Goal: Transaction & Acquisition: Purchase product/service

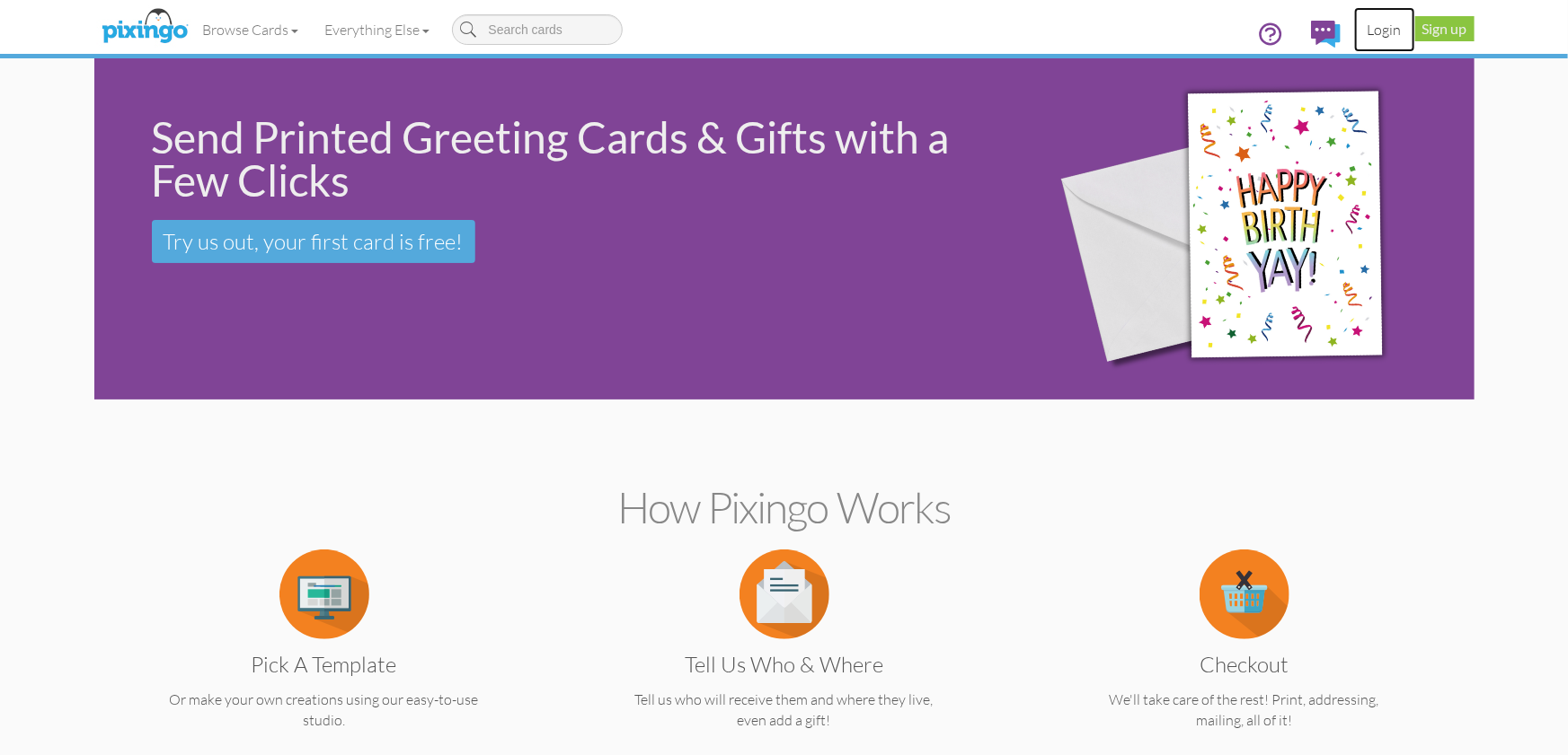
click at [1383, 25] on link "Login" at bounding box center [1384, 30] width 61 height 45
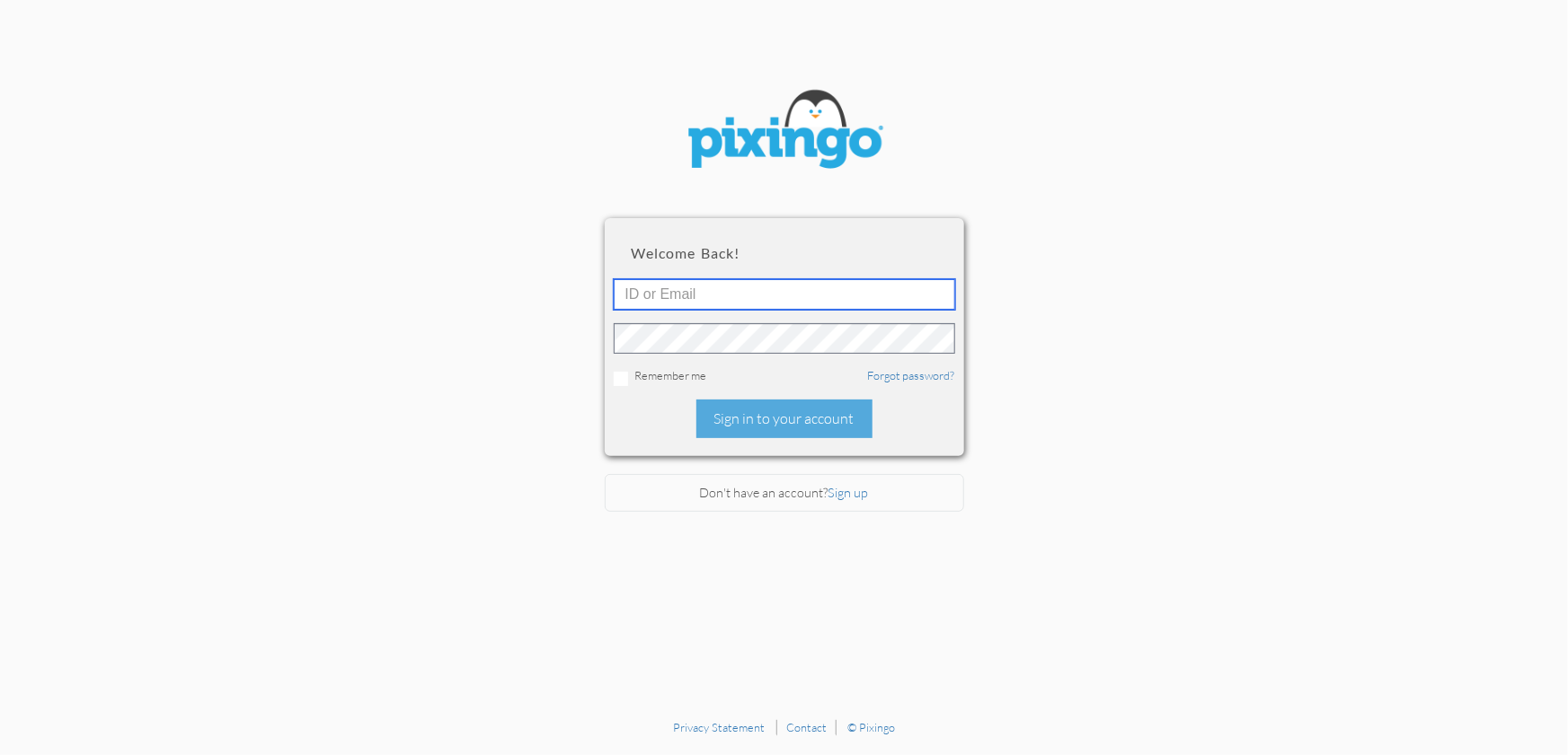
type input "1644"
click at [762, 419] on div "Sign in to your account" at bounding box center [784, 419] width 176 height 39
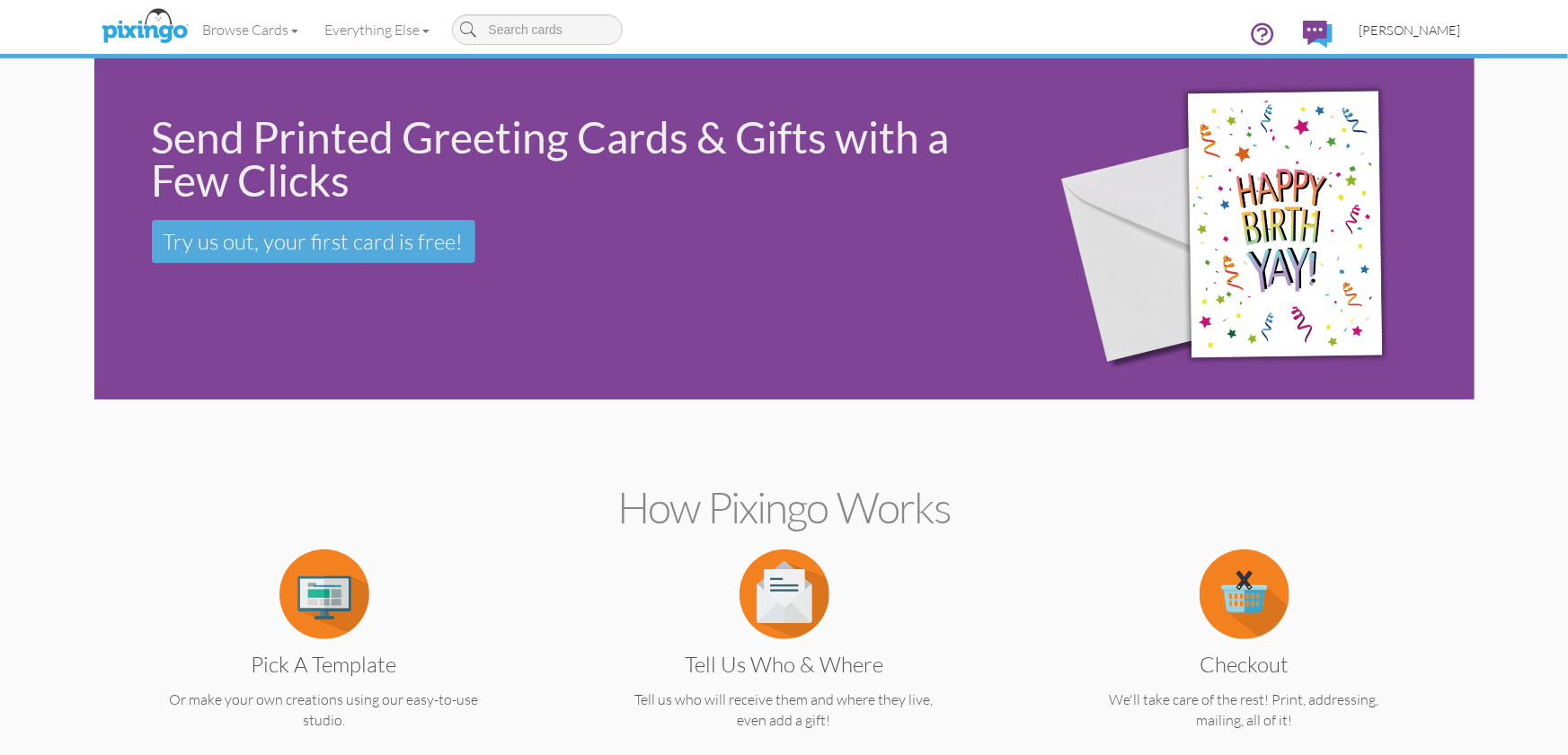
click at [1431, 32] on span "[PERSON_NAME]" at bounding box center [1410, 30] width 101 height 15
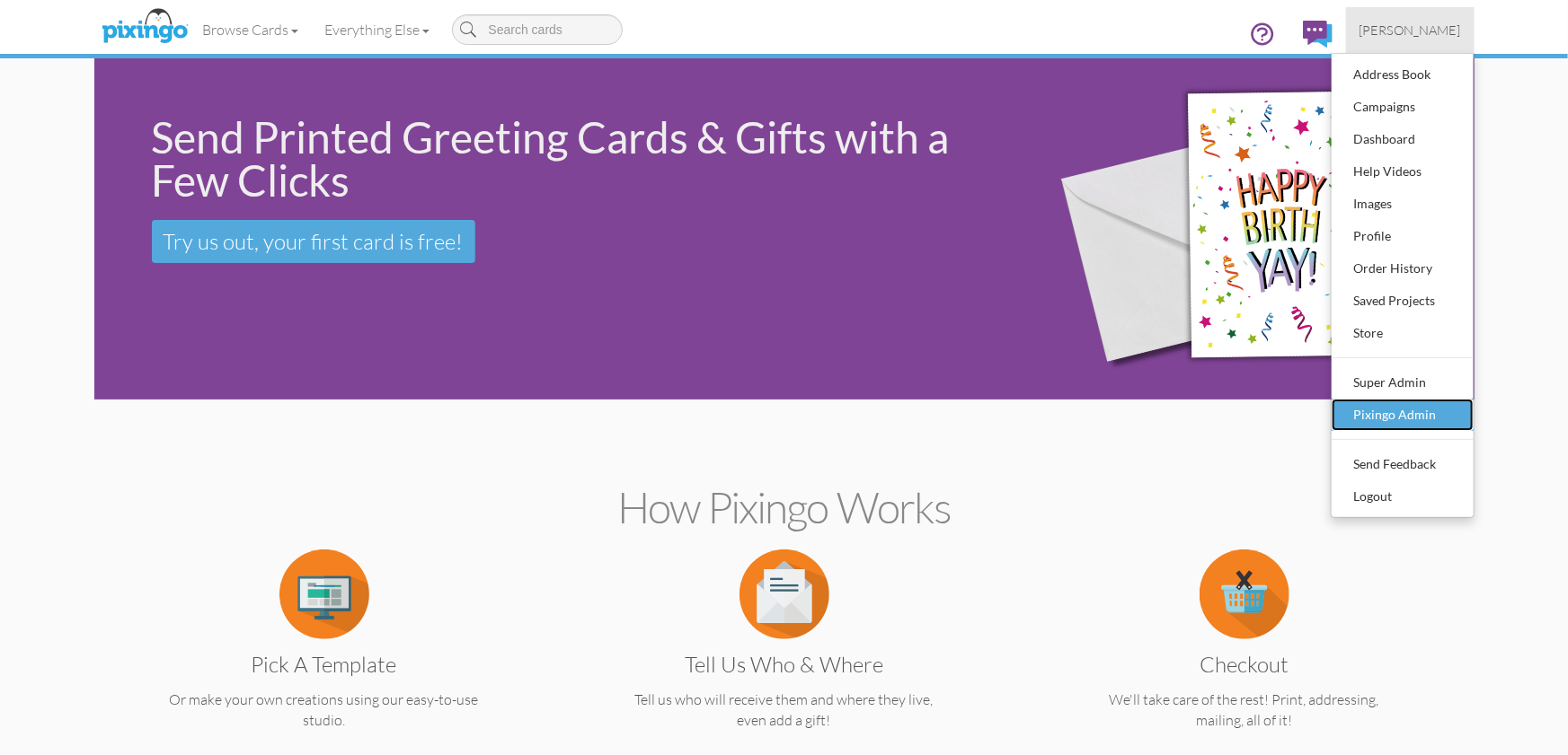
click at [1388, 412] on div "Pixingo Admin" at bounding box center [1402, 415] width 106 height 27
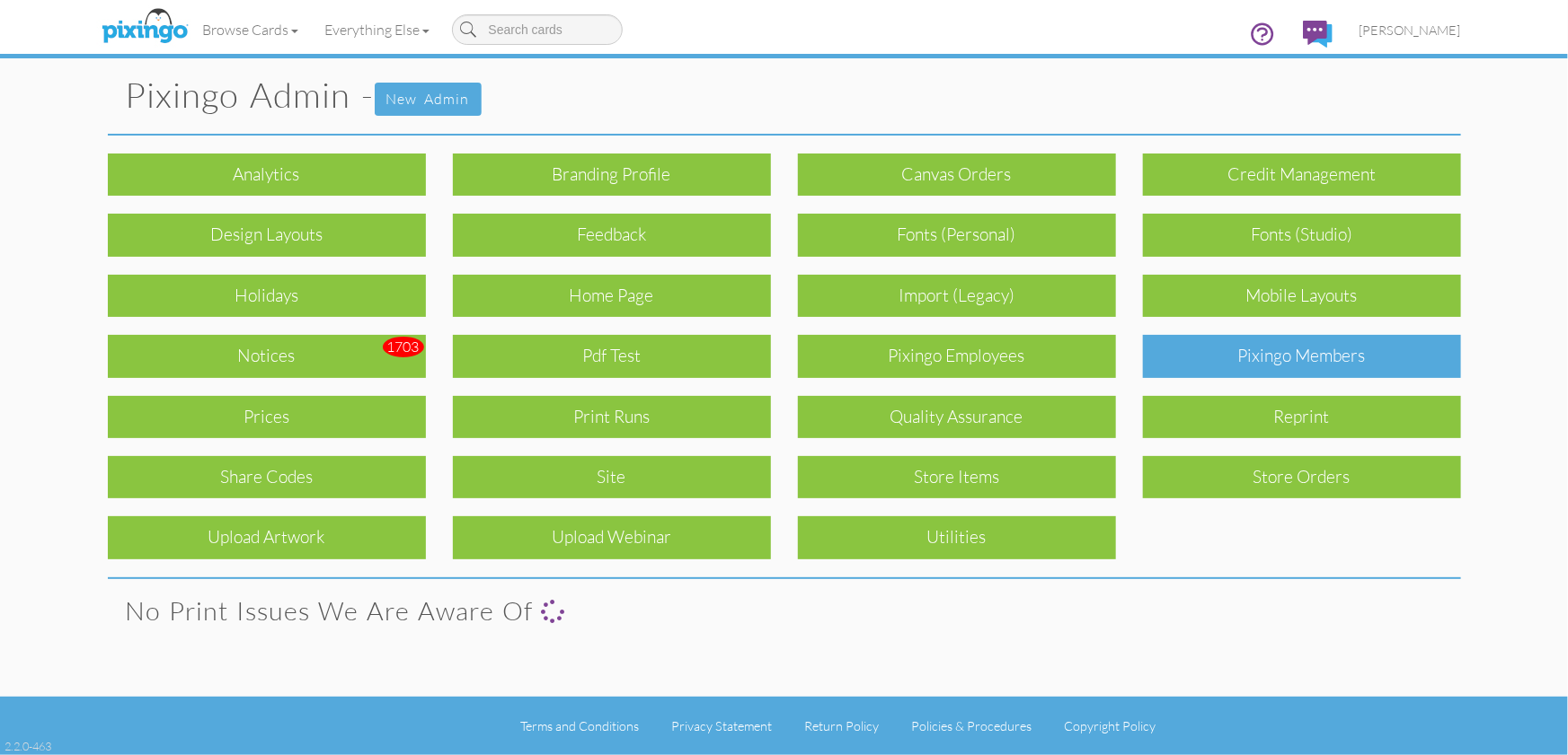
click at [1314, 356] on div "Pixingo Members" at bounding box center [1302, 356] width 318 height 42
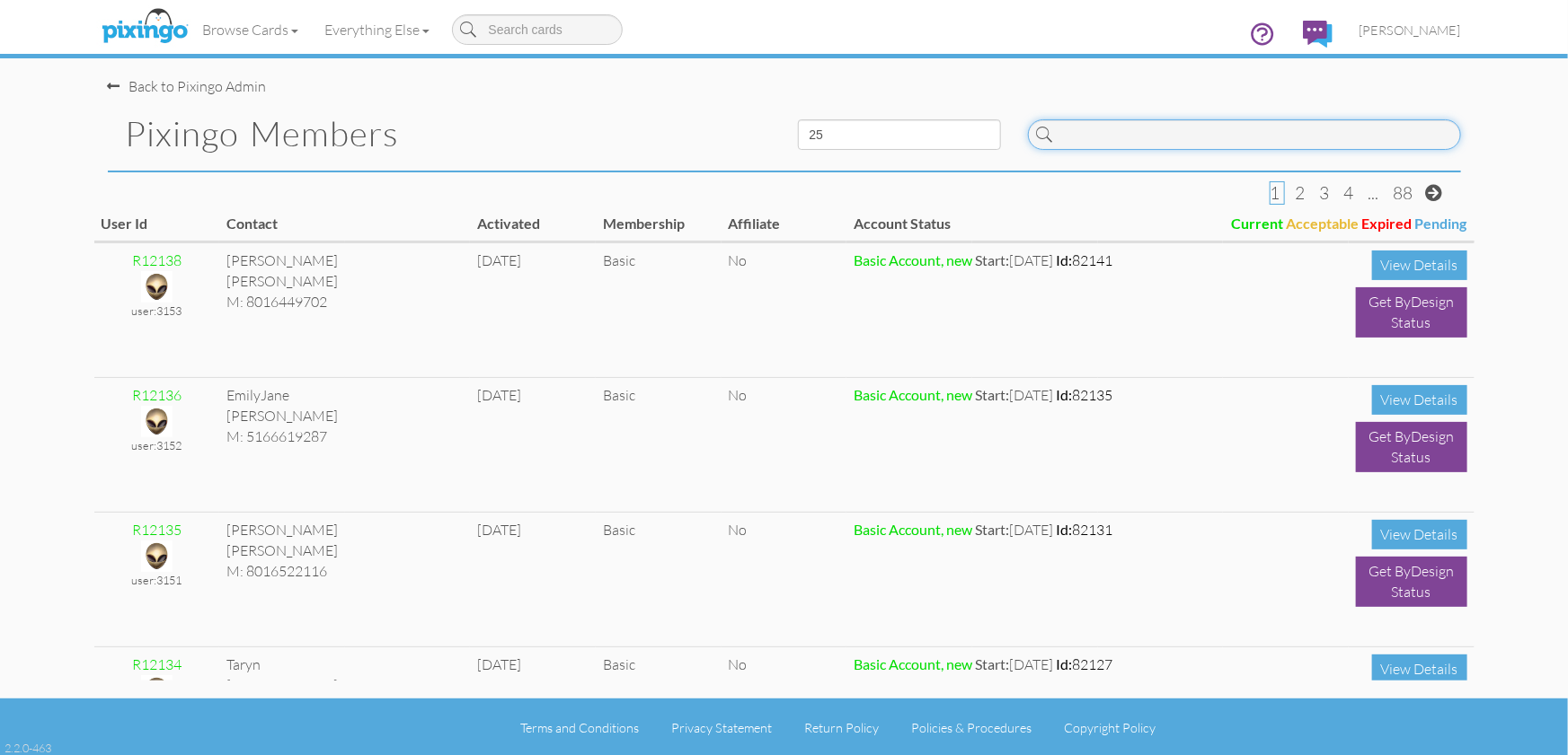
click at [1141, 136] on input at bounding box center [1243, 135] width 433 height 31
type input "5863"
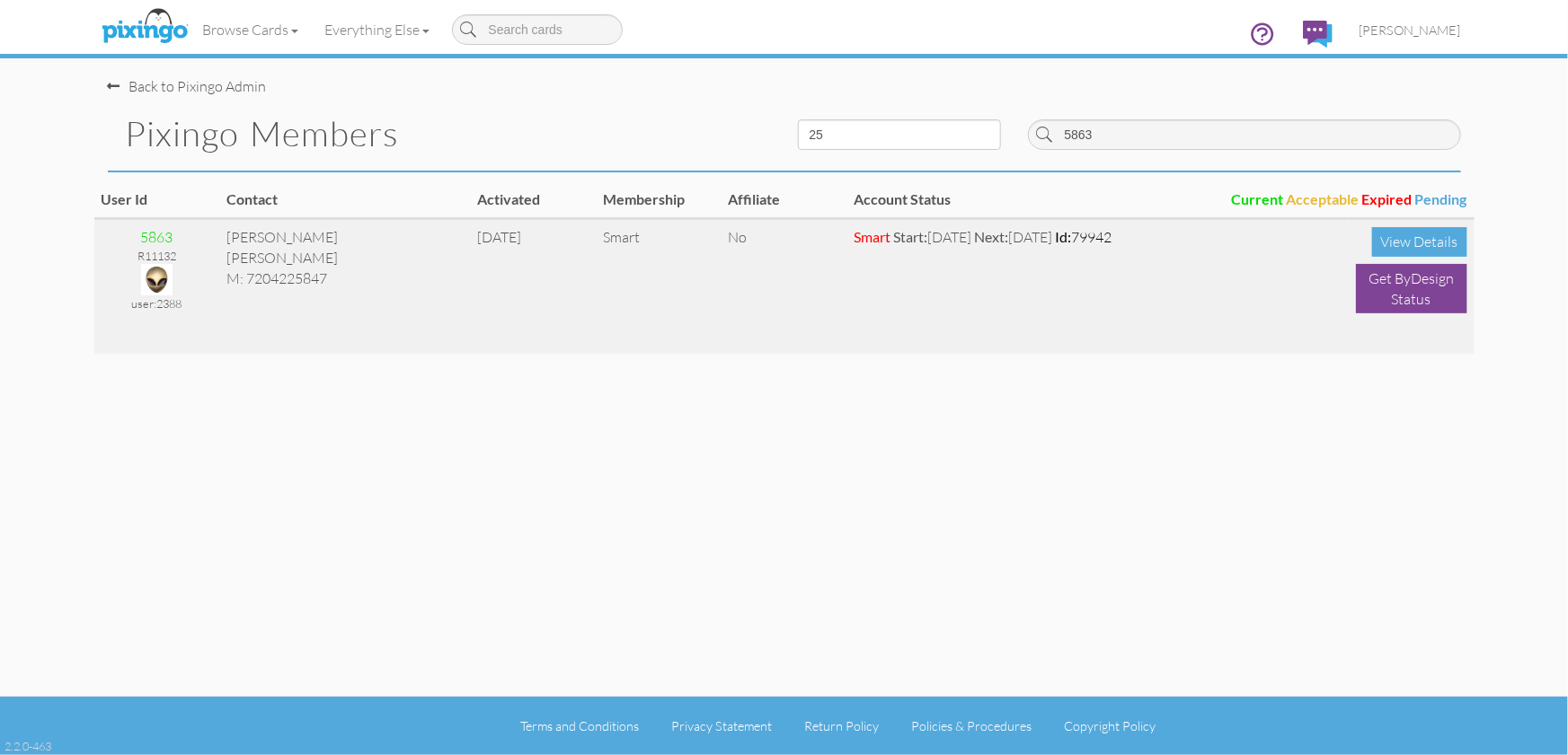
click at [156, 281] on img at bounding box center [156, 279] width 32 height 32
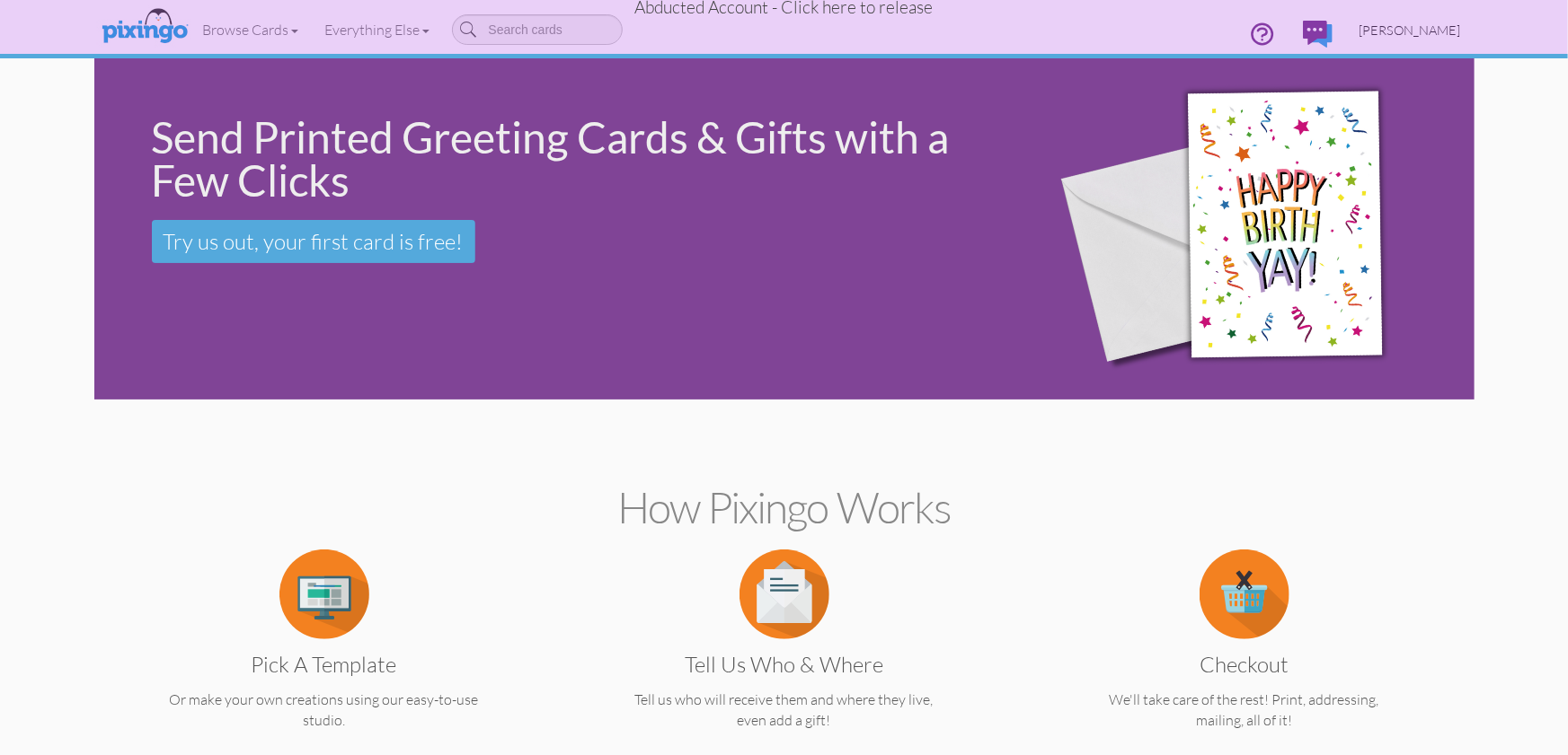
click at [1400, 25] on span "[PERSON_NAME]" at bounding box center [1410, 30] width 101 height 15
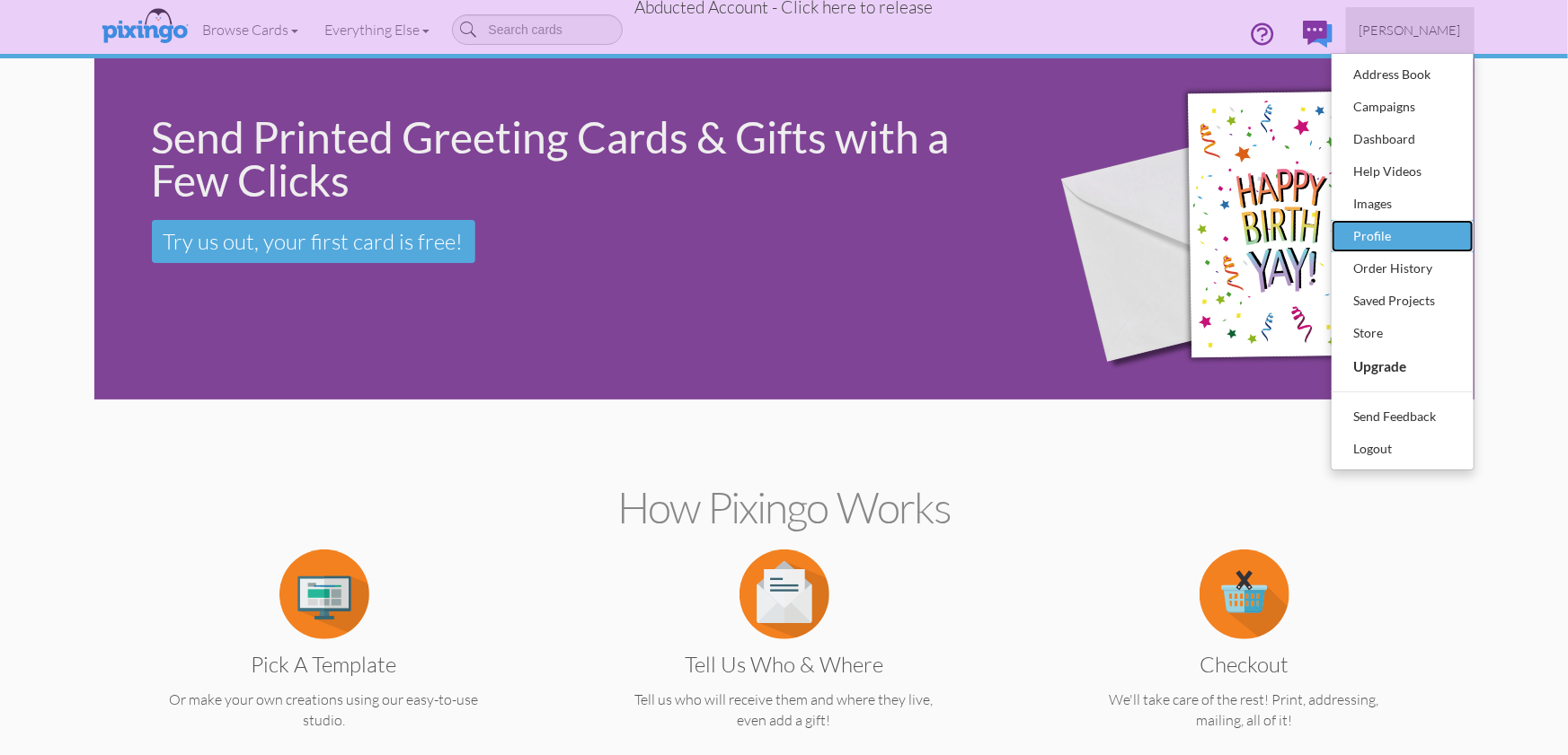
click at [1383, 238] on div "Profile" at bounding box center [1402, 236] width 106 height 27
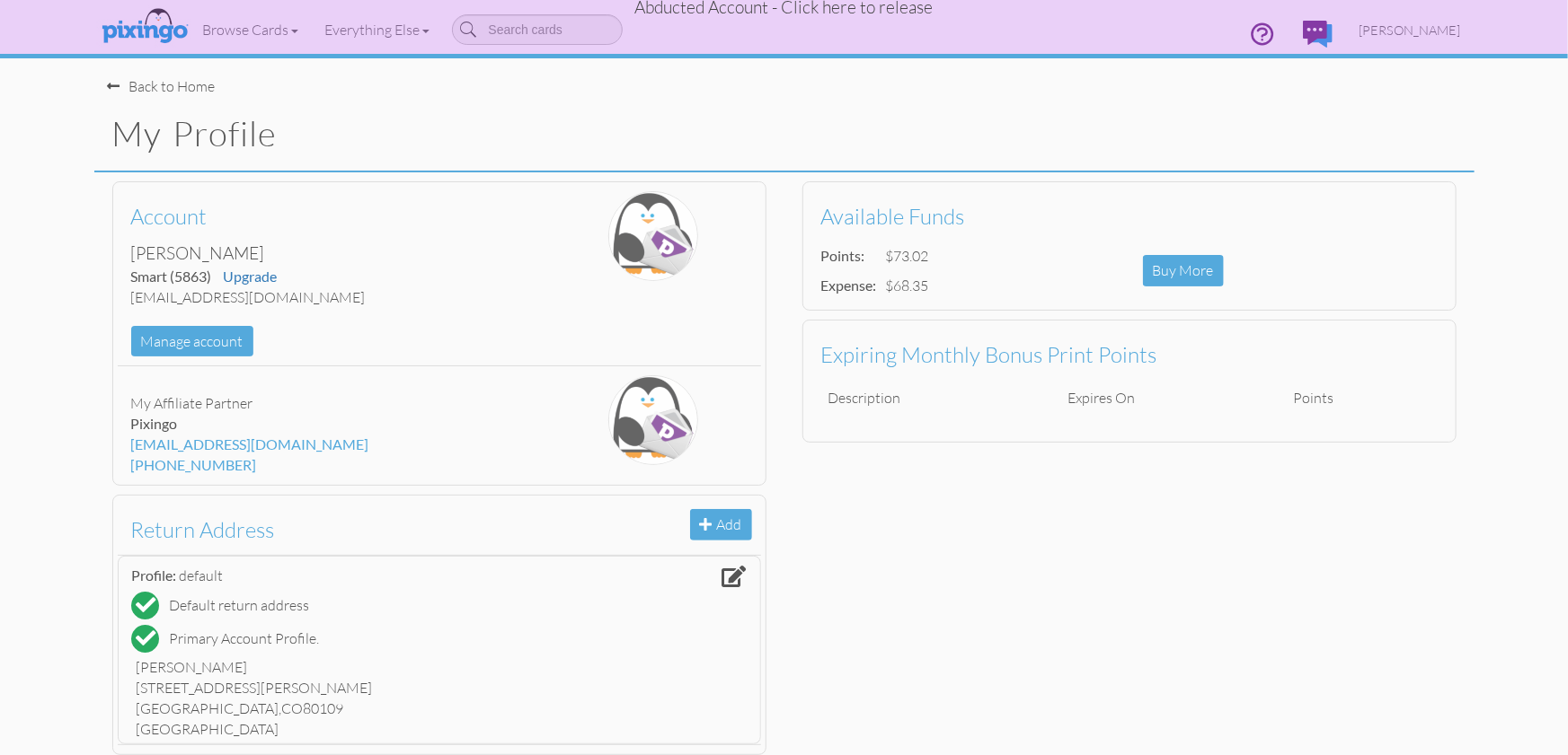
click at [868, 14] on span "Abducted Account - Click here to release" at bounding box center [784, 7] width 298 height 22
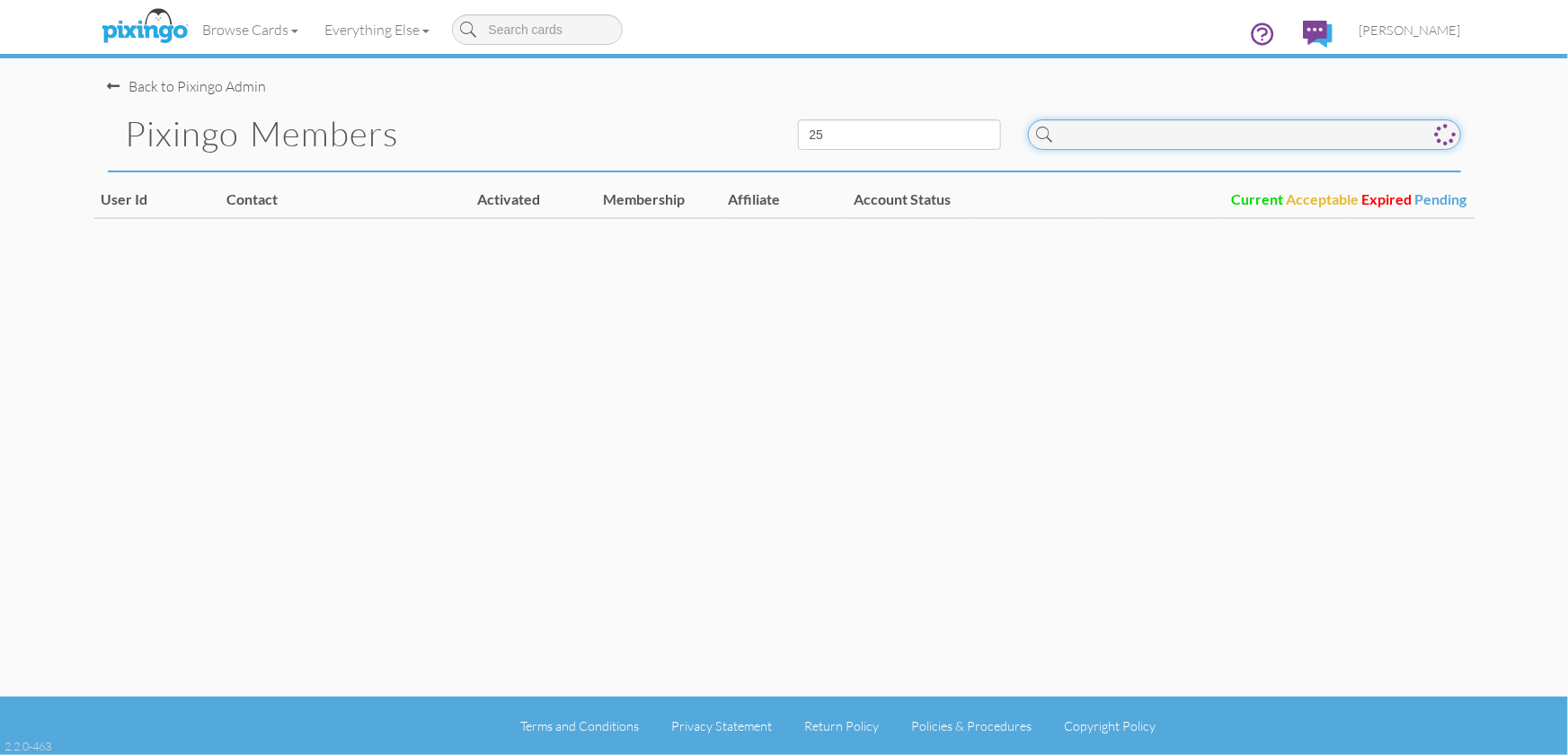
click at [1190, 132] on input at bounding box center [1243, 135] width 433 height 31
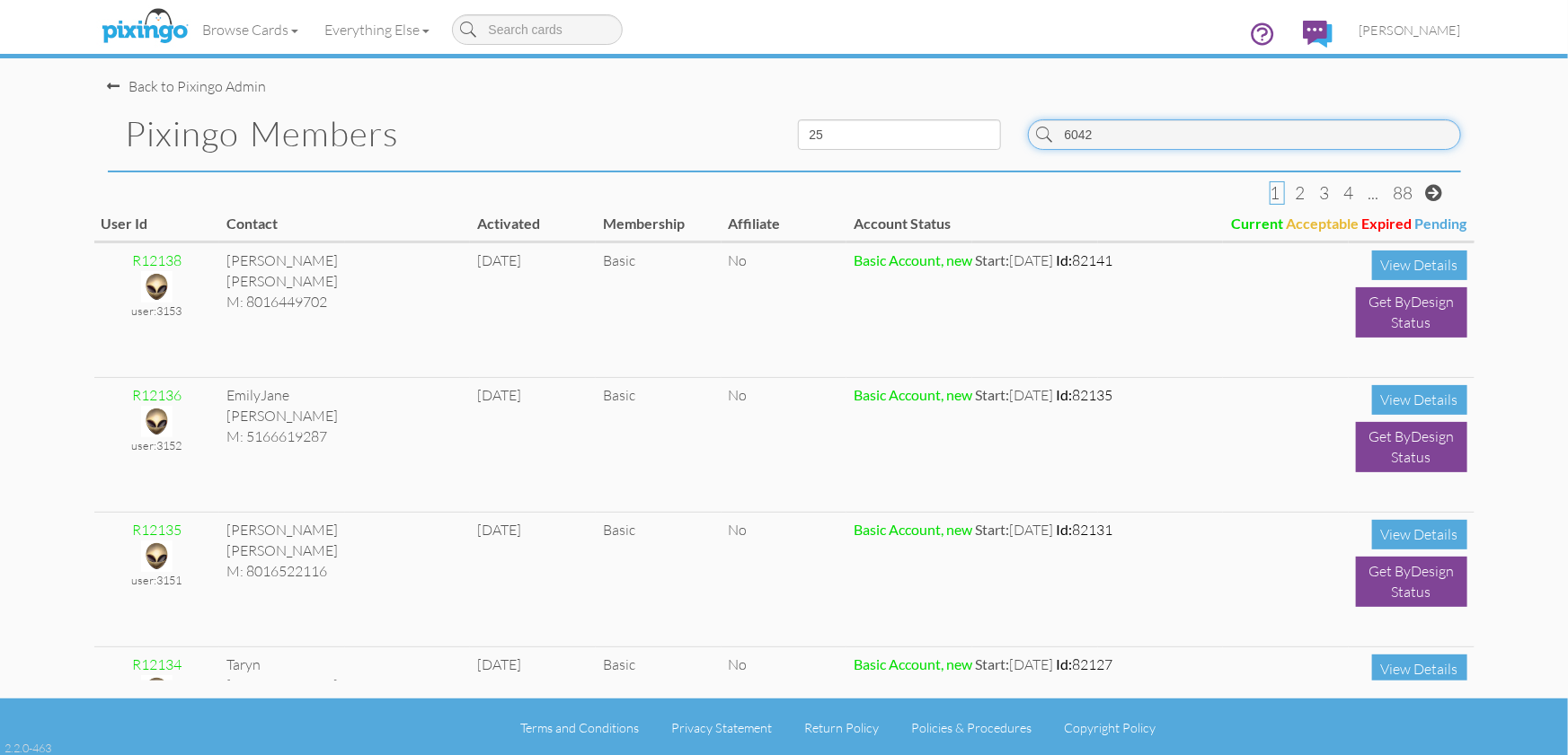
type input "6042"
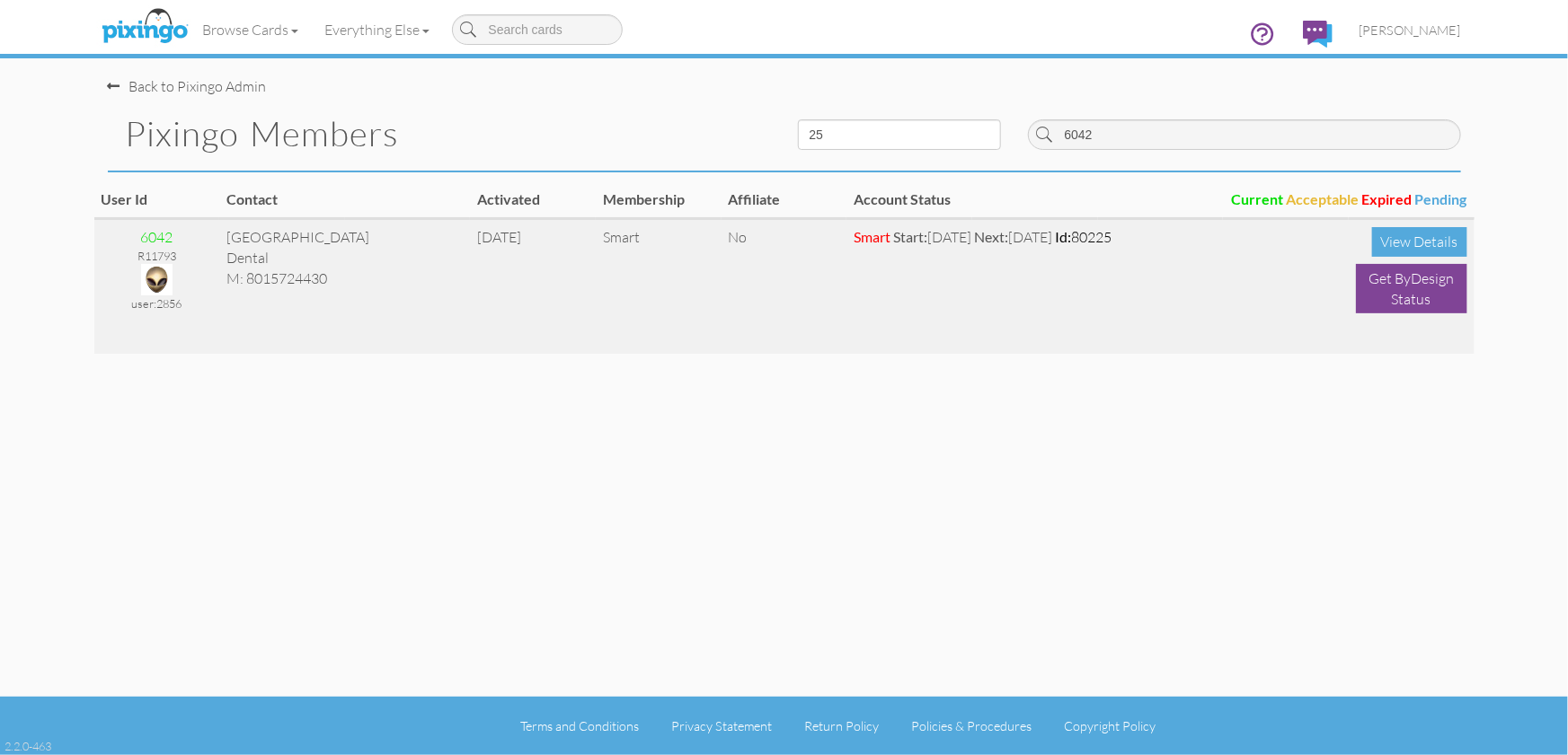
click at [157, 281] on img at bounding box center [156, 279] width 32 height 32
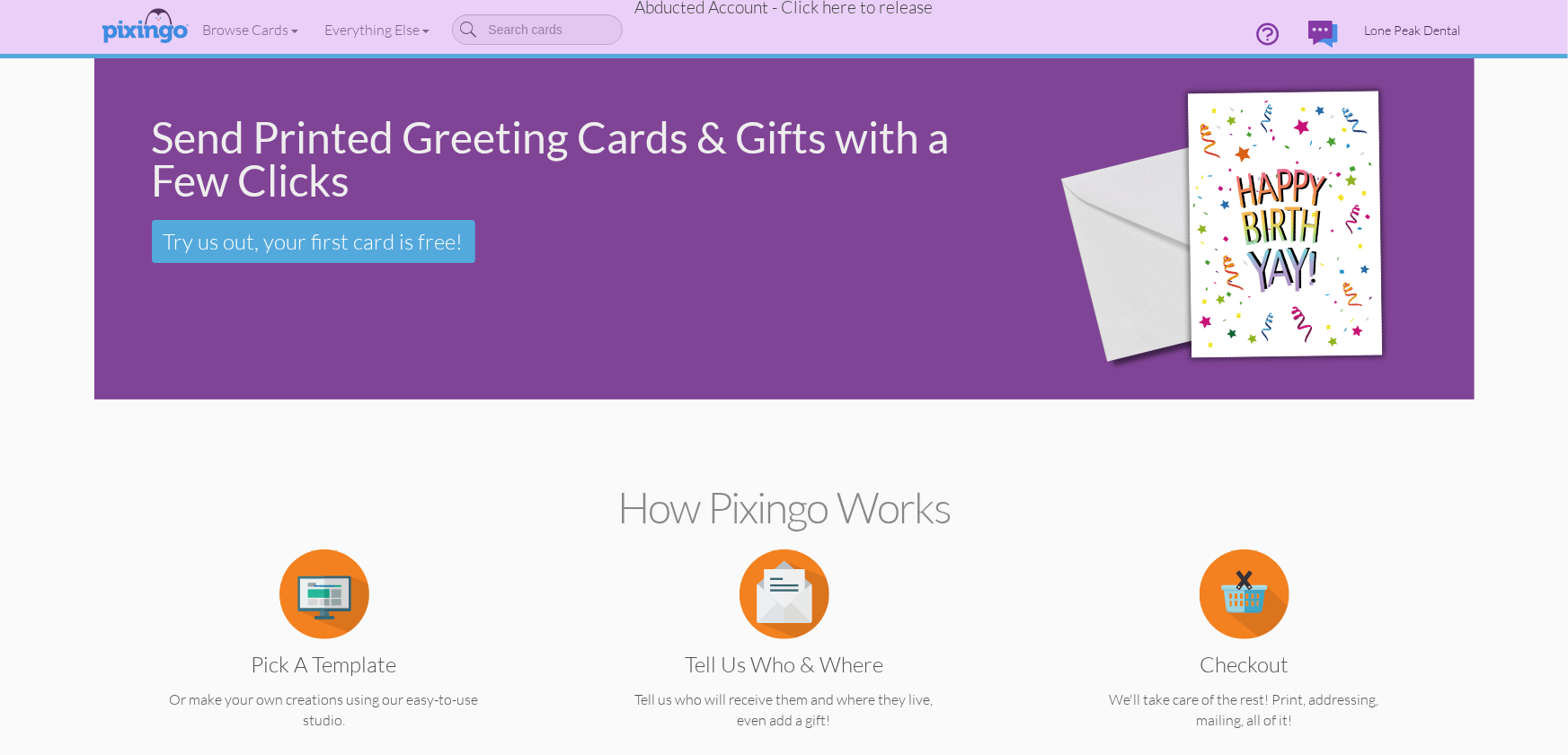
click at [1392, 33] on span "Lone Peak Dental" at bounding box center [1412, 30] width 96 height 15
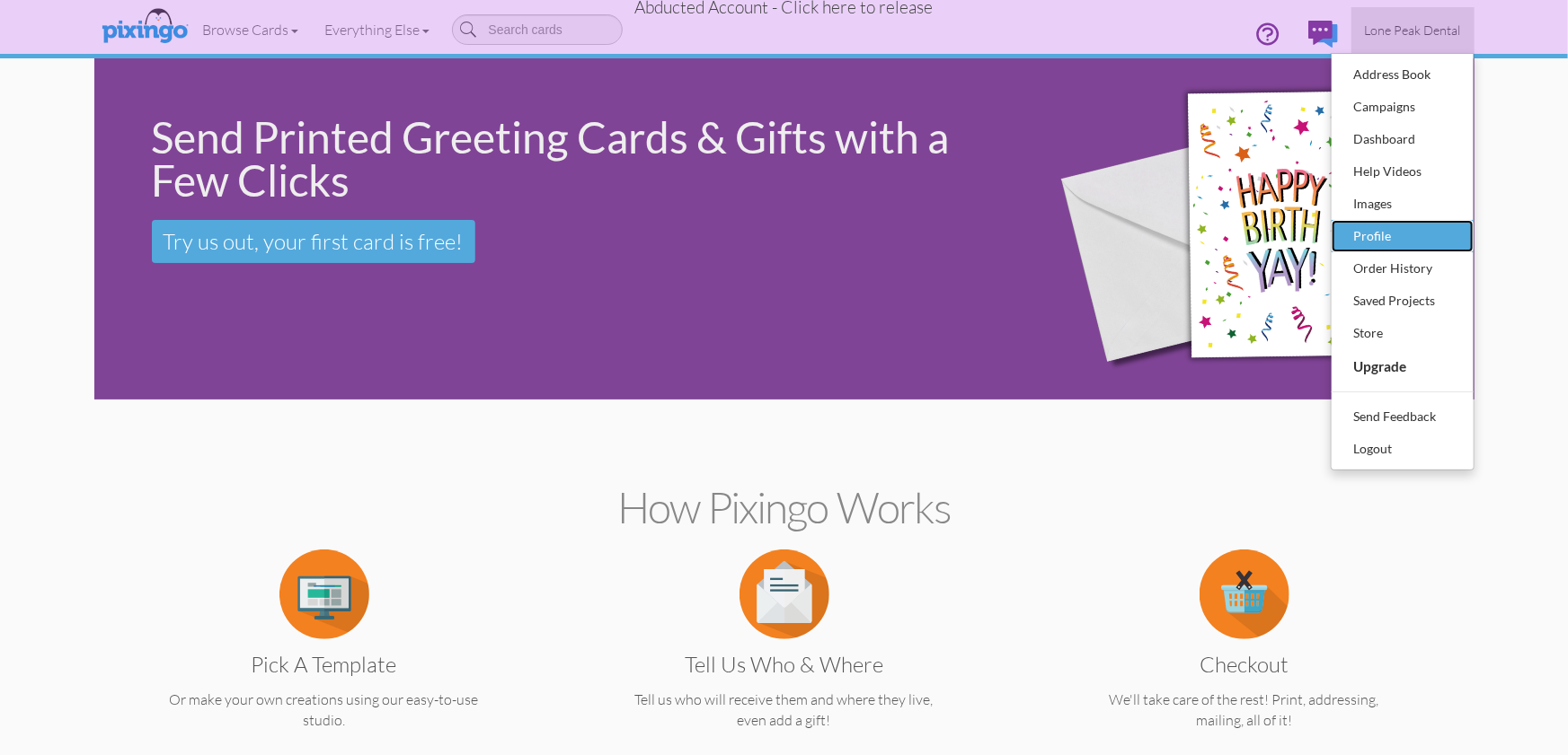
click at [1372, 232] on div "Profile" at bounding box center [1402, 236] width 106 height 27
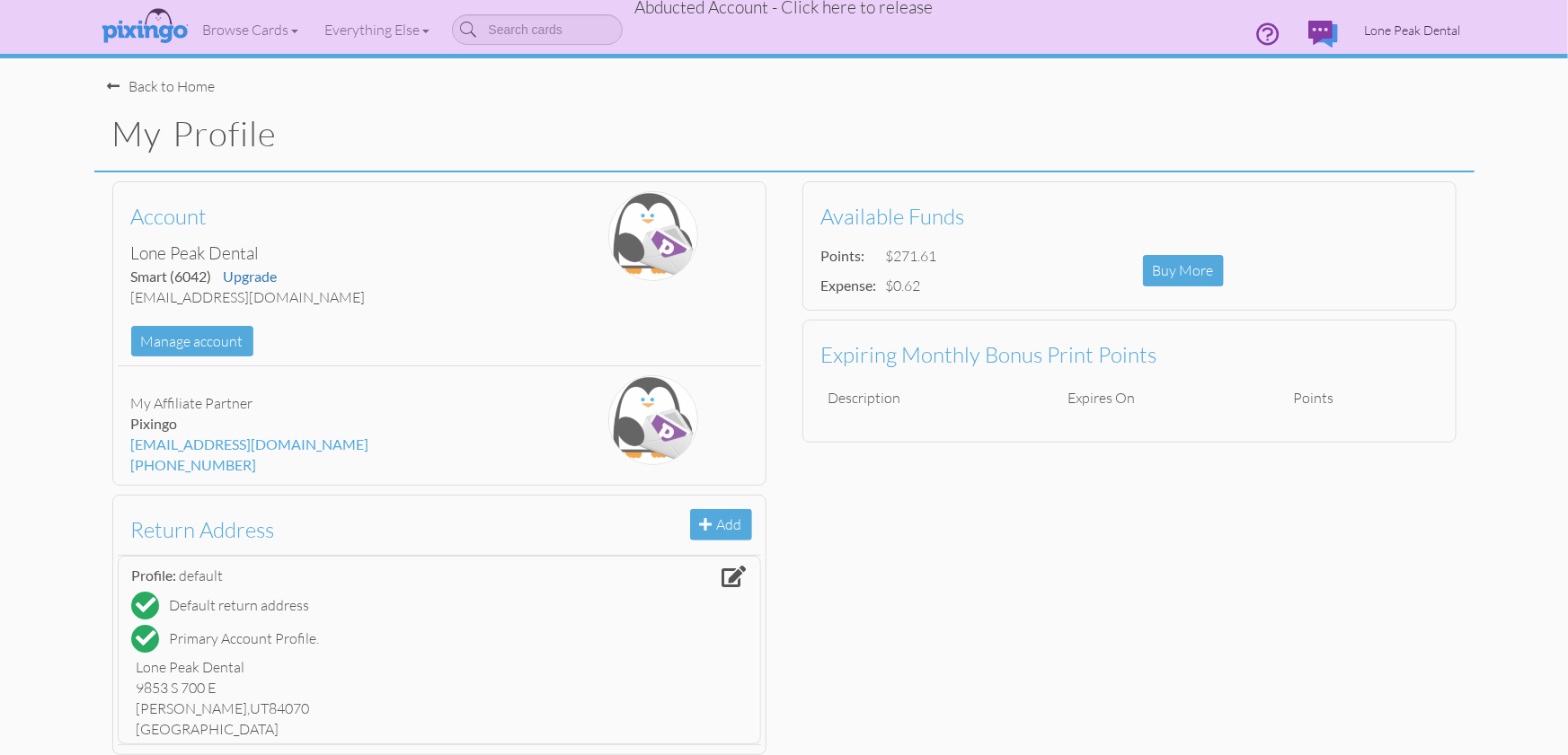
click at [1402, 24] on span "Lone Peak Dental" at bounding box center [1412, 30] width 96 height 15
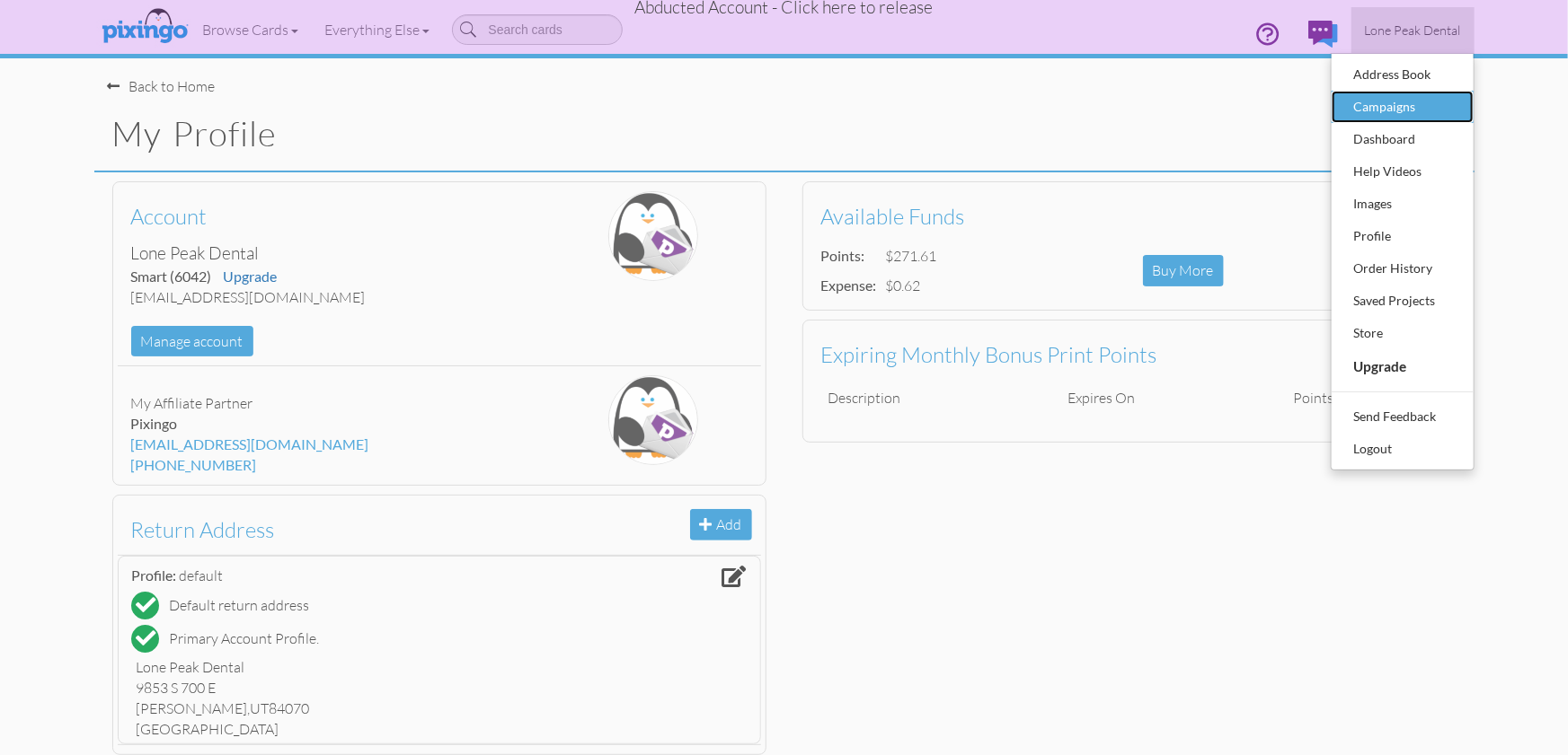
click at [1393, 101] on div "Campaigns" at bounding box center [1402, 107] width 106 height 27
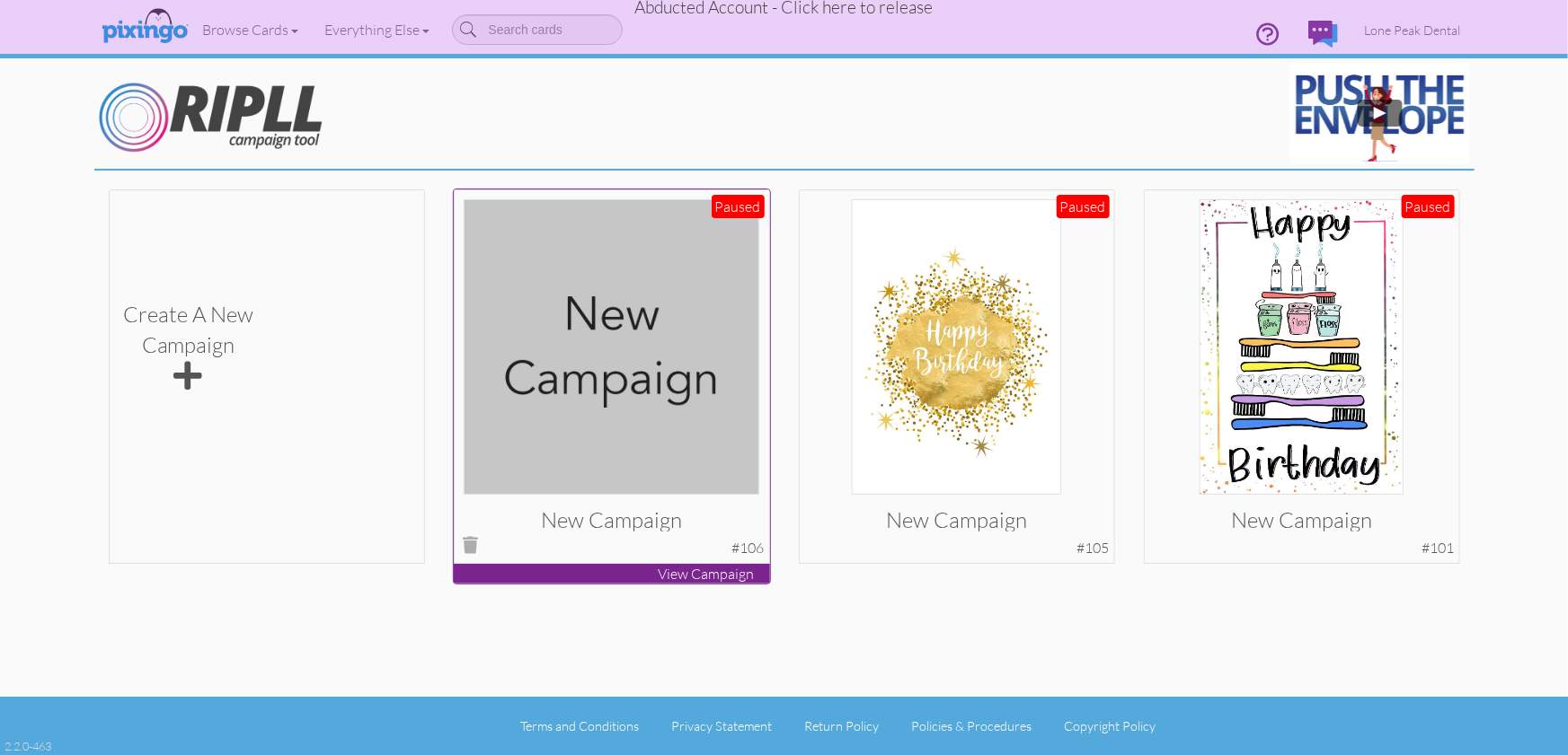
click at [586, 376] on img at bounding box center [611, 347] width 296 height 296
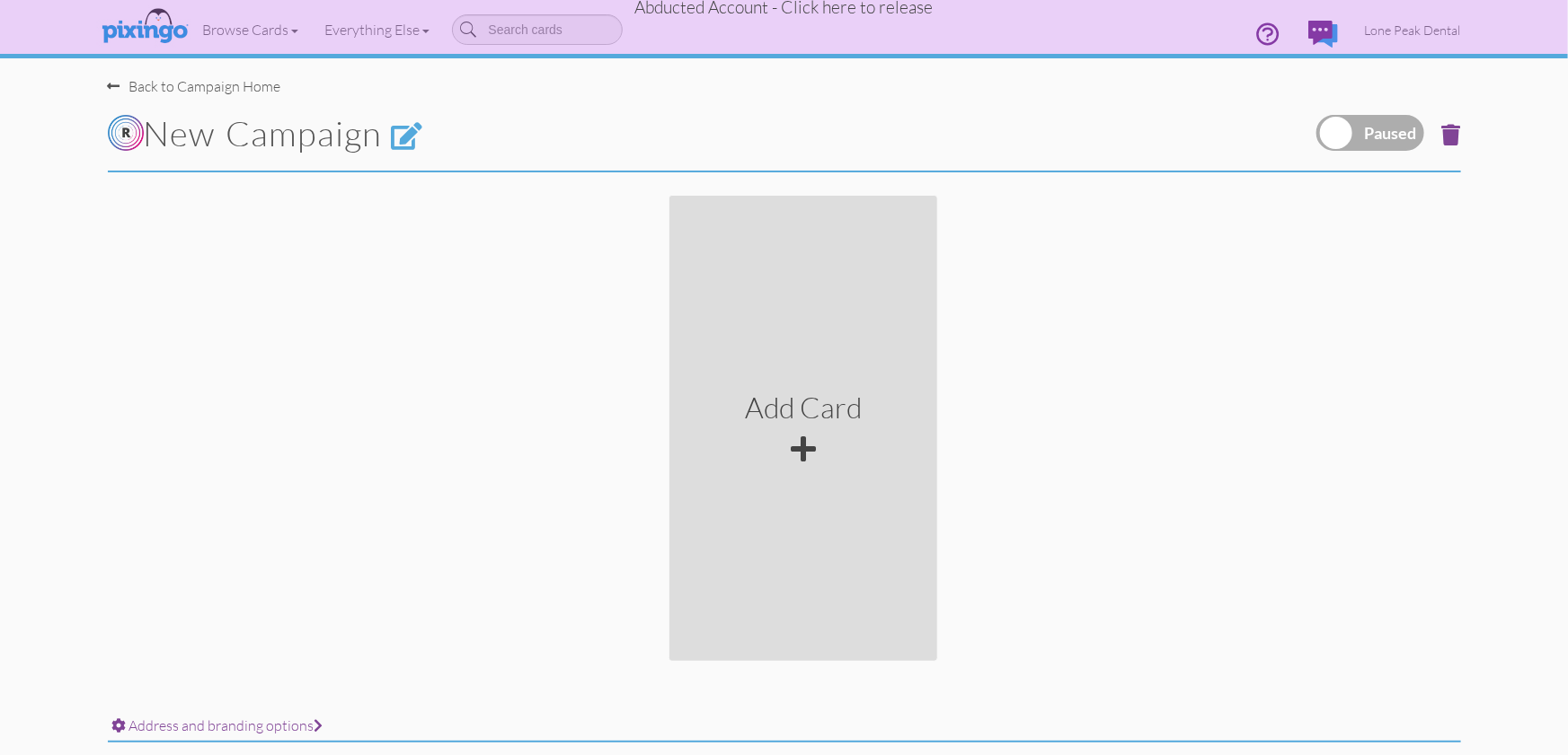
click at [1450, 137] on span at bounding box center [1450, 135] width 19 height 22
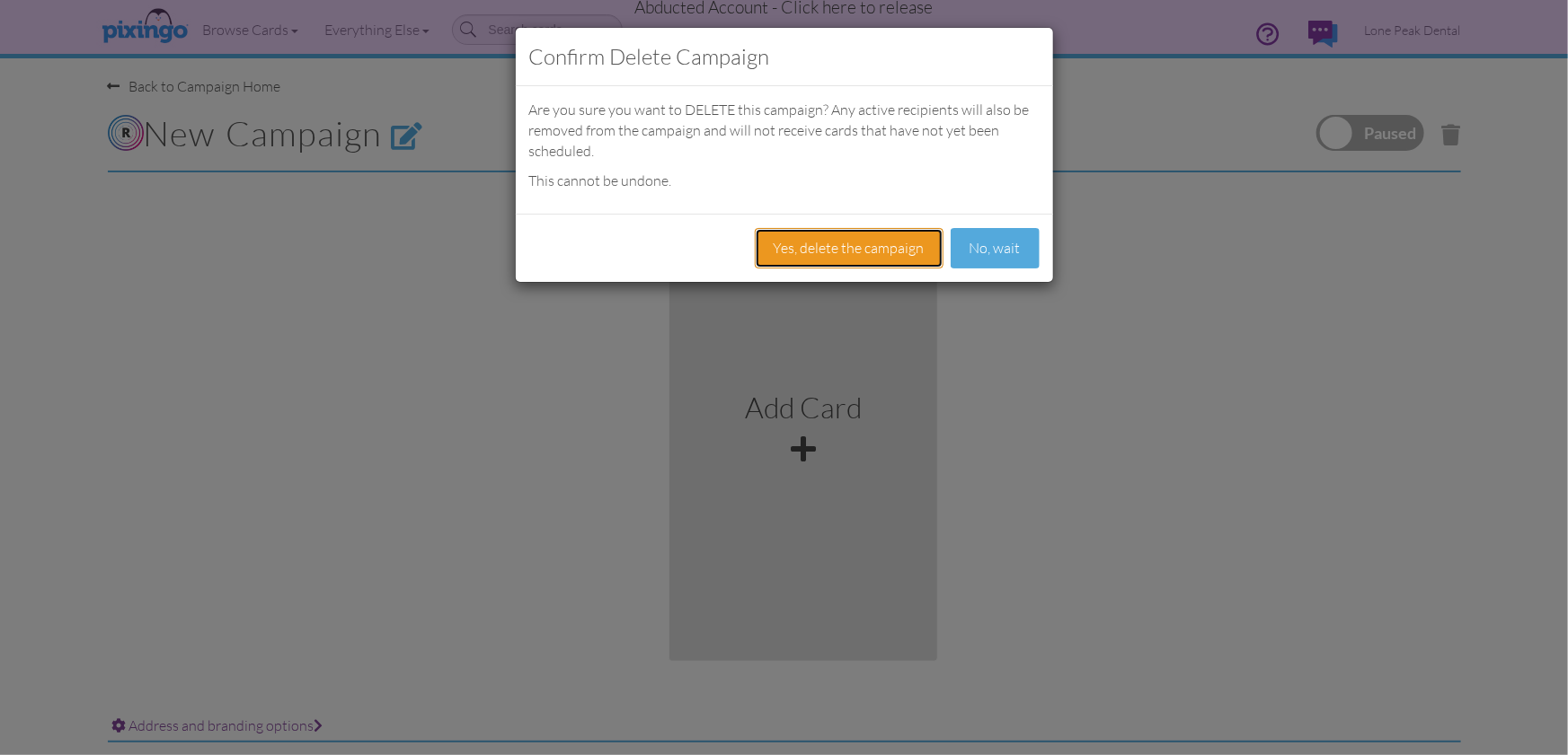
click at [887, 248] on button "Yes, delete the campaign" at bounding box center [848, 248] width 189 height 41
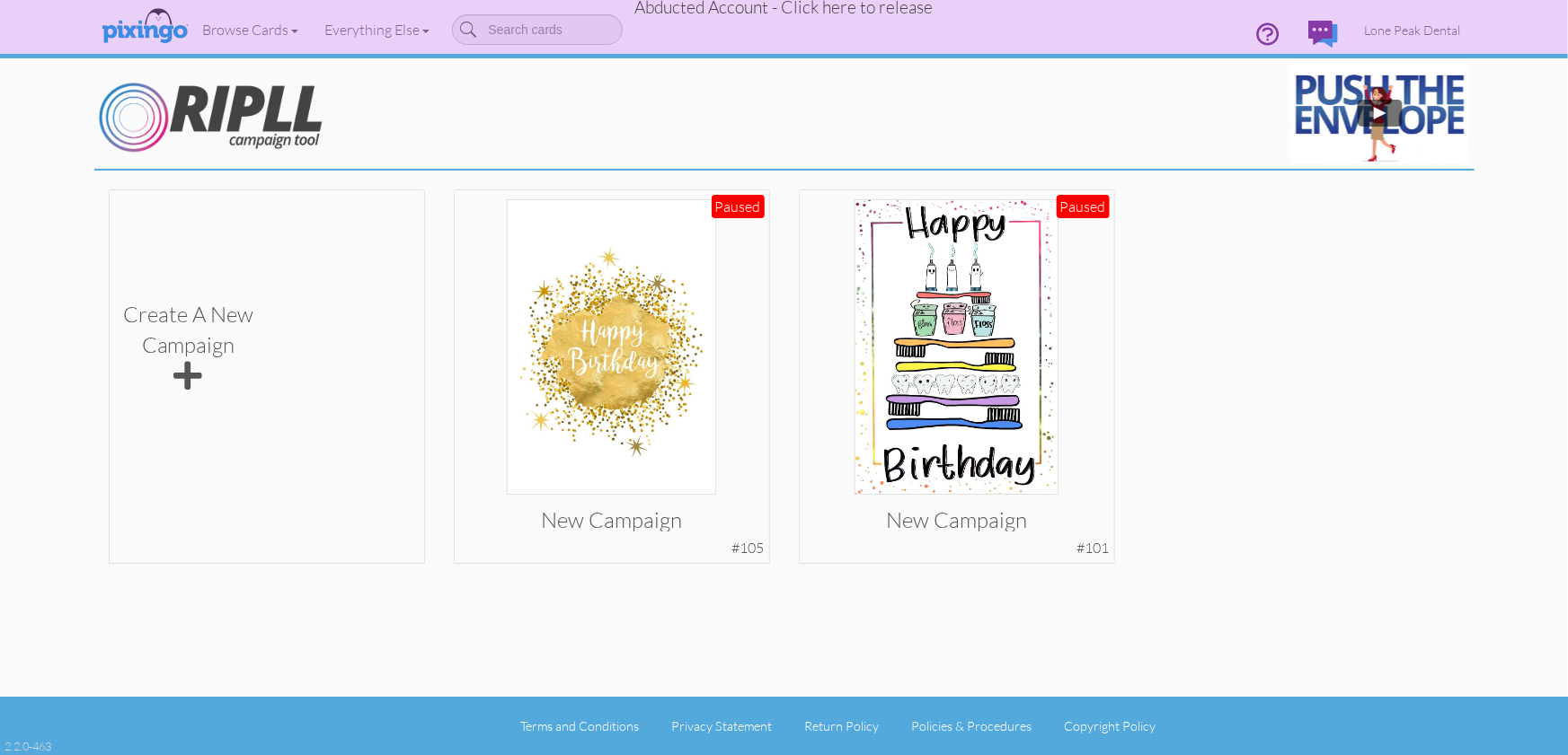
click at [1420, 393] on div "Create a new Campaign Add Campaign New campaign Paused #105 View Campaign New c…" at bounding box center [784, 392] width 1380 height 406
click at [790, 7] on span "Abducted Account - Click here to release" at bounding box center [784, 7] width 298 height 22
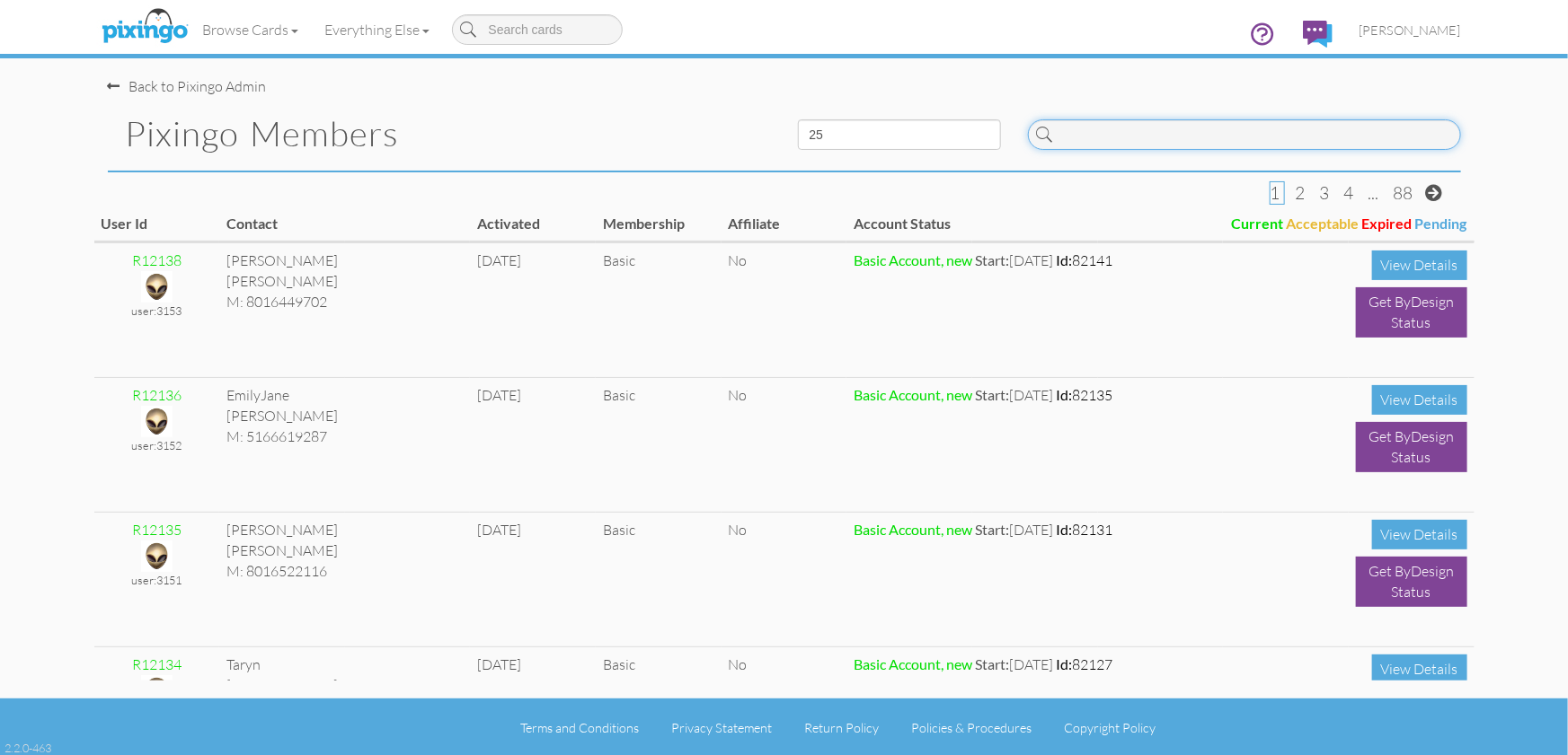
click at [1192, 139] on input at bounding box center [1243, 135] width 433 height 31
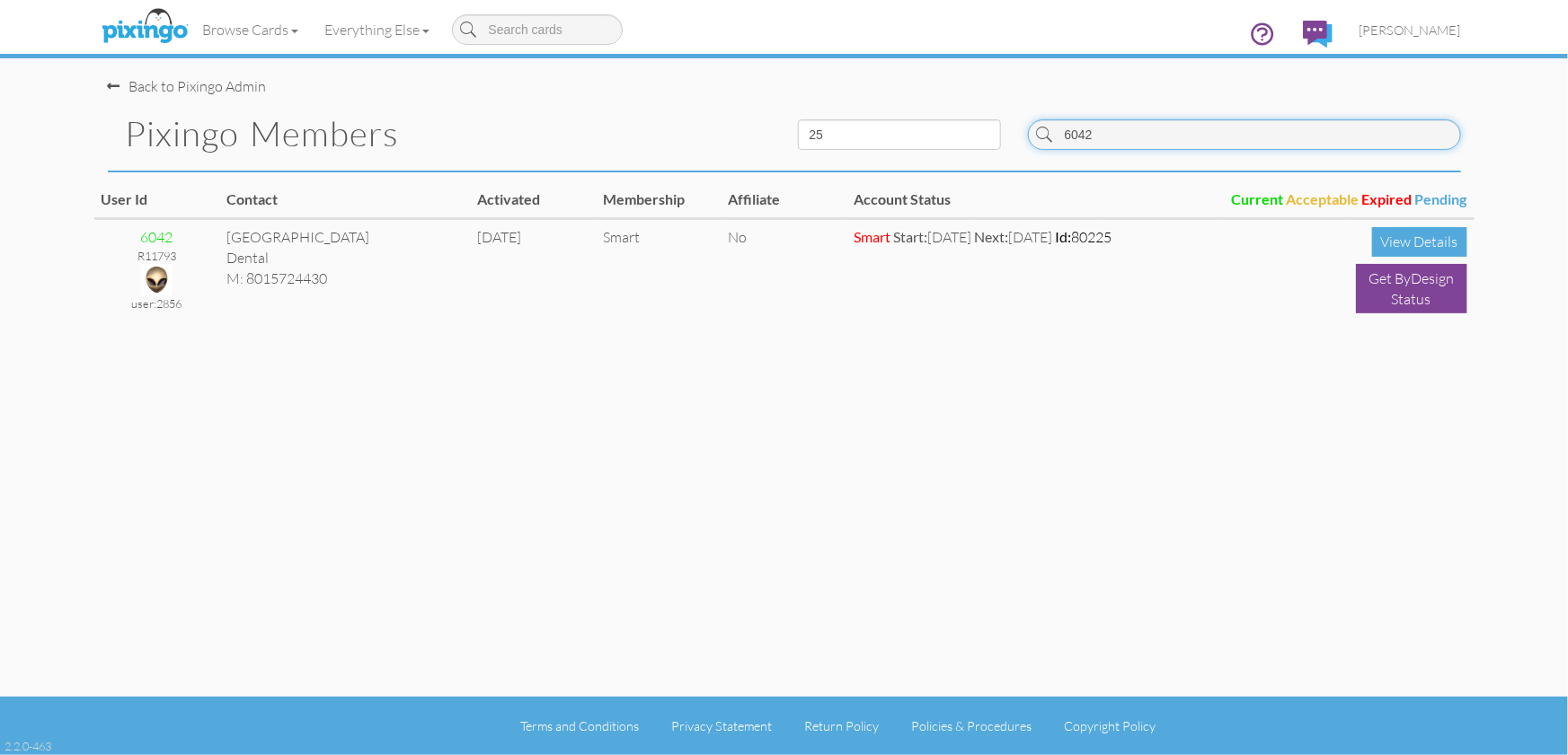
click at [1183, 137] on input "6042" at bounding box center [1243, 135] width 433 height 31
type input "6"
click at [1431, 24] on span "[PERSON_NAME]" at bounding box center [1410, 30] width 101 height 15
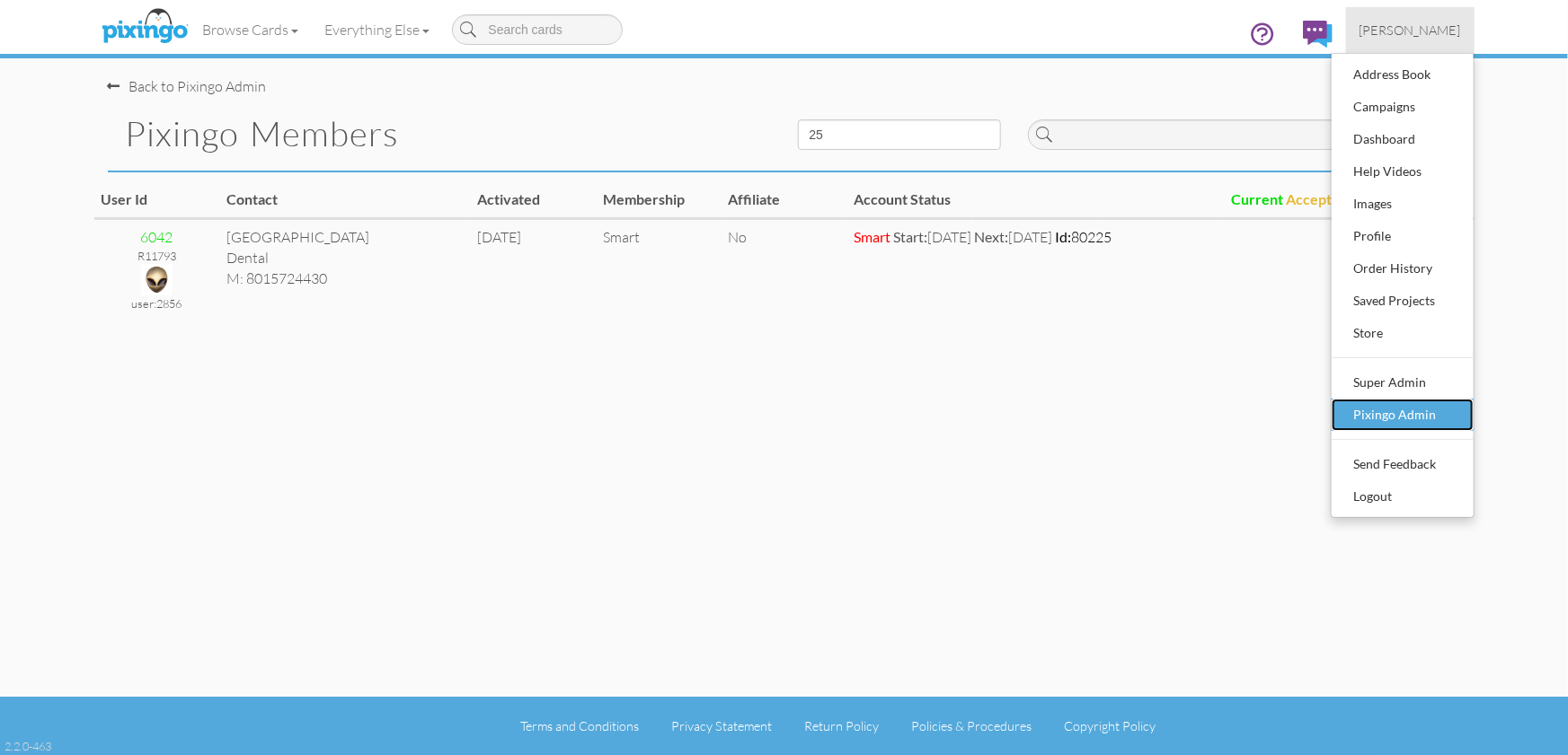
click at [1393, 411] on div "Pixingo Admin" at bounding box center [1402, 415] width 106 height 27
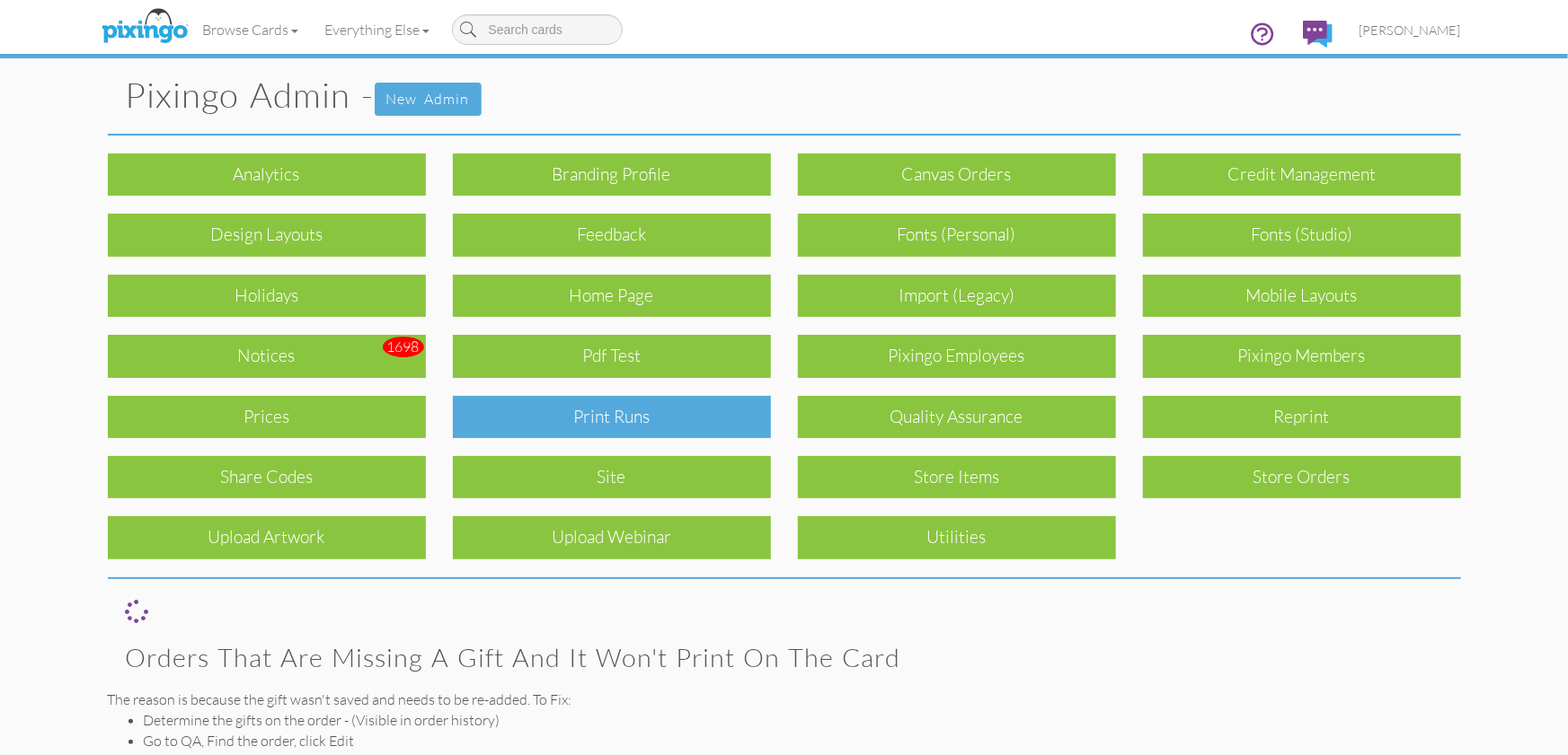
click at [663, 422] on div "Print Runs" at bounding box center [612, 417] width 318 height 42
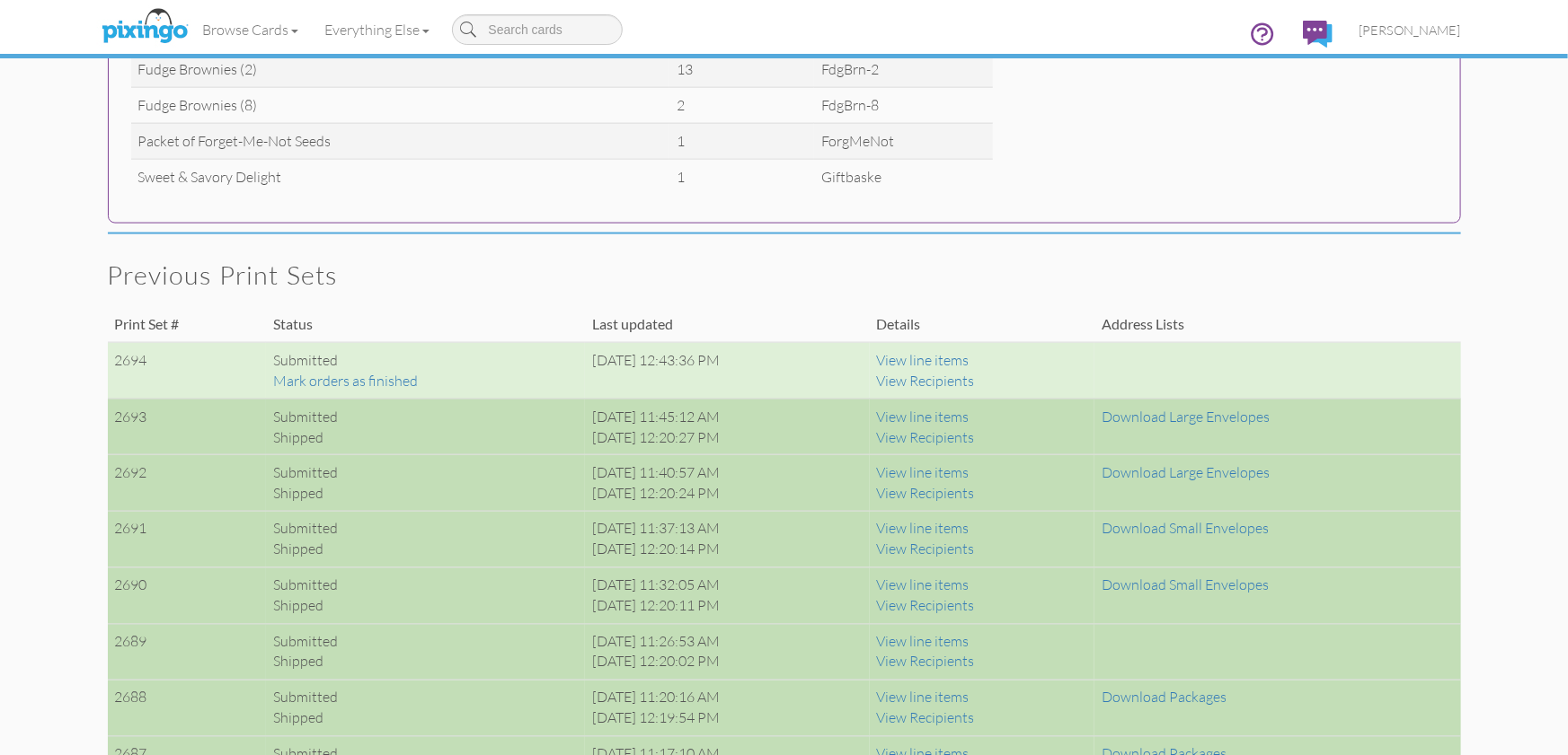
scroll to position [1373, 0]
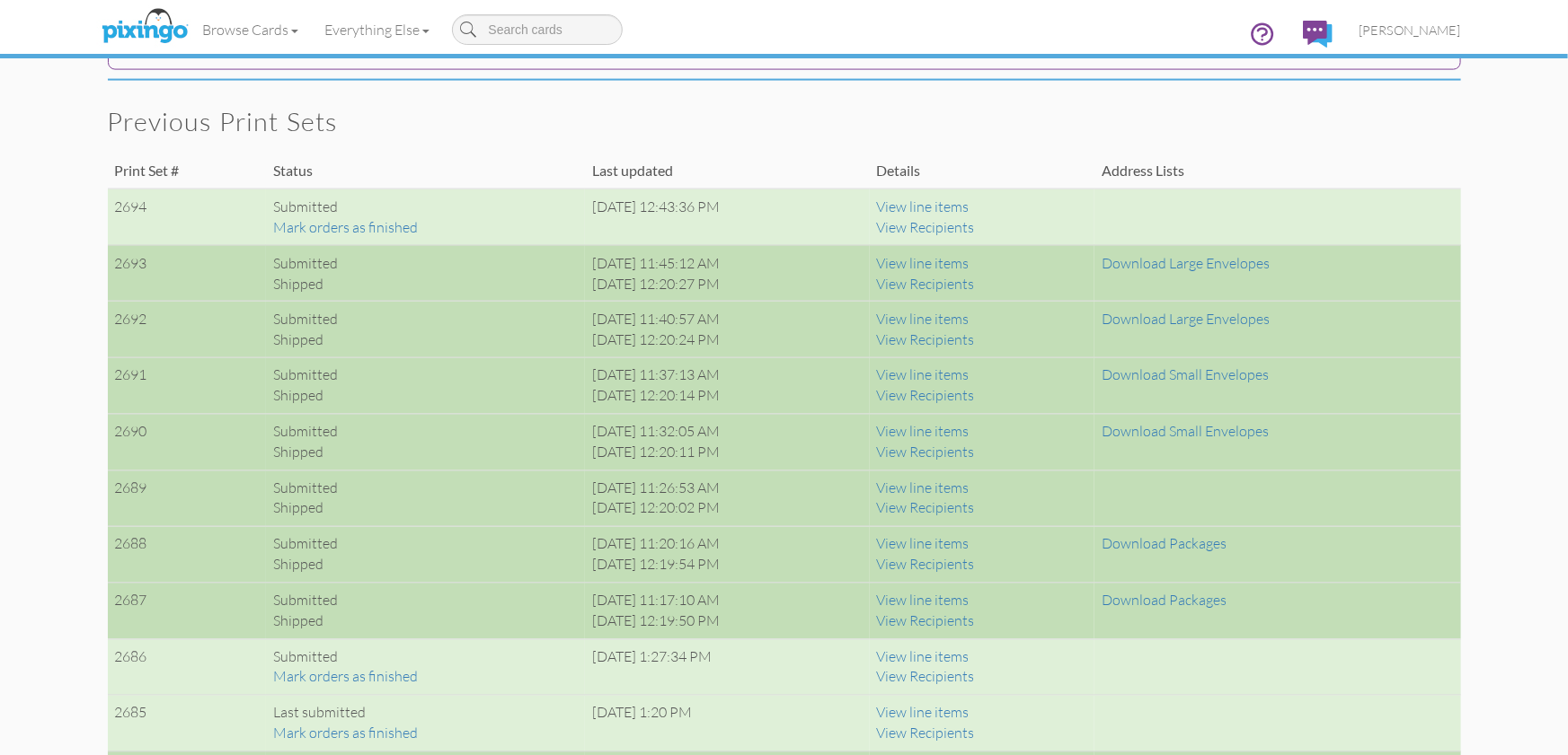
click at [1414, 33] on span "[PERSON_NAME]" at bounding box center [1410, 30] width 101 height 15
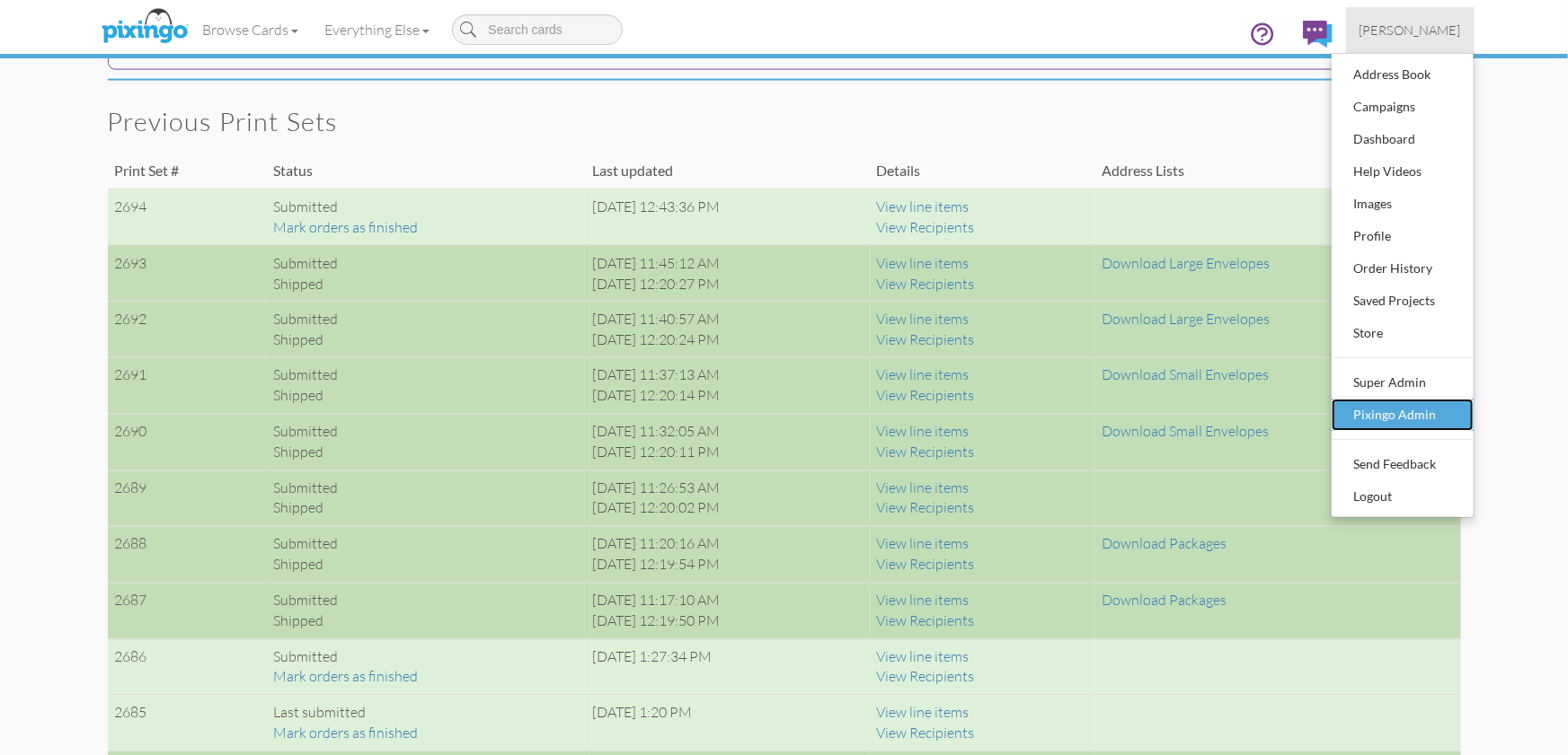
click at [1401, 420] on div "Pixingo Admin" at bounding box center [1402, 415] width 106 height 27
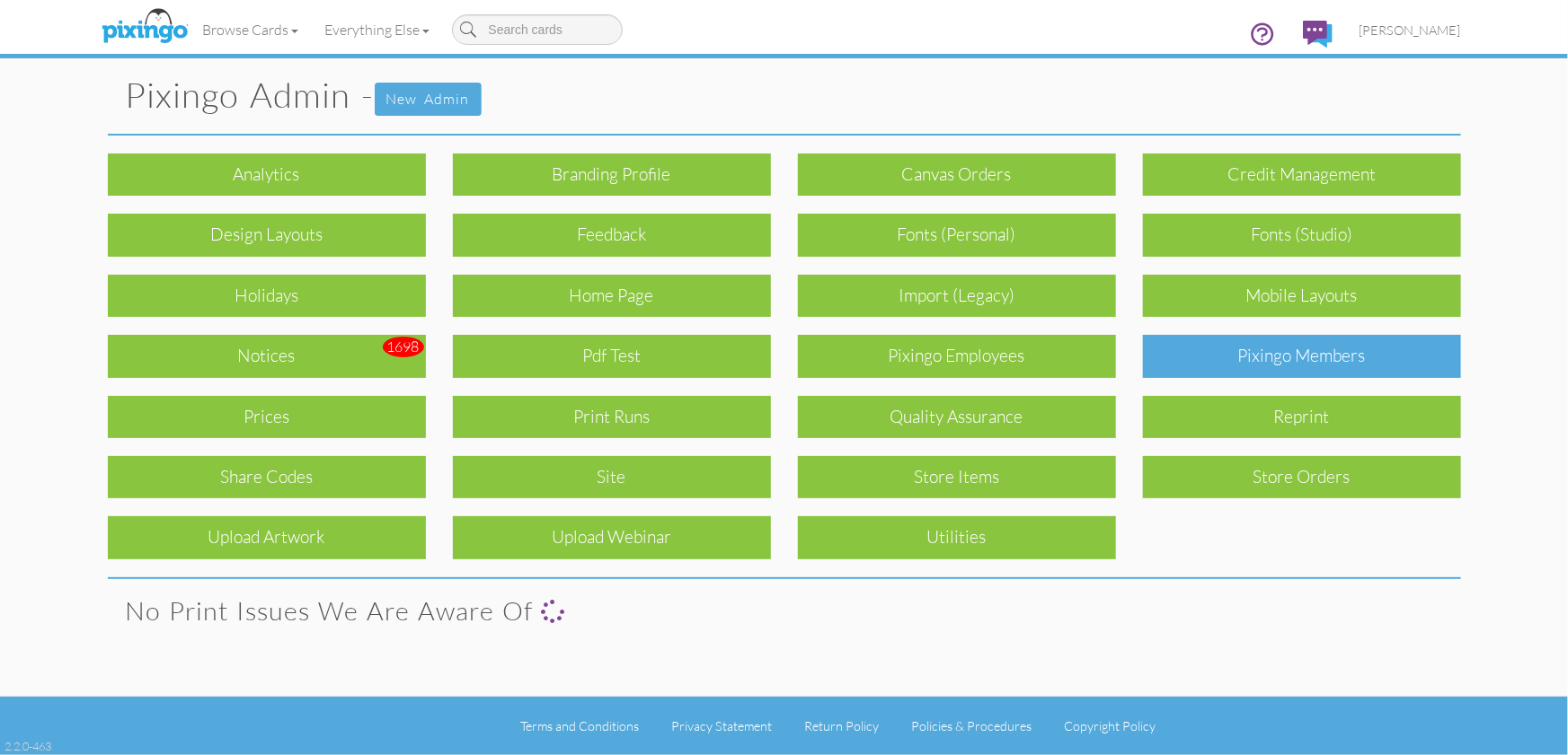
click at [1324, 363] on div "Pixingo Members" at bounding box center [1302, 356] width 318 height 42
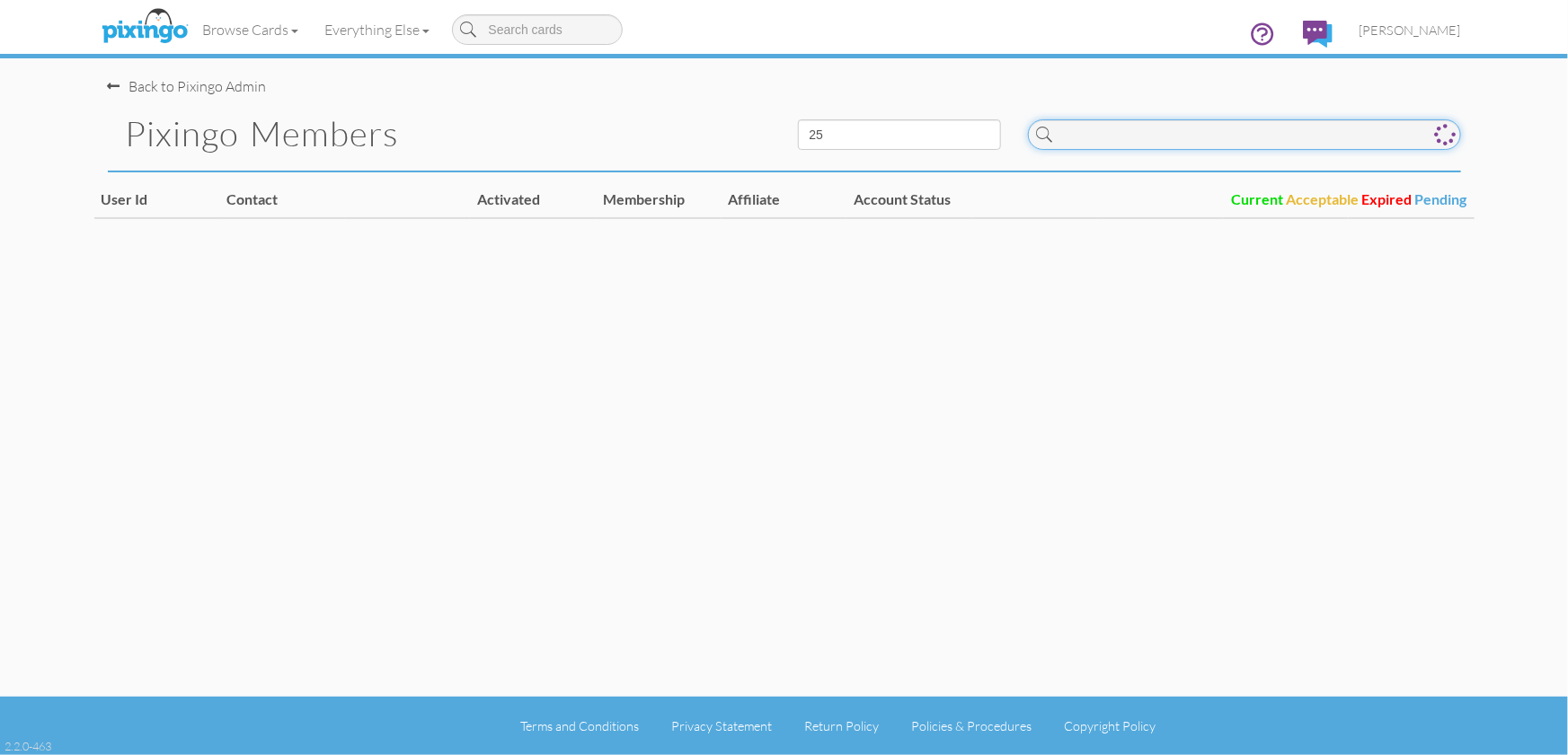
click at [1299, 129] on input at bounding box center [1243, 135] width 433 height 31
click at [1431, 31] on span "[PERSON_NAME]" at bounding box center [1410, 30] width 101 height 15
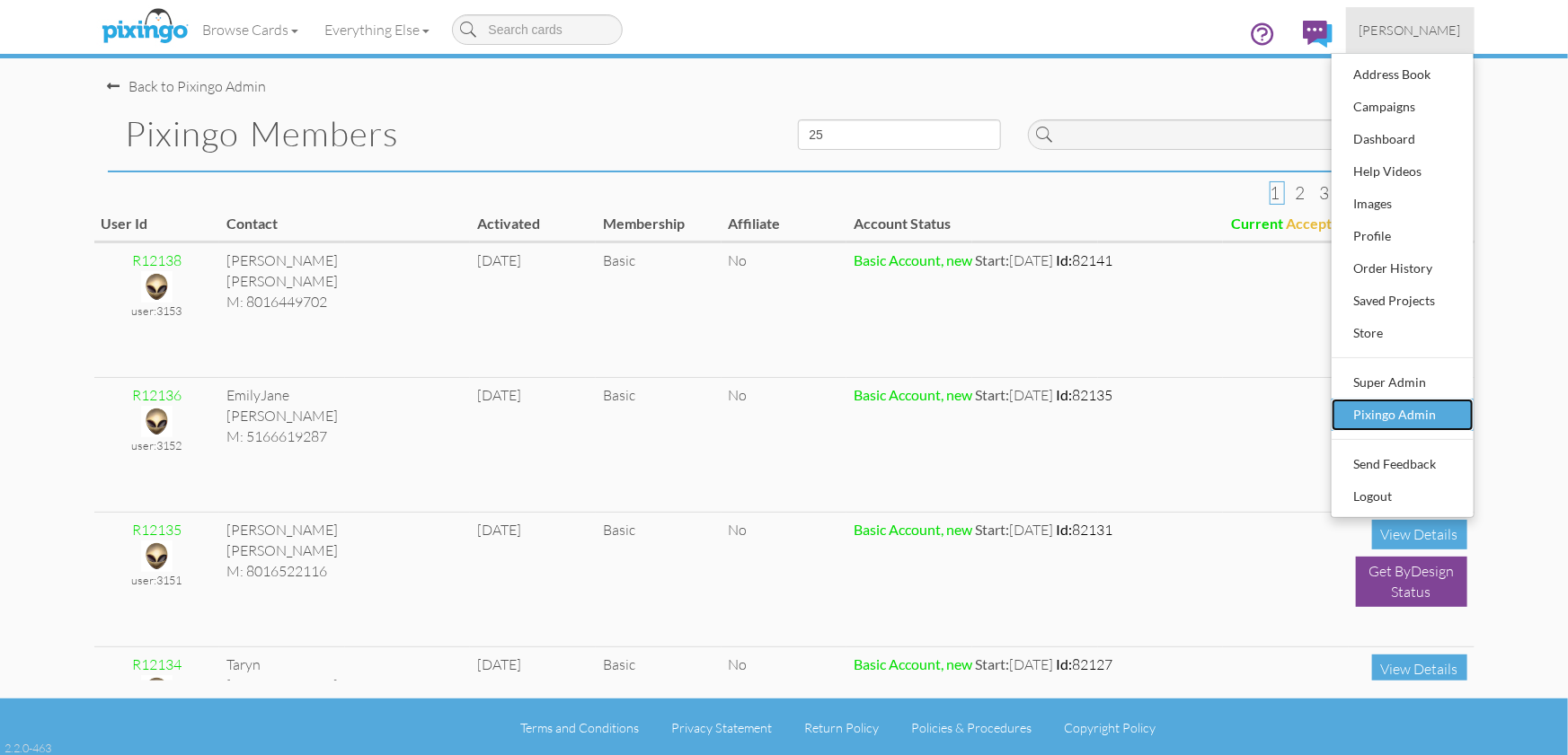
click at [1408, 410] on div "Pixingo Admin" at bounding box center [1402, 415] width 106 height 27
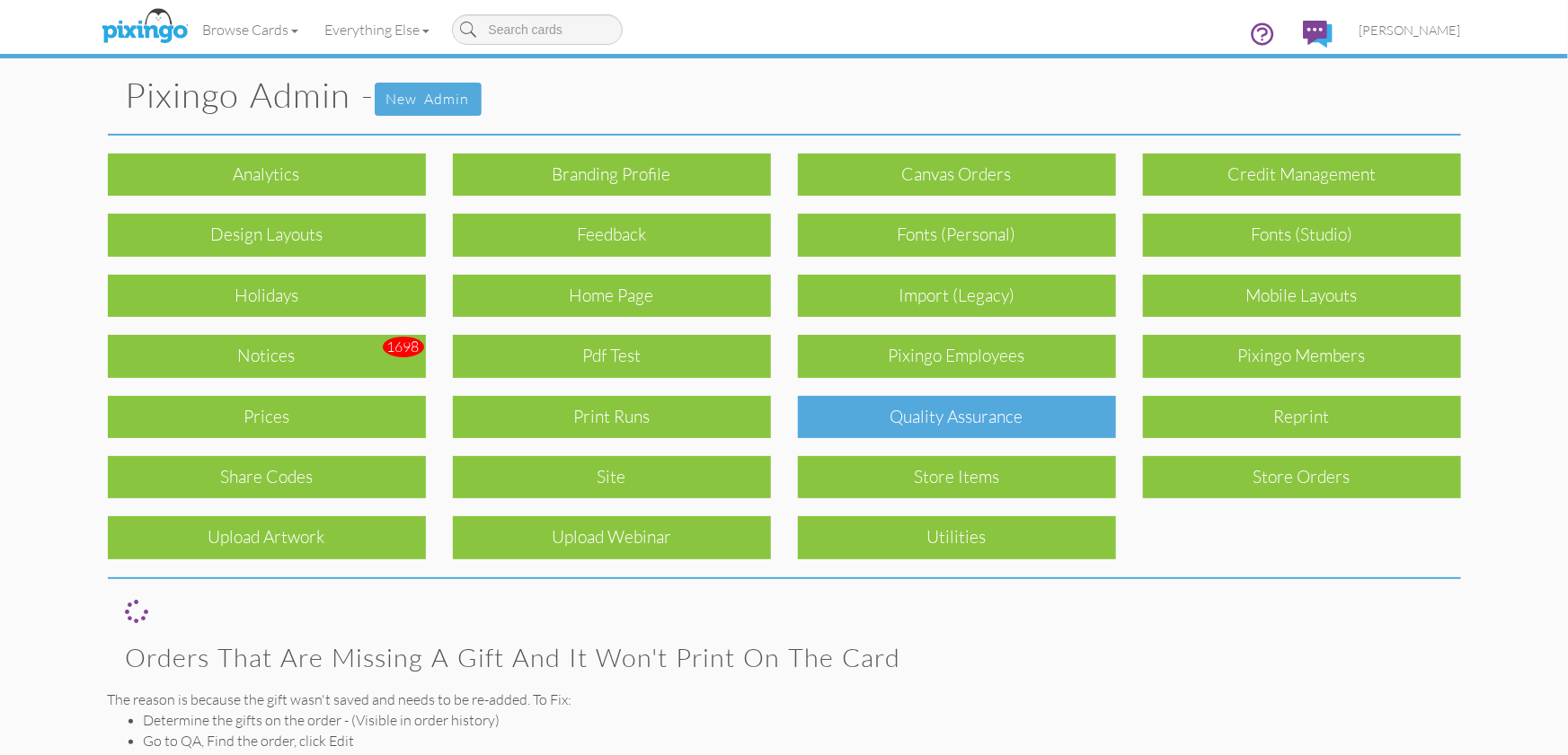
click at [978, 411] on div "Quality Assurance" at bounding box center [957, 417] width 318 height 42
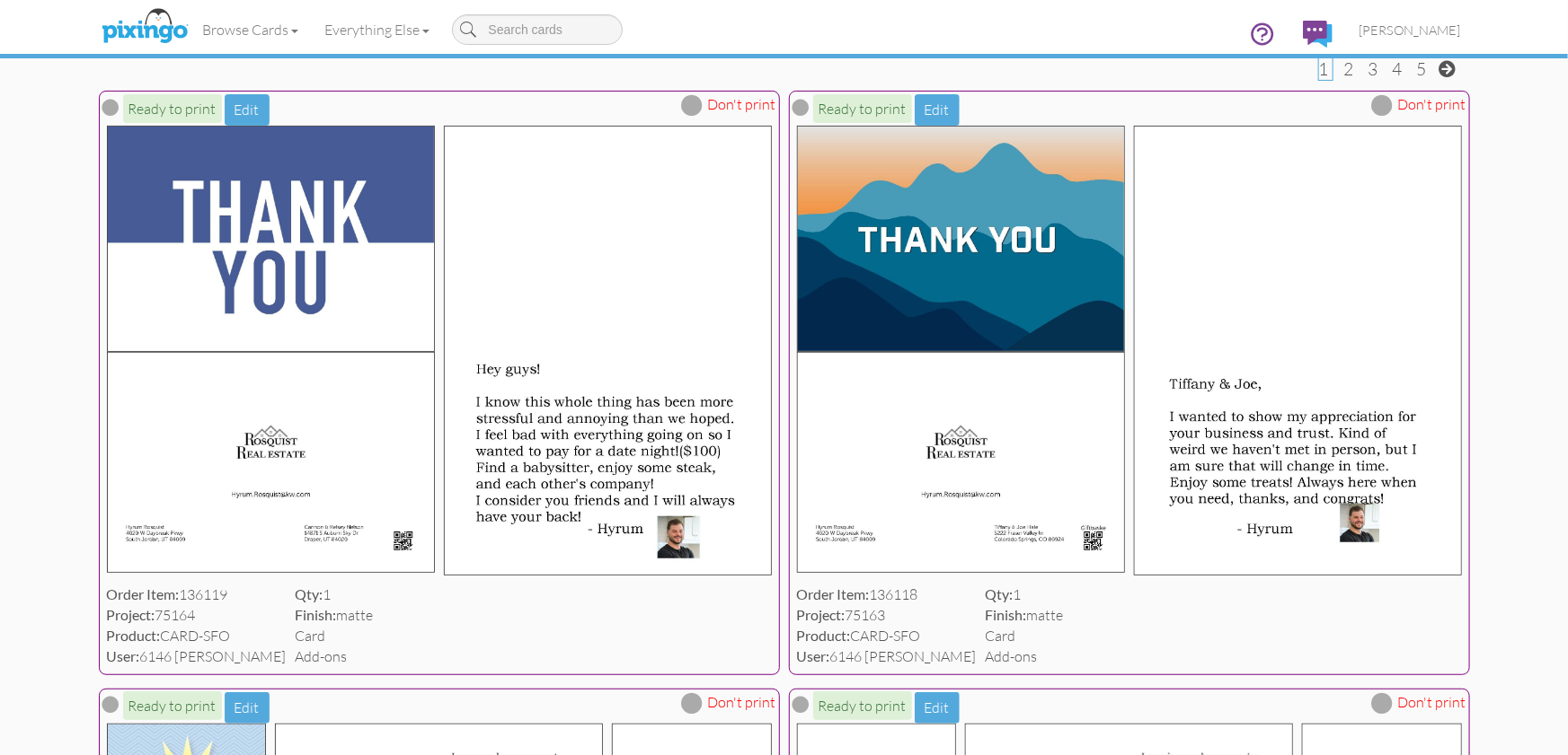
scroll to position [179, 0]
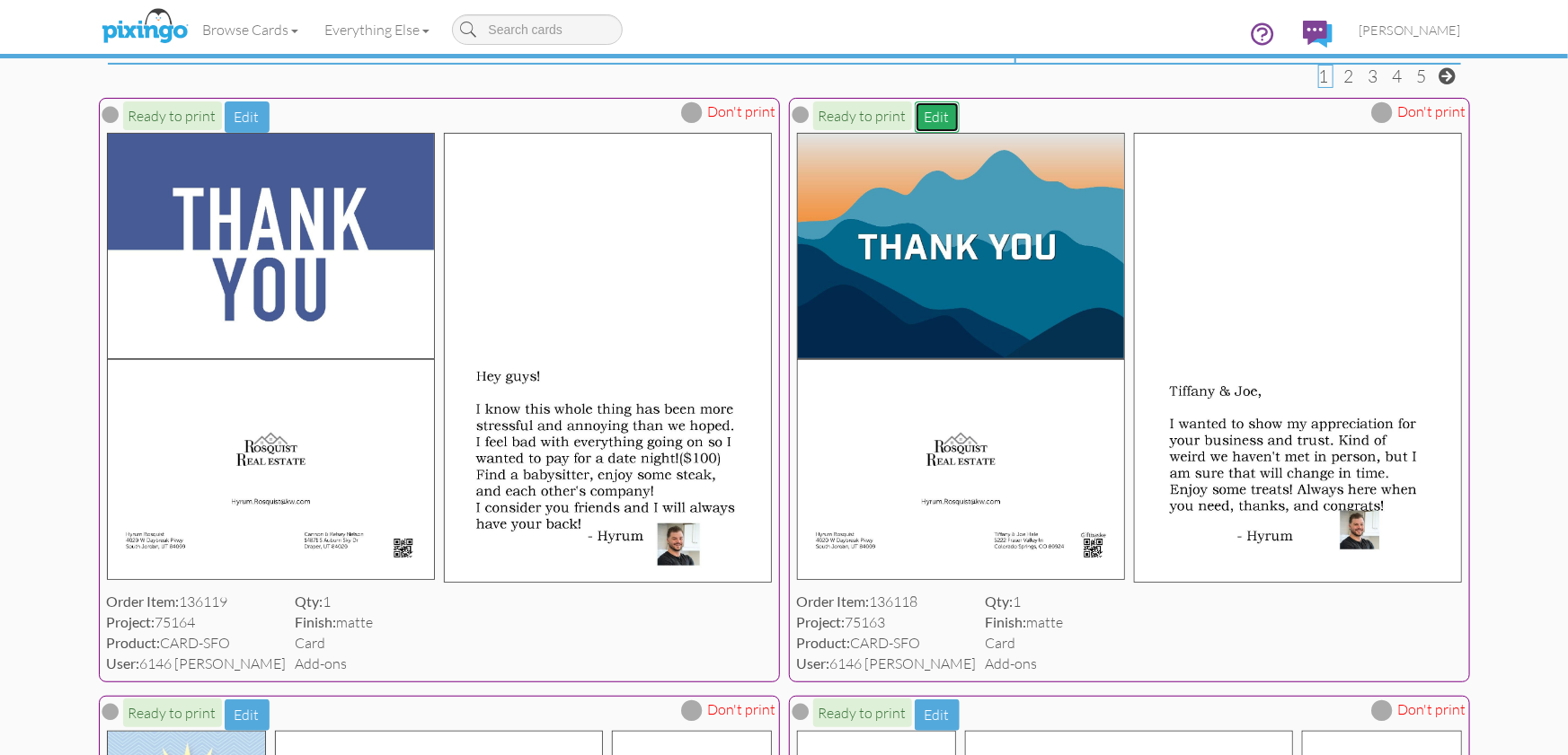
click at [946, 122] on button "Edit" at bounding box center [937, 117] width 45 height 32
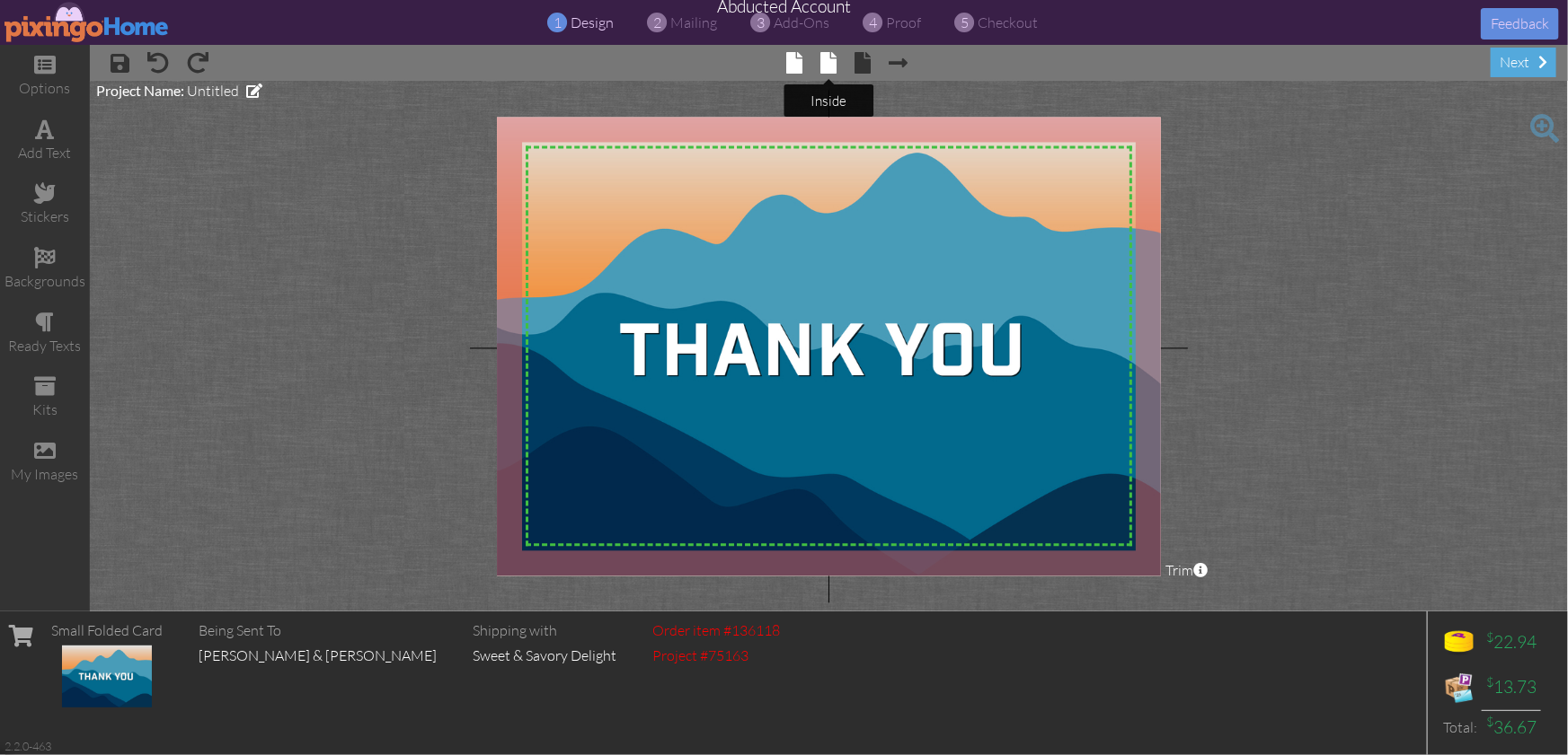
click at [829, 60] on span at bounding box center [828, 63] width 16 height 22
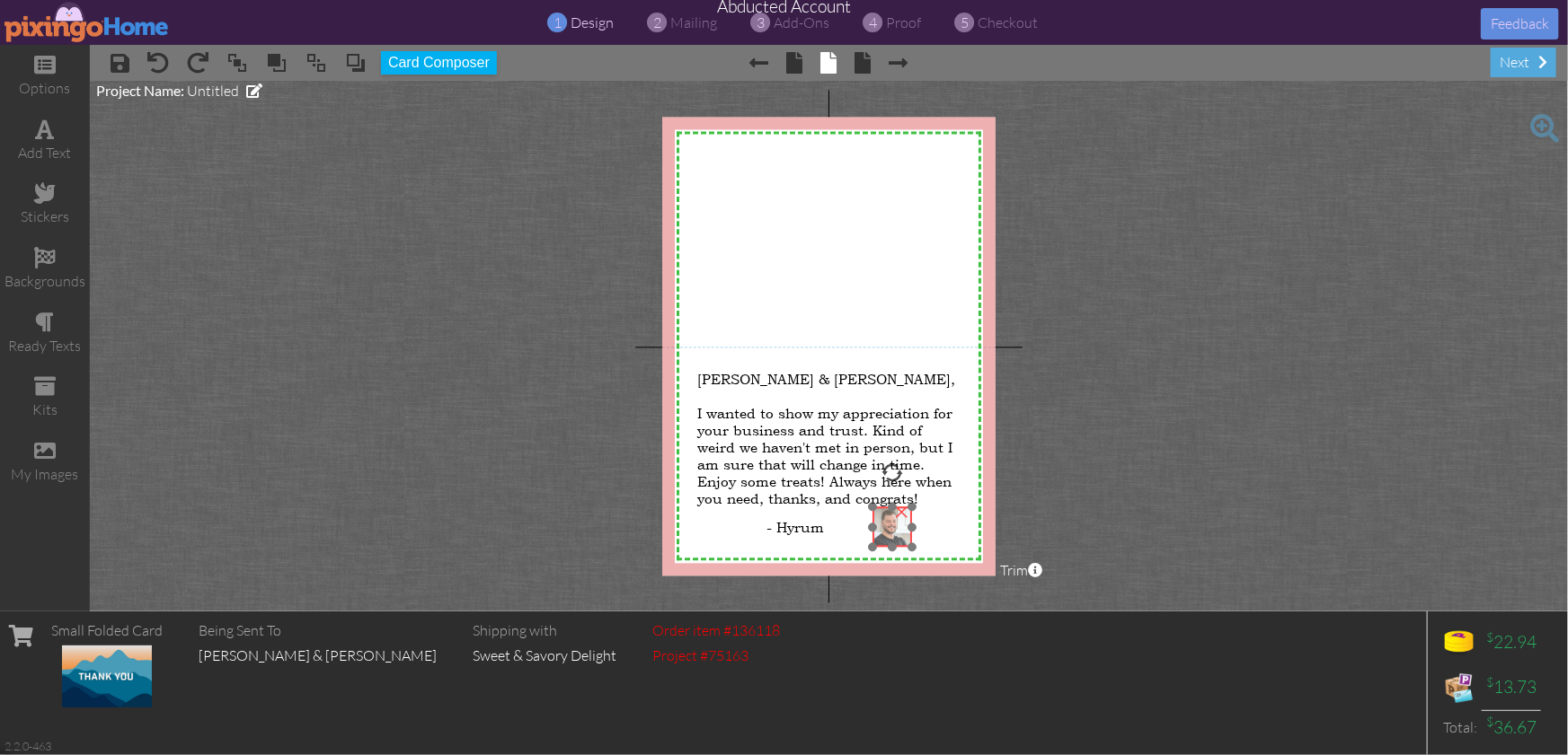
click at [882, 530] on img at bounding box center [893, 527] width 40 height 40
click at [1152, 543] on project-studio-wrapper "X X X X X X X X X X X X X X X X X X X X X X X X X X X X X X X X X X X X X X X X…" at bounding box center [828, 345] width 1478 height 531
click at [902, 20] on span "proof" at bounding box center [904, 23] width 35 height 18
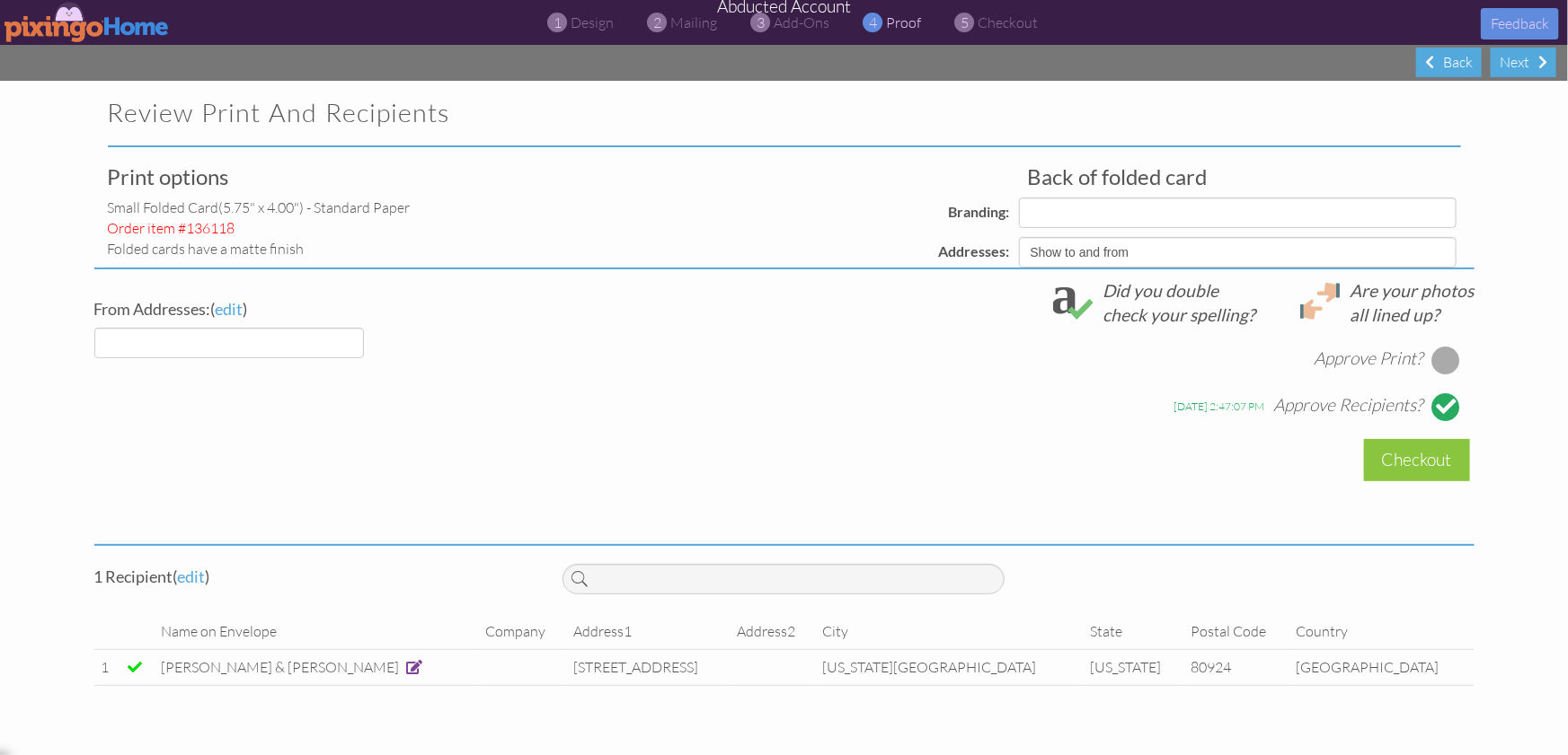
select select "object:11390"
select select "object:11388"
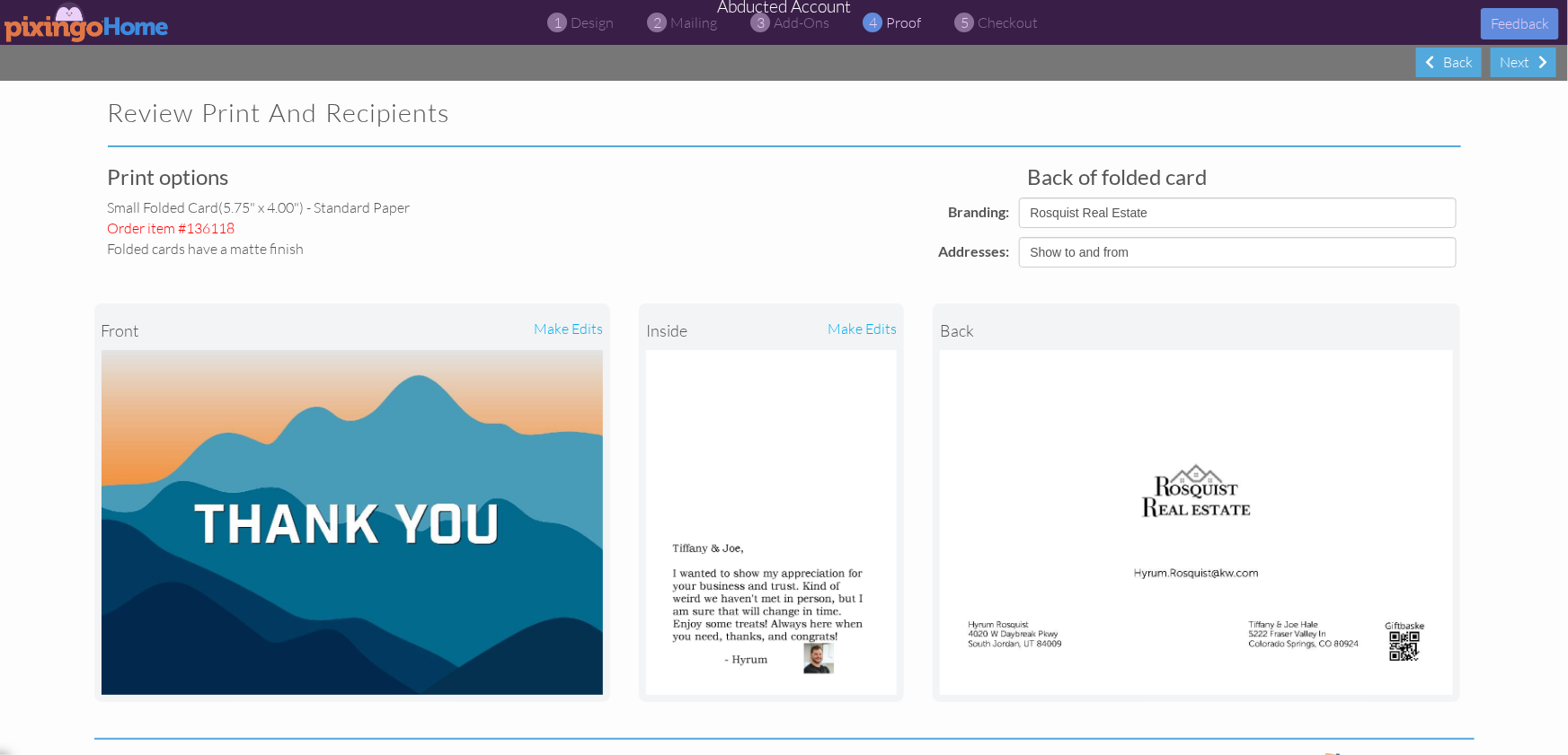
click at [69, 11] on img at bounding box center [87, 22] width 165 height 41
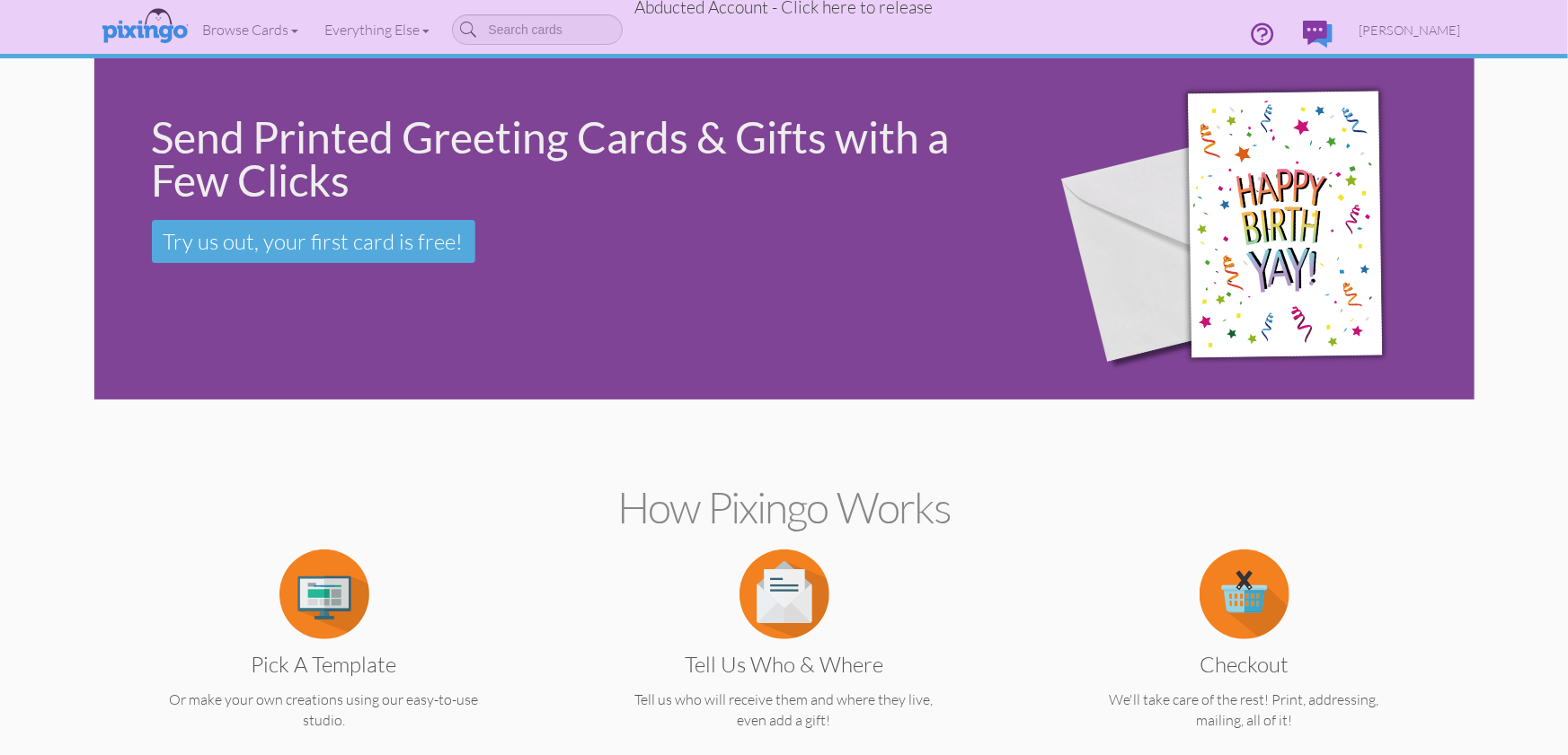
click at [857, 5] on span "Abducted Account - Click here to release" at bounding box center [784, 7] width 298 height 22
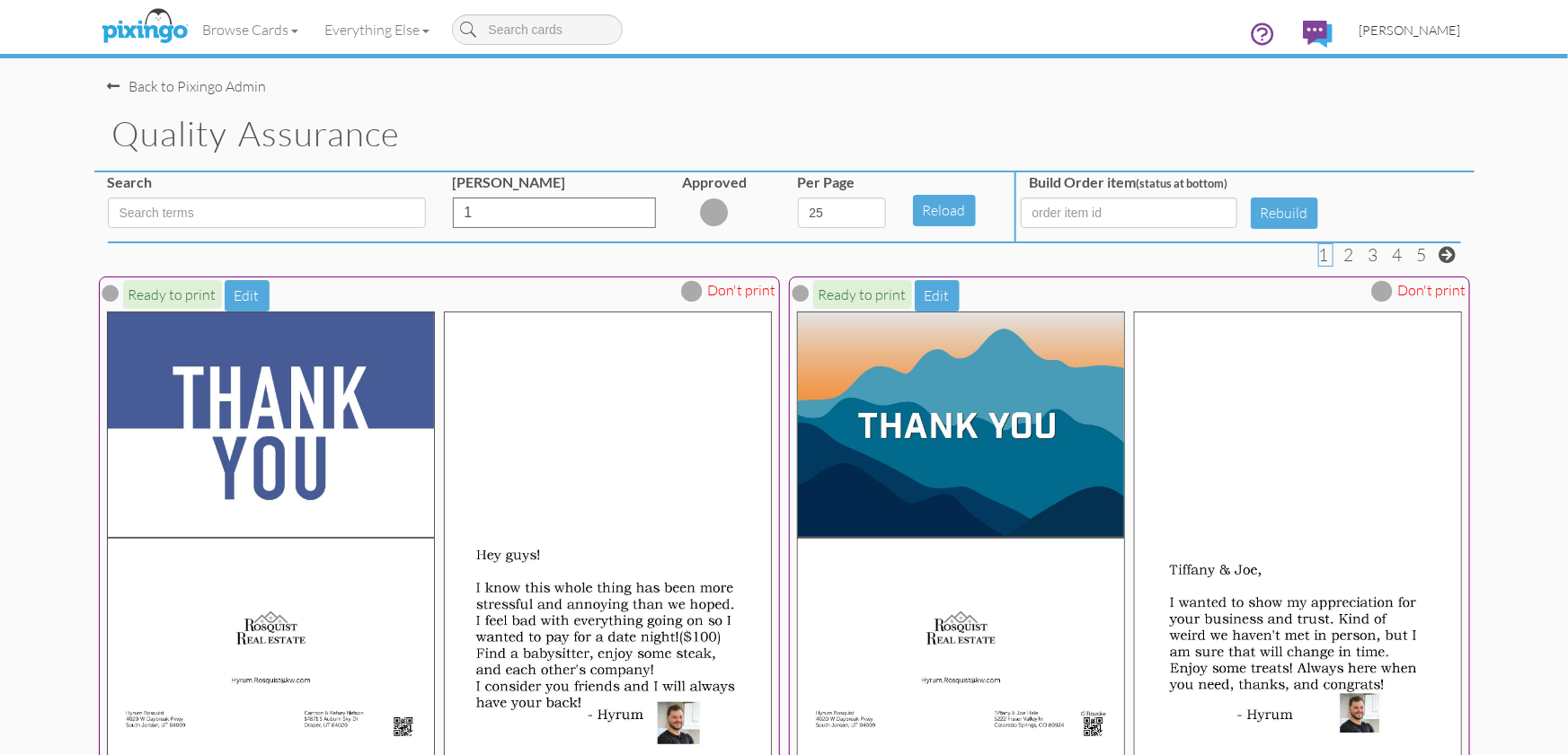
click at [1412, 31] on span "[PERSON_NAME]" at bounding box center [1410, 30] width 101 height 15
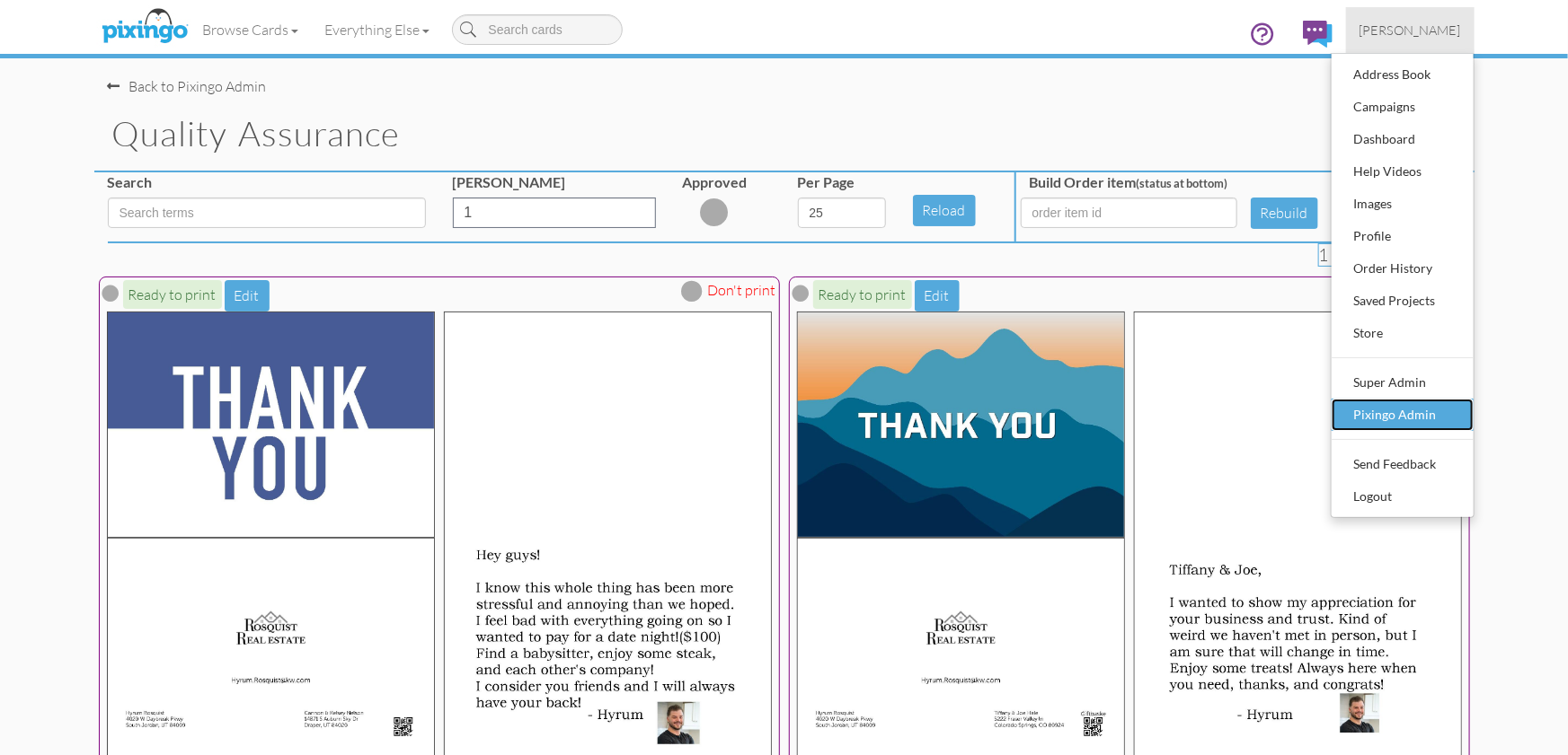
click at [1400, 409] on div "Pixingo Admin" at bounding box center [1402, 415] width 106 height 27
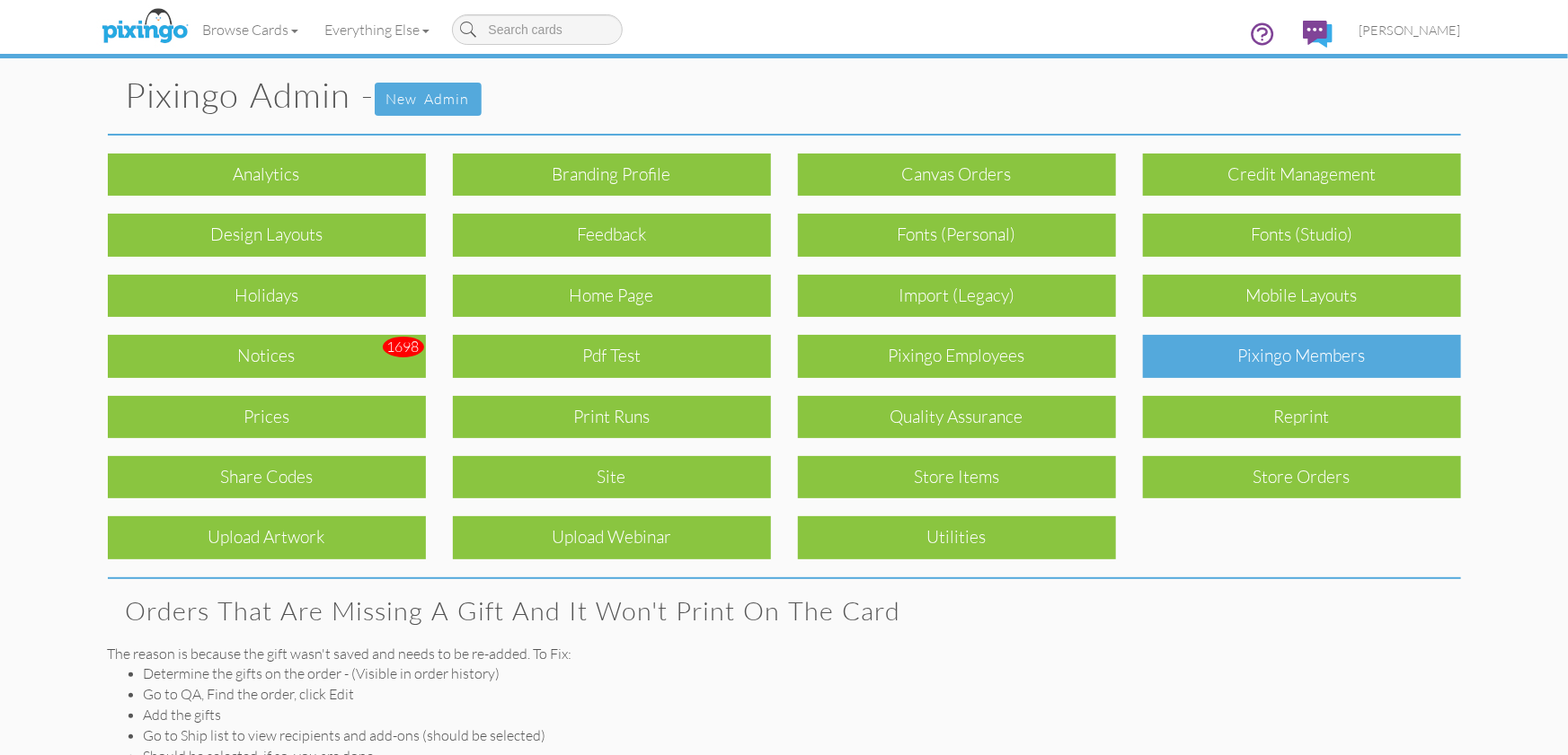
click at [1249, 352] on div "Pixingo Members" at bounding box center [1302, 356] width 318 height 42
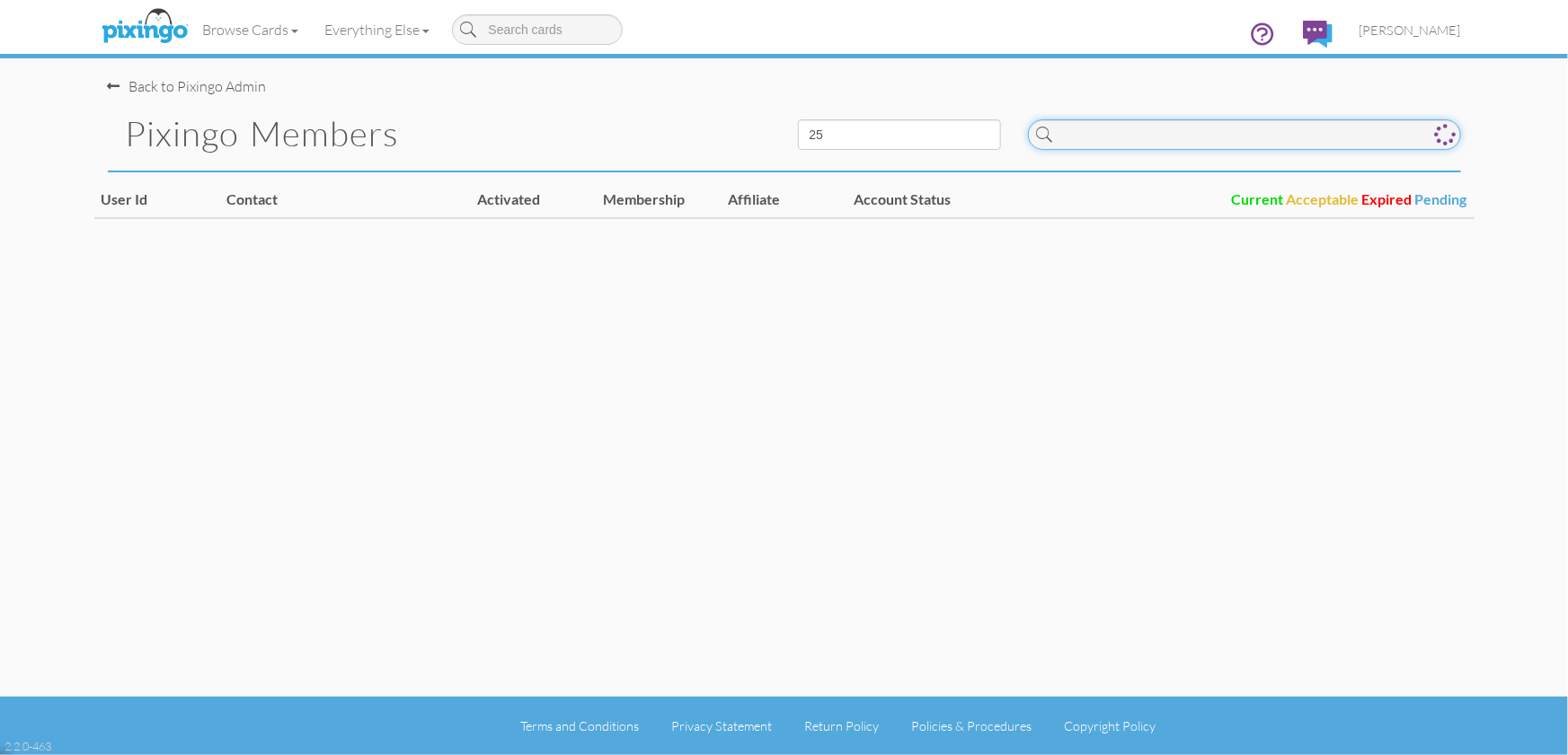
click at [1104, 143] on input at bounding box center [1243, 135] width 433 height 31
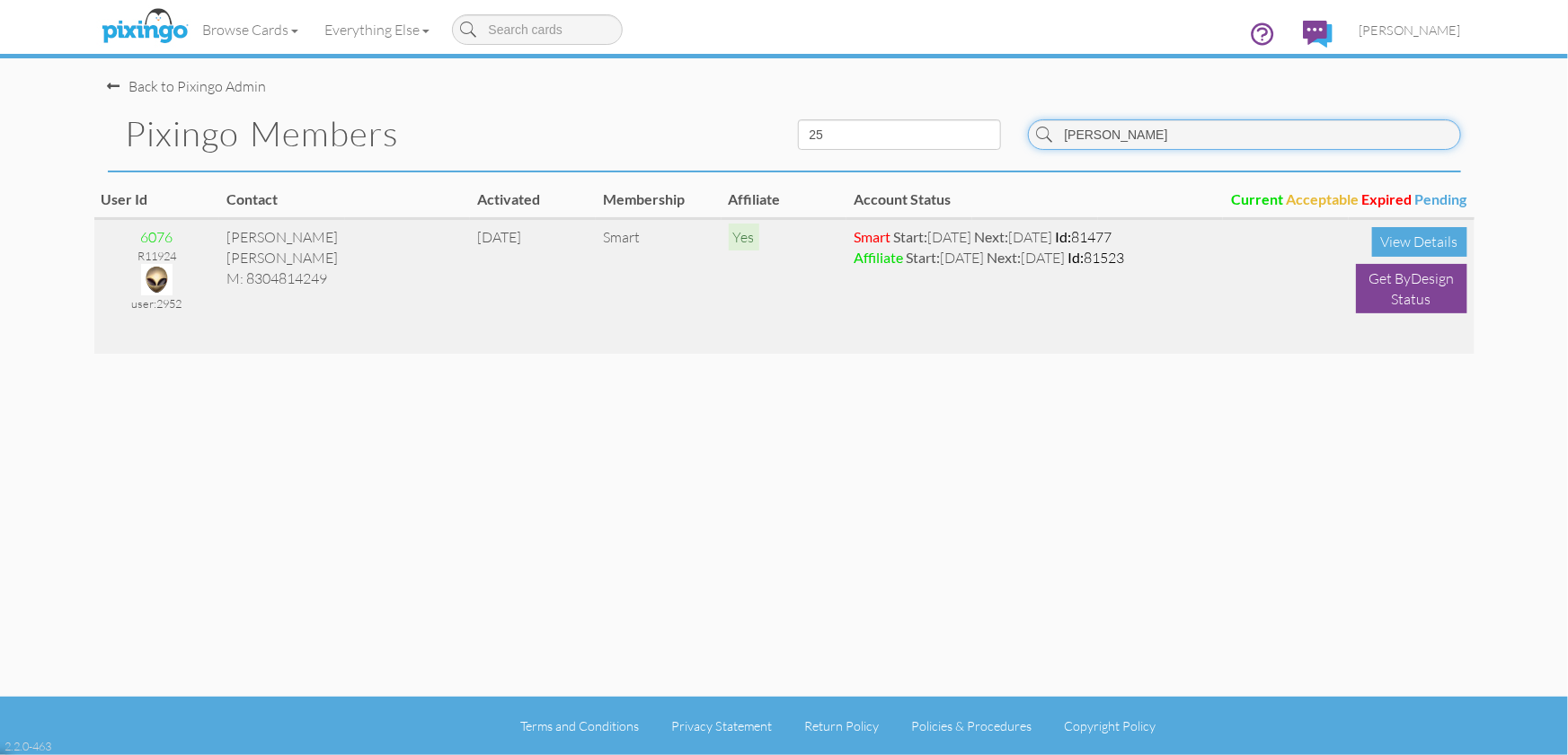
type input "[PERSON_NAME]"
click at [159, 278] on img at bounding box center [156, 279] width 32 height 32
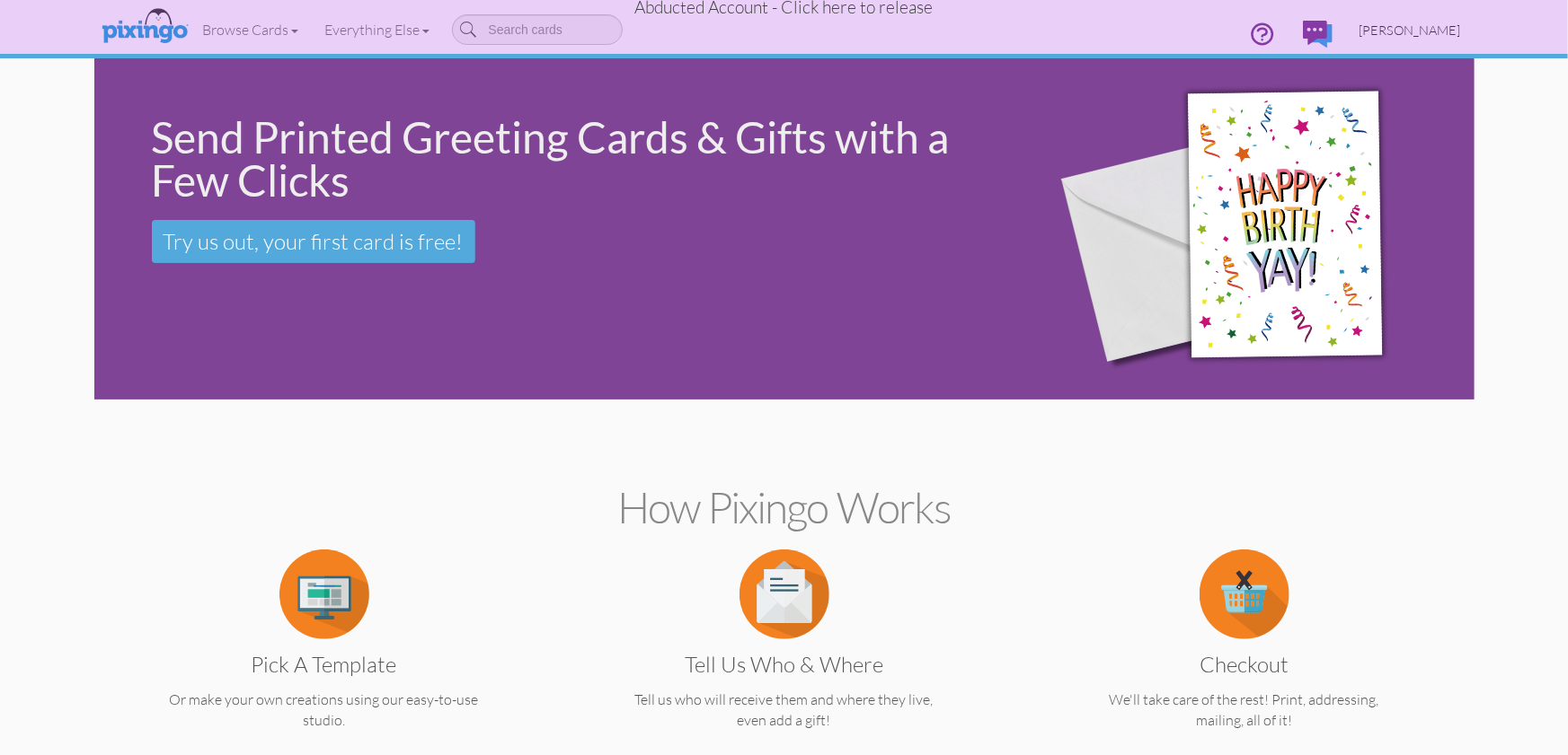
click at [1433, 30] on span "[PERSON_NAME]" at bounding box center [1410, 30] width 101 height 15
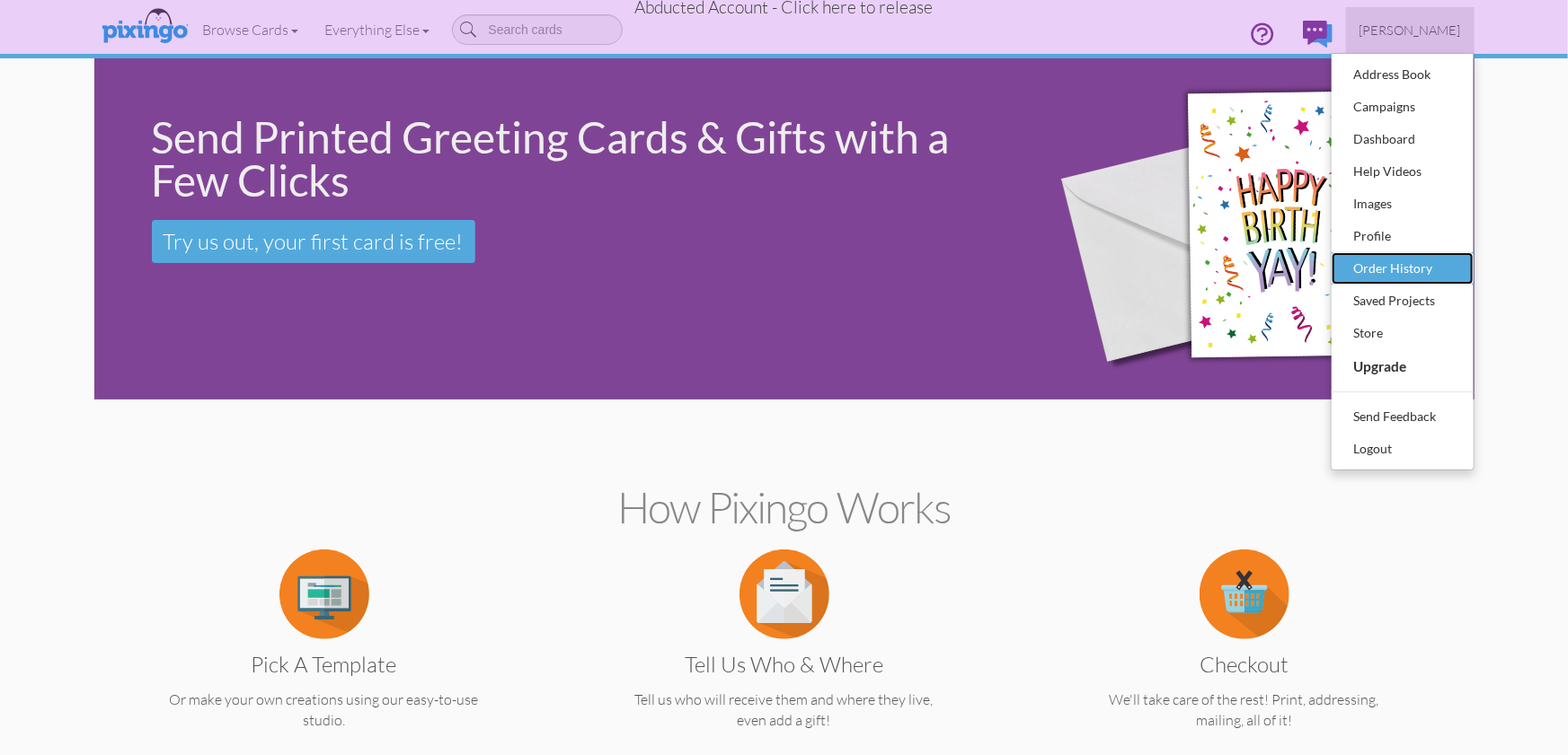
click at [1385, 257] on div "Order History" at bounding box center [1402, 269] width 106 height 27
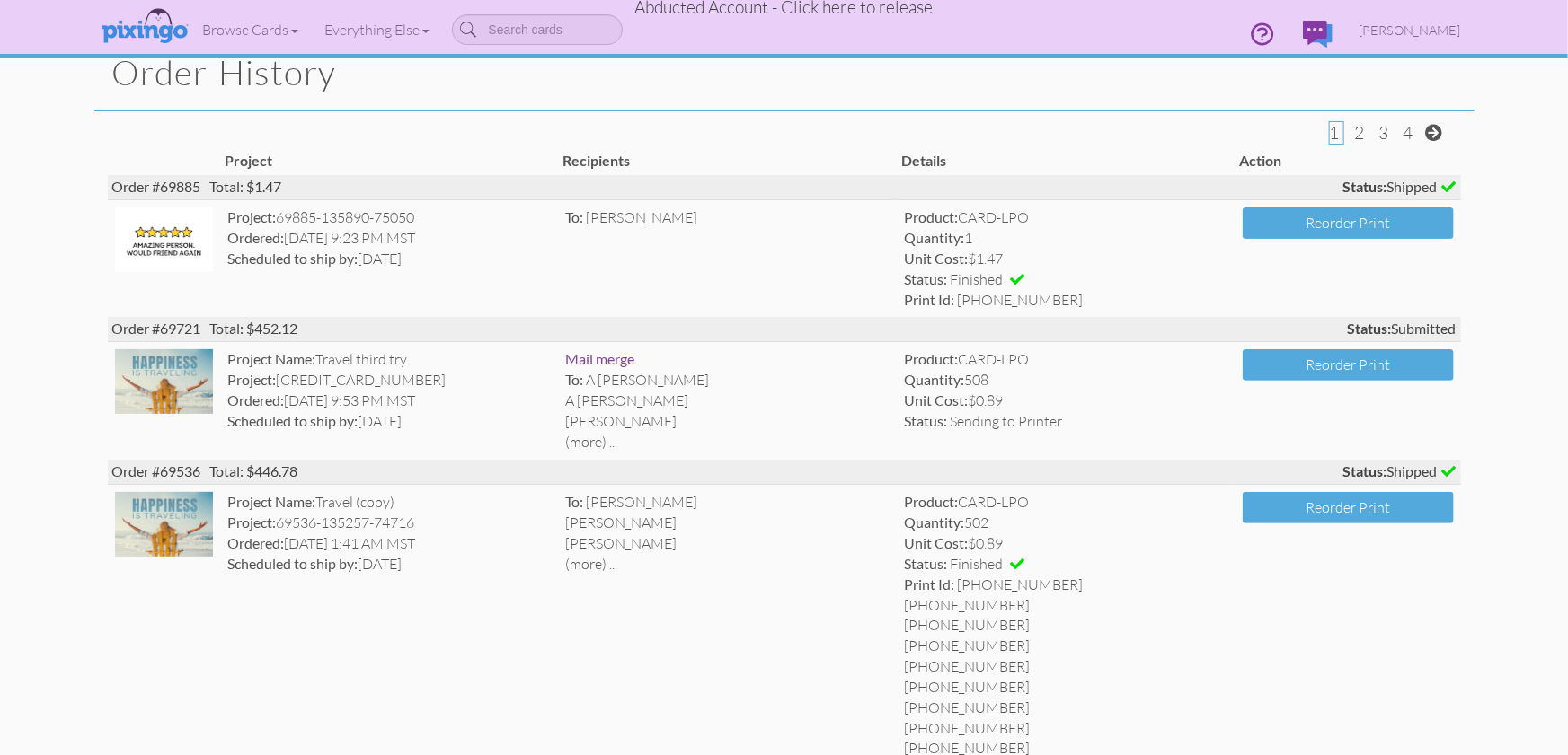
scroll to position [54, 0]
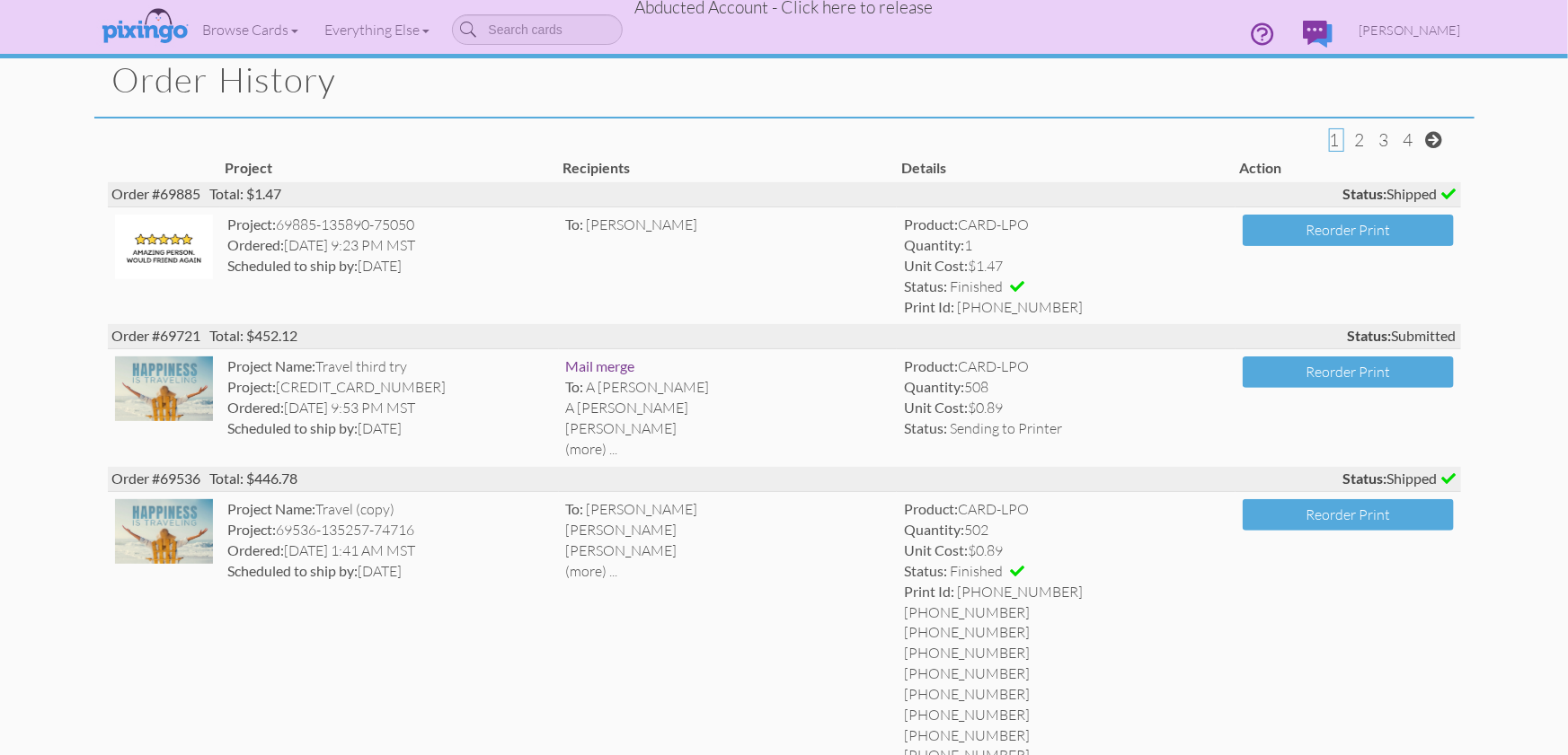
click at [857, 12] on span "Abducted Account - Click here to release" at bounding box center [784, 7] width 298 height 22
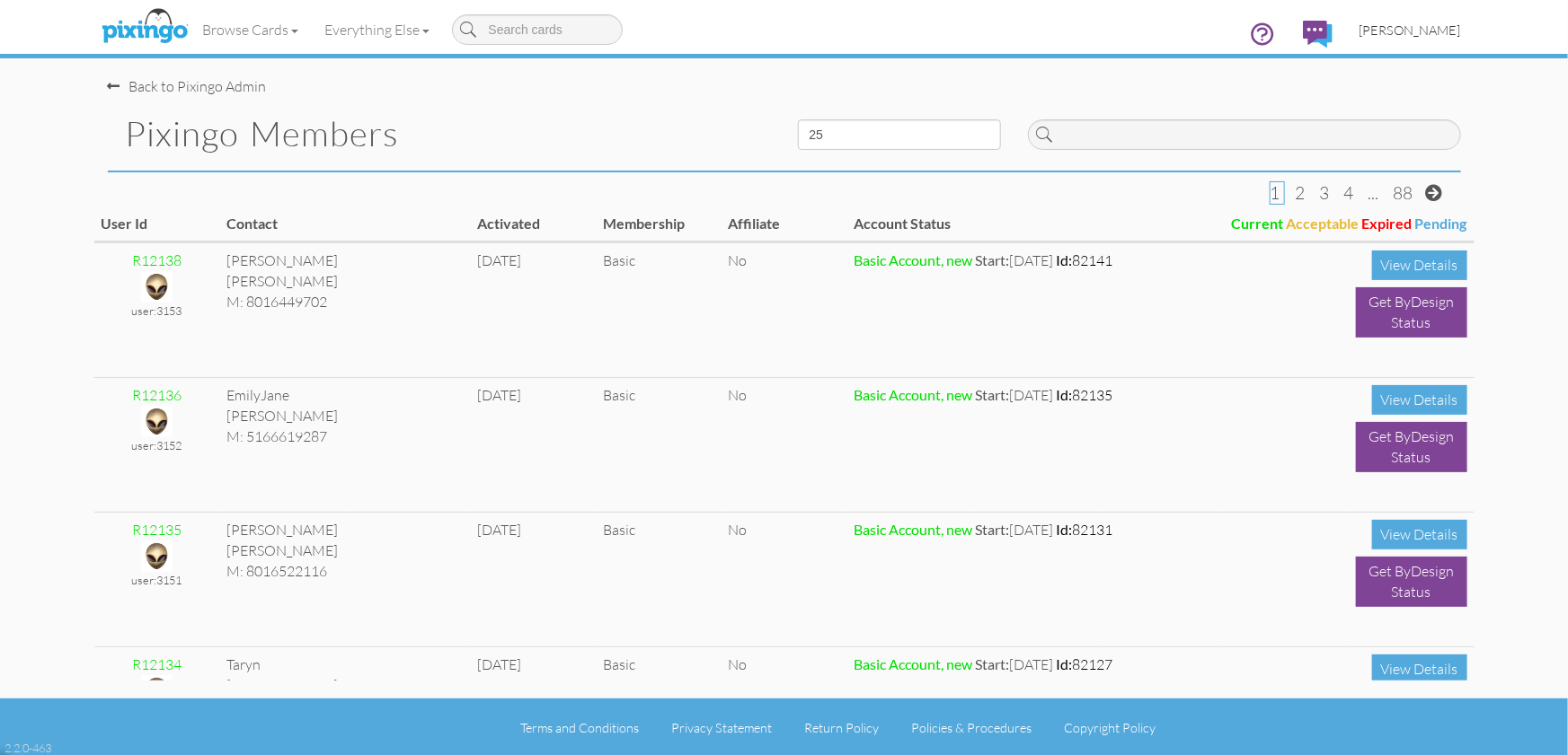
click at [1403, 27] on span "[PERSON_NAME]" at bounding box center [1410, 30] width 101 height 15
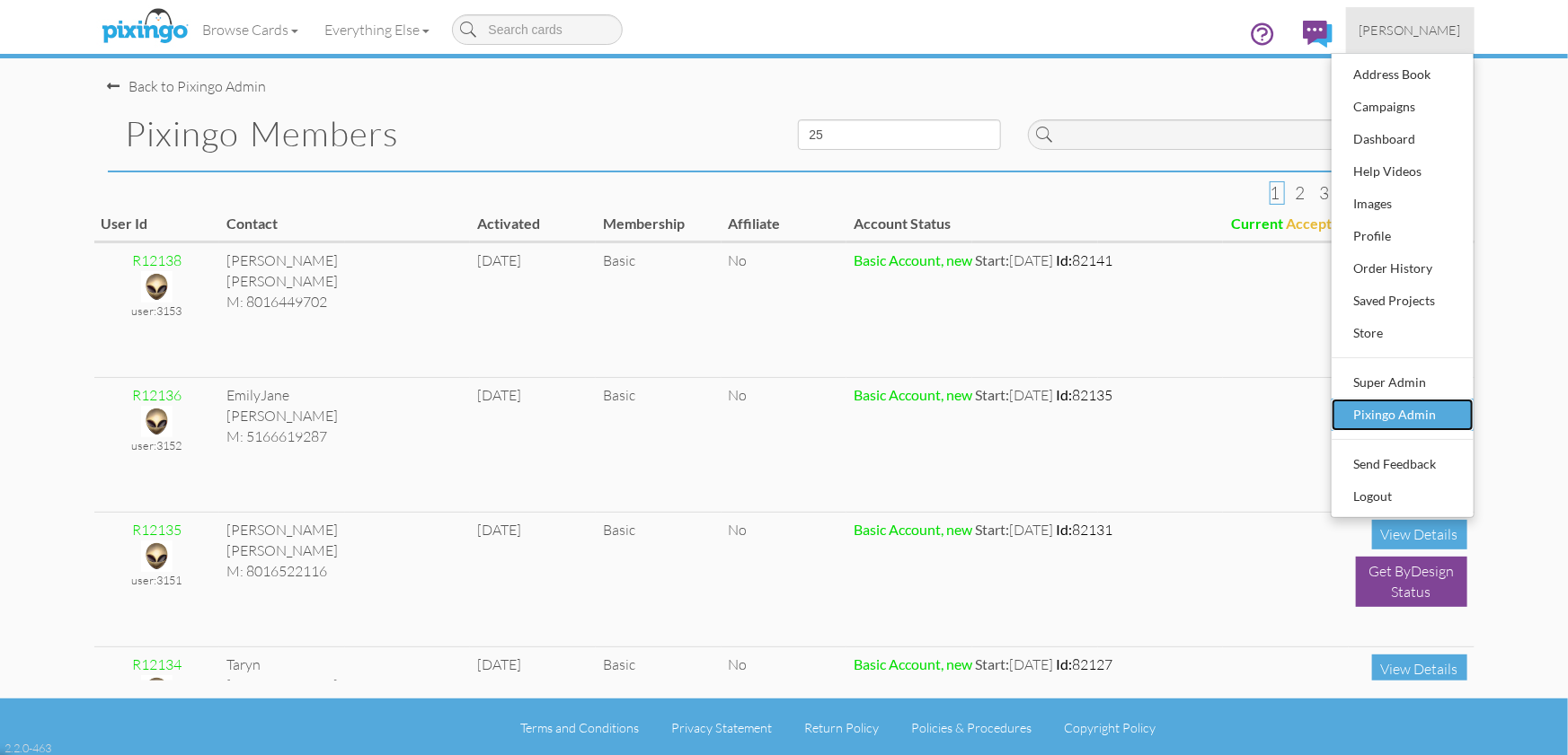
click at [1424, 415] on div "Pixingo Admin" at bounding box center [1402, 415] width 106 height 27
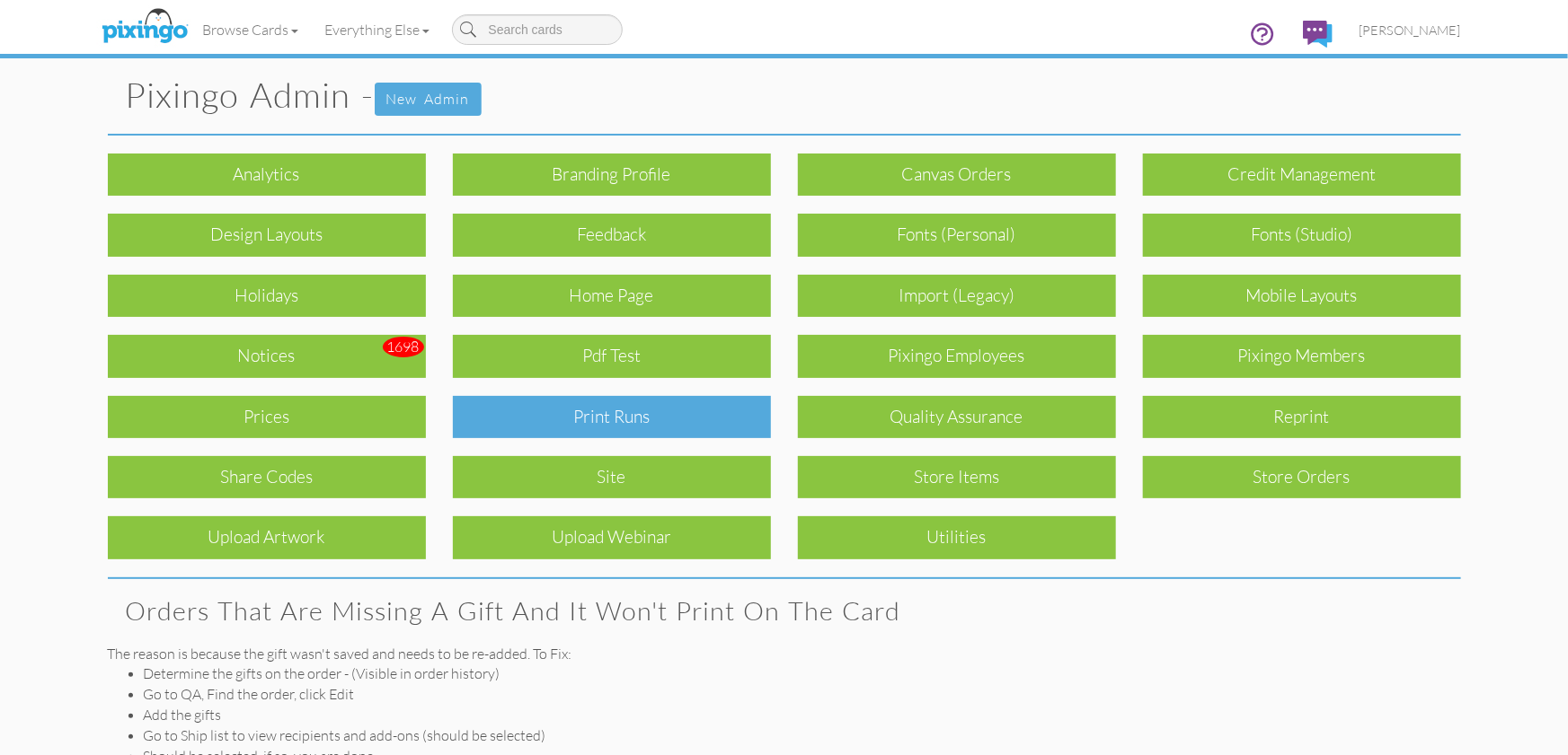
click at [699, 406] on div "Print Runs" at bounding box center [612, 417] width 318 height 42
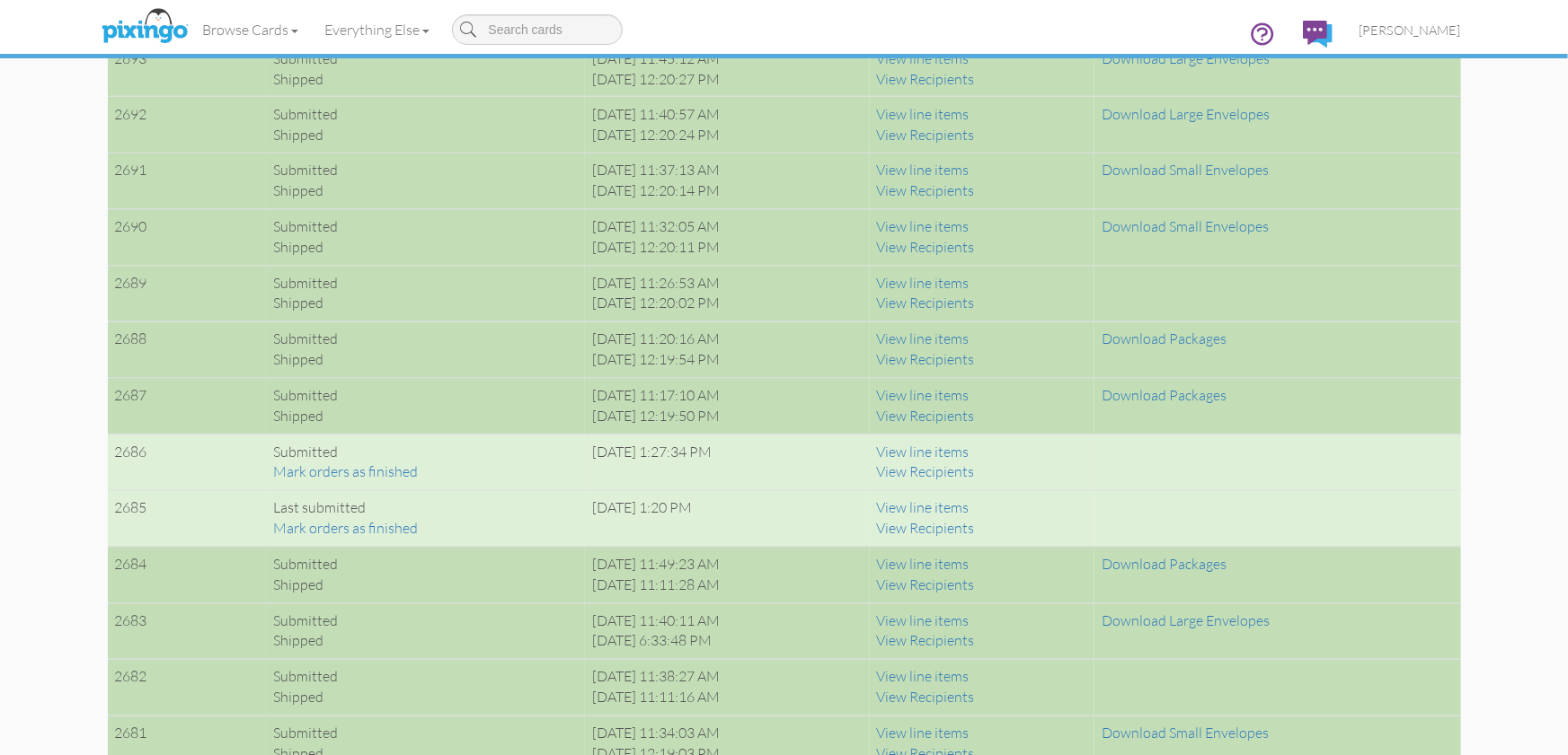
scroll to position [1581, 0]
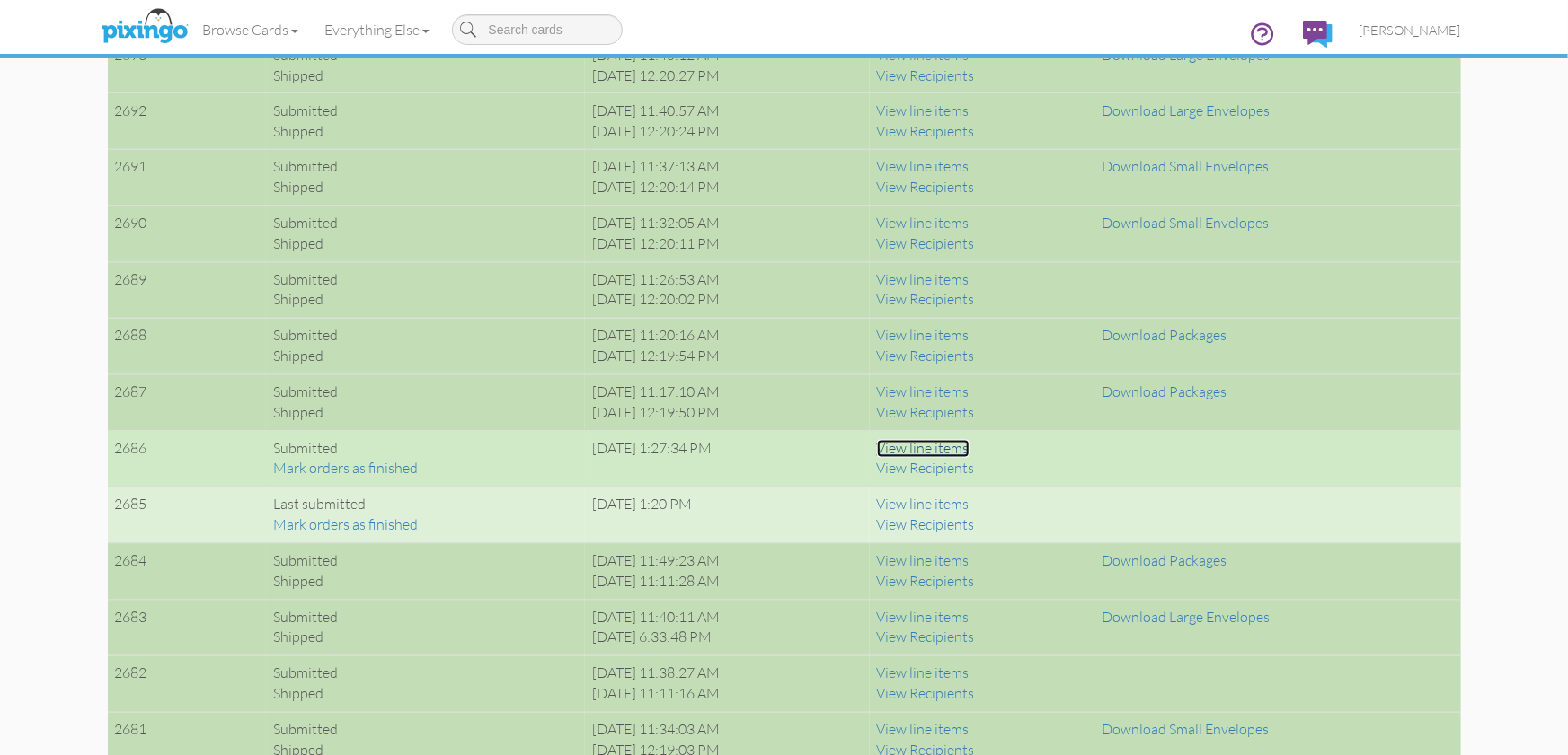
click at [969, 446] on link "View line items" at bounding box center [923, 449] width 92 height 18
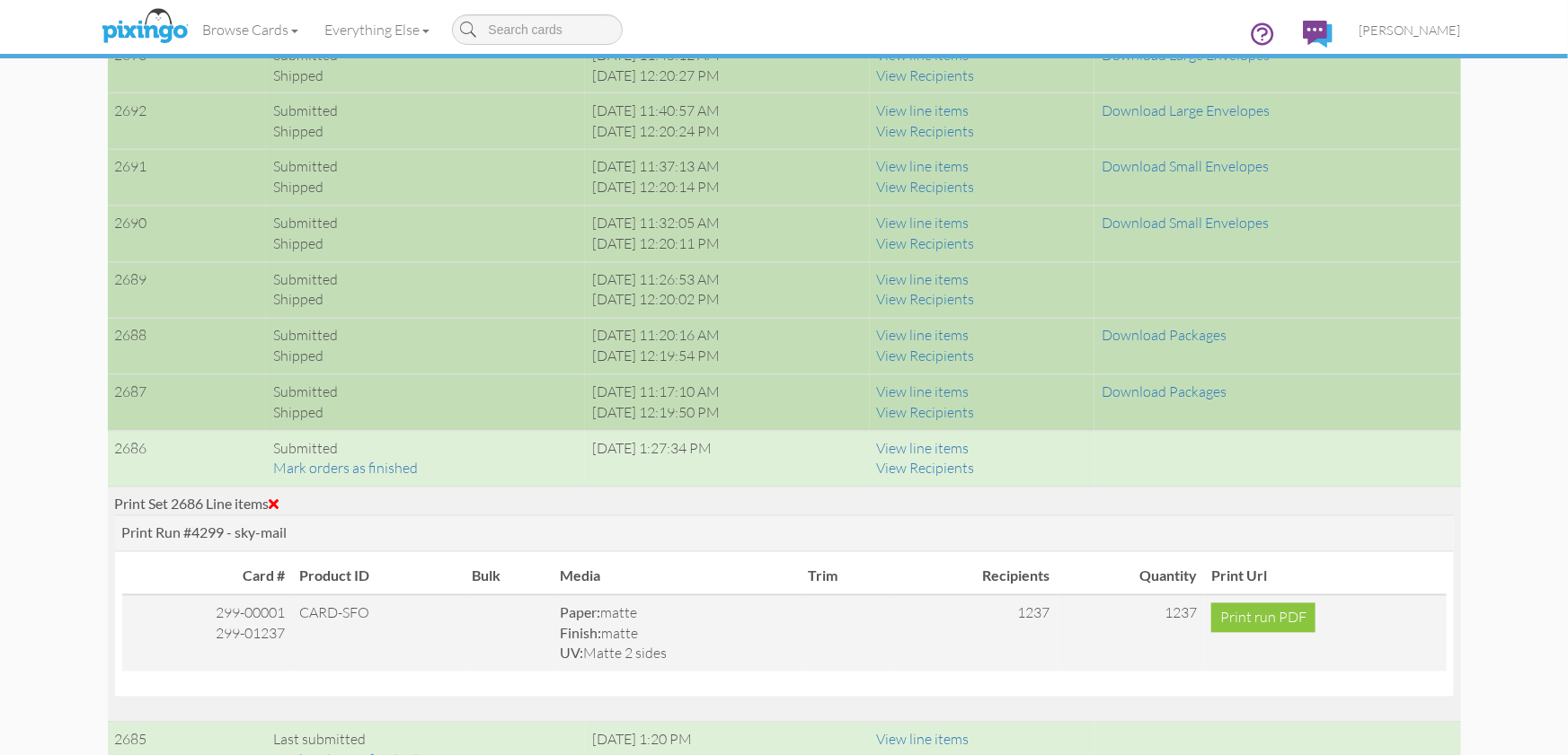
click at [277, 500] on span at bounding box center [274, 505] width 10 height 14
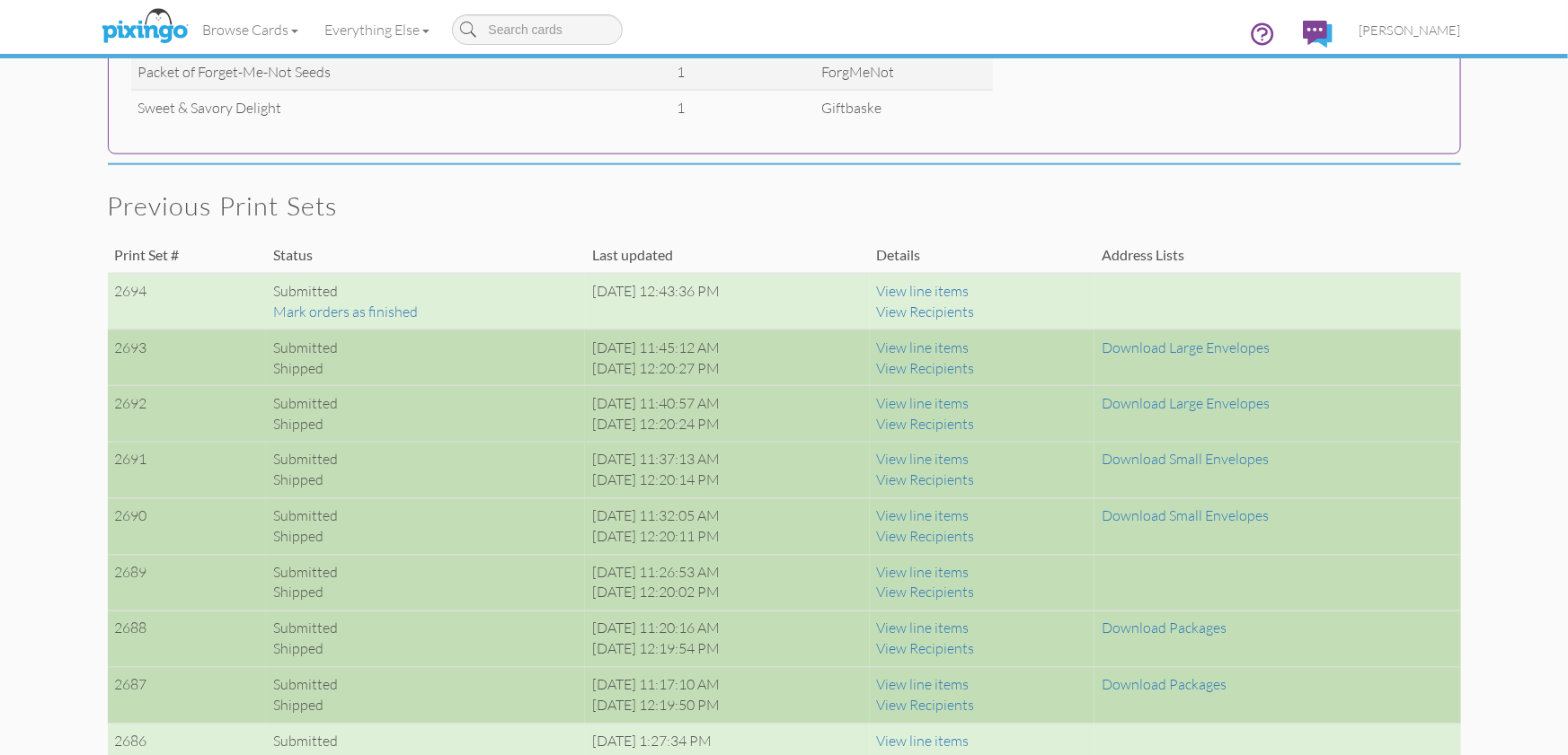
scroll to position [1287, 0]
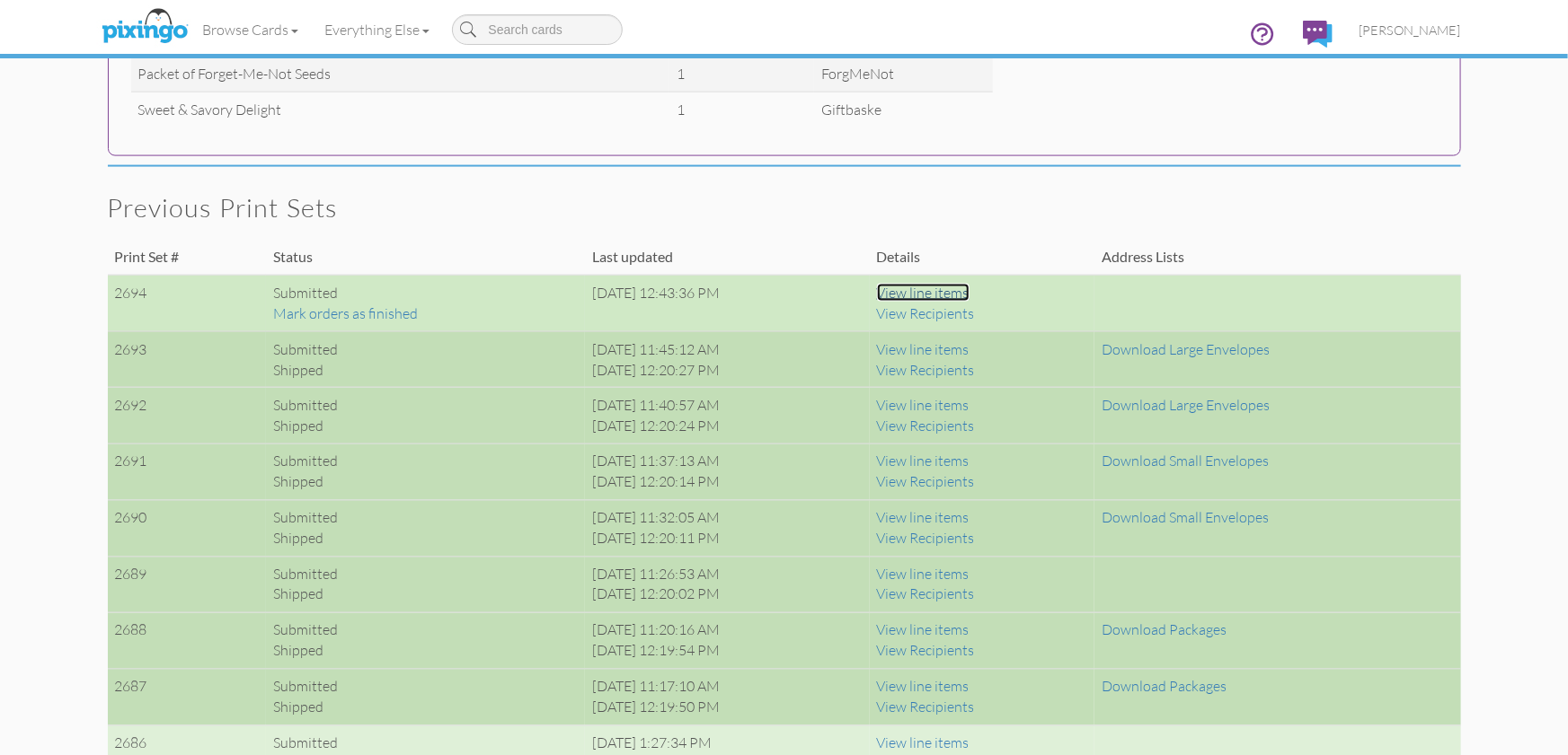
click at [951, 293] on link "View line items" at bounding box center [923, 293] width 92 height 18
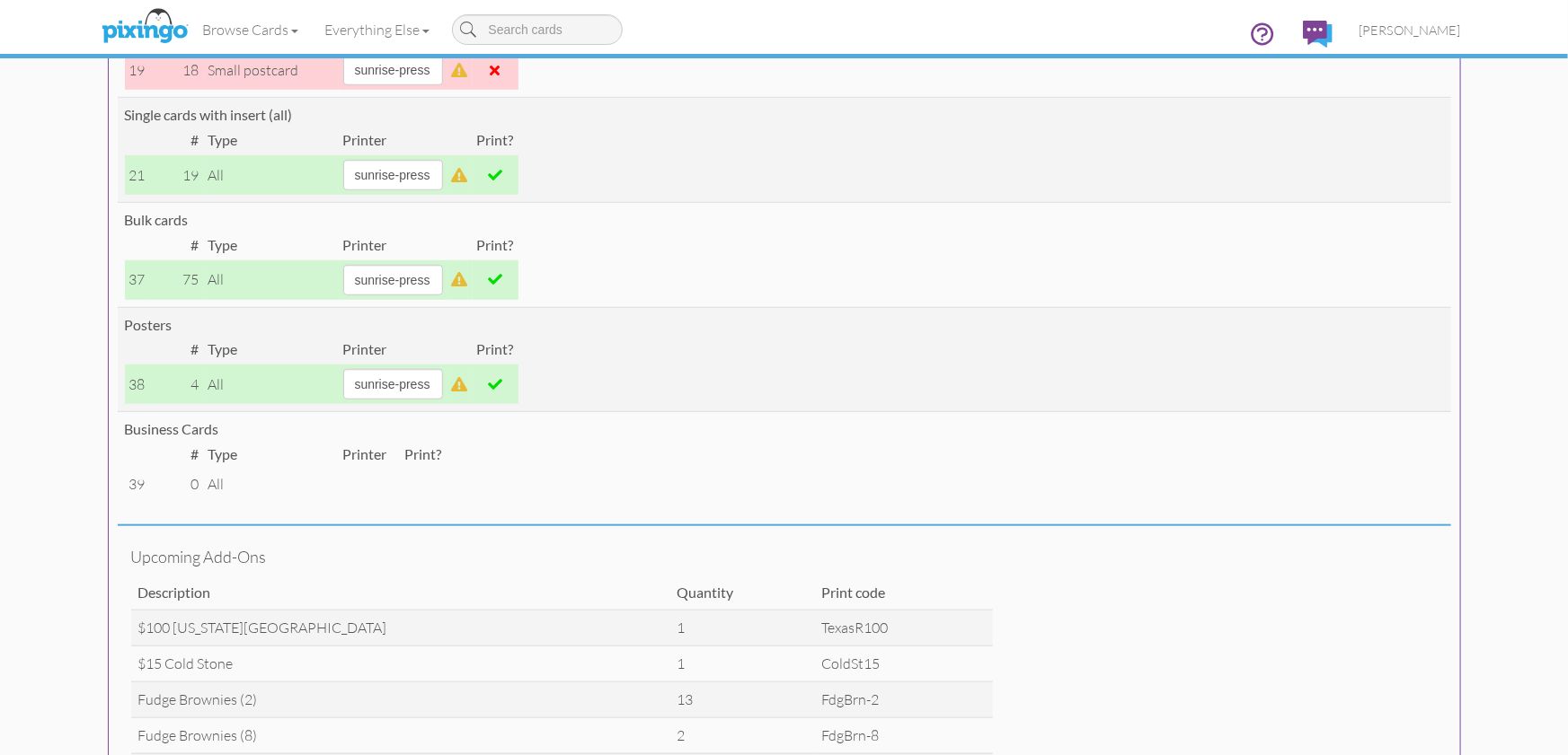
scroll to position [594, 0]
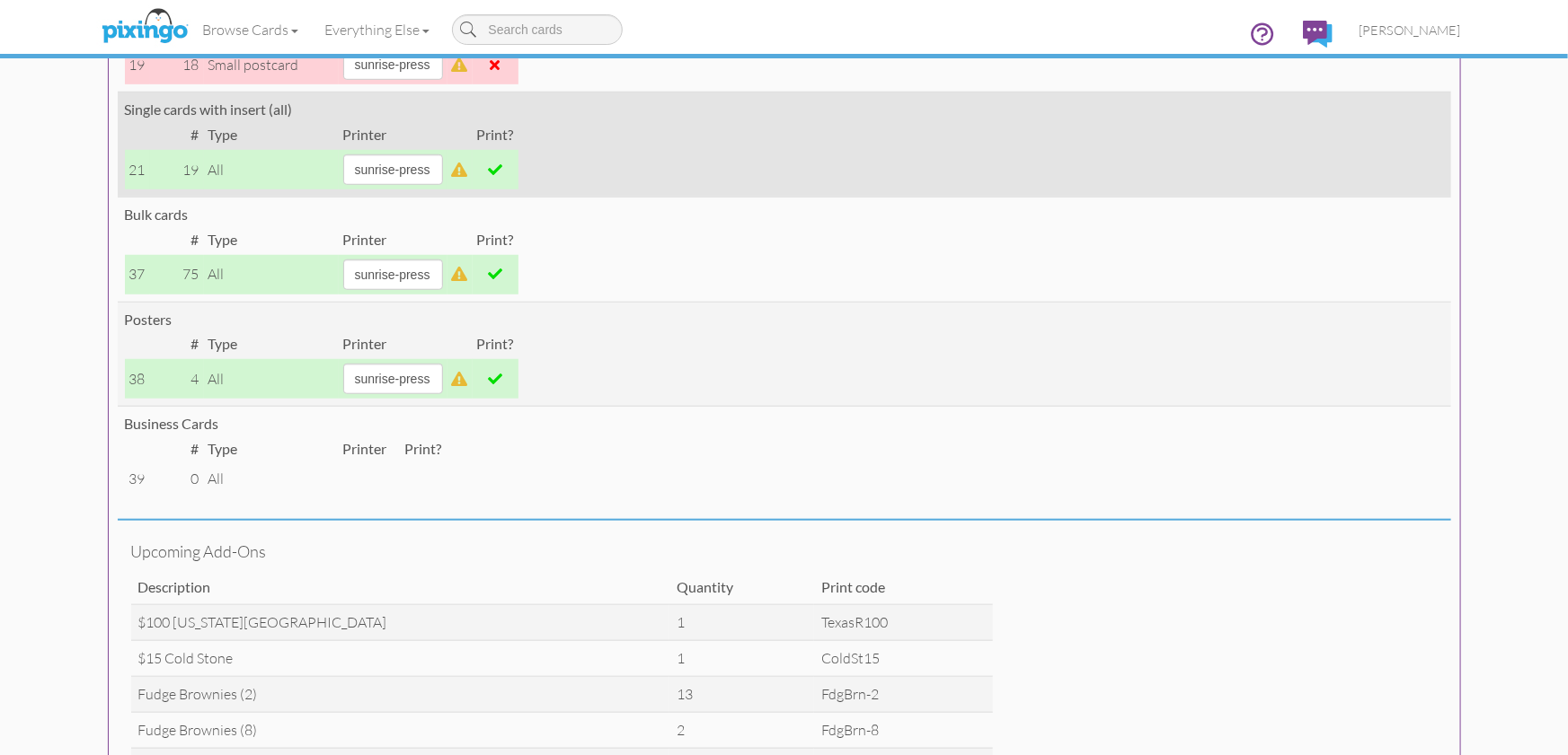
click at [502, 174] on span at bounding box center [495, 170] width 14 height 14
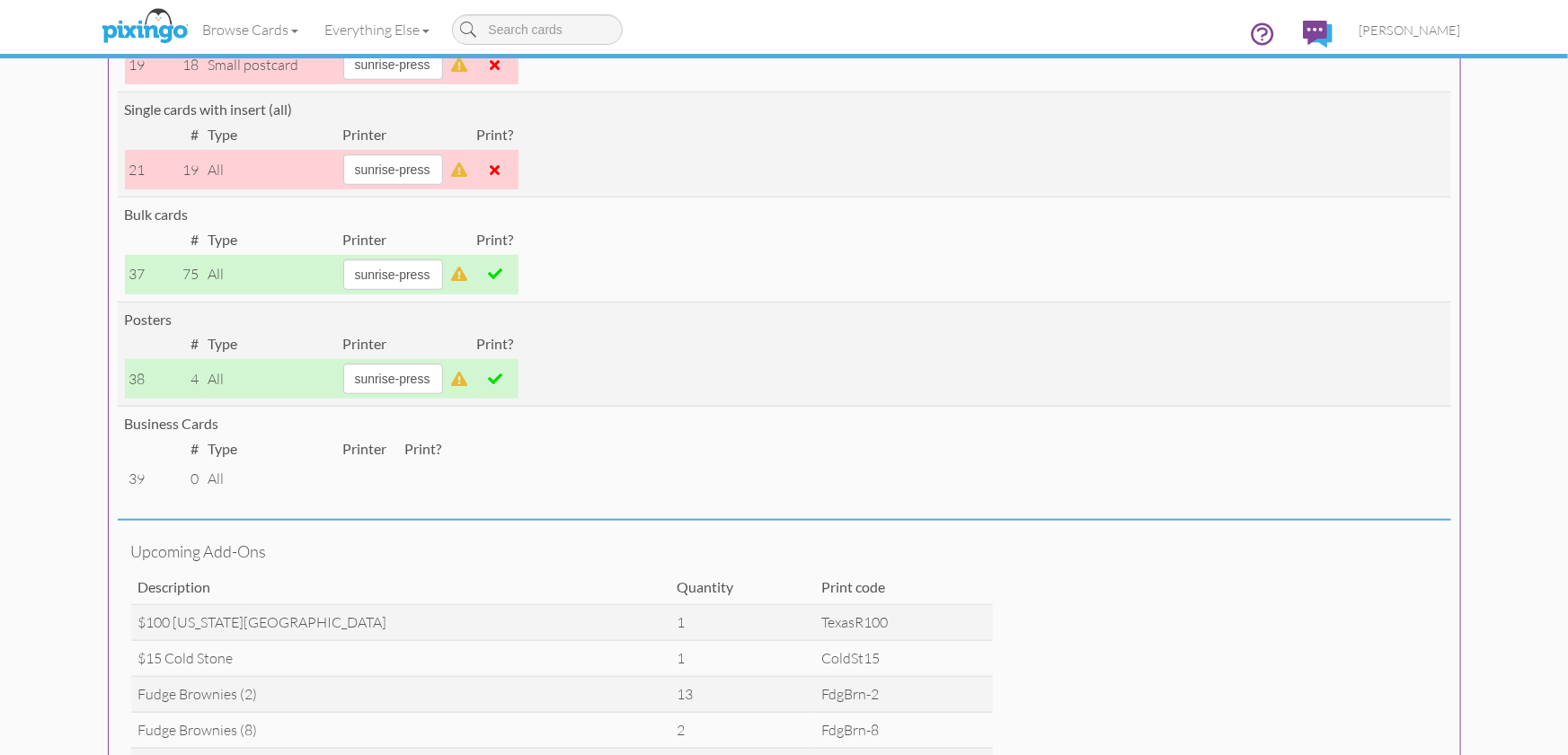
drag, startPoint x: 515, startPoint y: 269, endPoint x: 521, endPoint y: 278, distance: 10.8
click at [502, 270] on span at bounding box center [495, 274] width 14 height 14
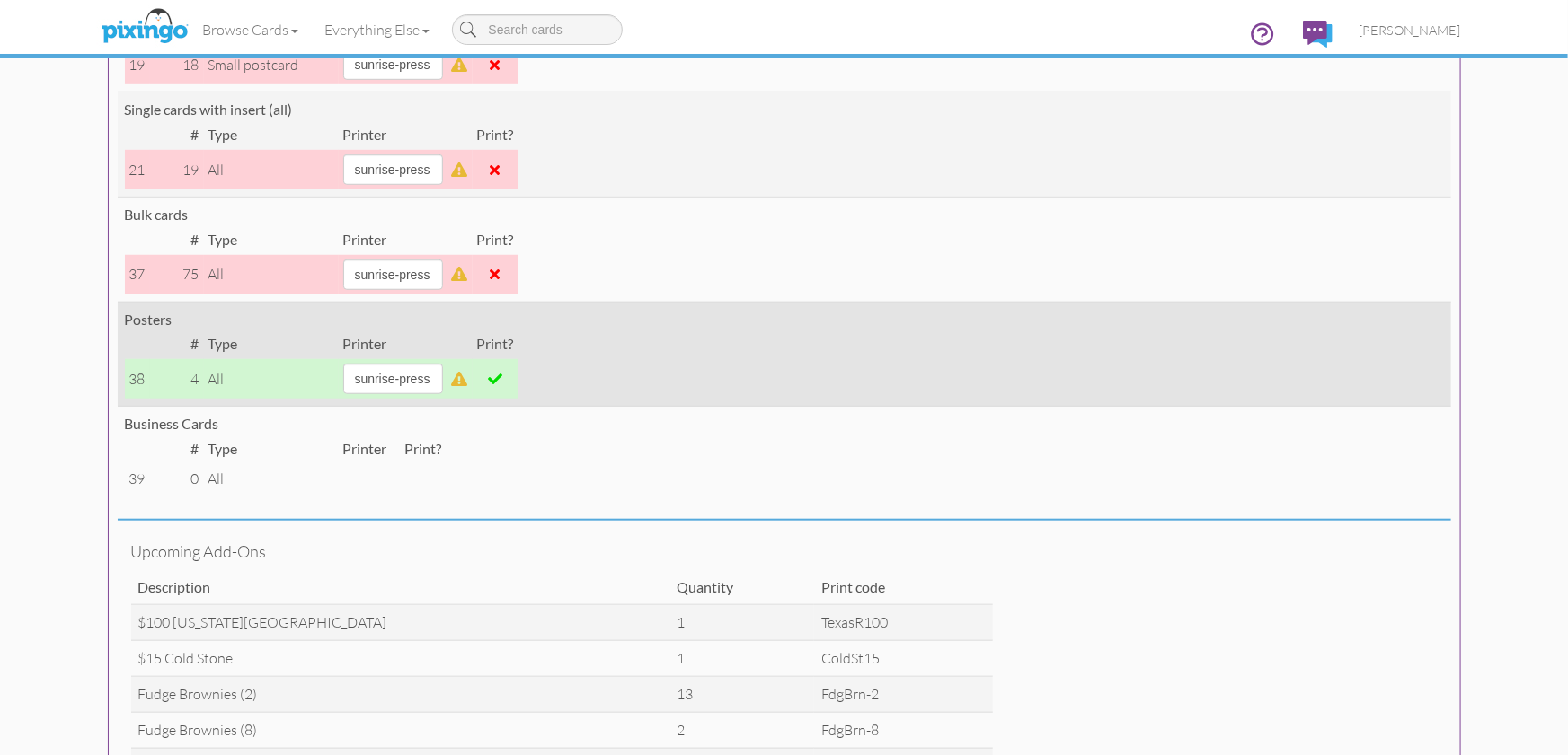
click at [509, 386] on td at bounding box center [496, 379] width 46 height 40
click at [502, 383] on span at bounding box center [495, 379] width 14 height 14
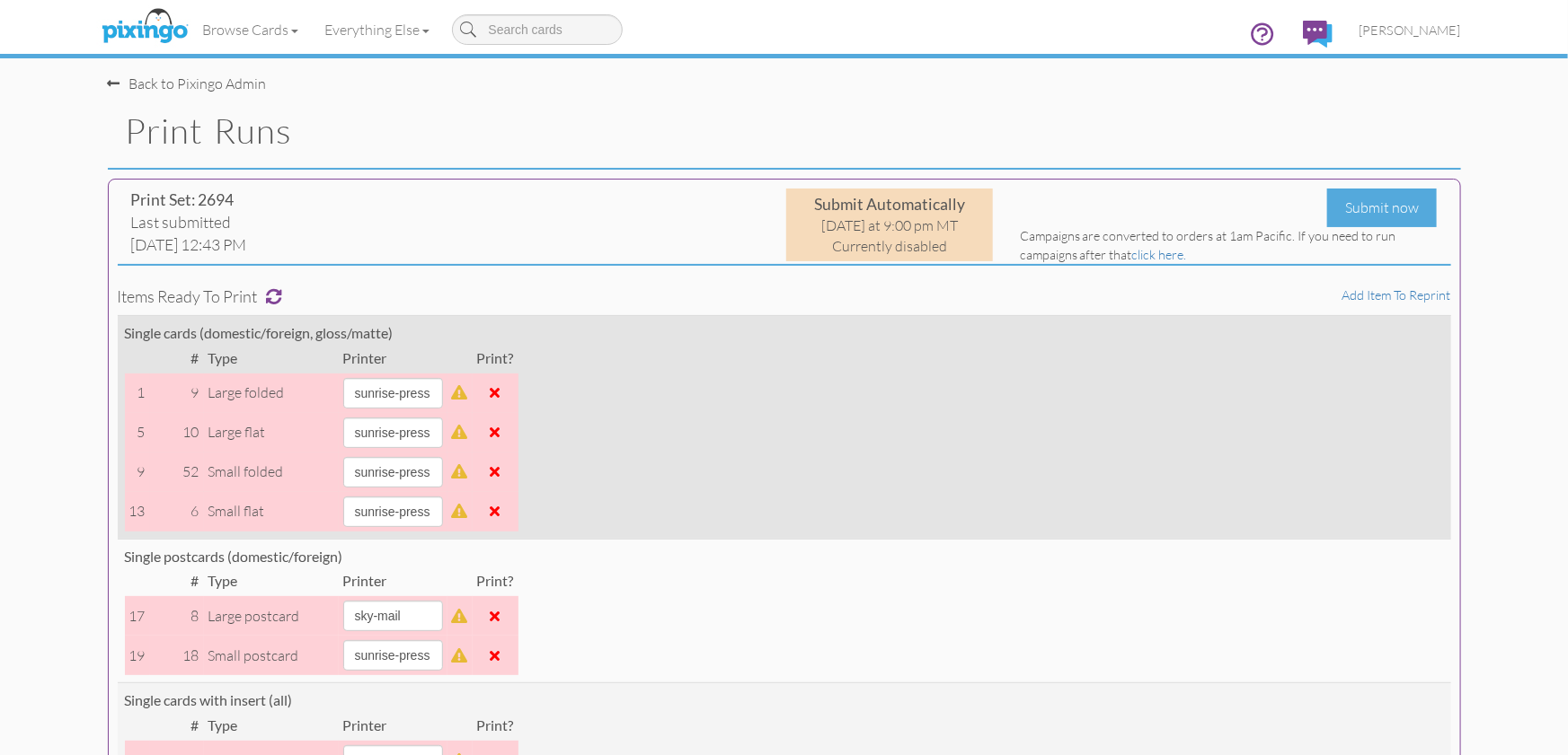
scroll to position [0, 0]
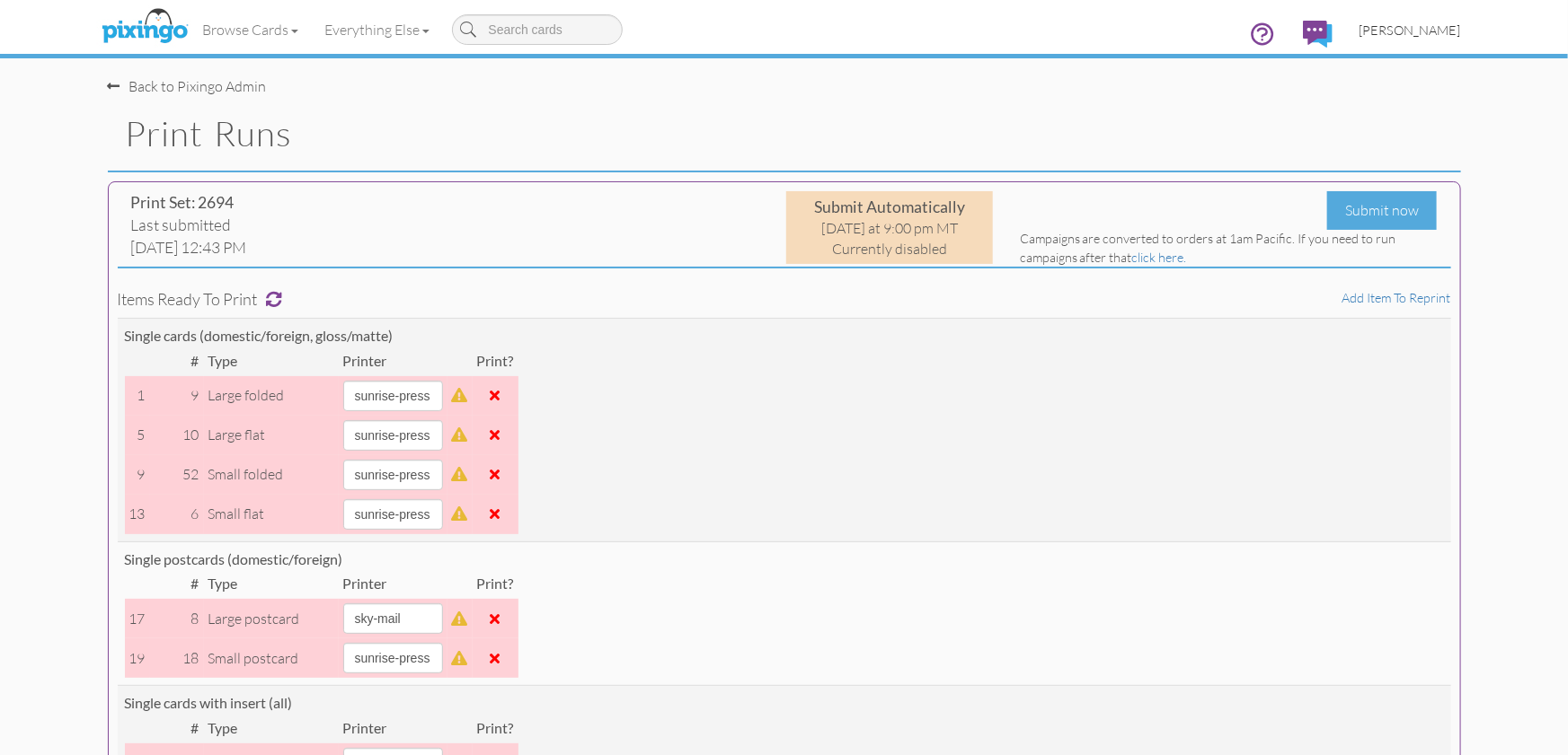
click at [1403, 31] on span "[PERSON_NAME]" at bounding box center [1410, 30] width 101 height 15
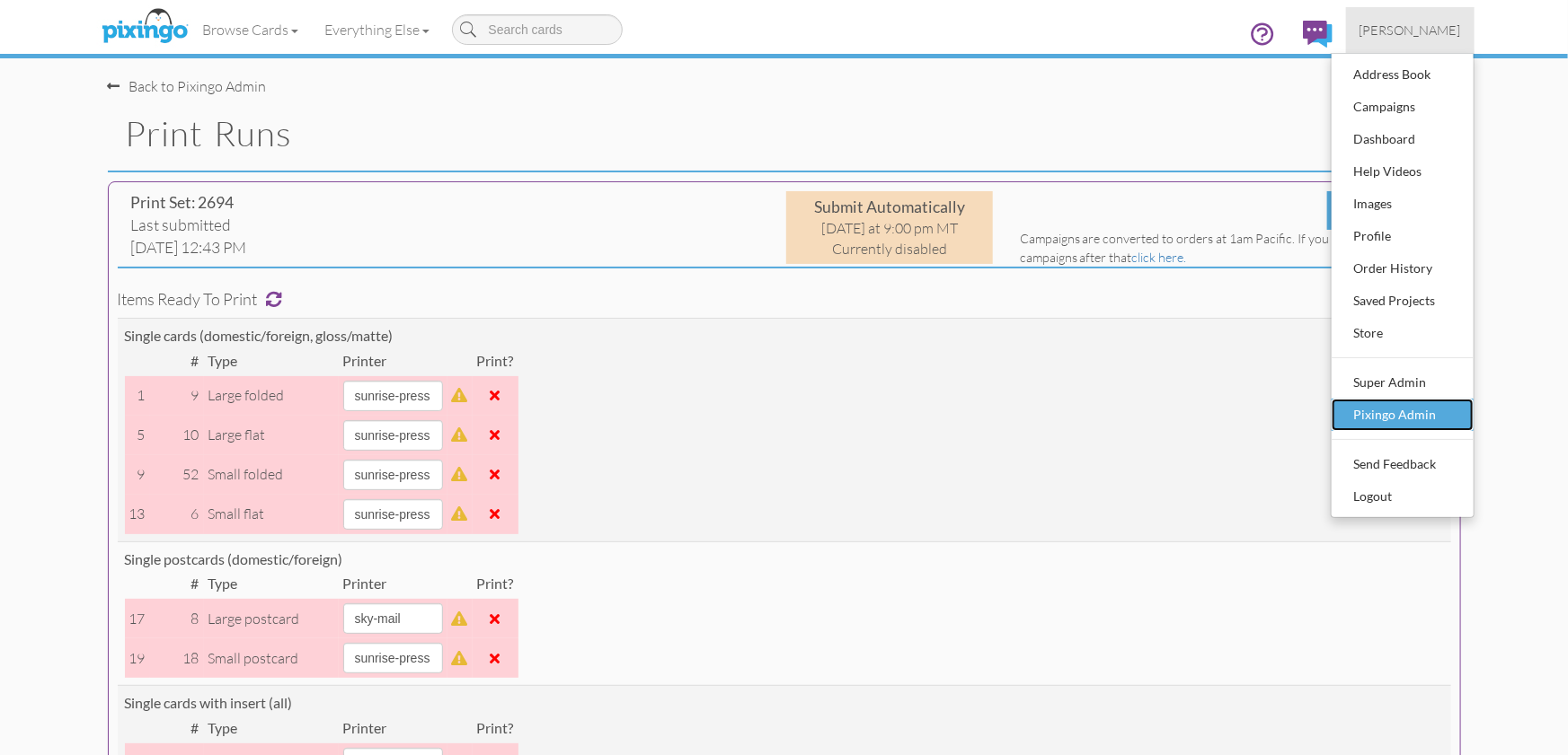
click at [1392, 408] on div "Pixingo Admin" at bounding box center [1402, 415] width 106 height 27
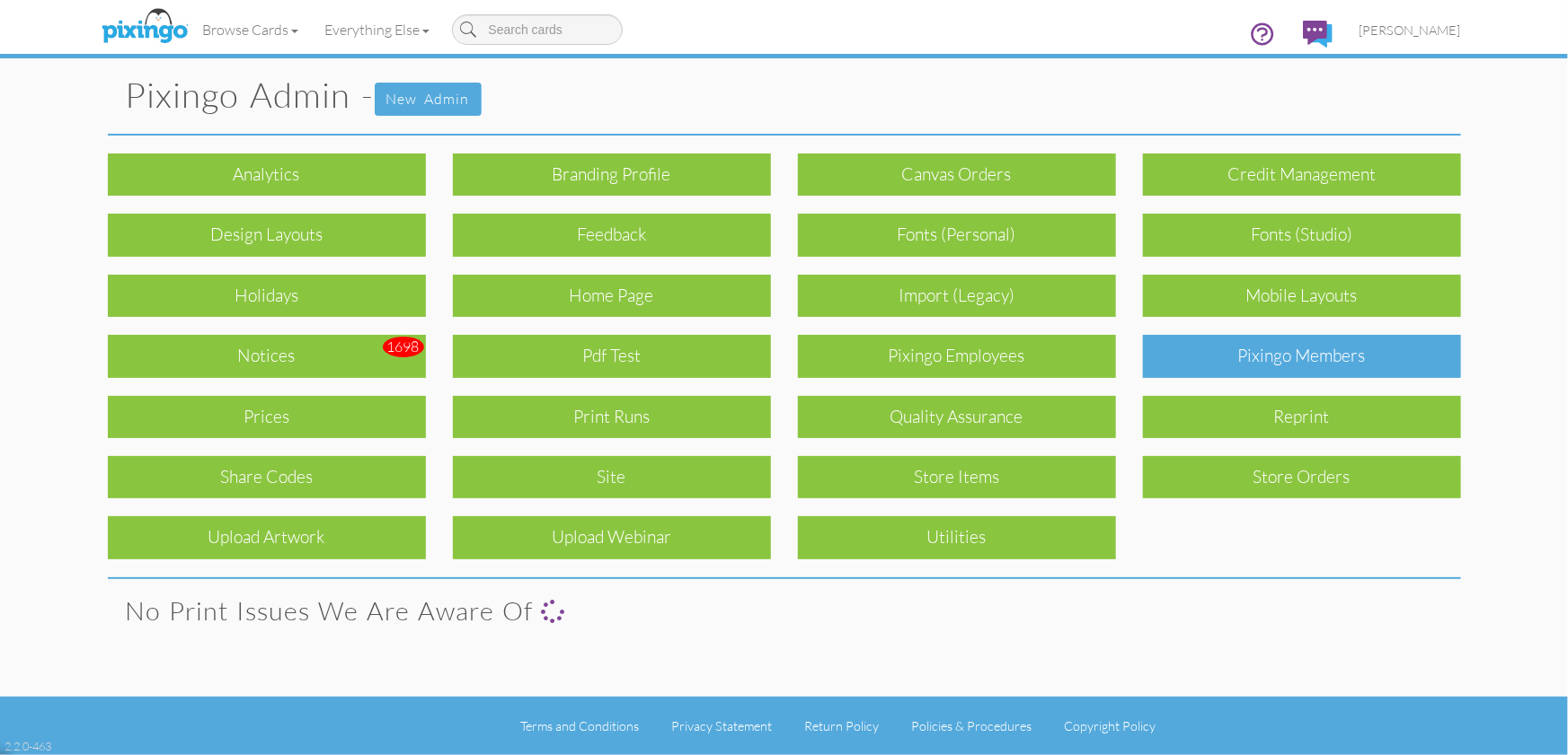
click at [1289, 354] on div "Pixingo Members" at bounding box center [1302, 356] width 318 height 42
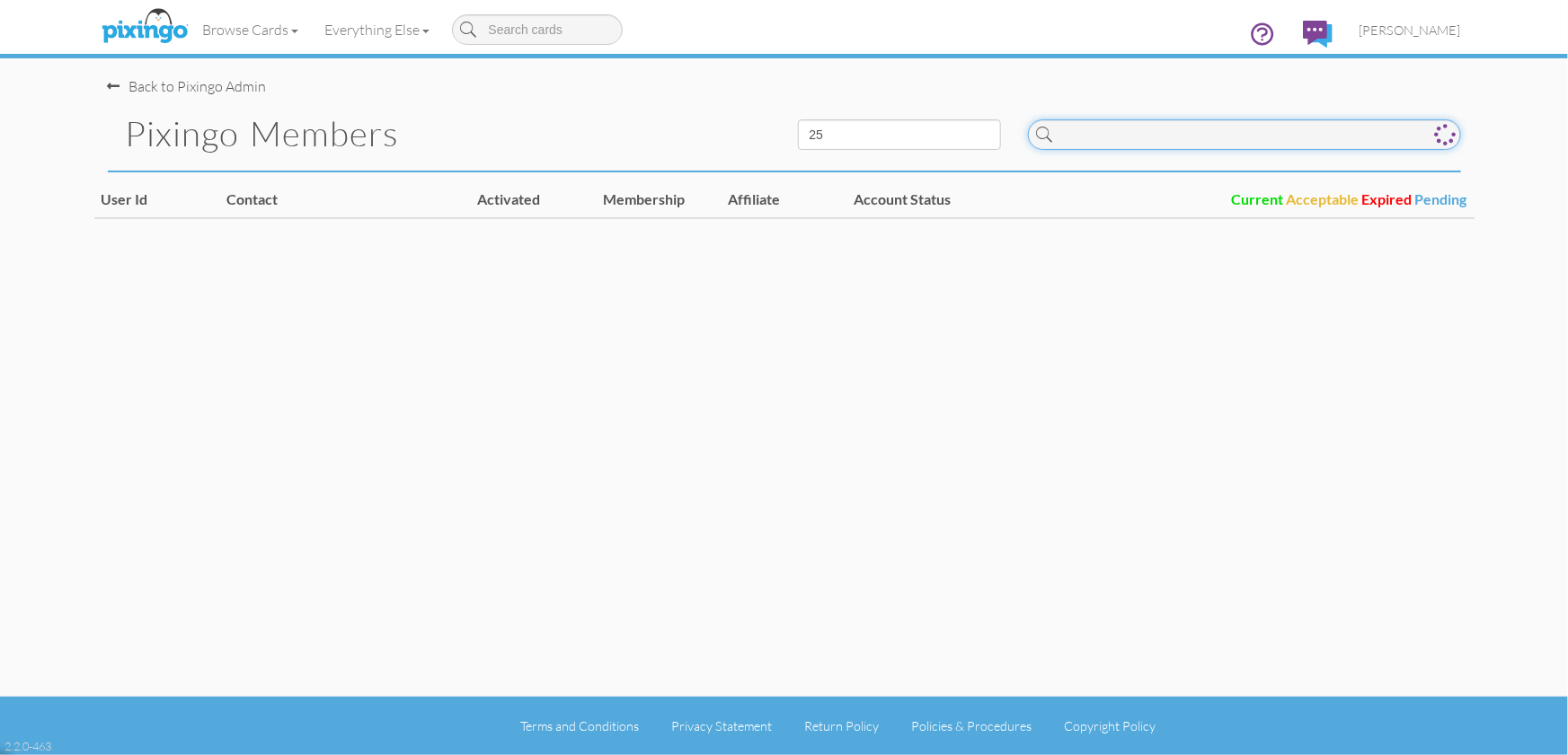
click at [1149, 142] on input at bounding box center [1243, 135] width 433 height 31
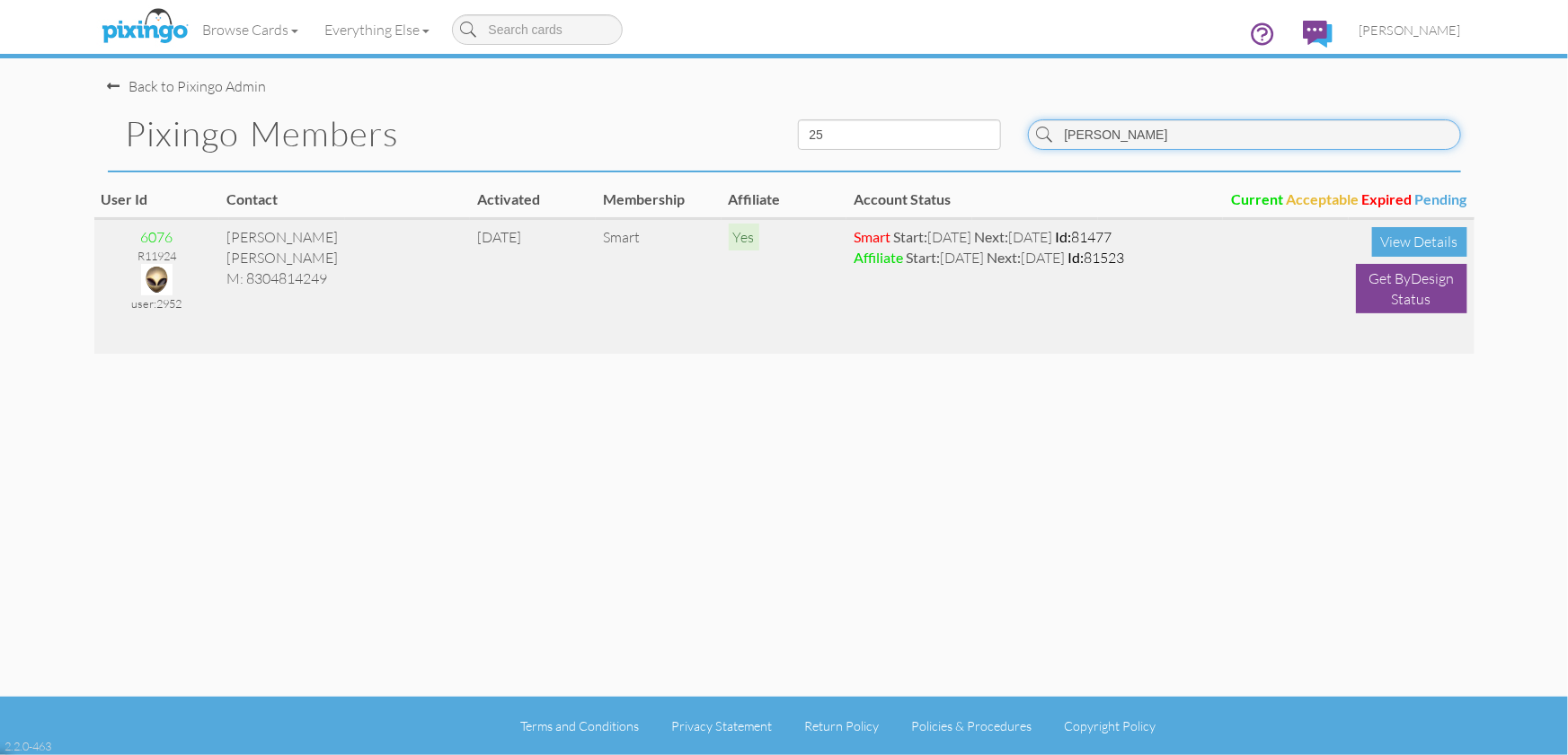
type input "[PERSON_NAME]"
click at [155, 270] on img at bounding box center [156, 279] width 32 height 32
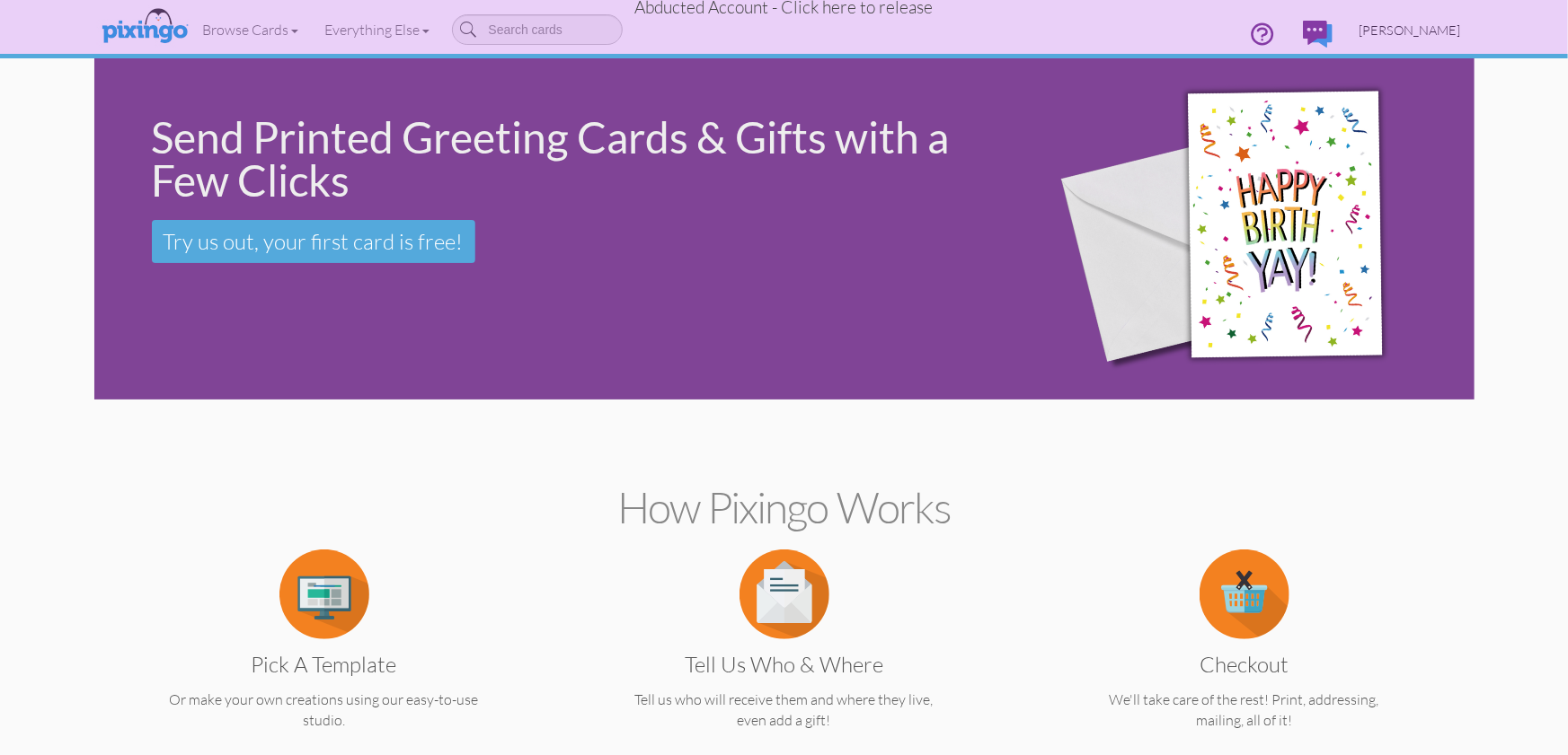
click at [1415, 33] on span "[PERSON_NAME]" at bounding box center [1410, 30] width 101 height 15
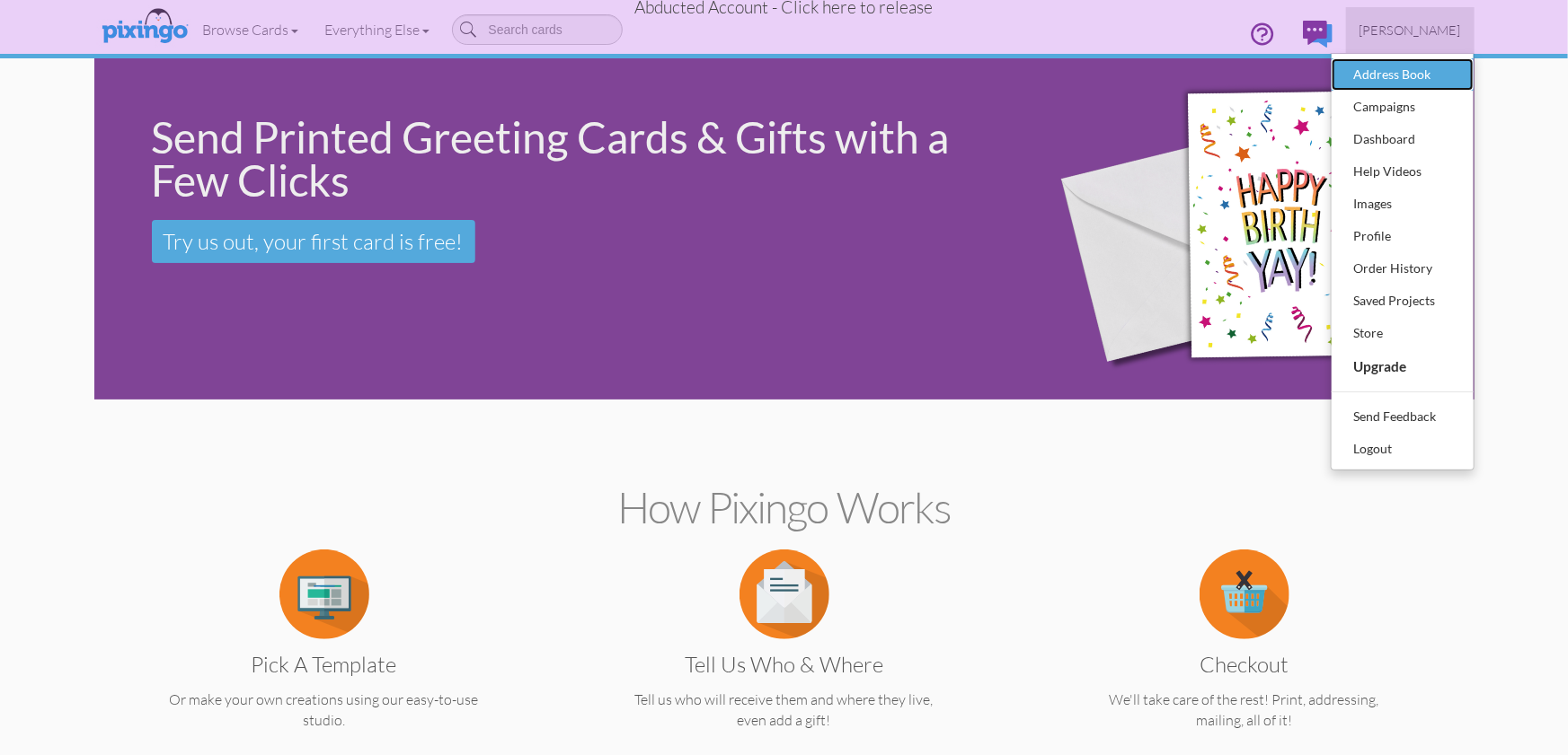
click at [1403, 79] on div "Address Book" at bounding box center [1402, 75] width 106 height 27
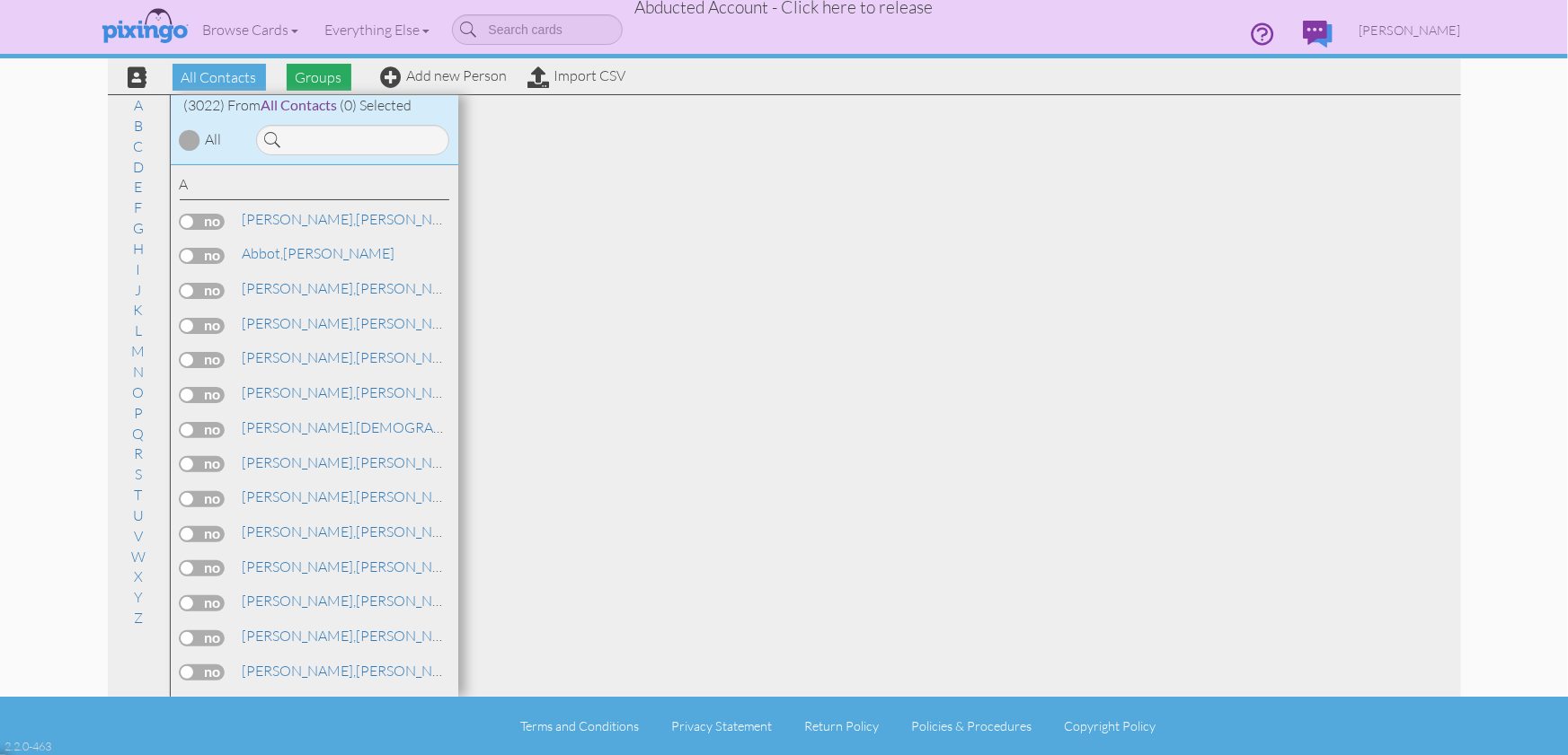
click at [331, 71] on span "Groups" at bounding box center [319, 78] width 65 height 27
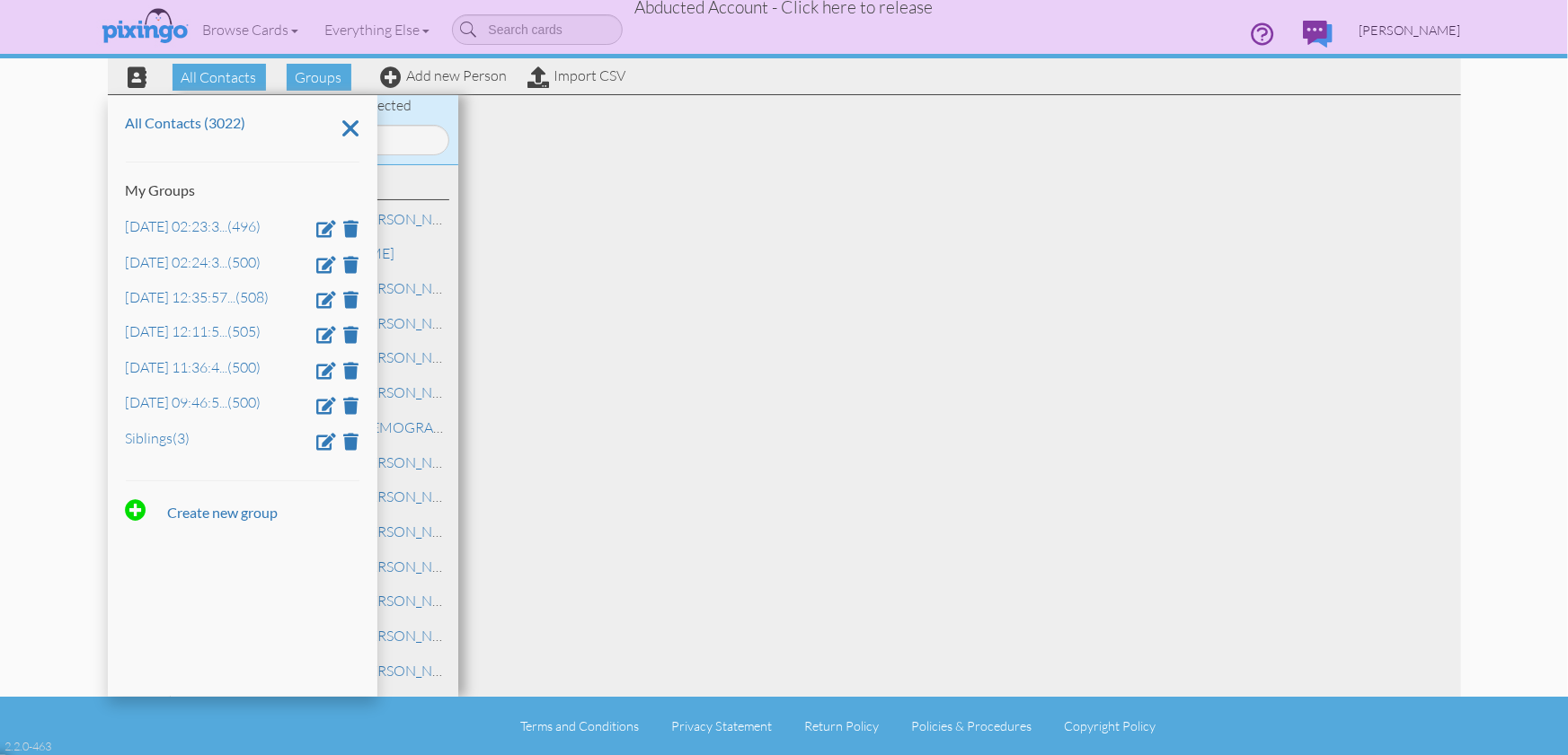
click at [1414, 27] on span "[PERSON_NAME]" at bounding box center [1410, 30] width 101 height 15
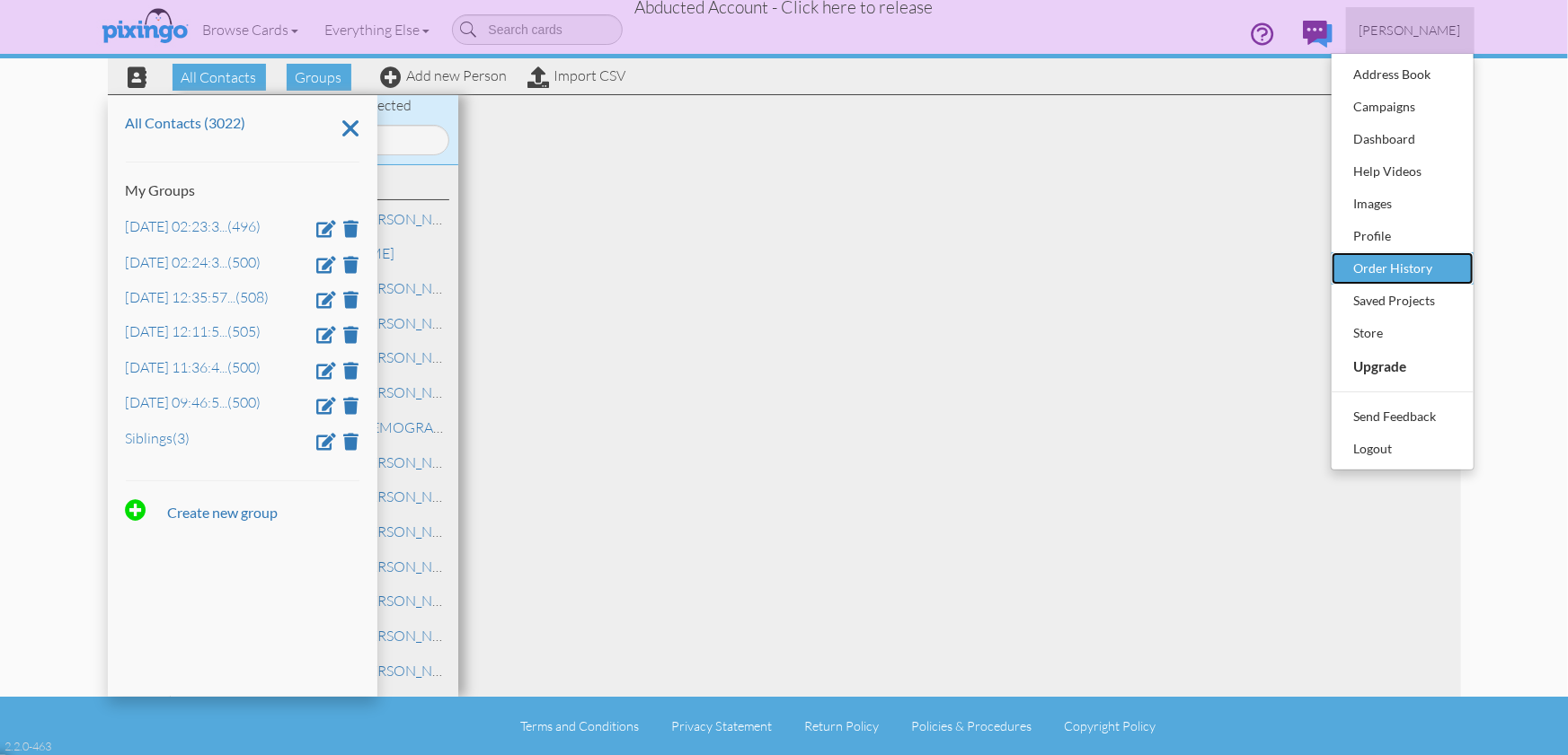
click at [1383, 263] on div "Order History" at bounding box center [1402, 269] width 106 height 27
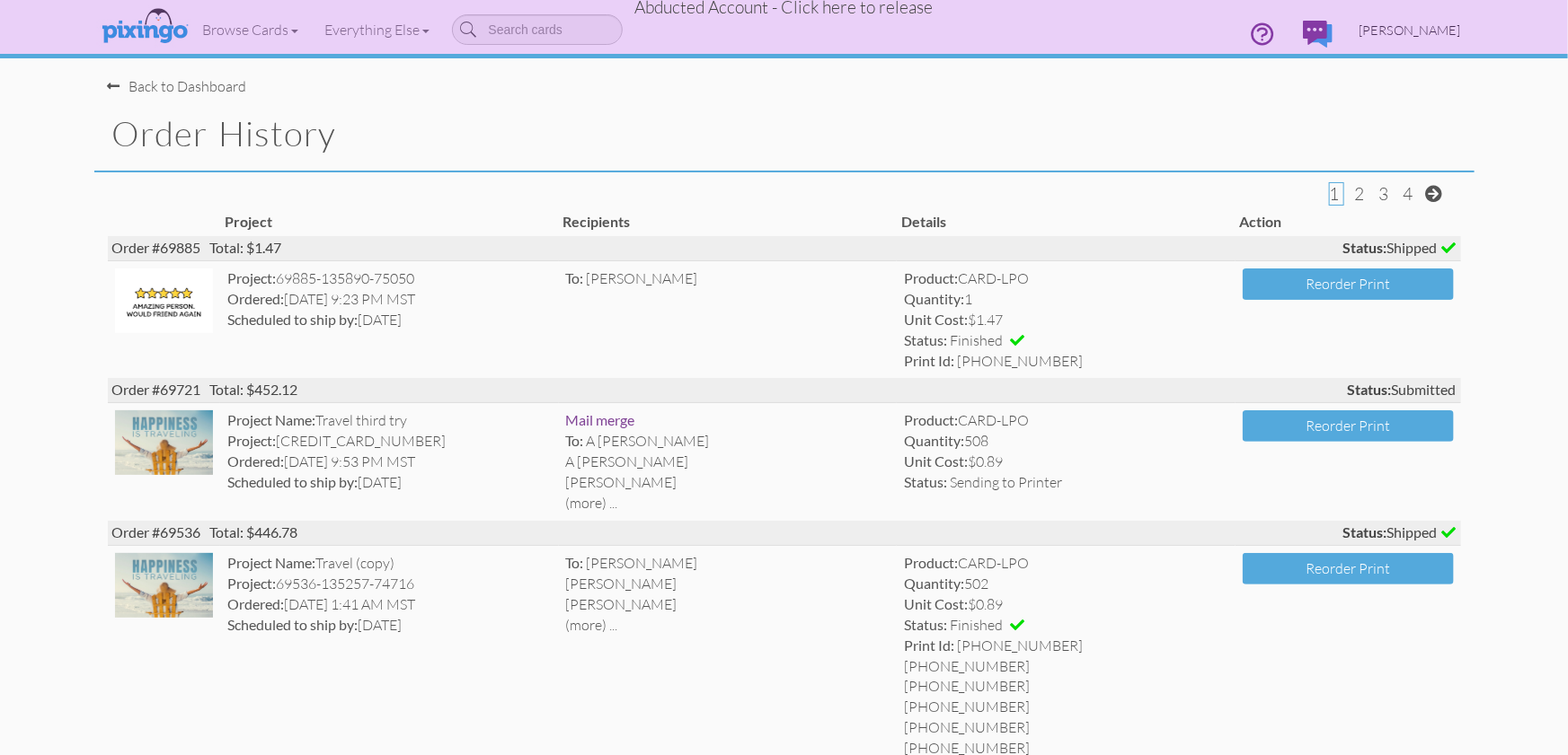
click at [1413, 33] on span "[PERSON_NAME]" at bounding box center [1410, 30] width 101 height 15
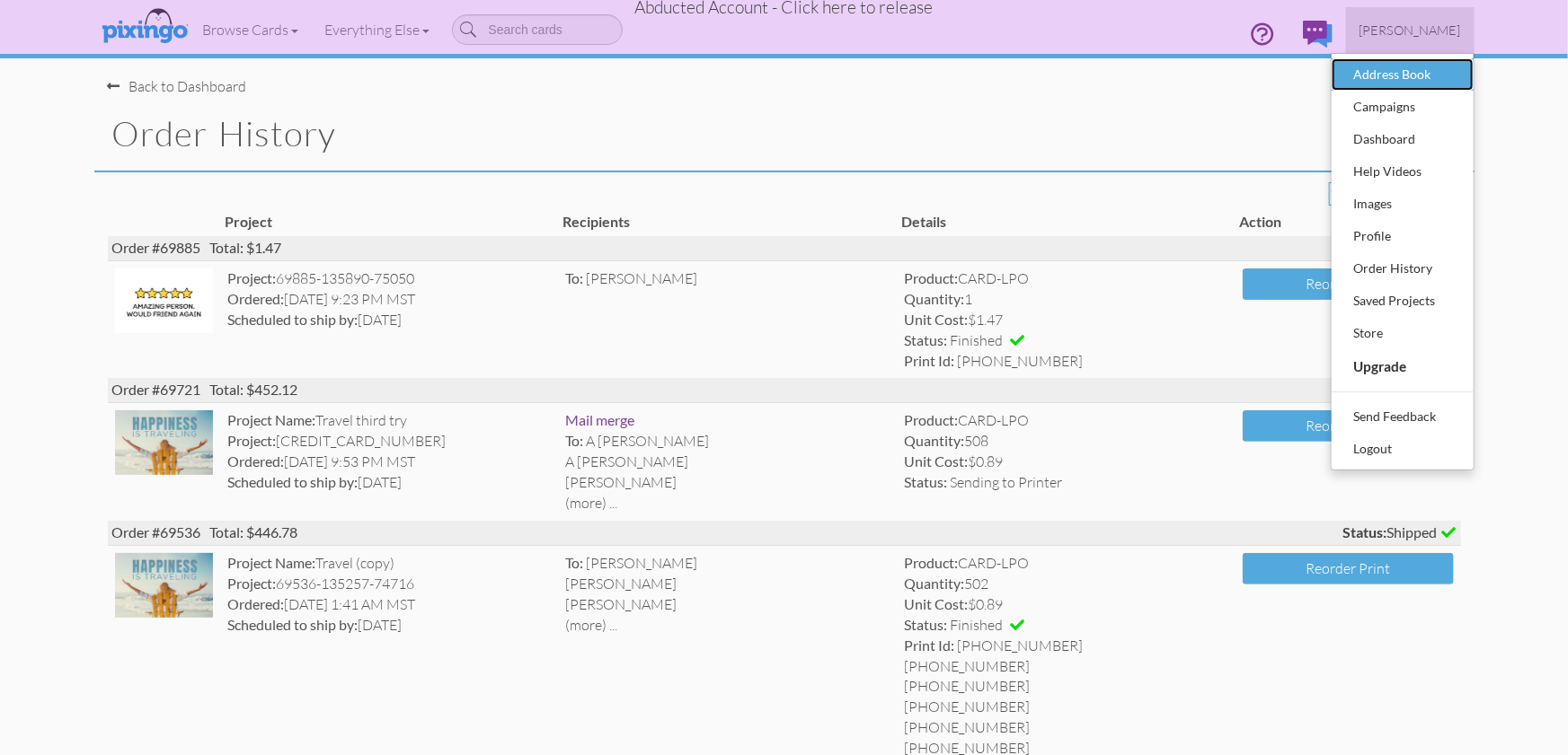
click at [1396, 69] on div "Address Book" at bounding box center [1402, 75] width 106 height 27
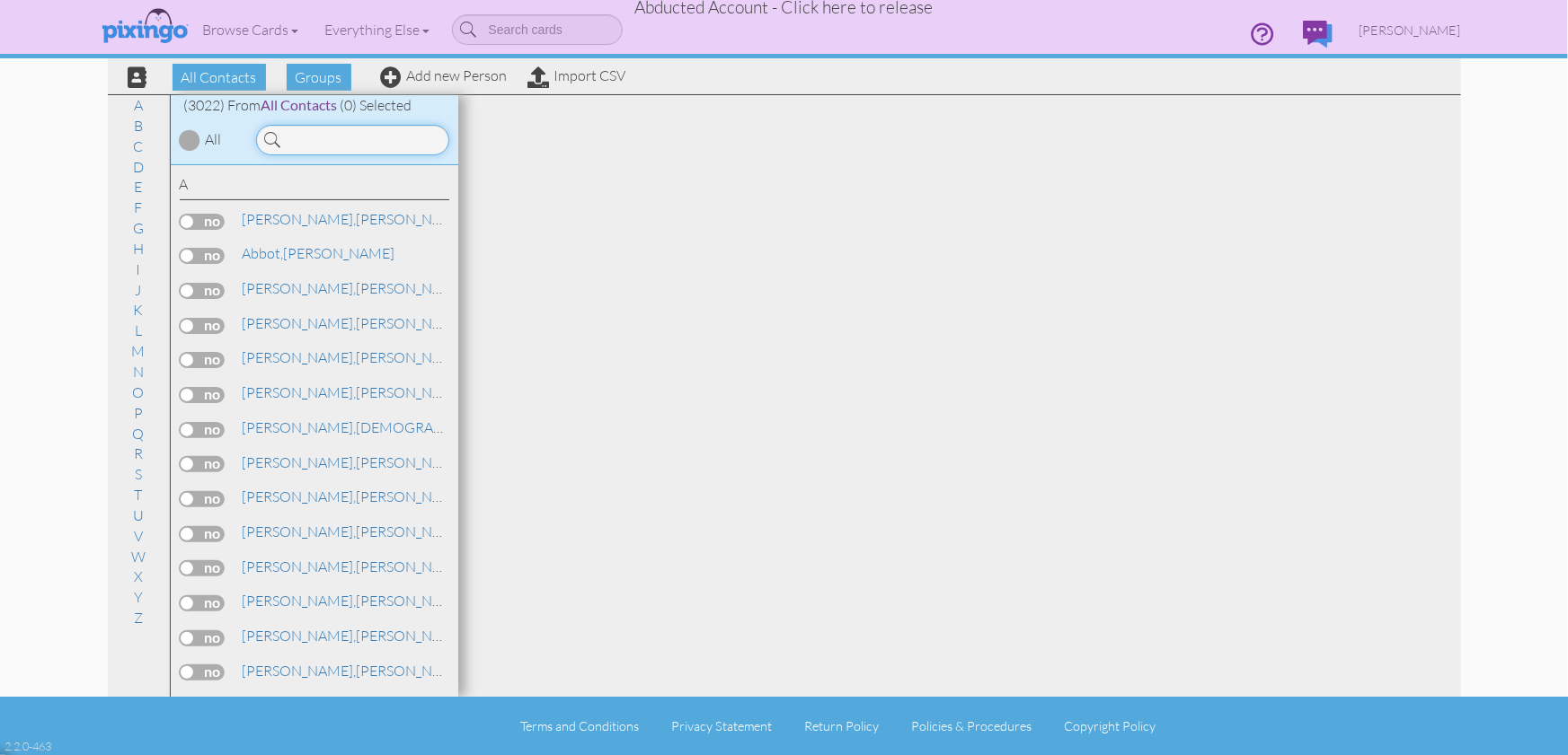
click at [303, 134] on input at bounding box center [353, 140] width 194 height 31
type input "pad"
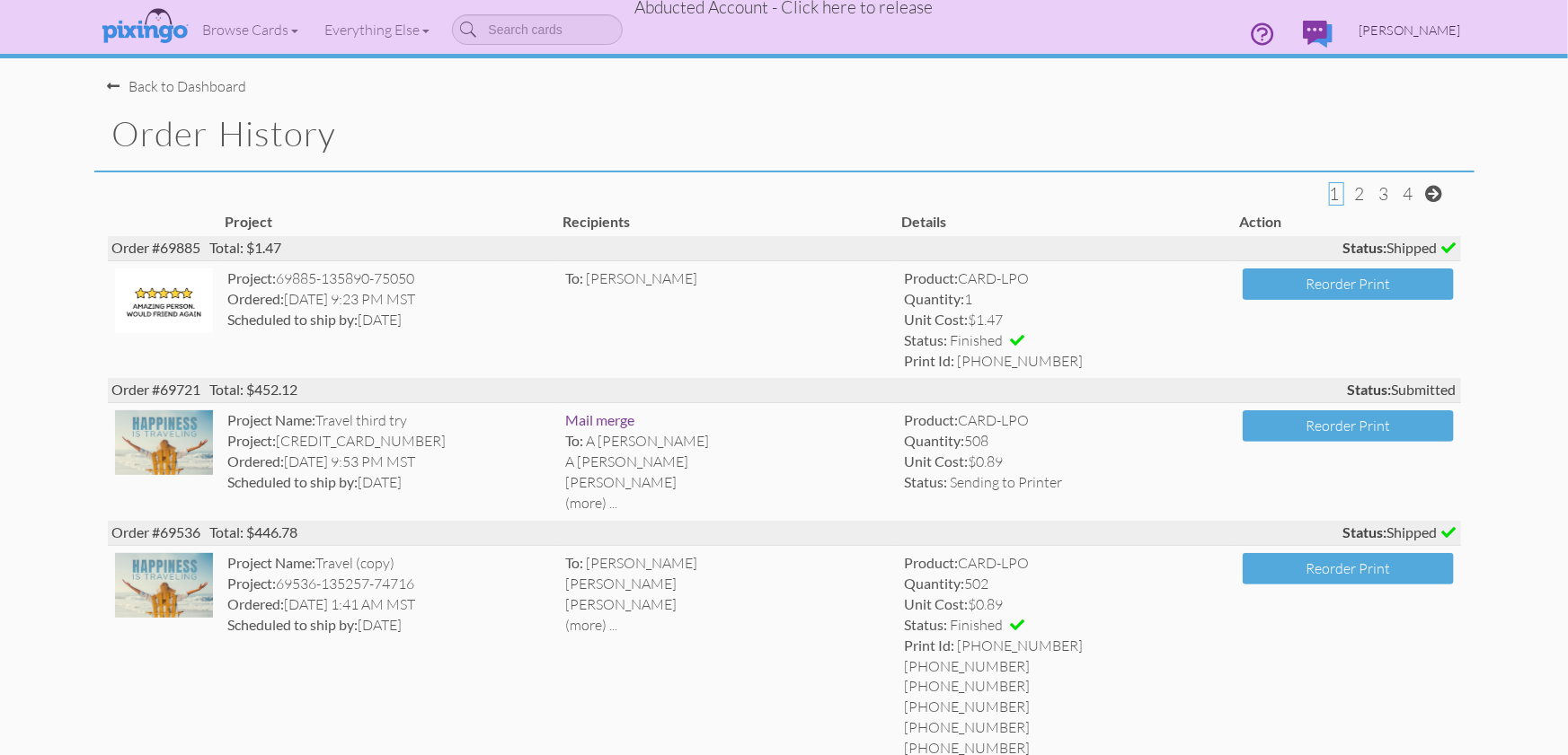
click at [1406, 28] on span "[PERSON_NAME]" at bounding box center [1410, 30] width 101 height 15
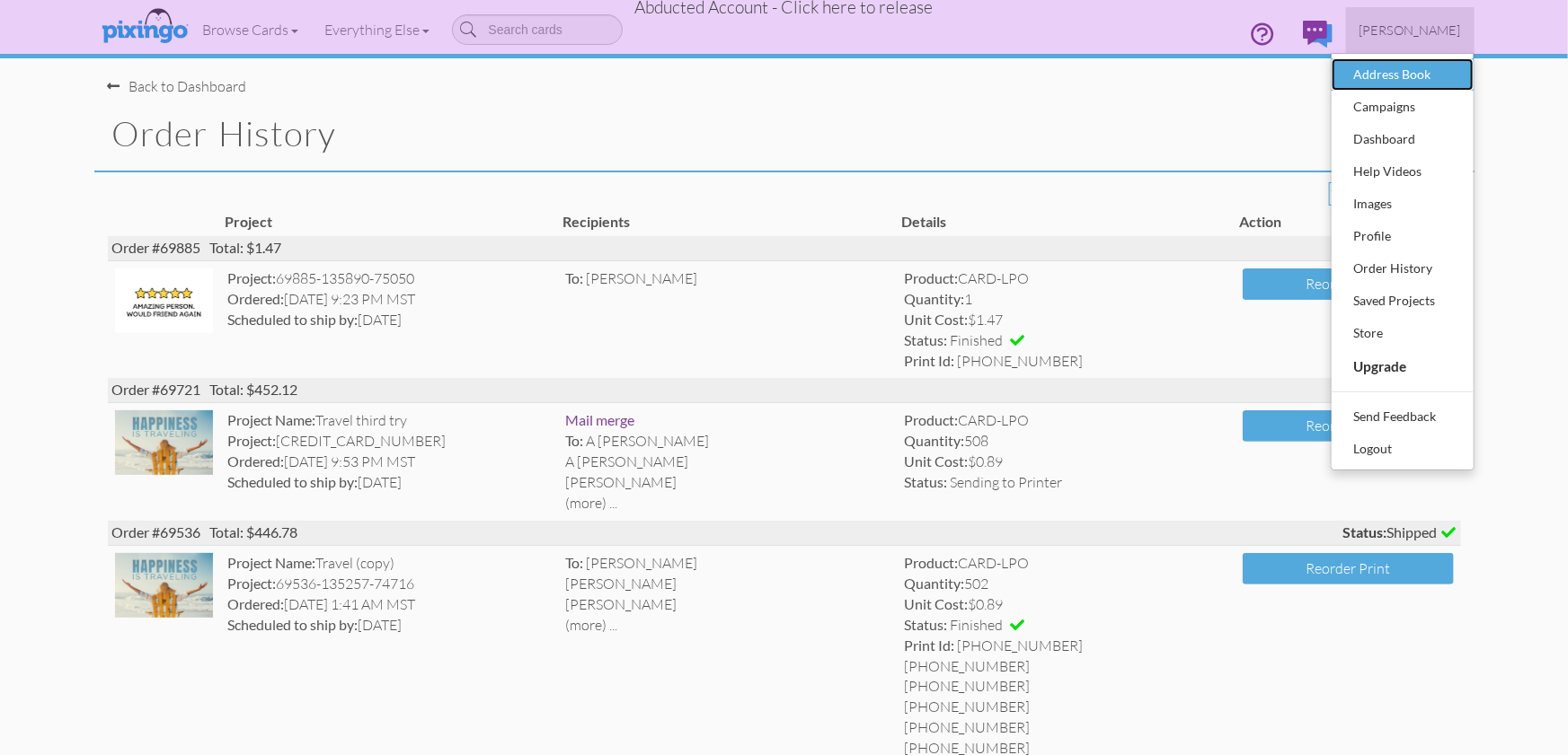
click at [1411, 74] on div "Address Book" at bounding box center [1402, 75] width 106 height 27
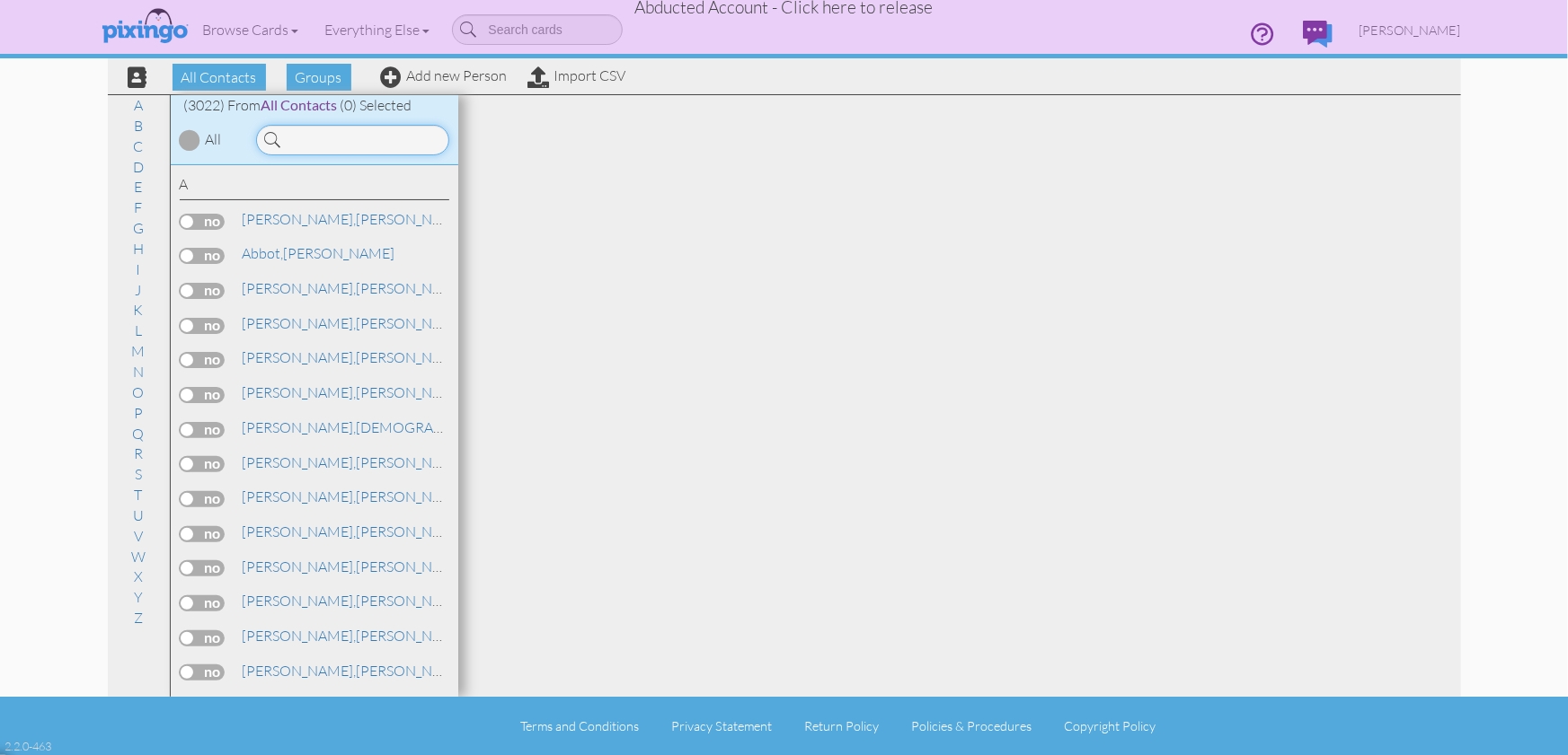
click at [312, 141] on input at bounding box center [353, 140] width 194 height 31
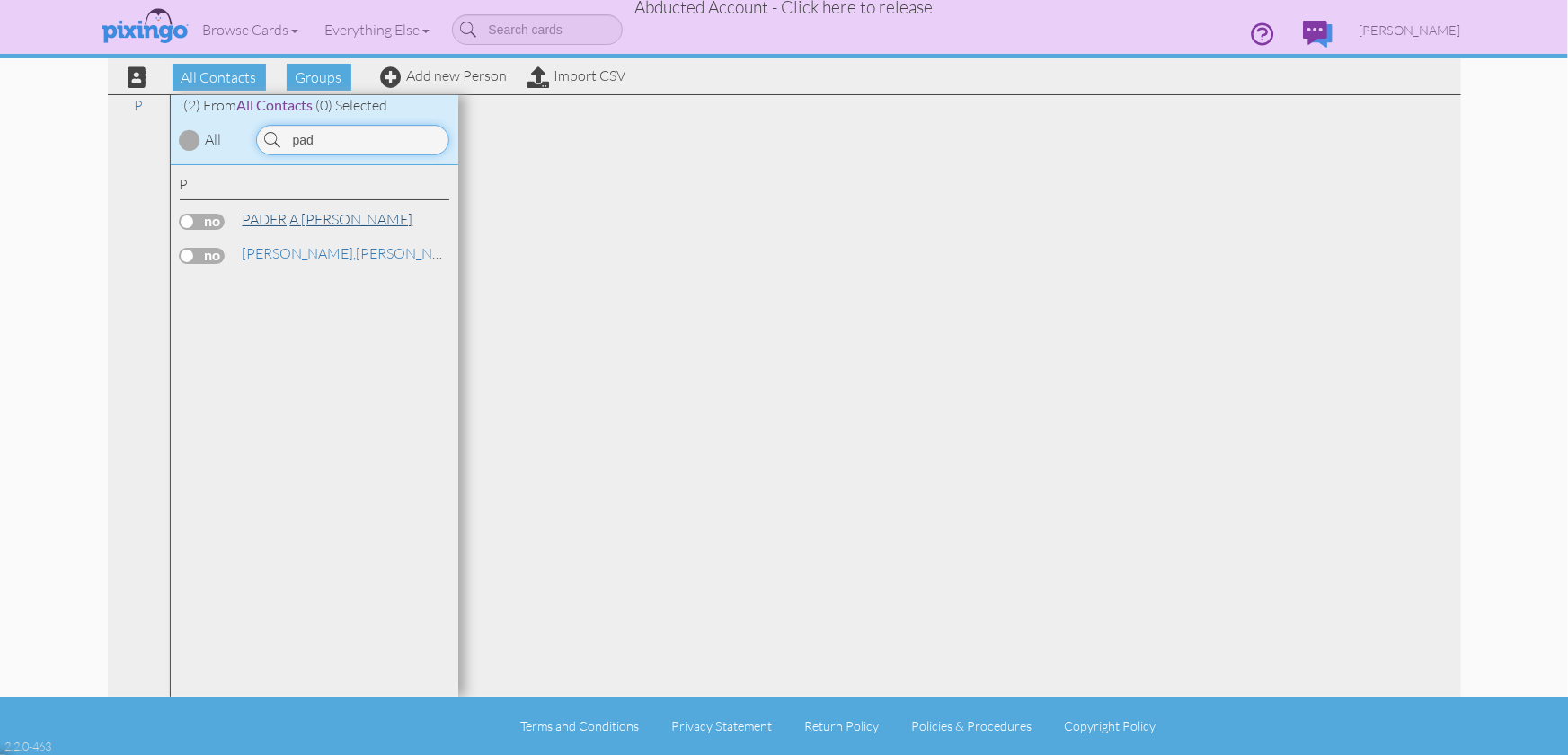
type input "pad"
click at [300, 214] on link "PADER, A [PERSON_NAME]" at bounding box center [327, 219] width 175 height 22
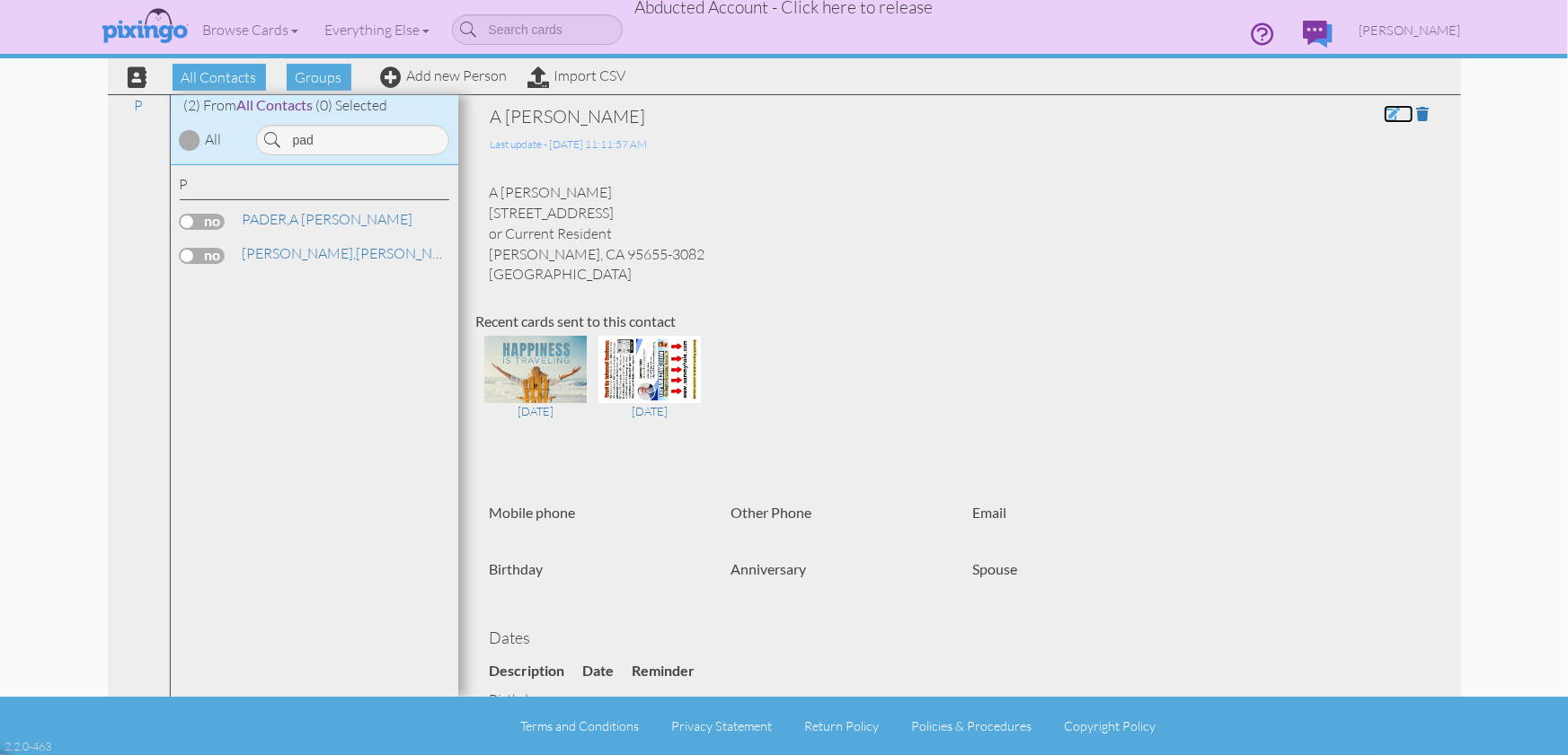
click at [1393, 118] on span at bounding box center [1392, 114] width 16 height 14
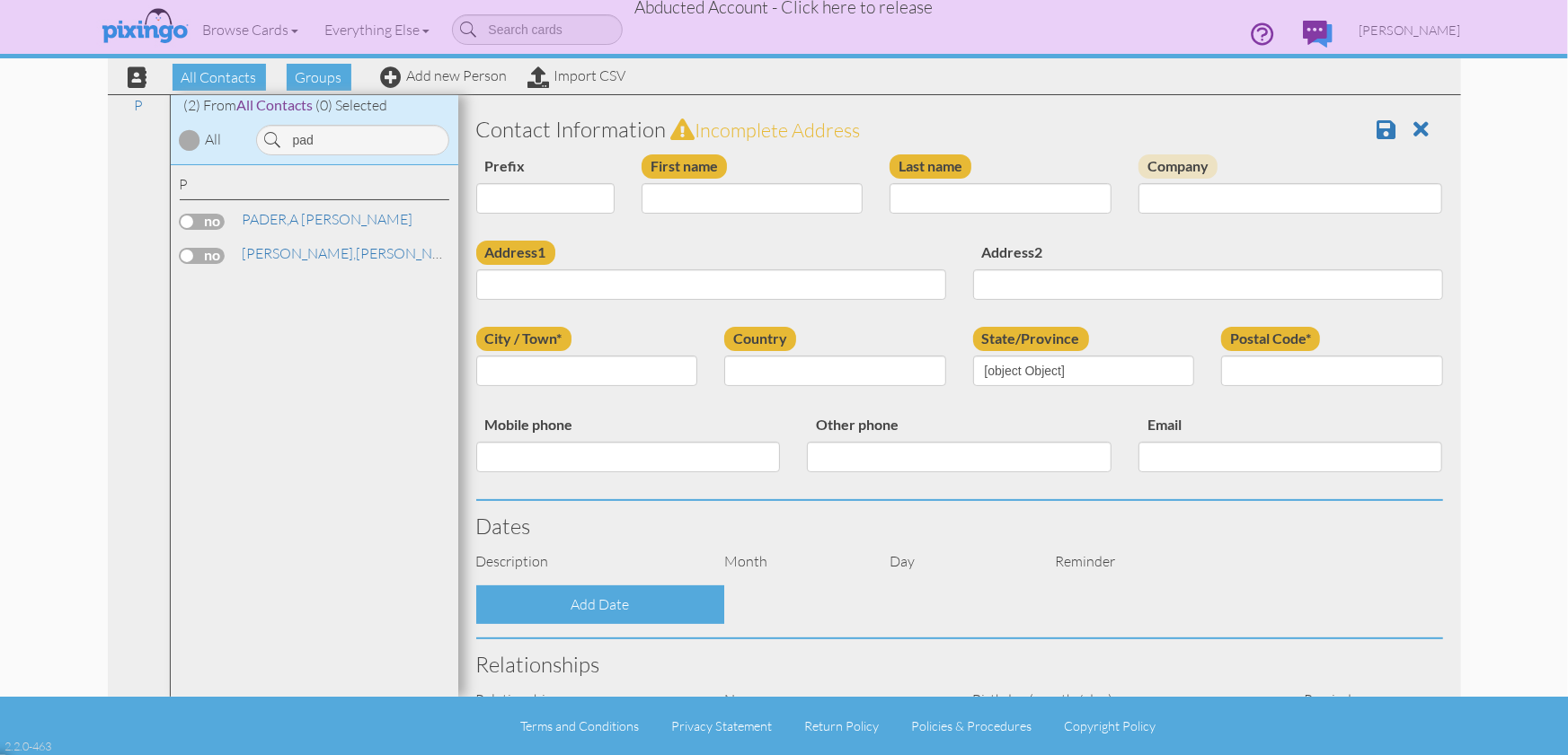
type input "A [PERSON_NAME]"
type input "PADER"
type input "[STREET_ADDRESS]"
type input "or Current Resident"
type input "[PERSON_NAME]"
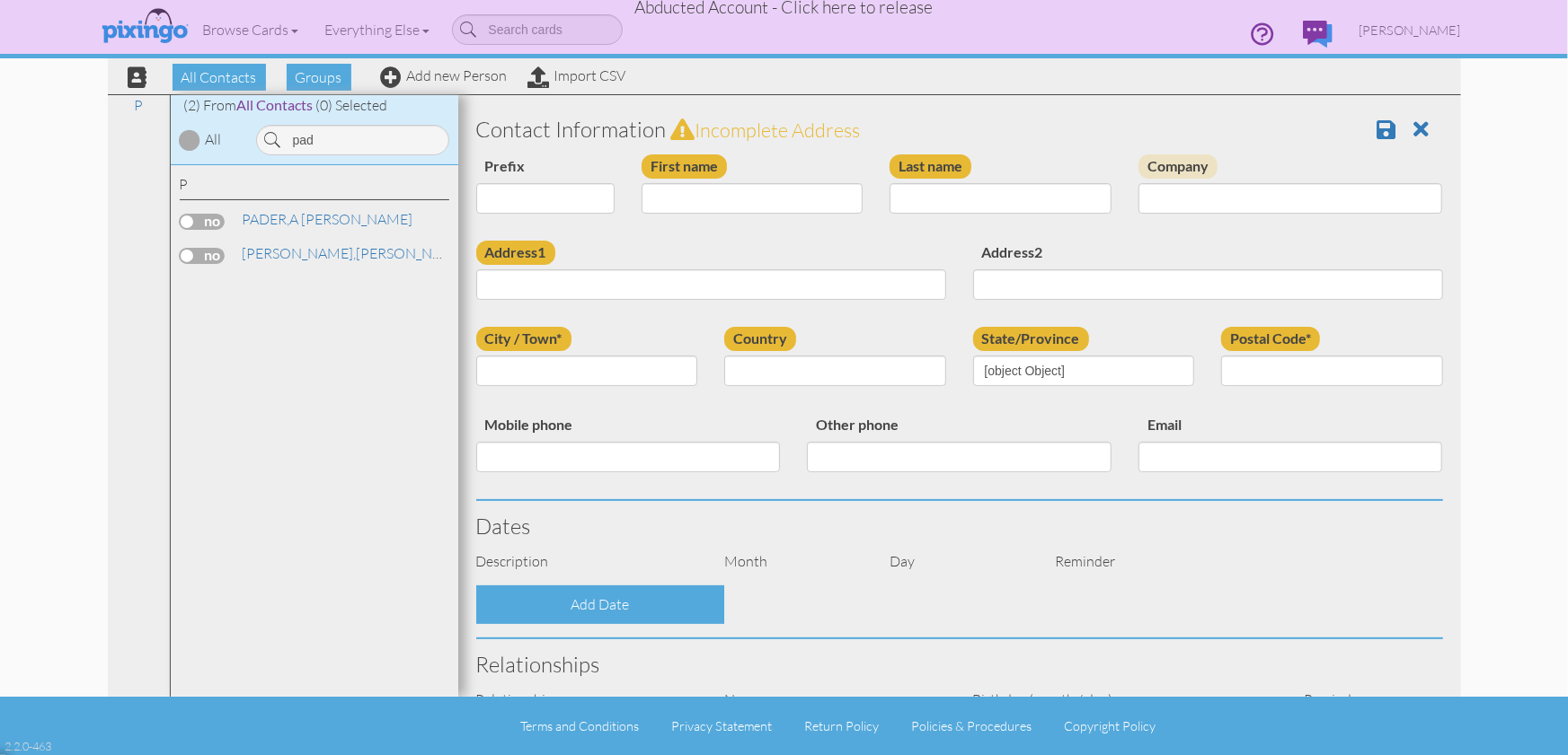
type input "95655-3082"
select select "object:43803"
select select "object:44048"
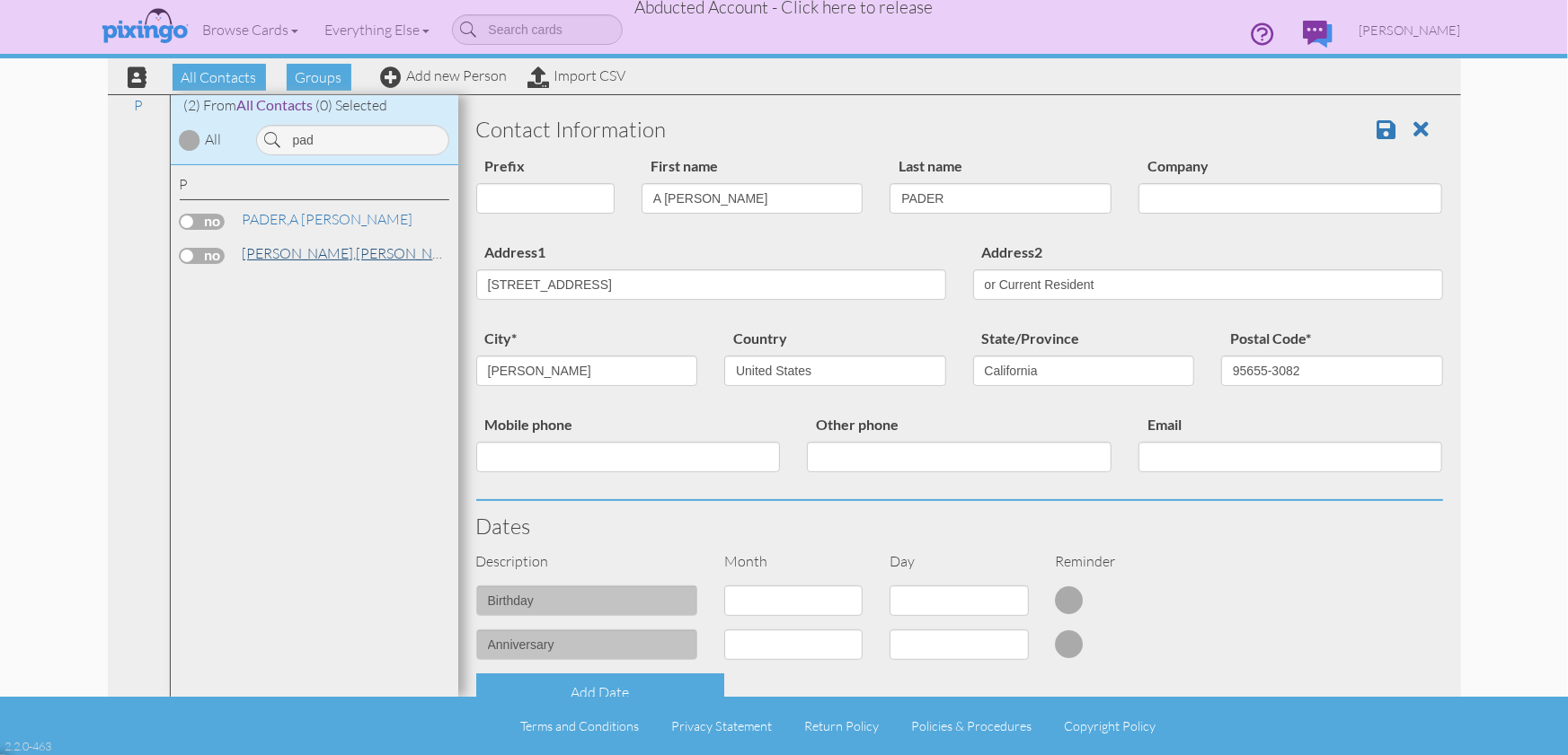
click at [302, 254] on link "[PERSON_NAME]" at bounding box center [354, 253] width 229 height 22
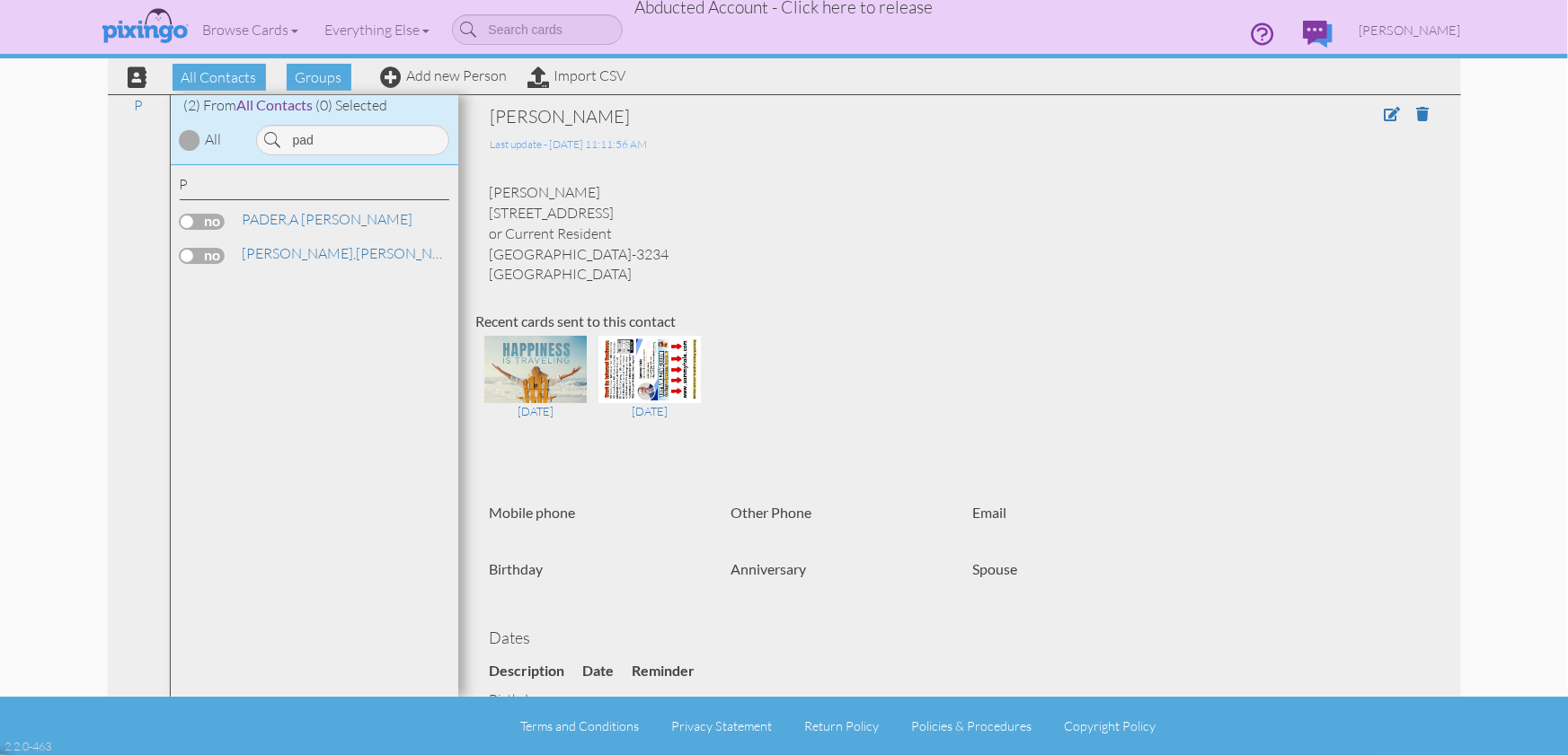
click at [1165, 273] on div "[PERSON_NAME] [STREET_ADDRESS]" at bounding box center [959, 233] width 967 height 102
click at [1392, 116] on span at bounding box center [1392, 114] width 16 height 14
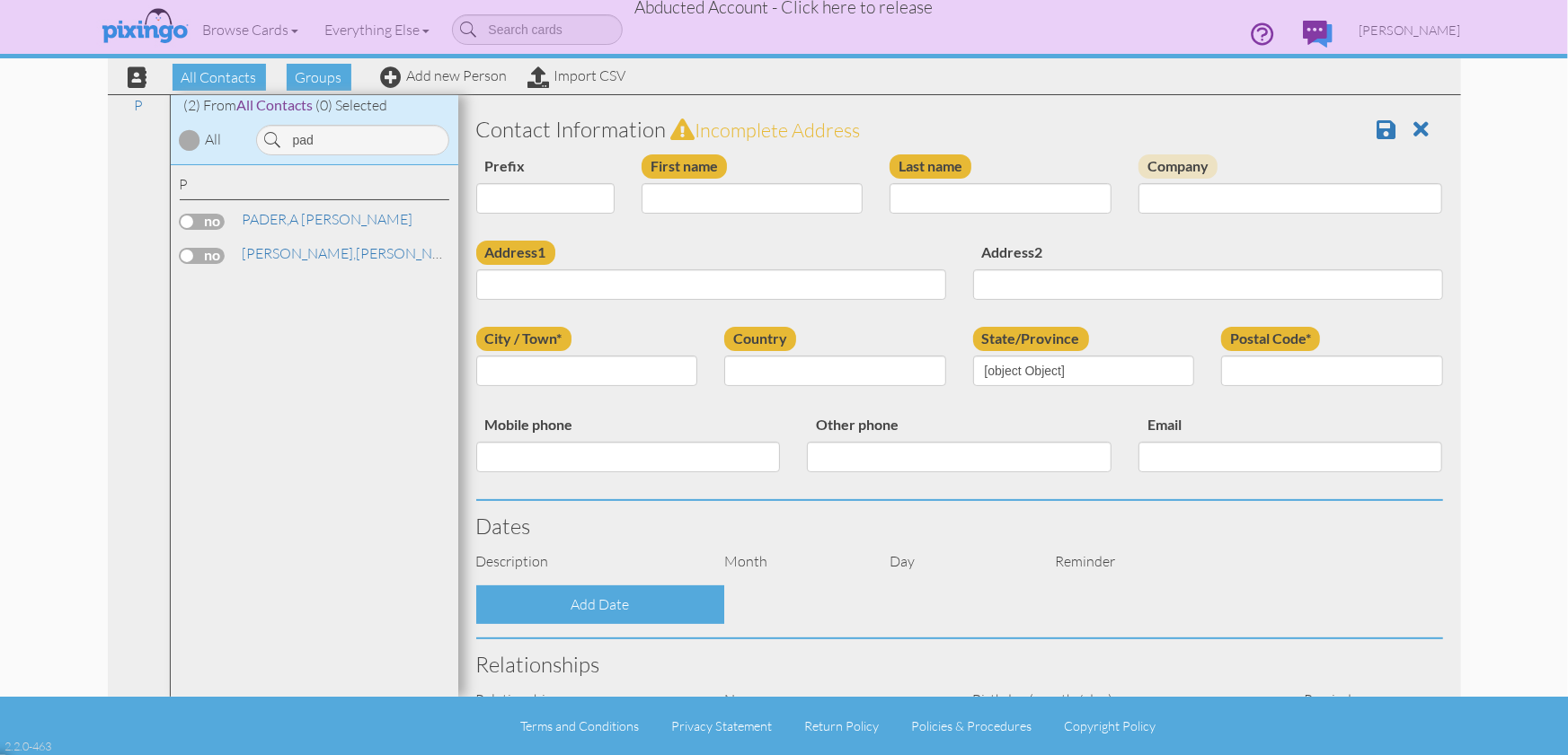
type input "[PERSON_NAME]"
type input "[STREET_ADDRESS]"
type input "or Current Resident"
type input "[GEOGRAPHIC_DATA]"
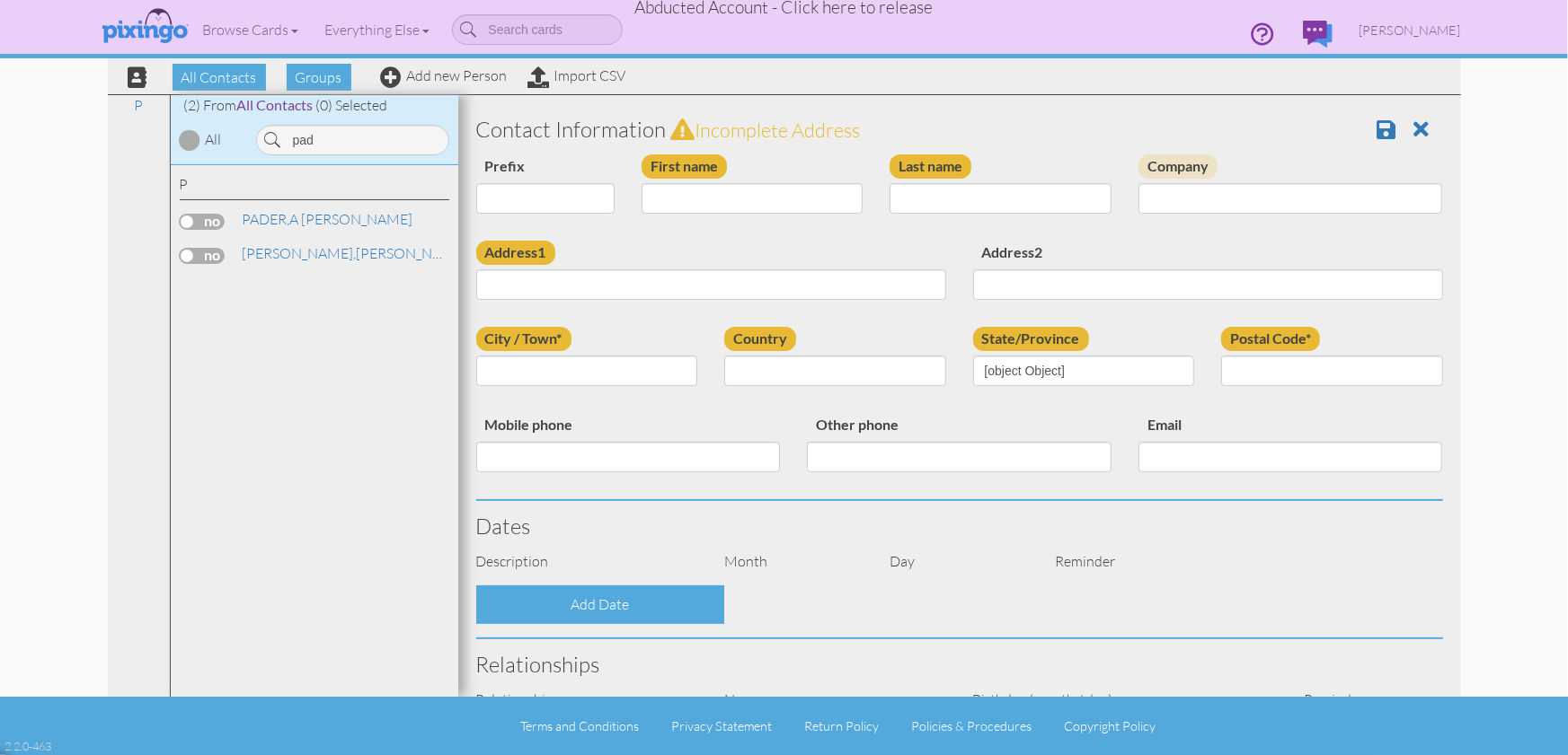
type input "87111-3234"
select select "object:43803"
select select "object:44086"
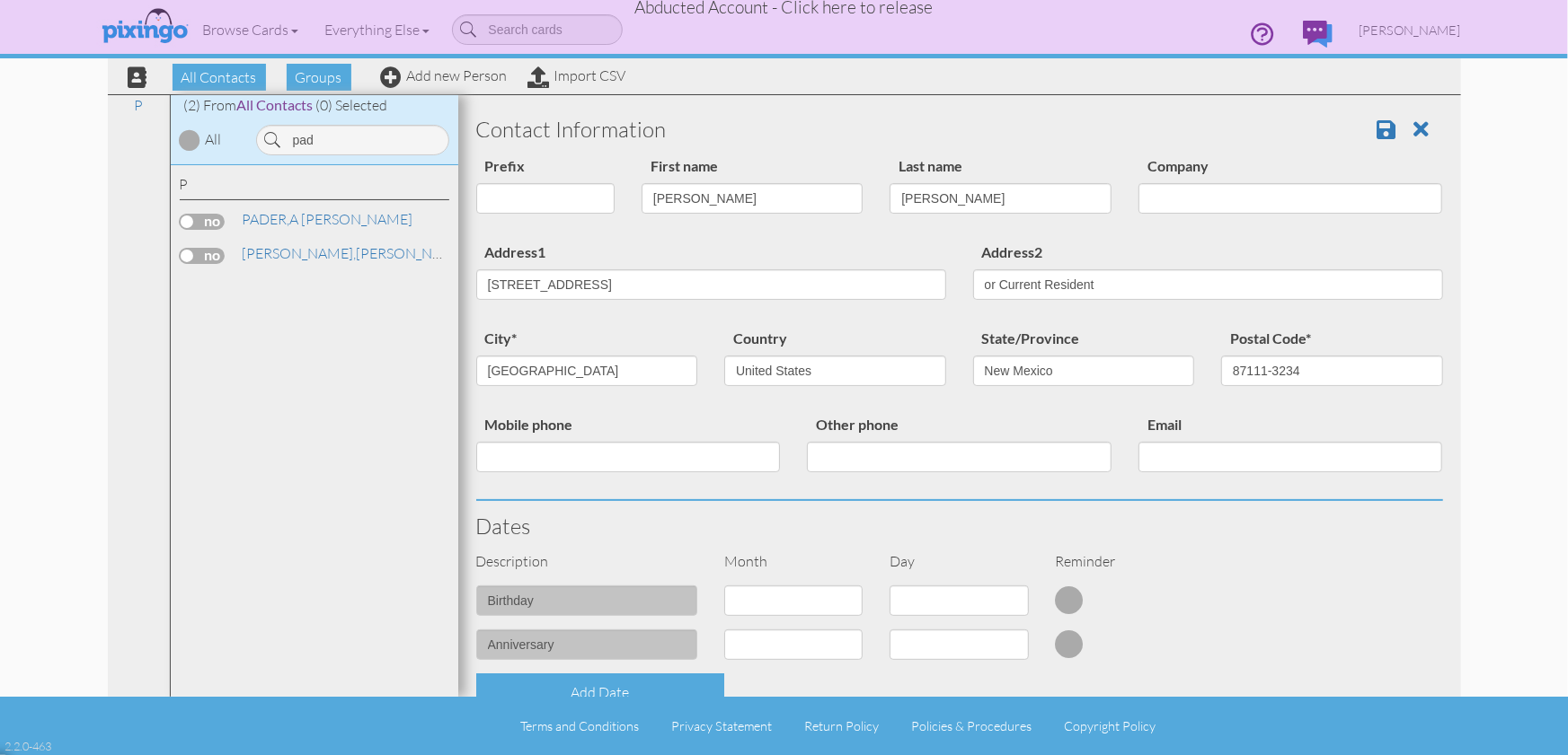
click at [902, 13] on span "Abducted Account - Click here to release" at bounding box center [784, 7] width 298 height 22
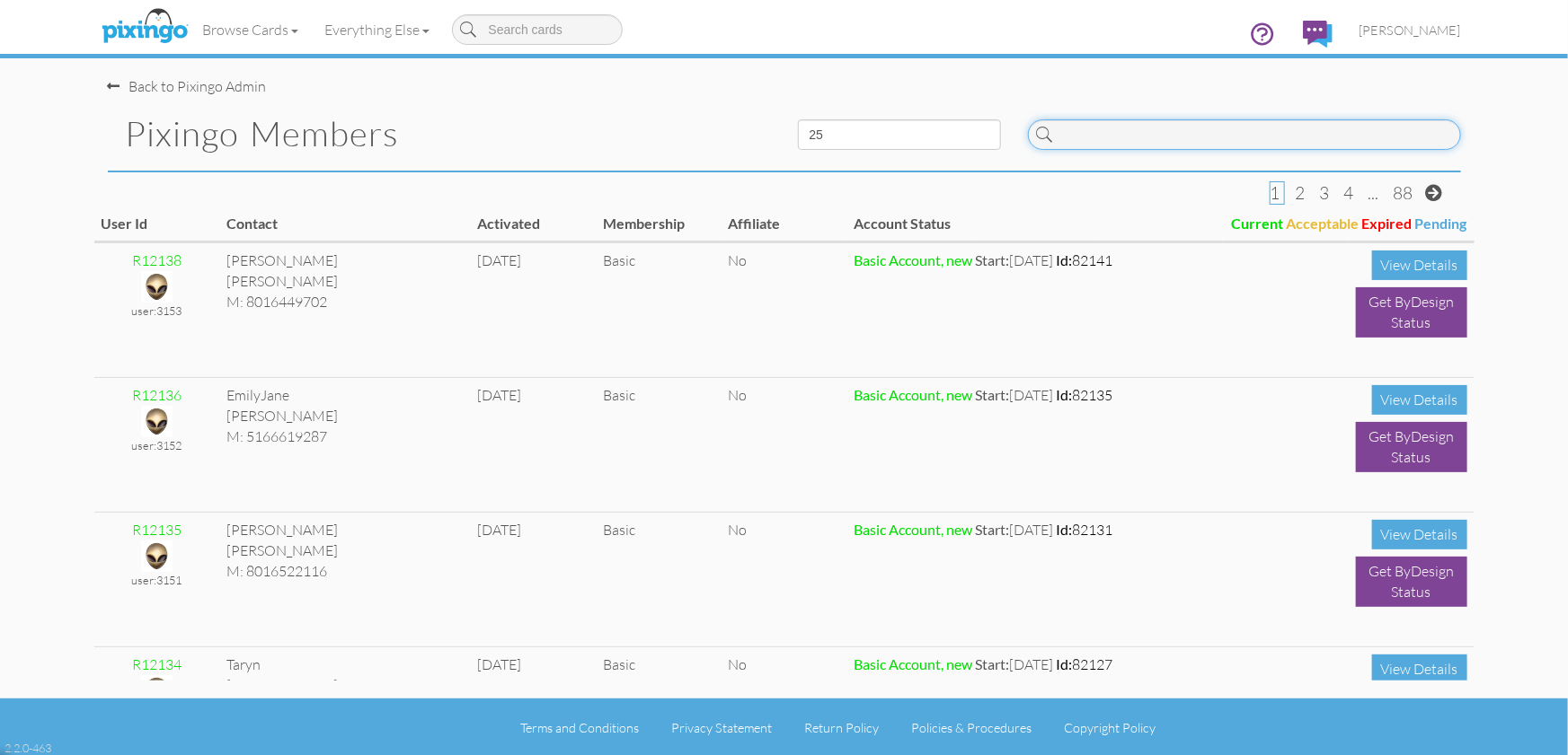
click at [1167, 136] on input at bounding box center [1243, 135] width 433 height 31
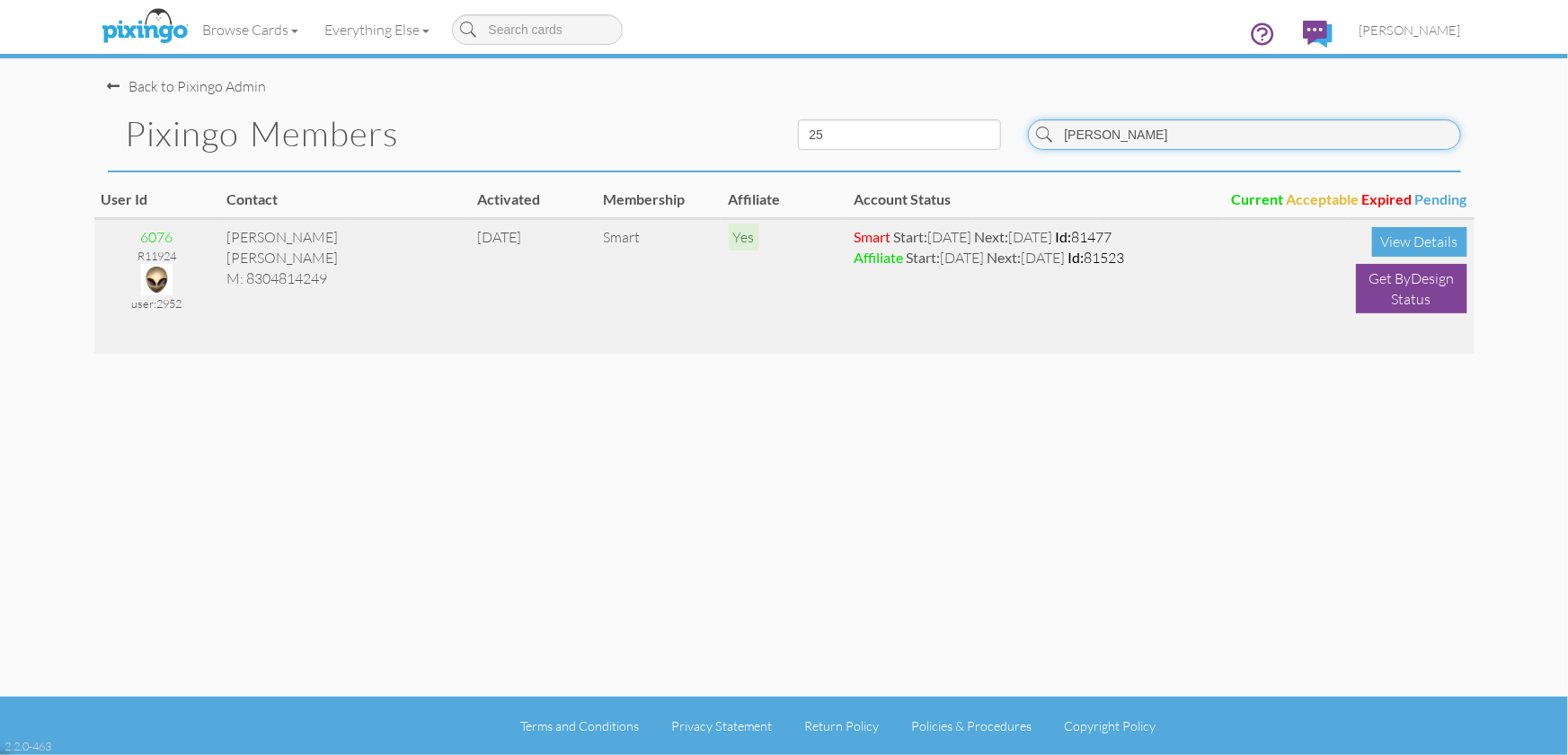
type input "[PERSON_NAME]"
click at [152, 278] on img at bounding box center [156, 279] width 32 height 32
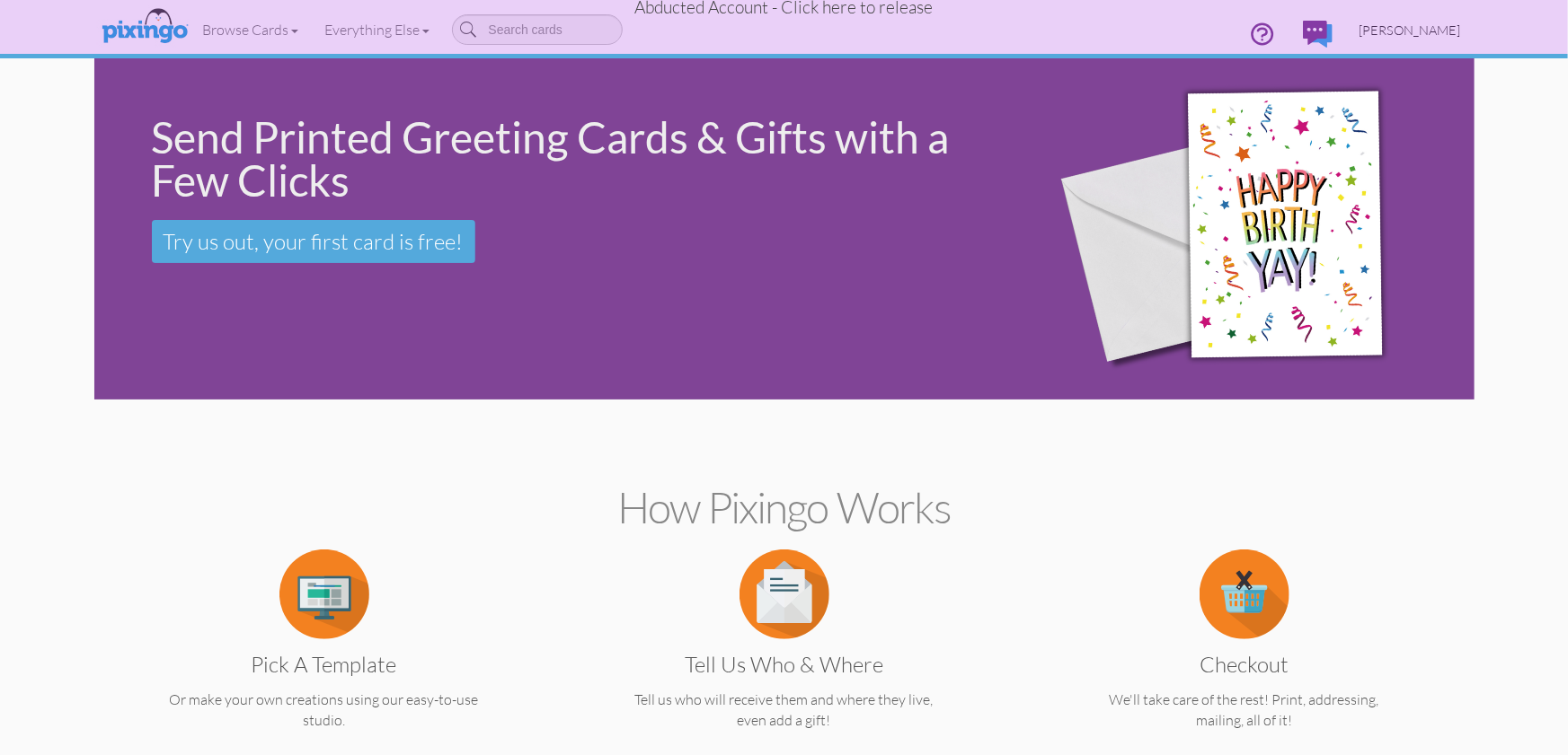
click at [1418, 26] on span "[PERSON_NAME]" at bounding box center [1410, 30] width 101 height 15
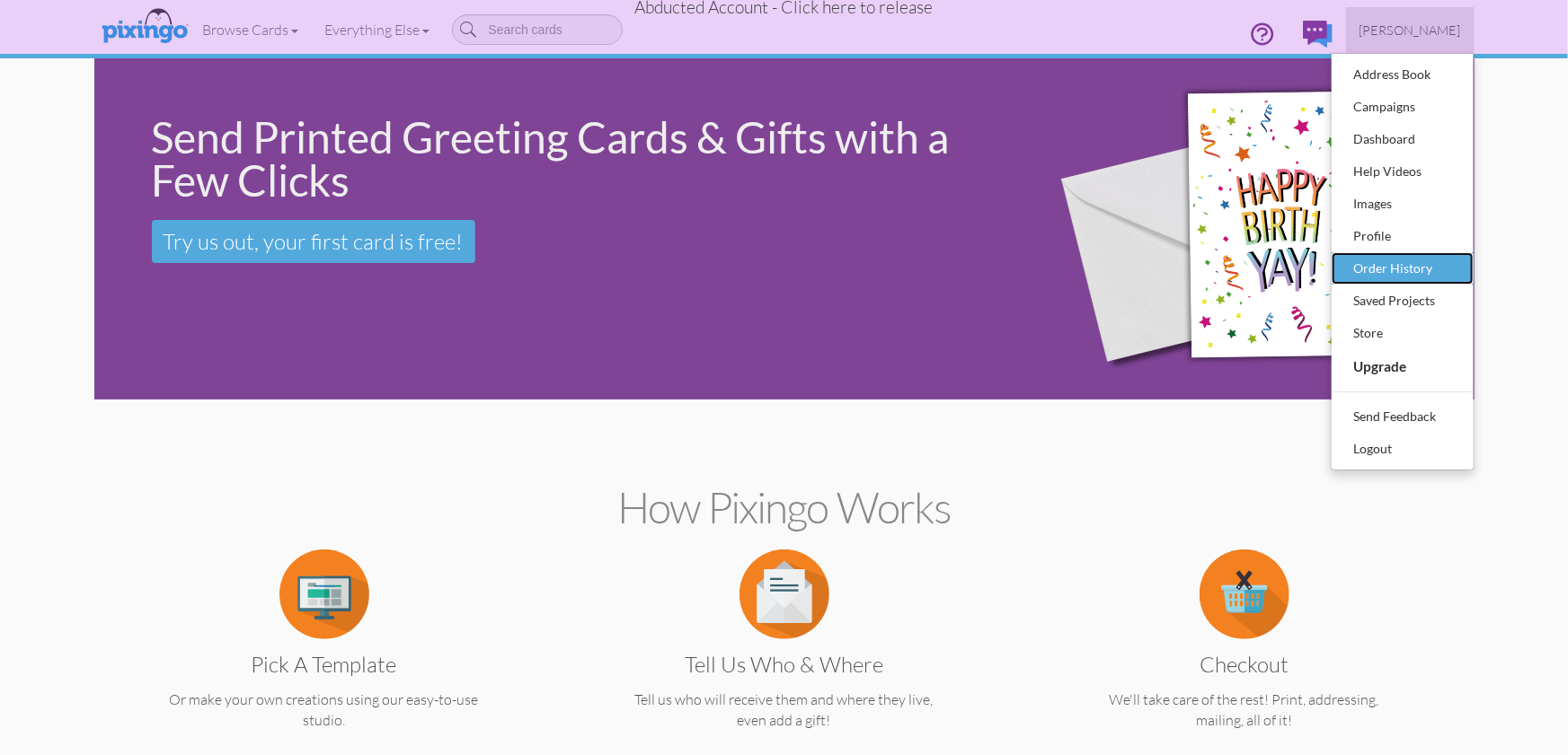
click at [1391, 279] on div "Order History" at bounding box center [1402, 269] width 106 height 27
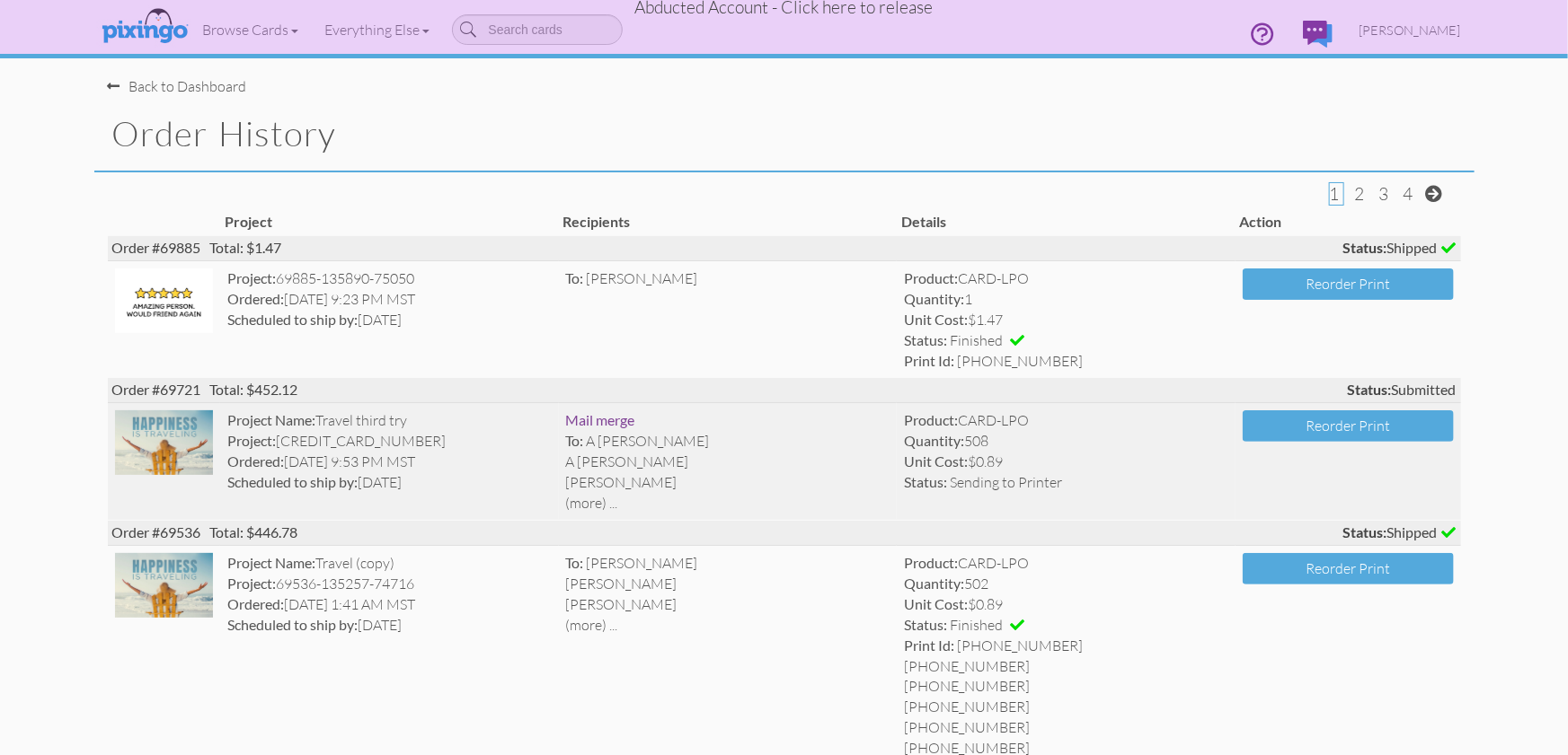
click at [206, 434] on img at bounding box center [164, 443] width 99 height 65
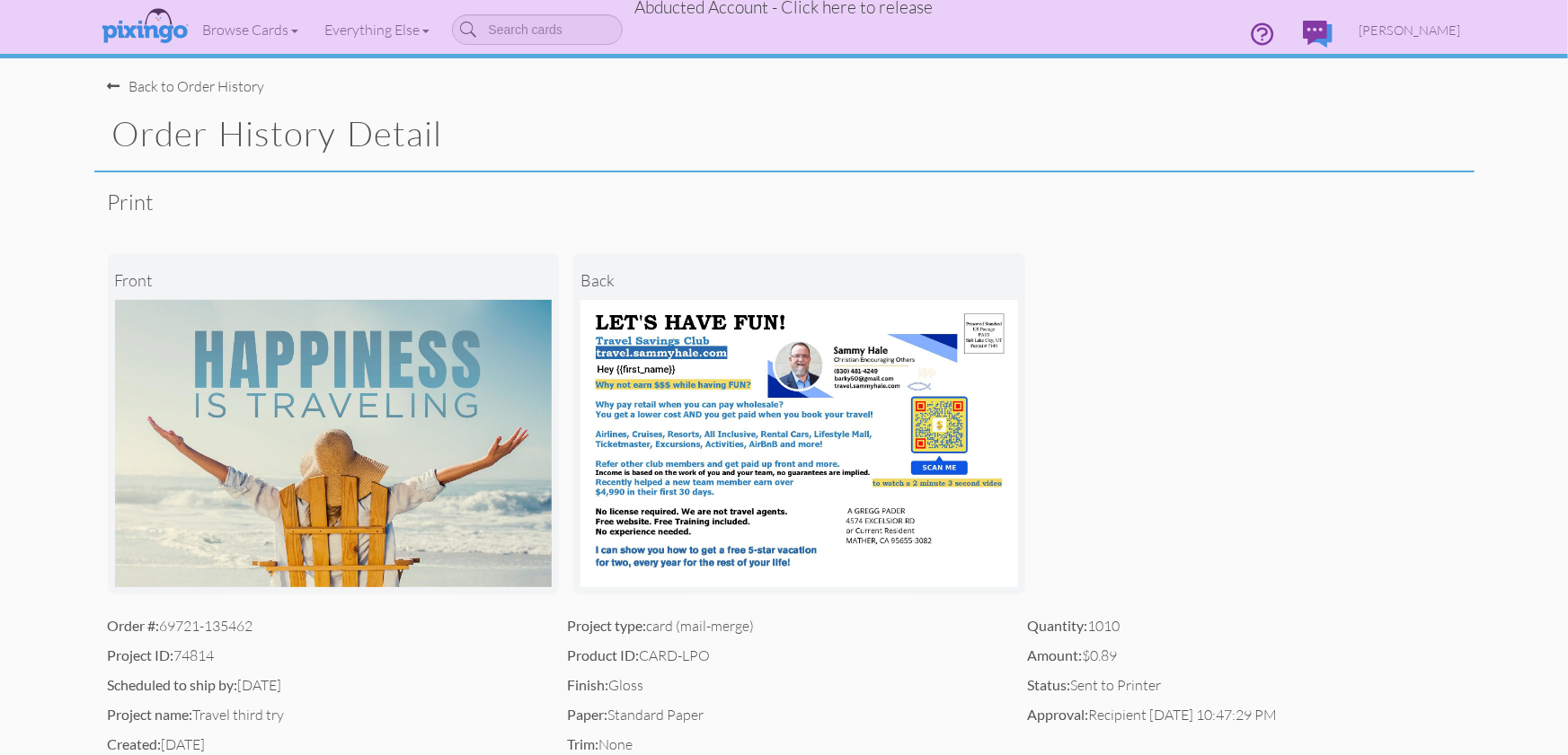
click at [778, 9] on span "Abducted Account - Click here to release" at bounding box center [784, 7] width 298 height 22
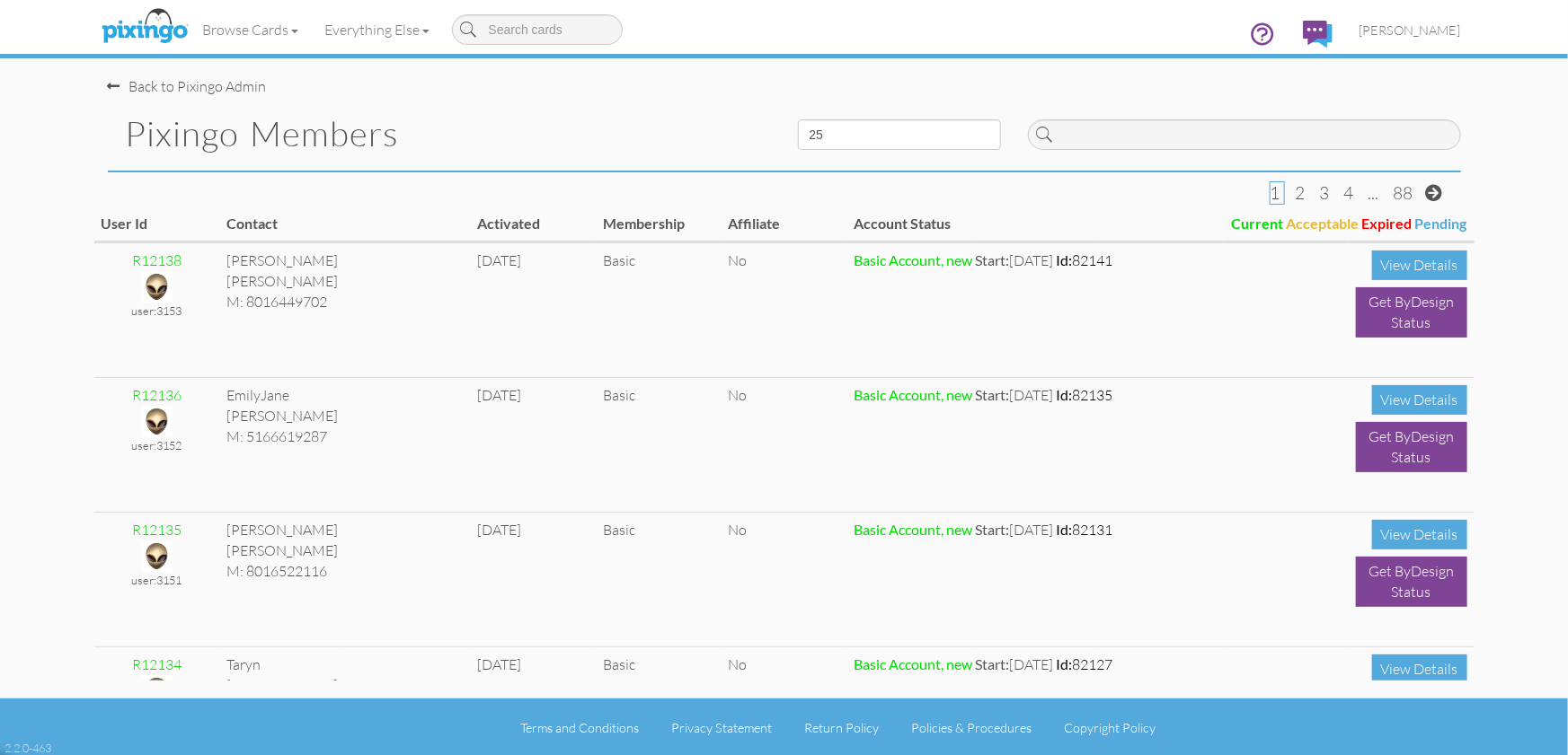
scroll to position [2, 0]
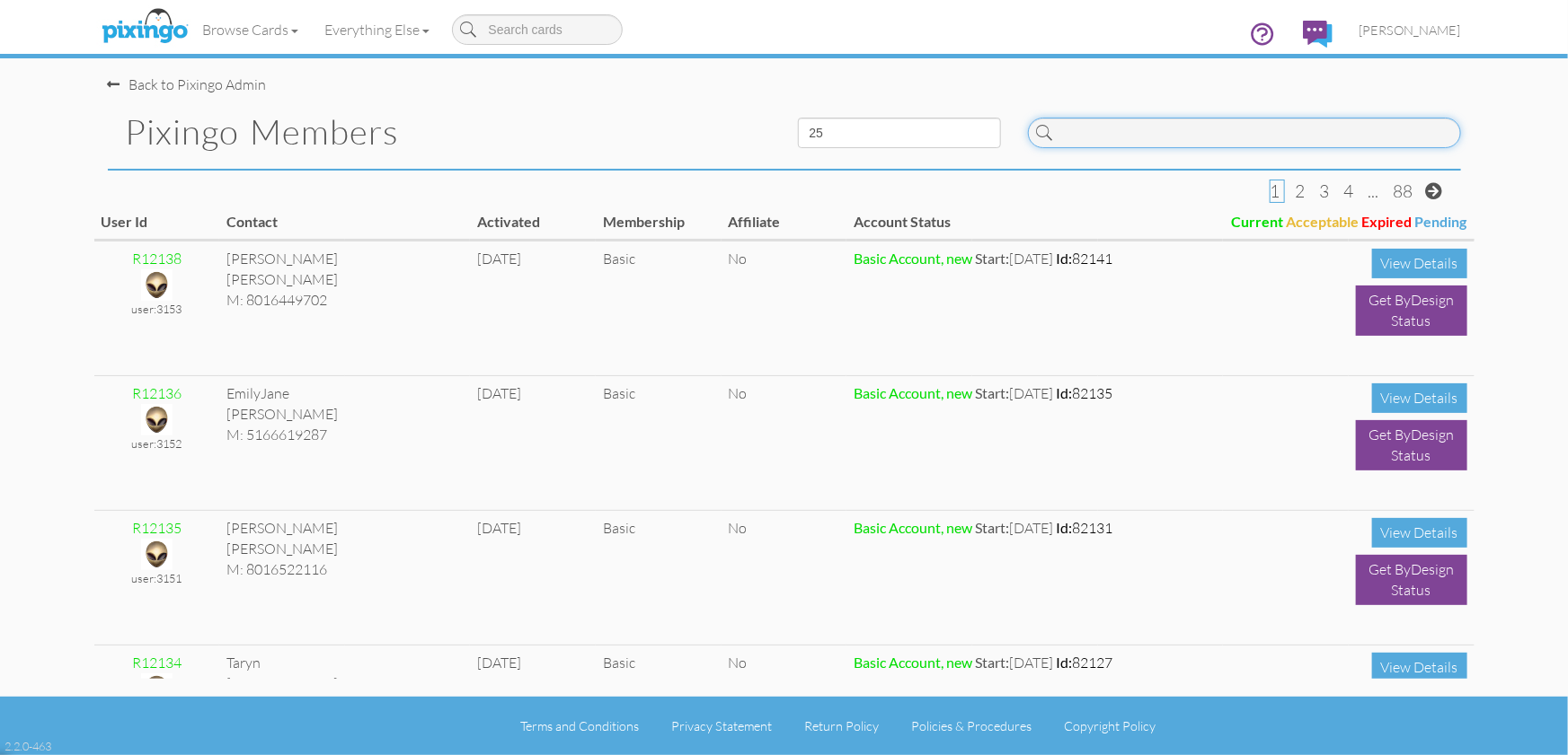
click at [1091, 134] on input at bounding box center [1243, 133] width 433 height 31
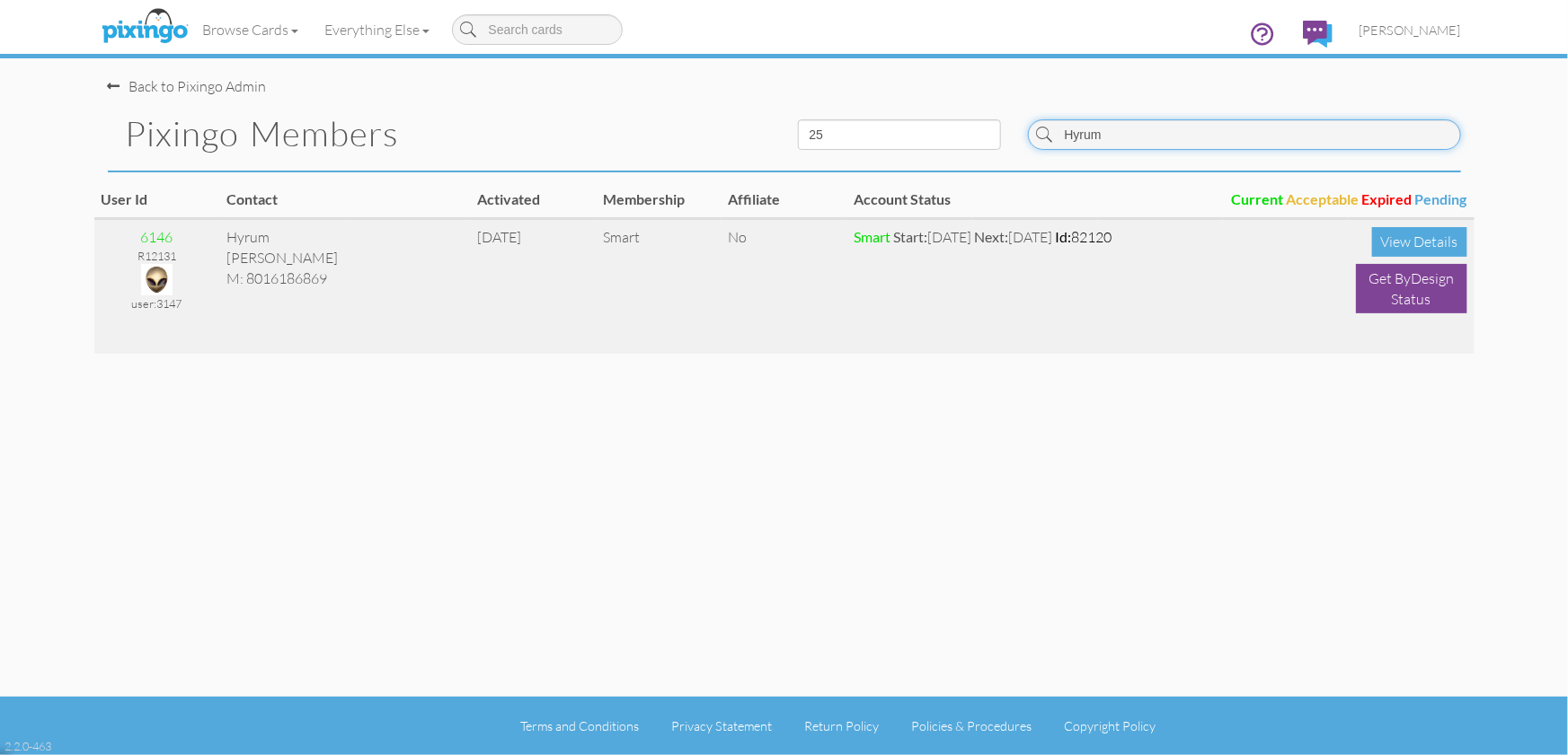
type input "Hyrum"
click at [150, 271] on img at bounding box center [156, 279] width 32 height 32
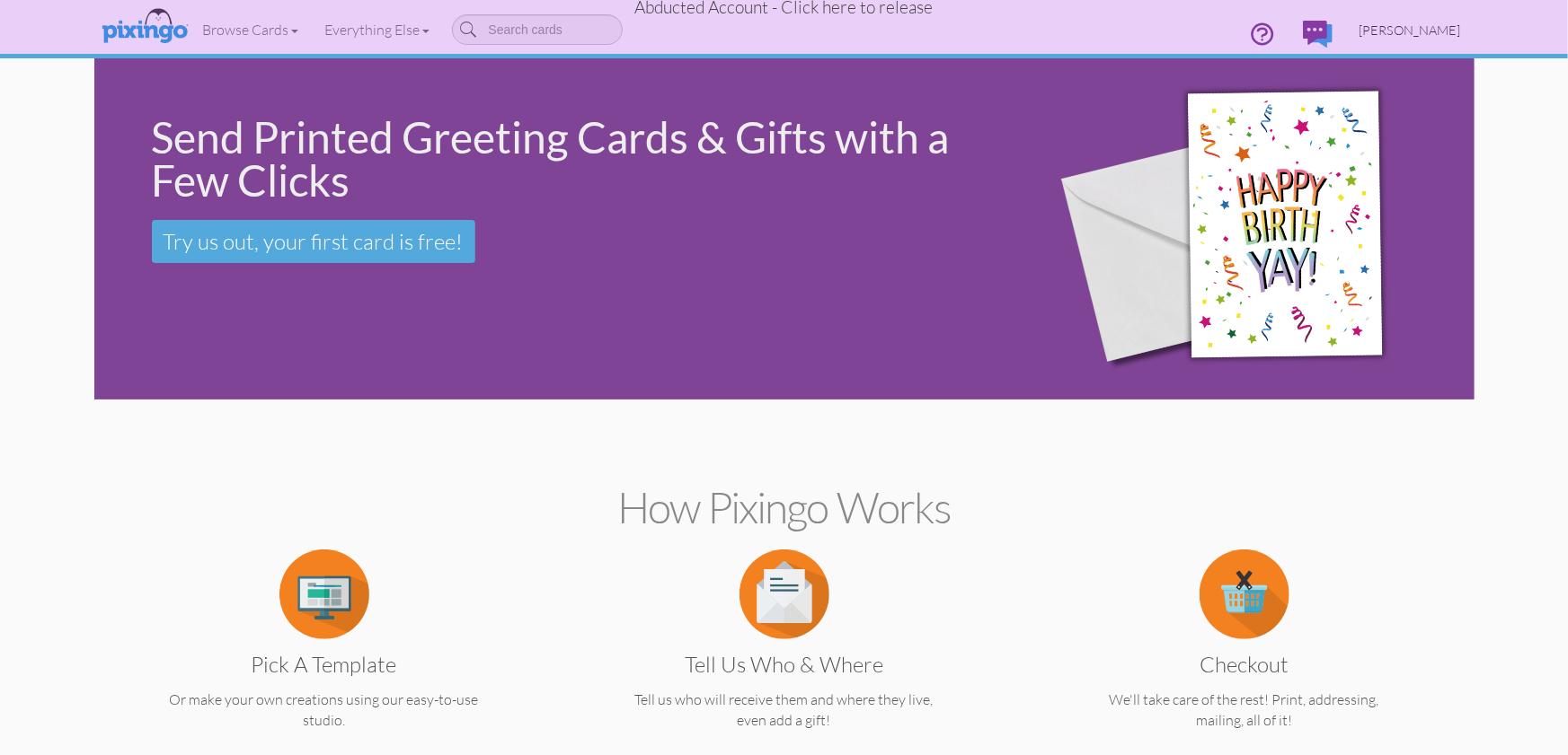
click at [1402, 28] on span "[PERSON_NAME]" at bounding box center [1410, 30] width 101 height 15
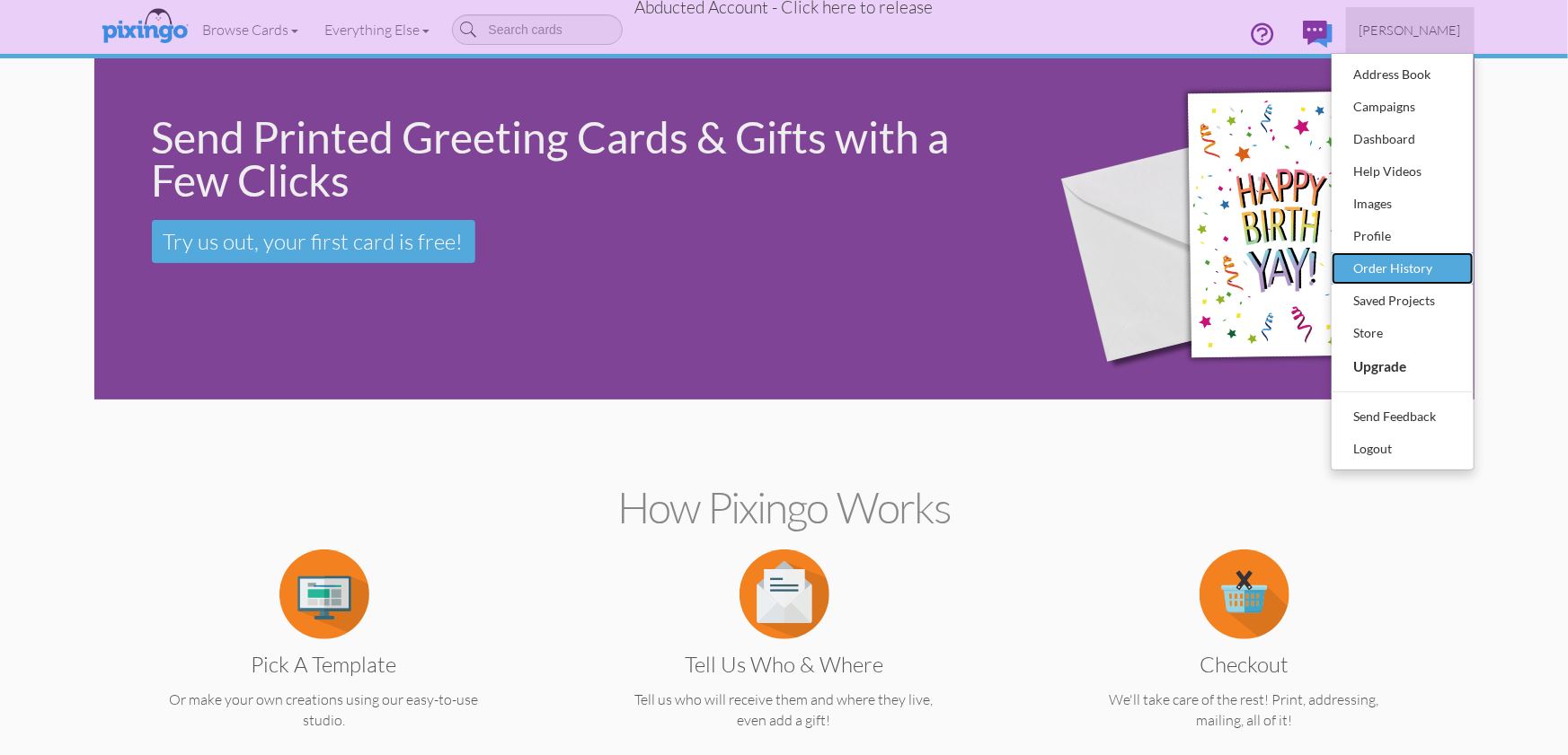
click at [1387, 263] on div "Order History" at bounding box center [1402, 269] width 106 height 27
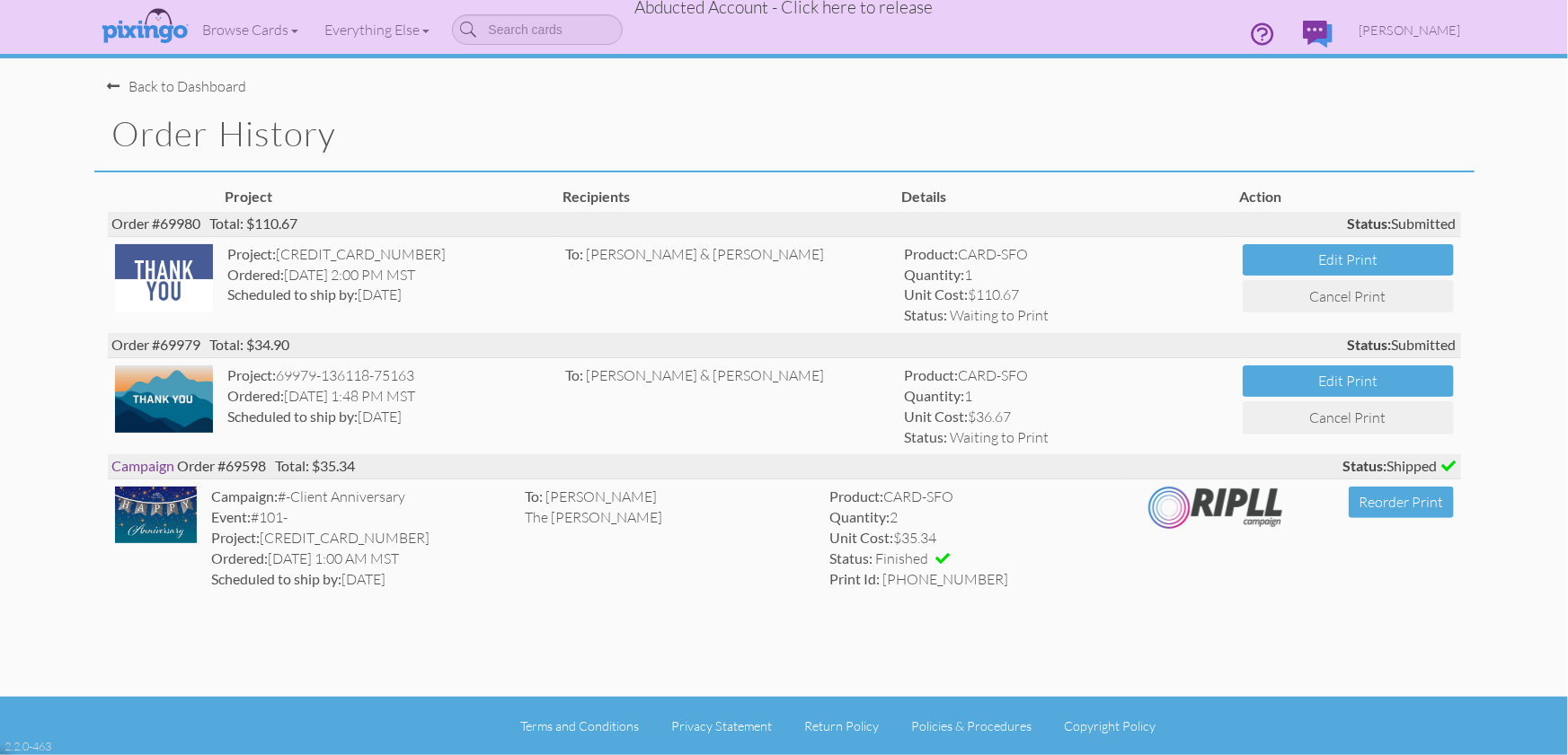
click at [870, 13] on span "Abducted Account - Click here to release" at bounding box center [784, 7] width 298 height 22
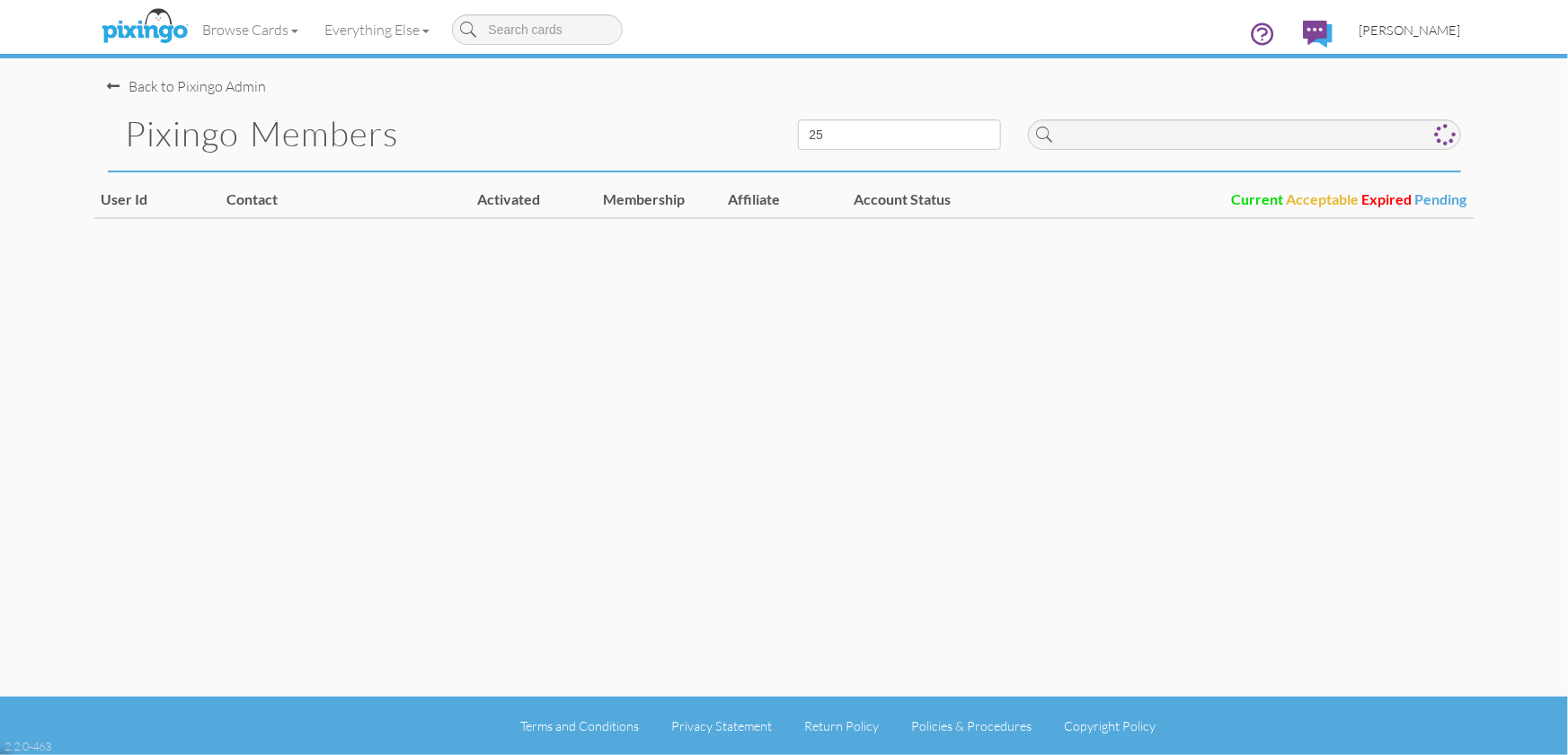
click at [1406, 37] on span "[PERSON_NAME]" at bounding box center [1410, 30] width 101 height 15
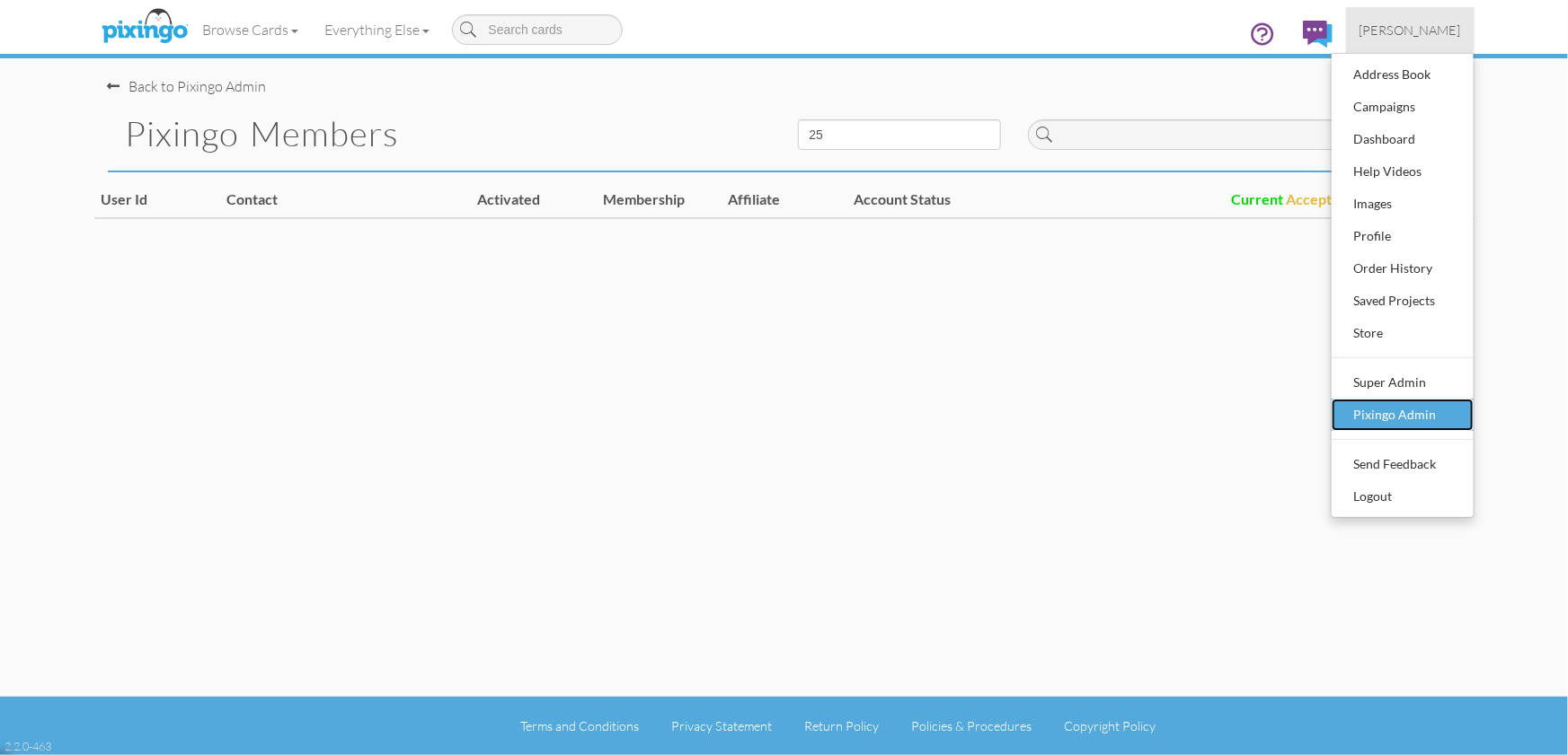
click at [1402, 420] on div "Pixingo Admin" at bounding box center [1402, 415] width 106 height 27
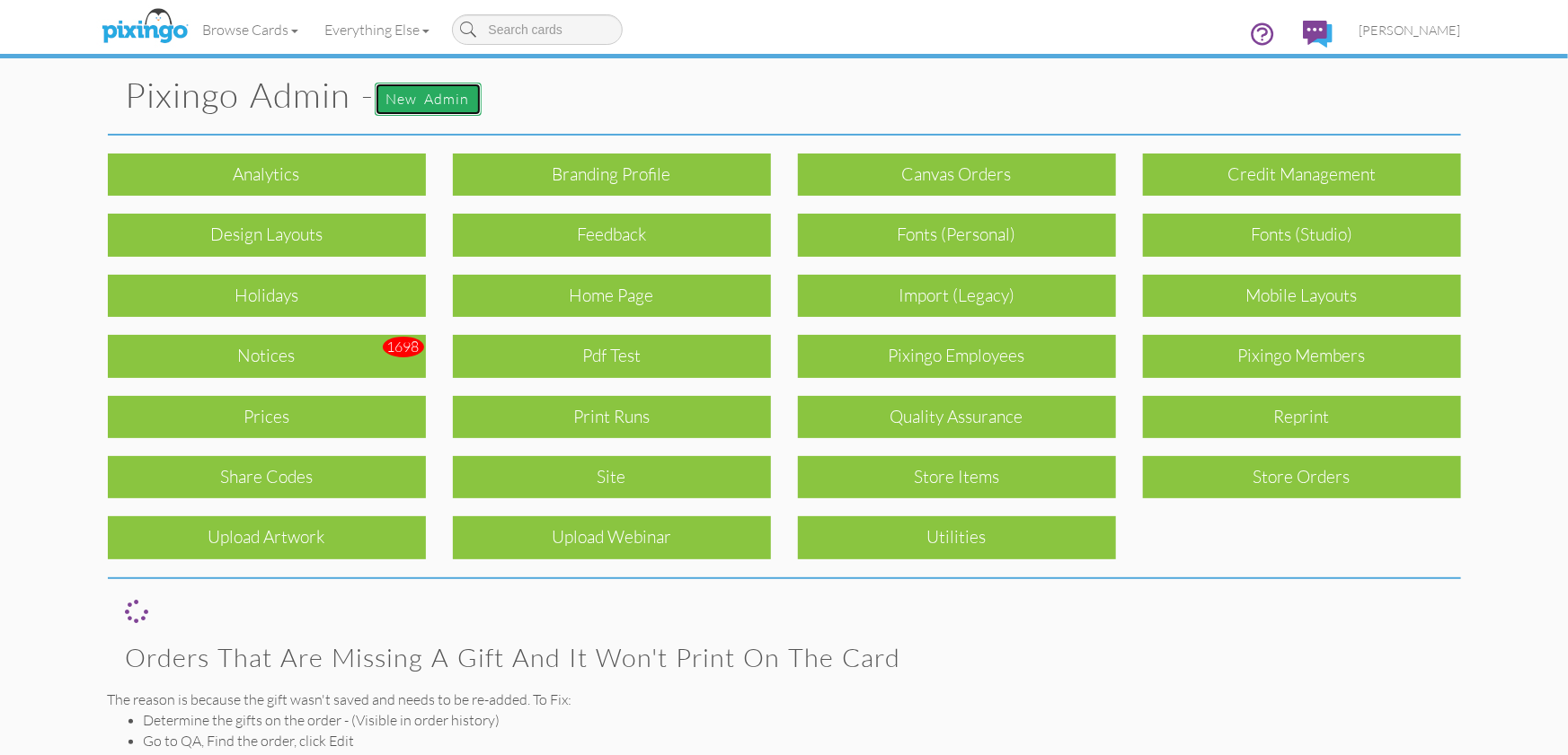
click at [452, 101] on link "New admin" at bounding box center [428, 99] width 107 height 33
click at [356, 27] on link "Everything Else" at bounding box center [377, 30] width 131 height 45
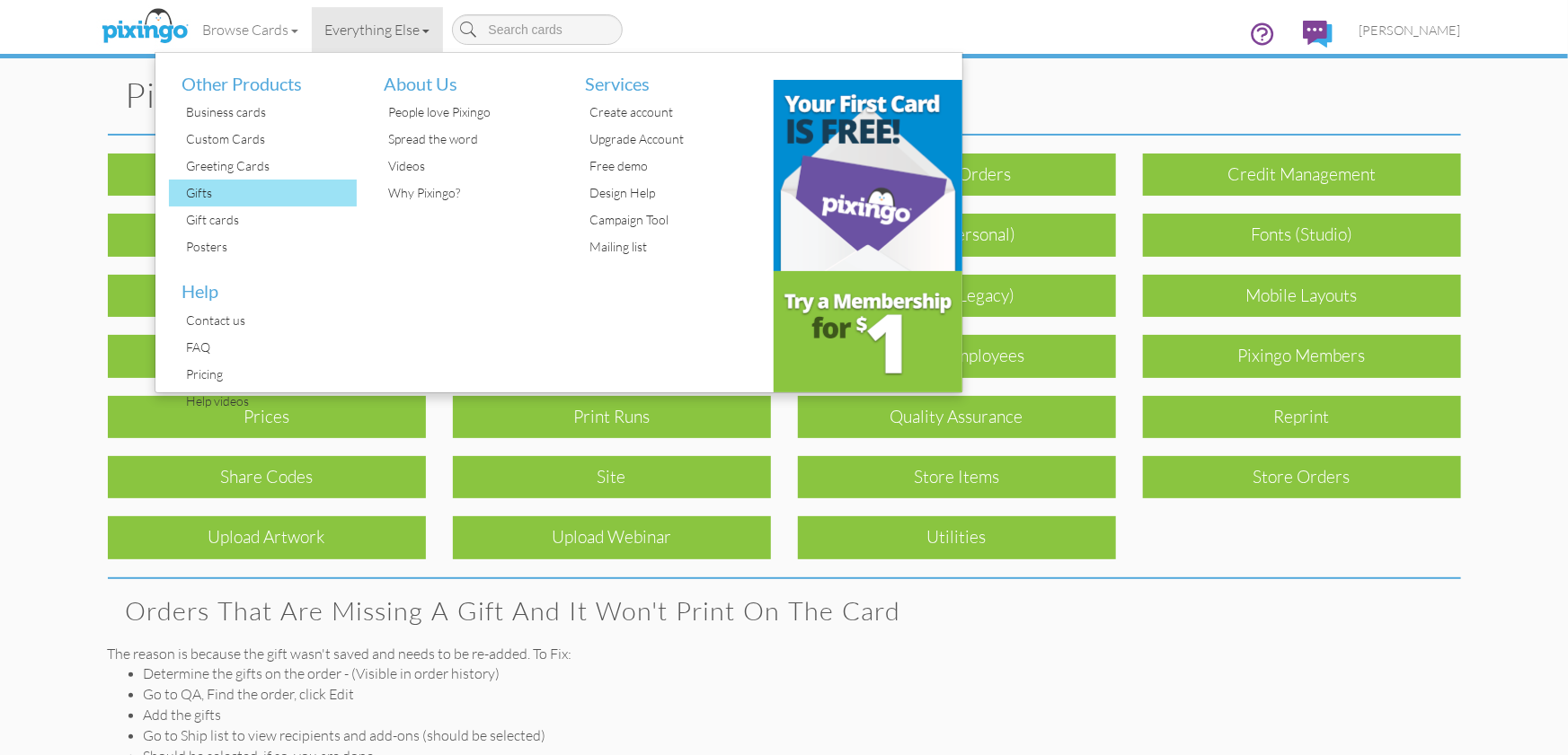
click at [202, 194] on div "Gifts" at bounding box center [270, 193] width 175 height 27
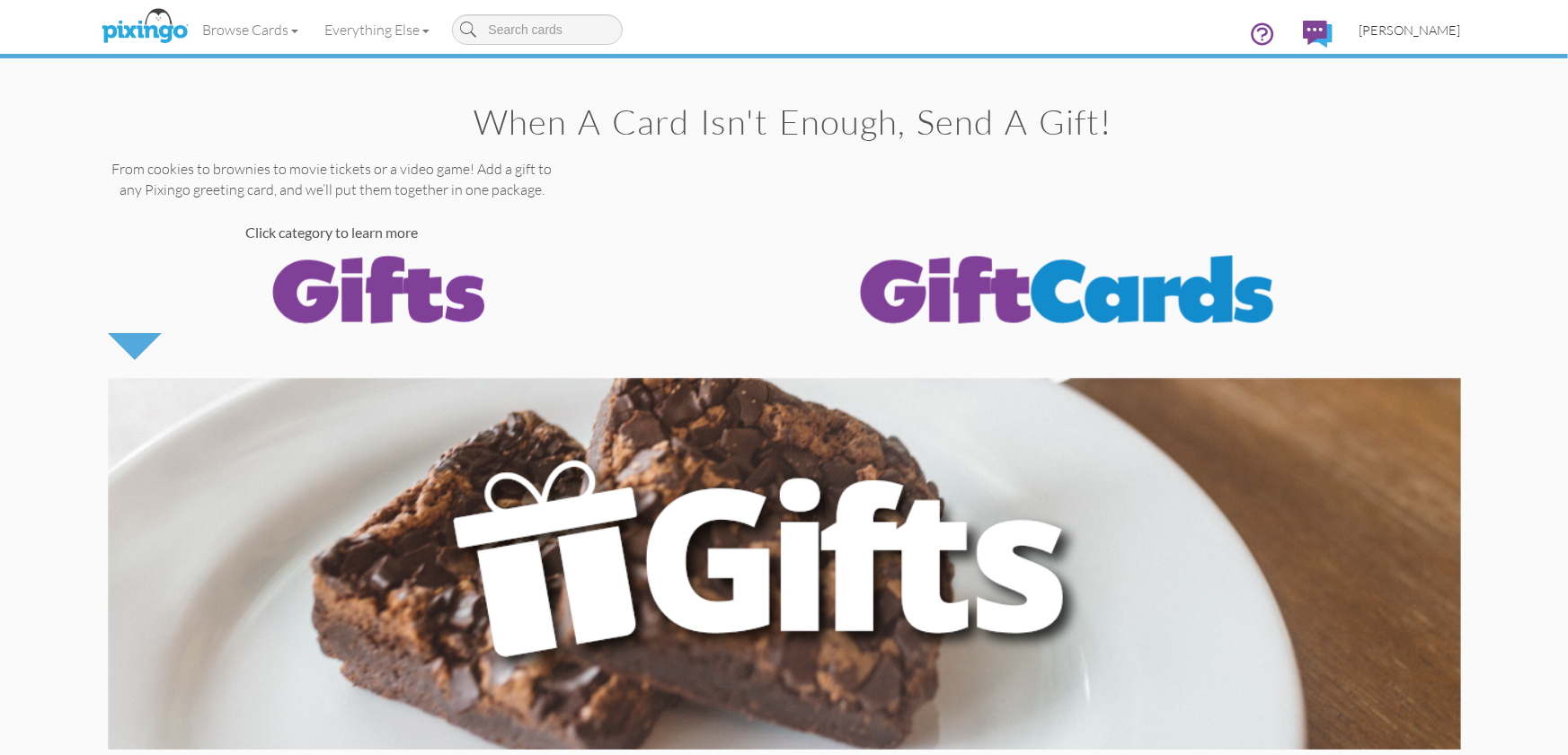
click at [1402, 28] on span "[PERSON_NAME]" at bounding box center [1410, 30] width 101 height 15
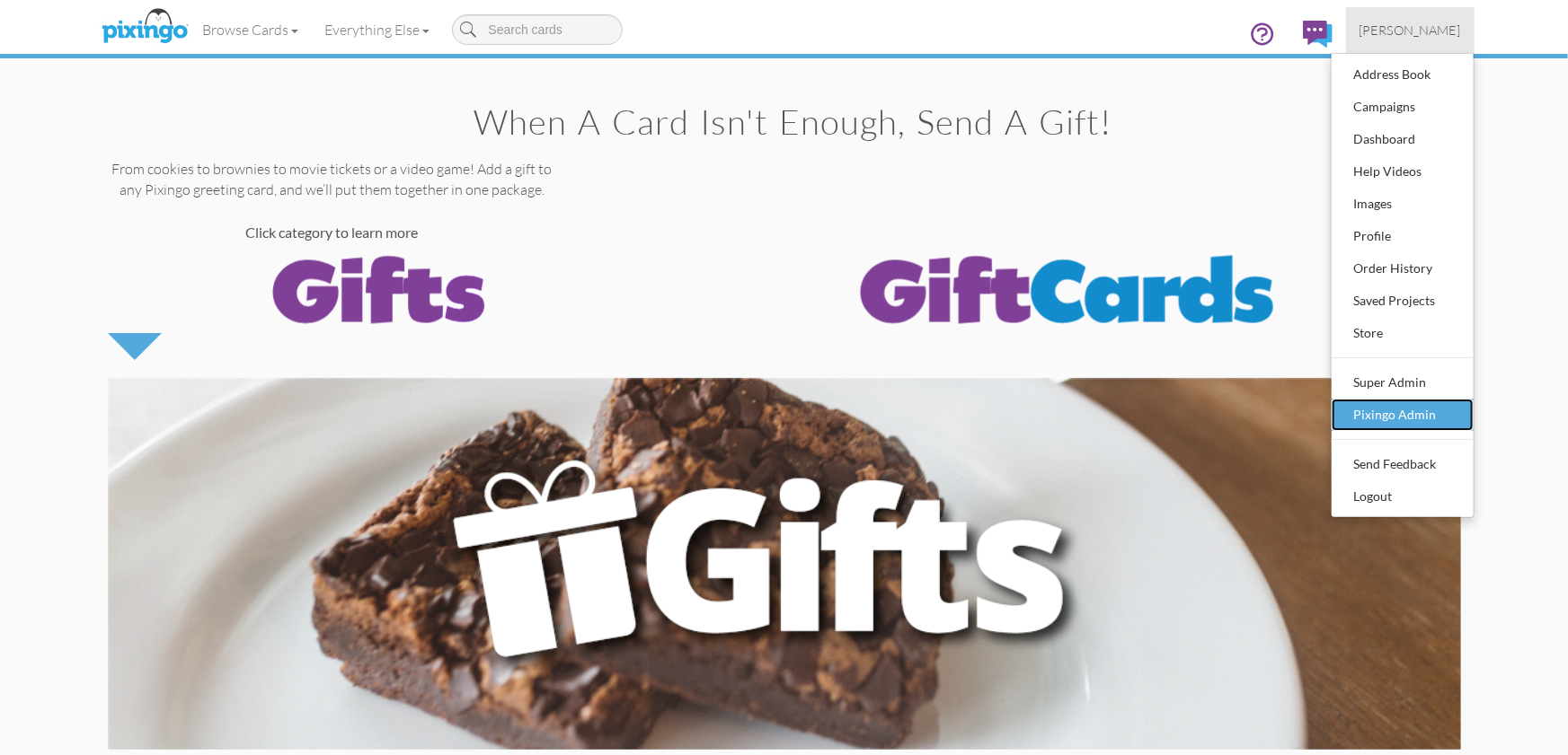
click at [1392, 413] on div "Pixingo Admin" at bounding box center [1402, 415] width 106 height 27
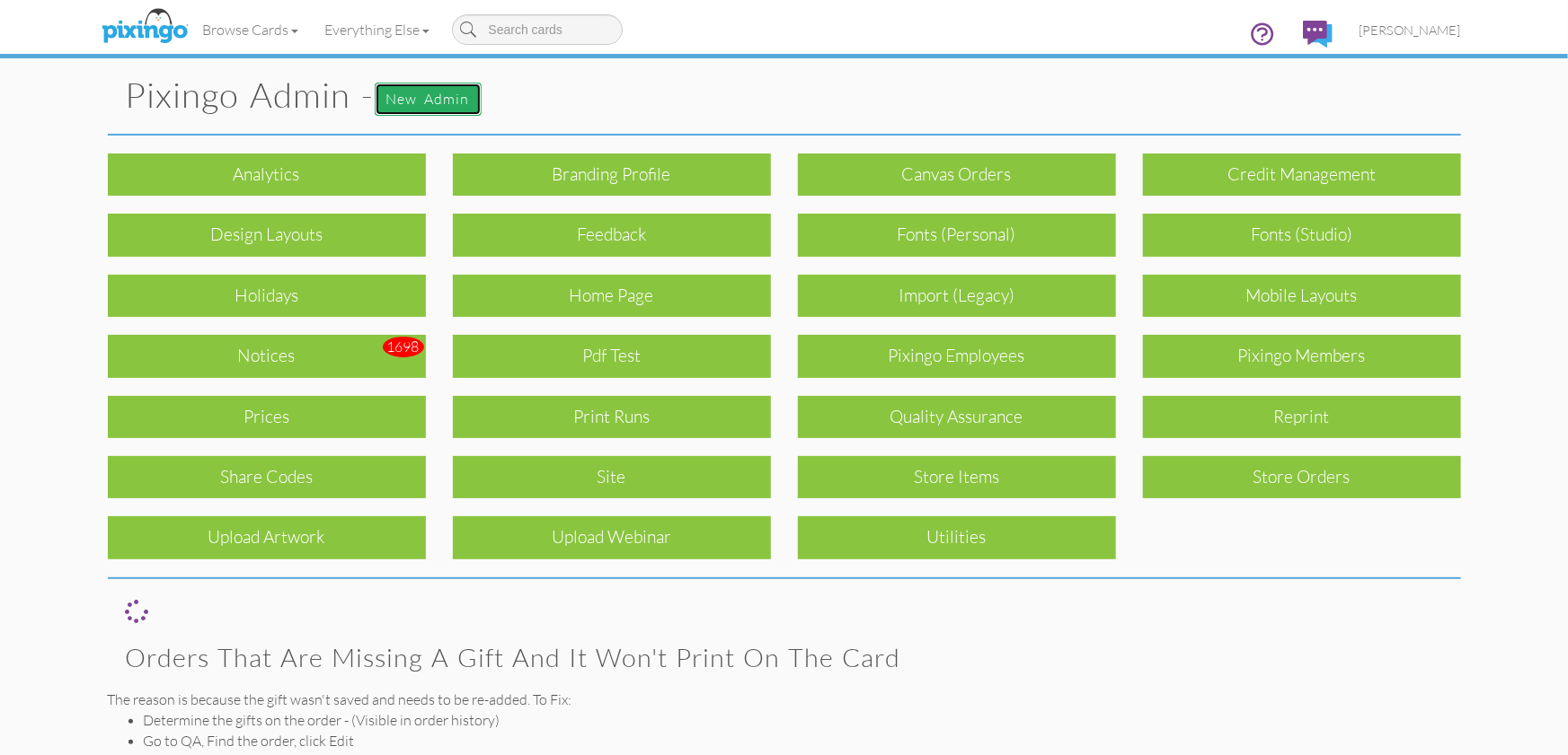
click at [458, 109] on link "New admin" at bounding box center [428, 99] width 107 height 33
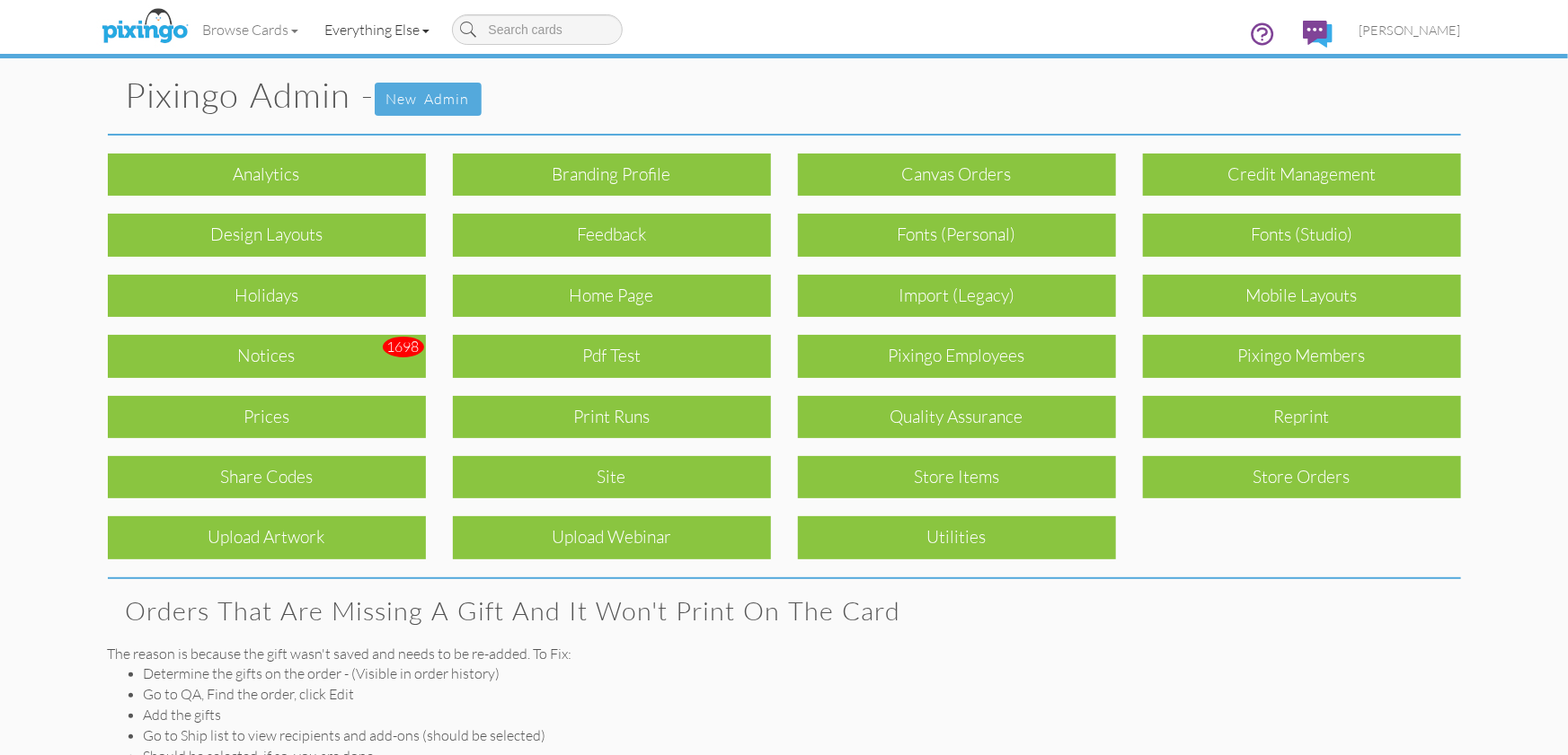
click at [350, 30] on link "Everything Else" at bounding box center [377, 30] width 131 height 45
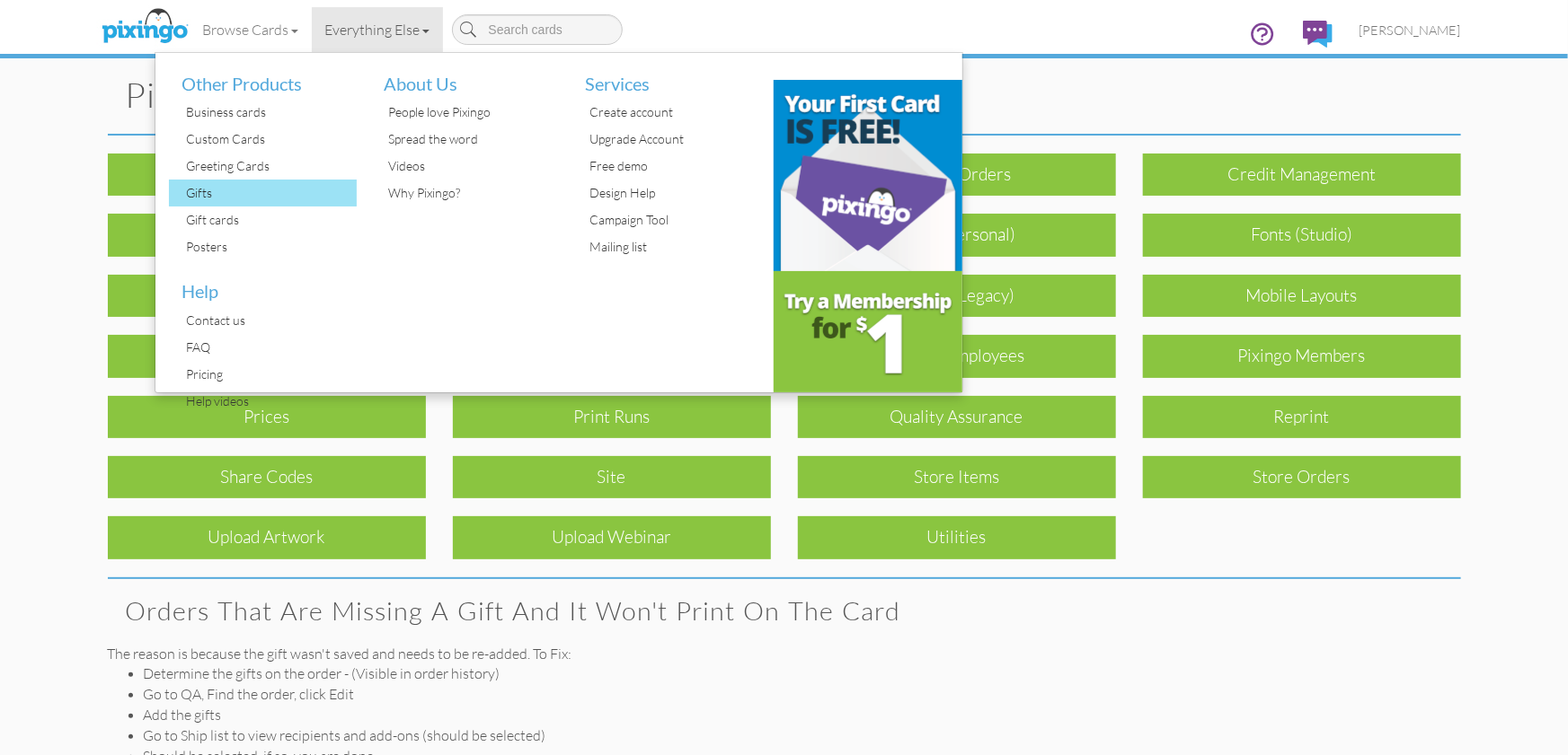
click at [203, 190] on div "Gifts" at bounding box center [270, 193] width 175 height 27
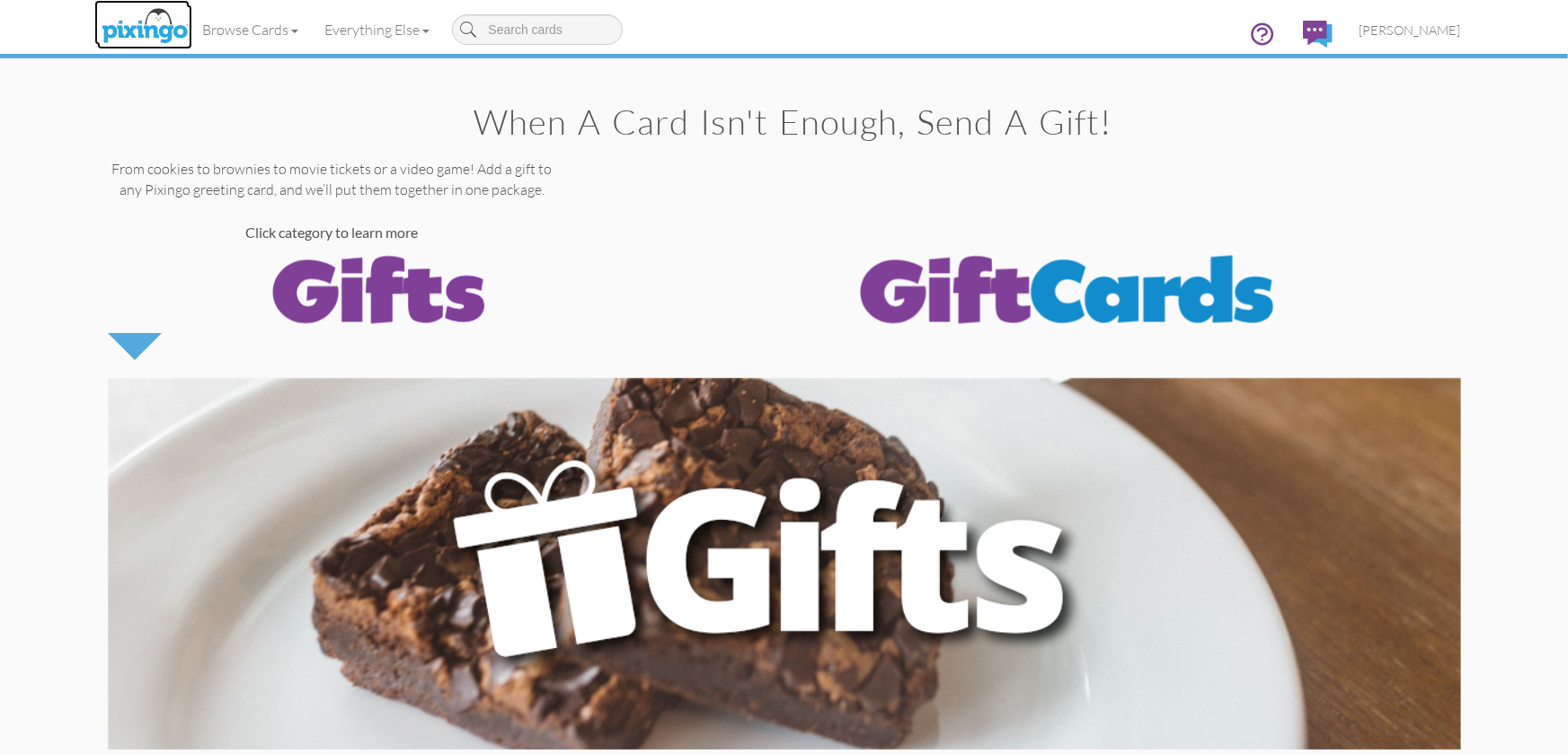
click at [162, 28] on img at bounding box center [144, 27] width 95 height 45
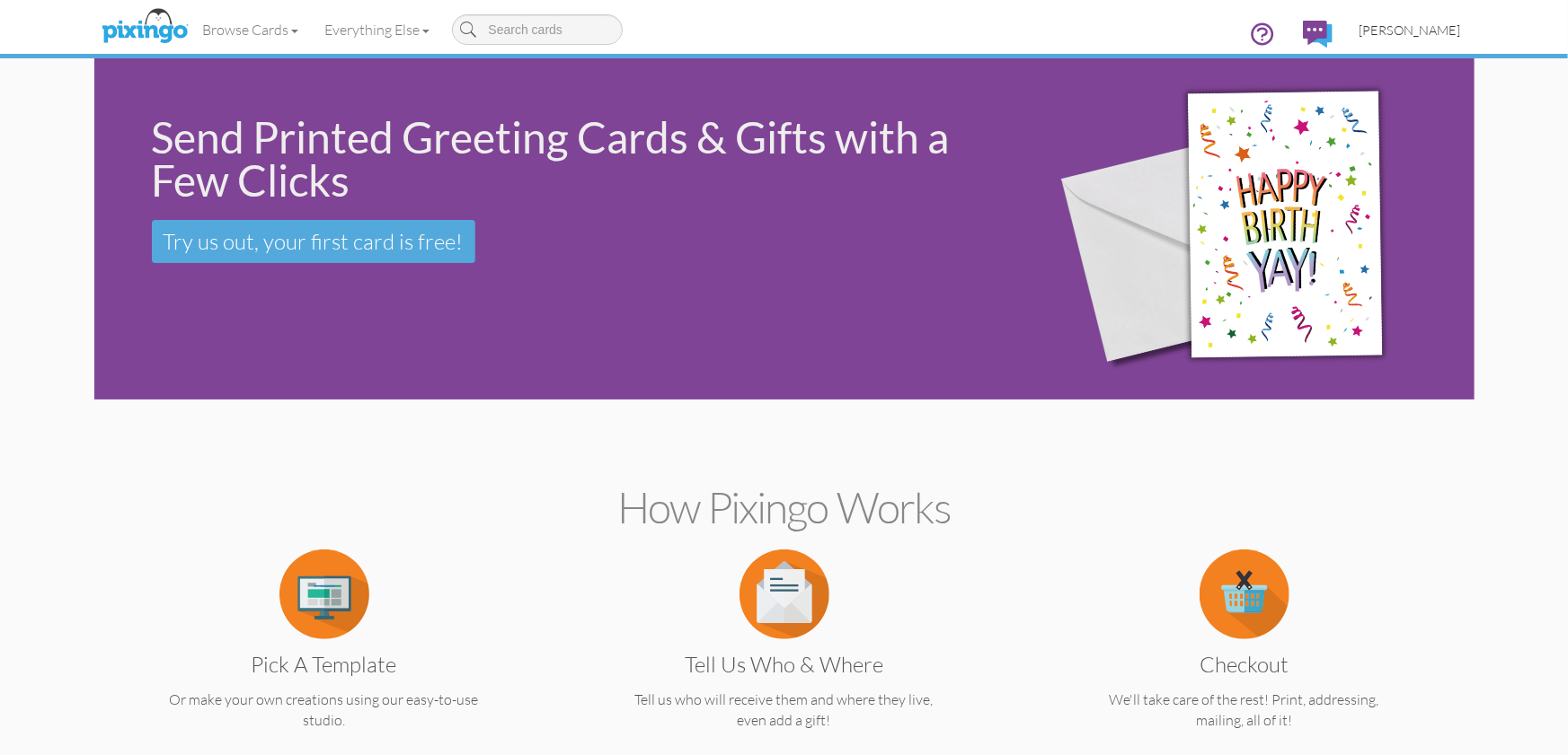
click at [1405, 33] on span "[PERSON_NAME]" at bounding box center [1410, 30] width 101 height 15
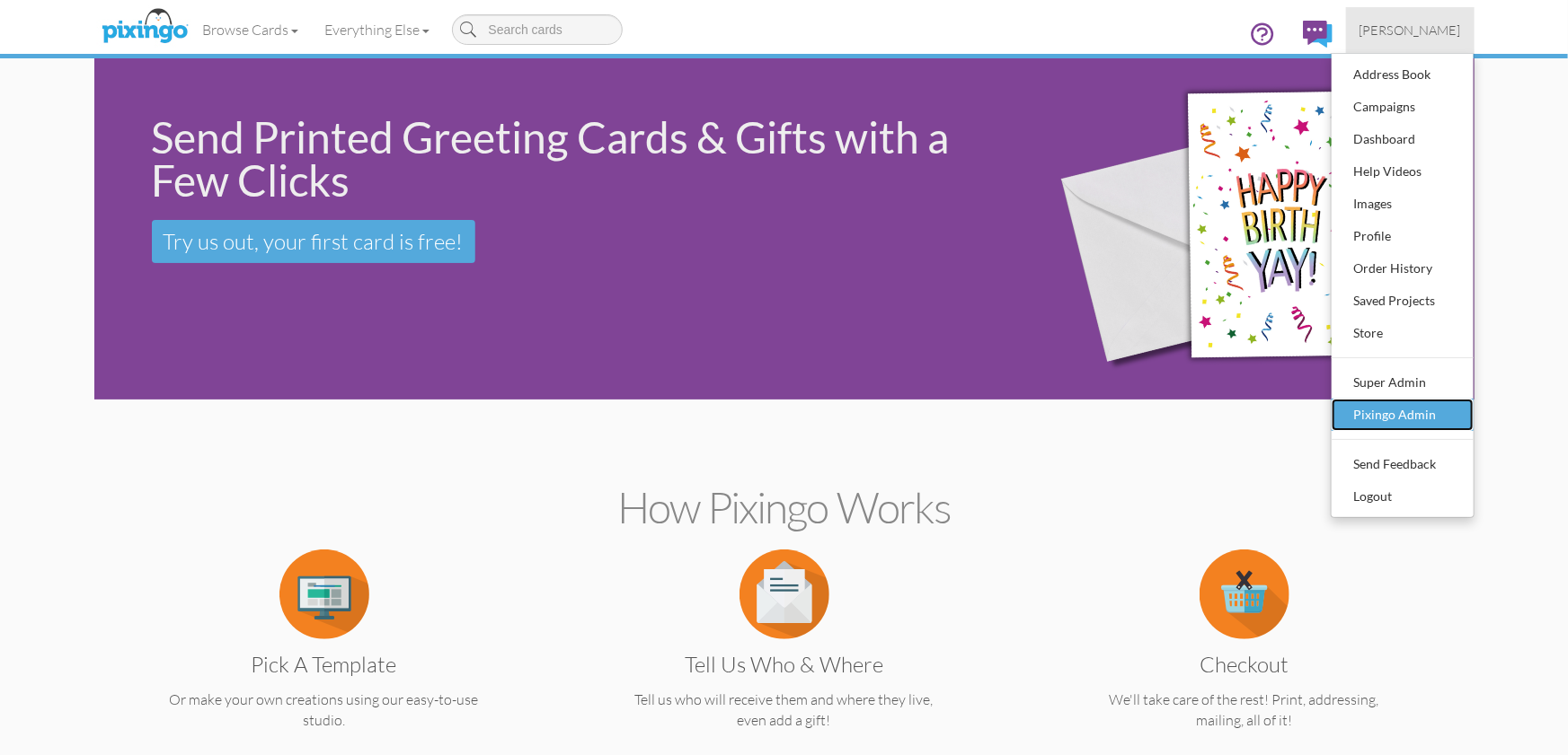
click at [1416, 412] on div "Pixingo Admin" at bounding box center [1402, 415] width 106 height 27
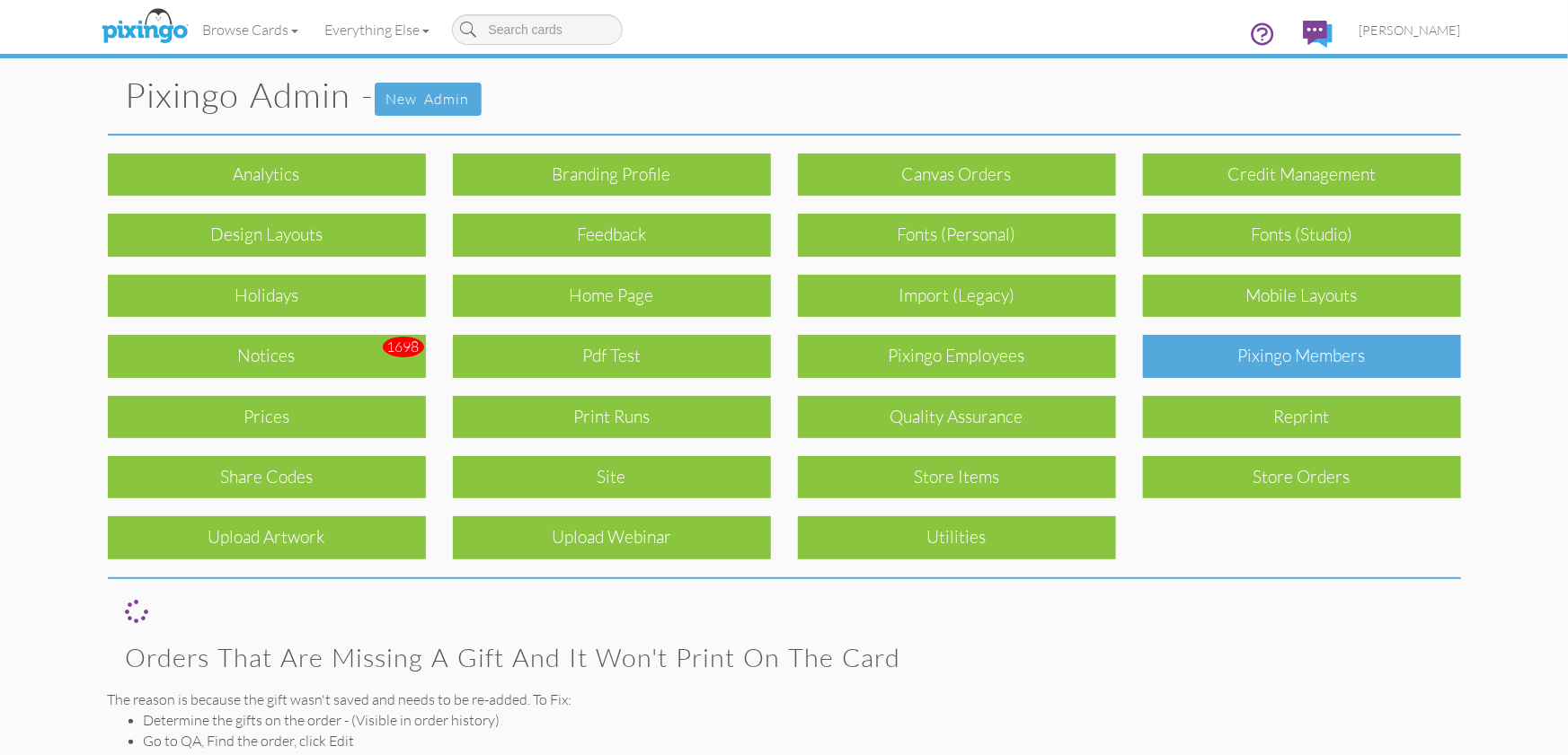
click at [1273, 344] on div "Pixingo Members" at bounding box center [1302, 356] width 318 height 42
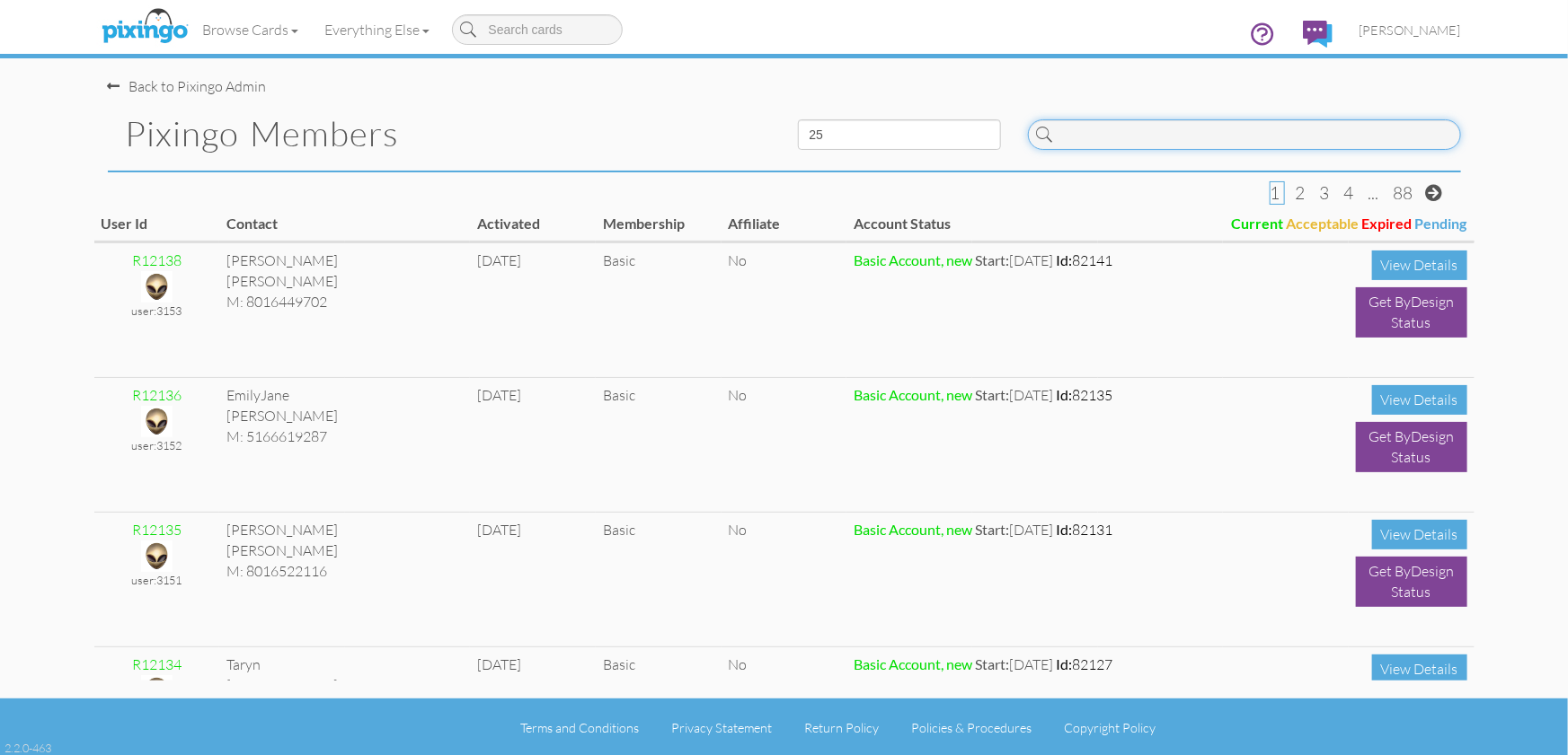
click at [1072, 134] on input at bounding box center [1243, 135] width 433 height 31
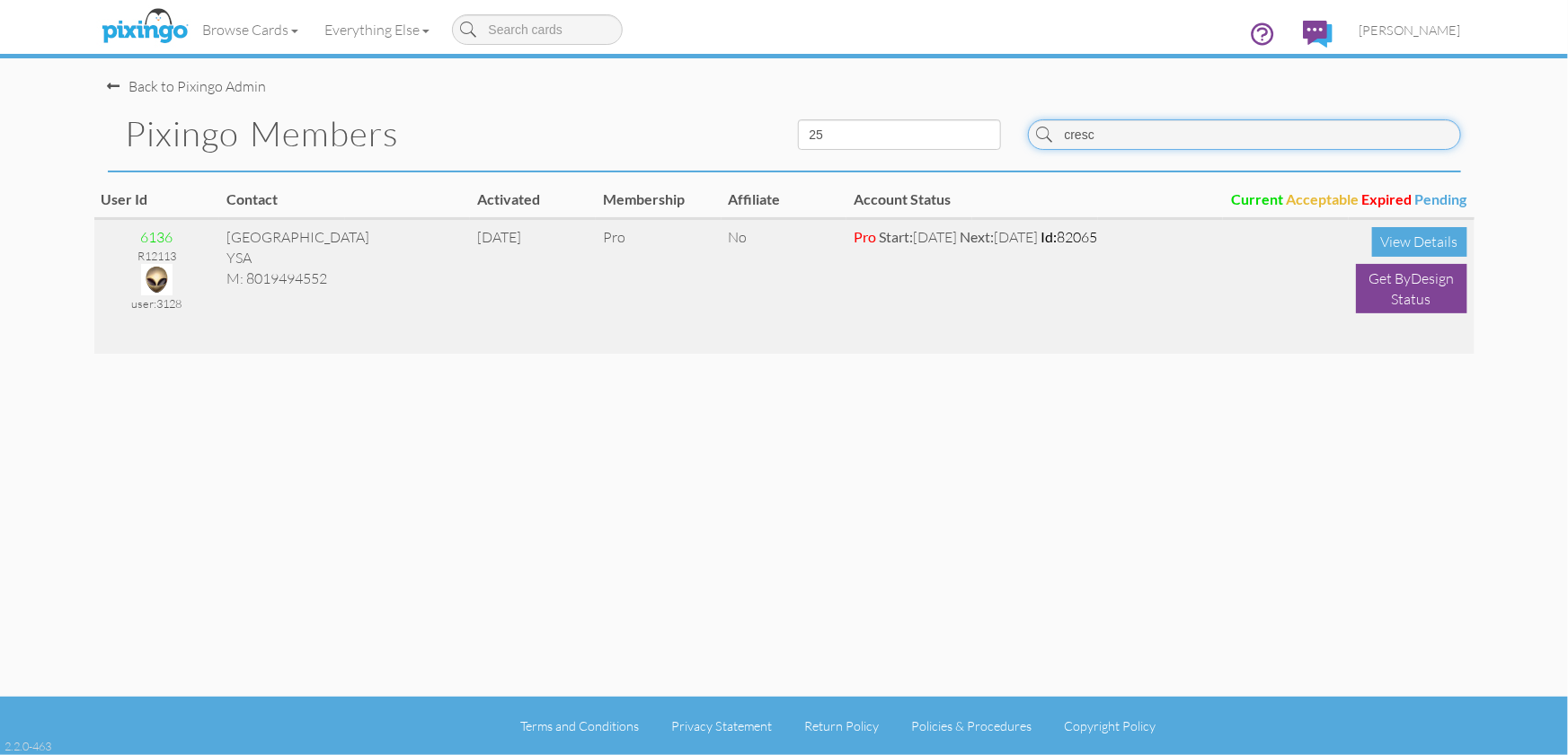
type input "cresc"
click at [156, 275] on img at bounding box center [156, 279] width 32 height 32
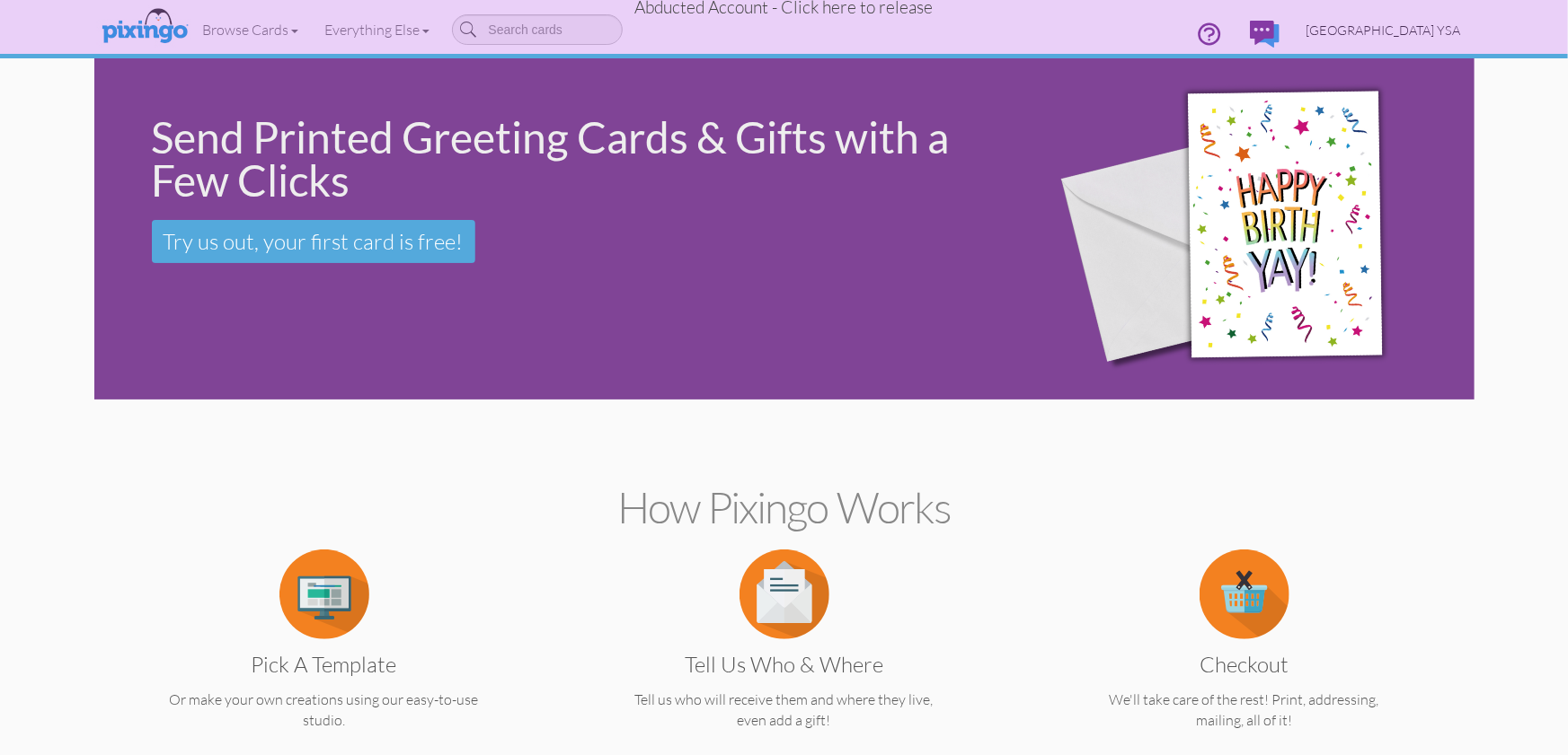
click at [1420, 33] on span "Crescent Park YSA" at bounding box center [1383, 30] width 155 height 15
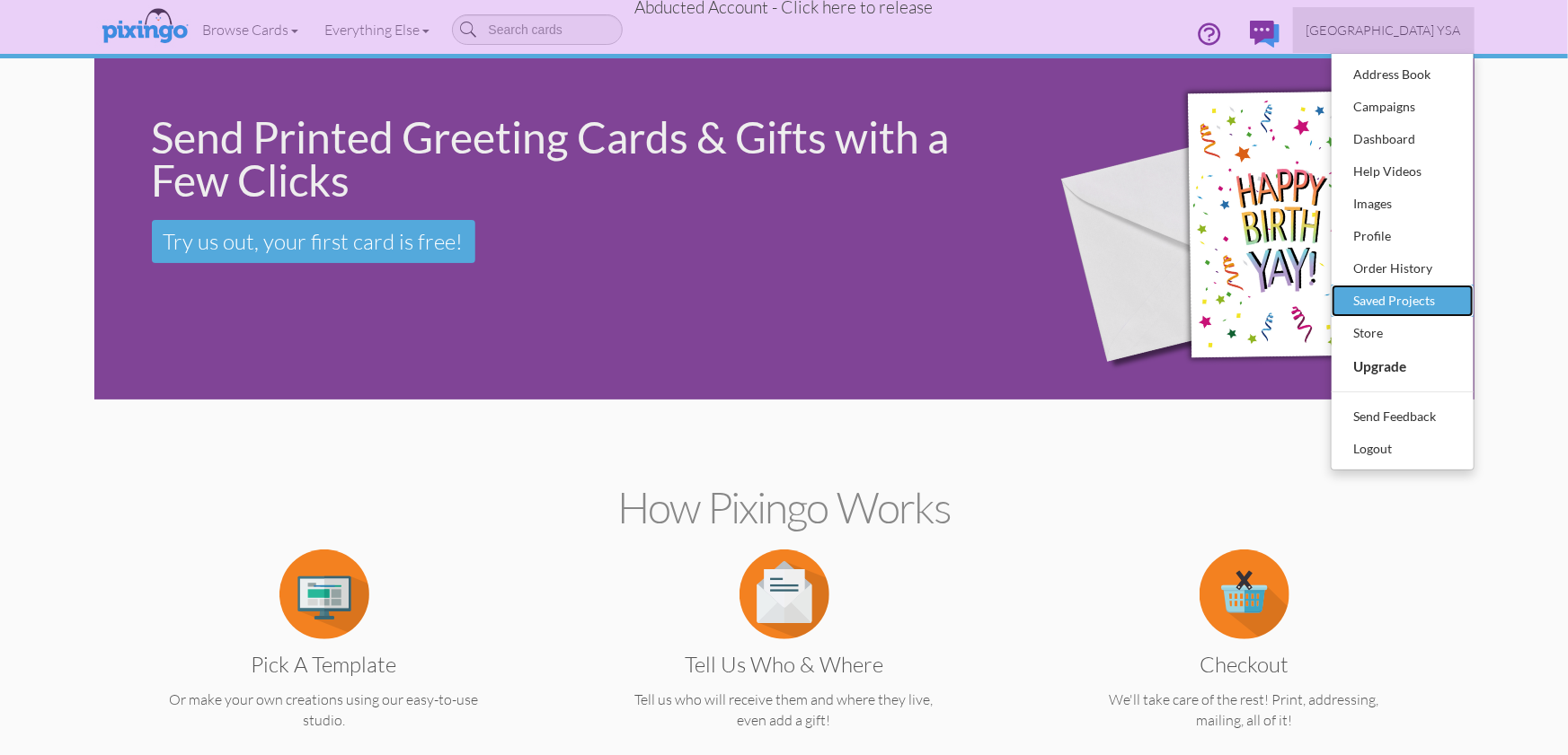
click at [1381, 295] on div "Saved Projects" at bounding box center [1402, 301] width 106 height 27
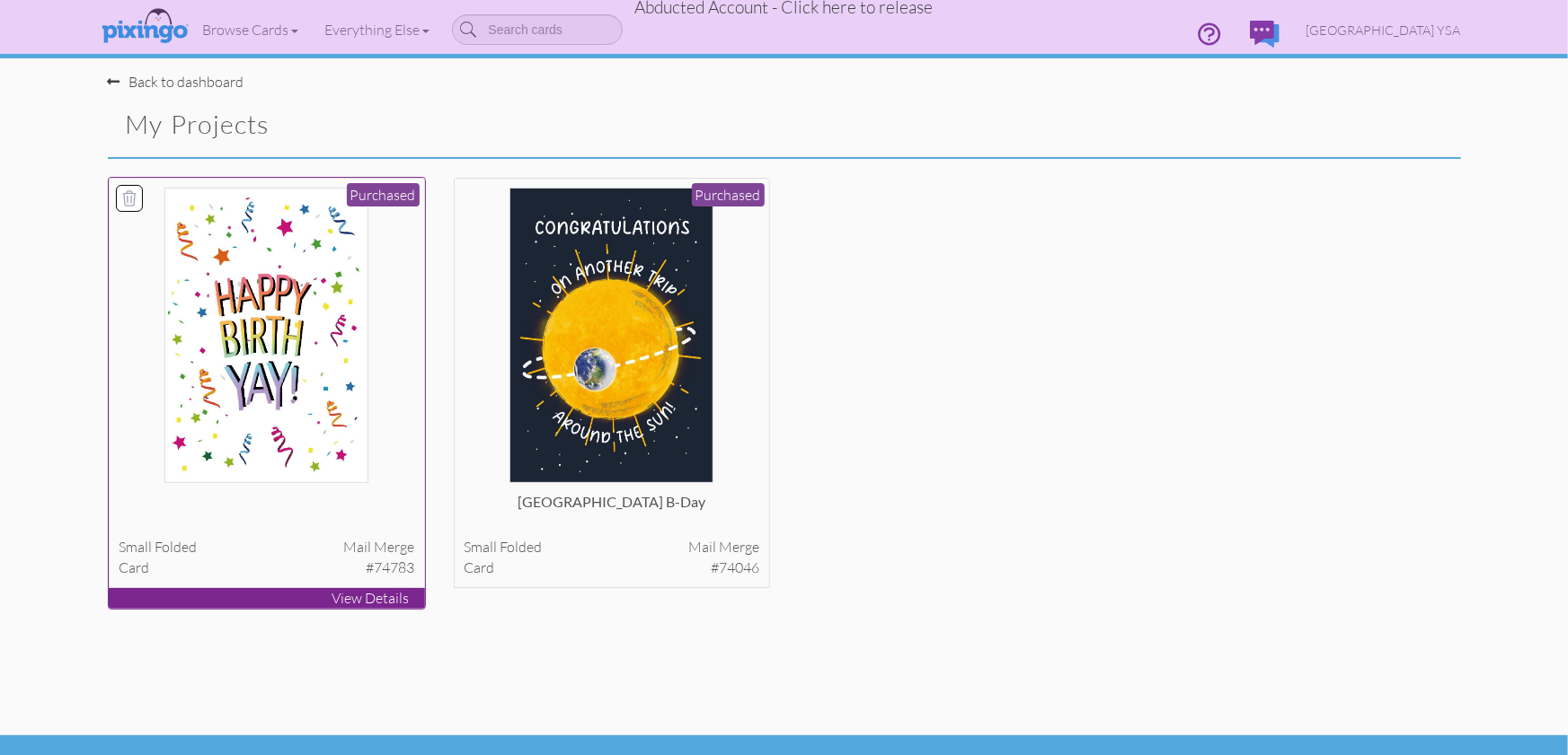
click at [334, 390] on img at bounding box center [267, 335] width 204 height 296
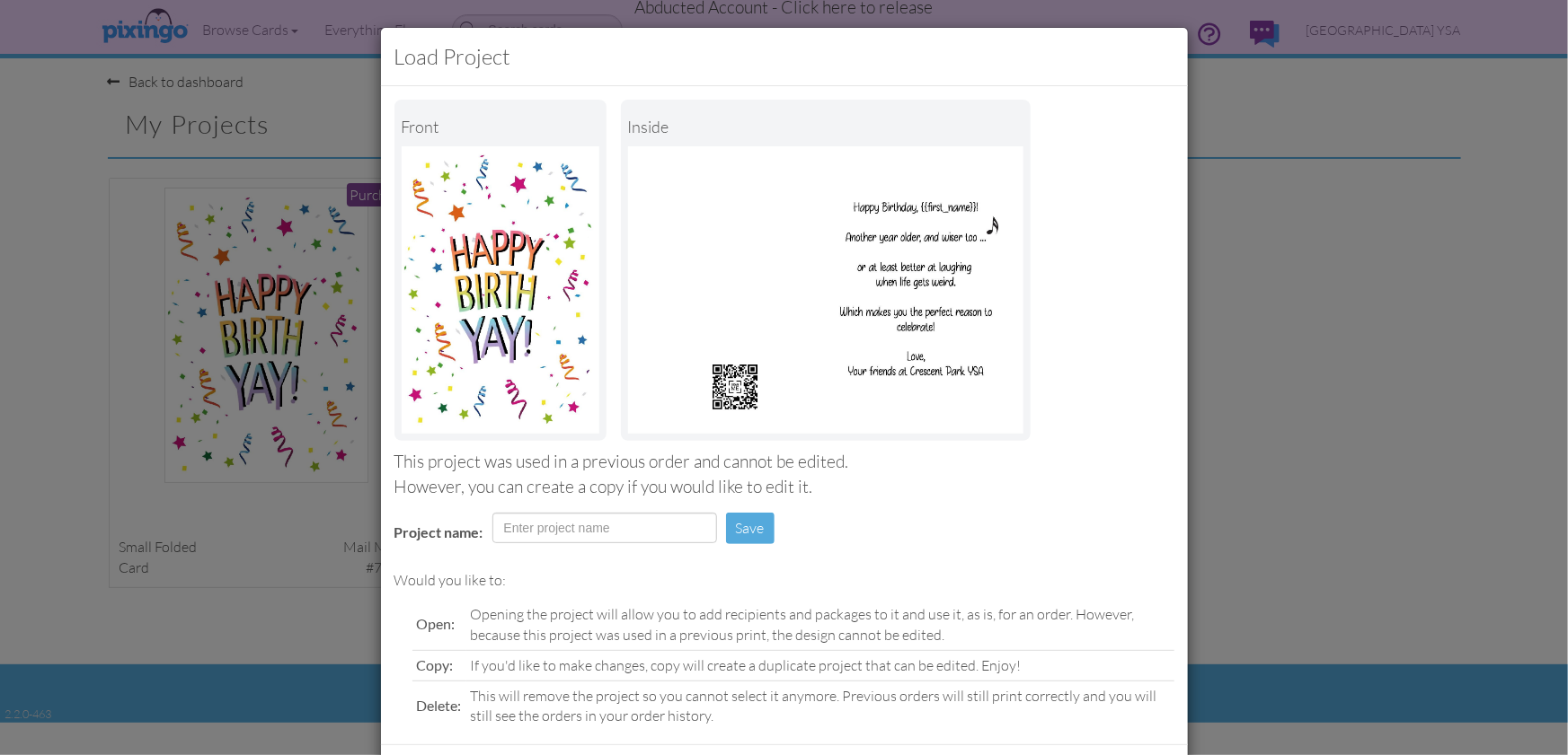
scroll to position [84, 0]
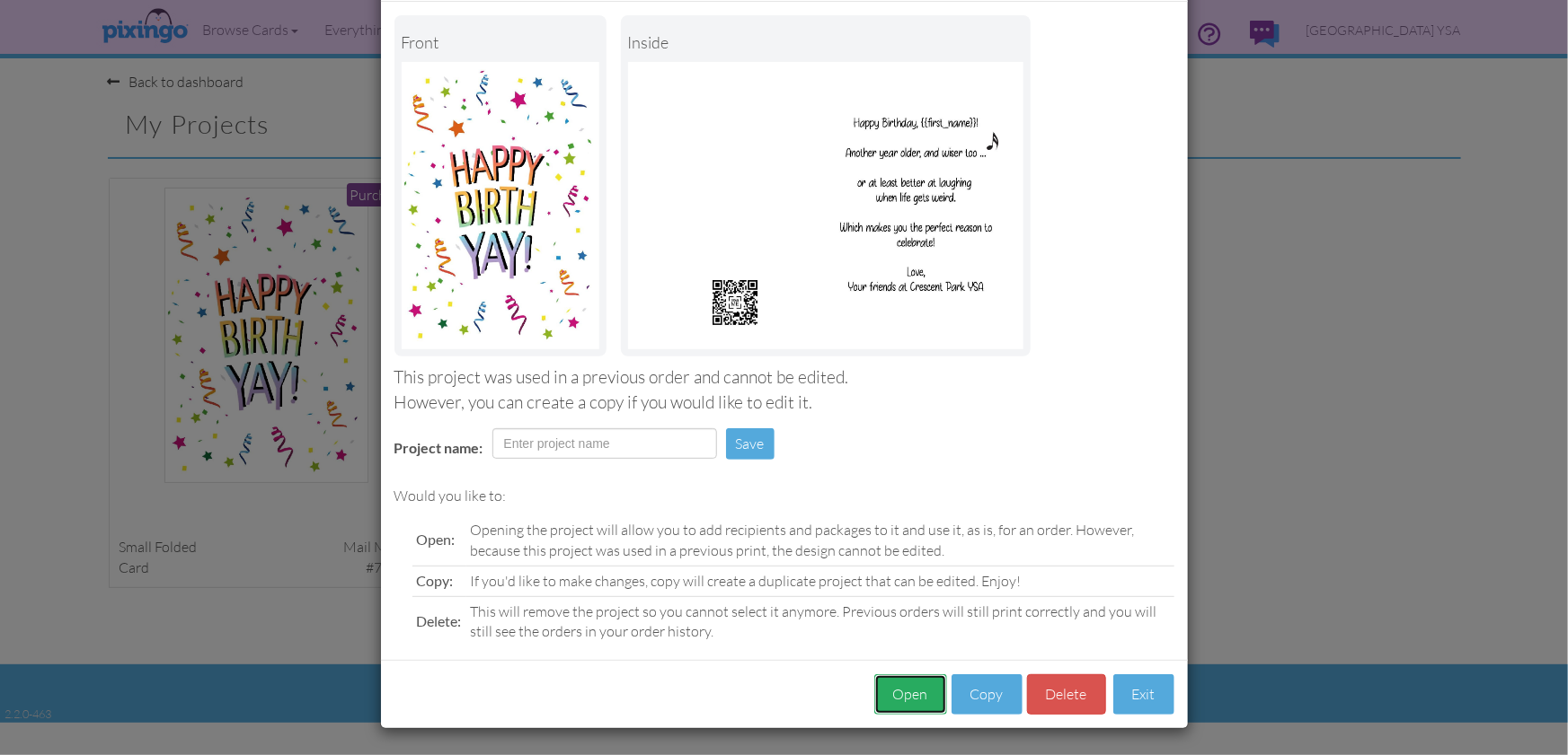
click at [894, 703] on button "Open" at bounding box center [911, 694] width 72 height 41
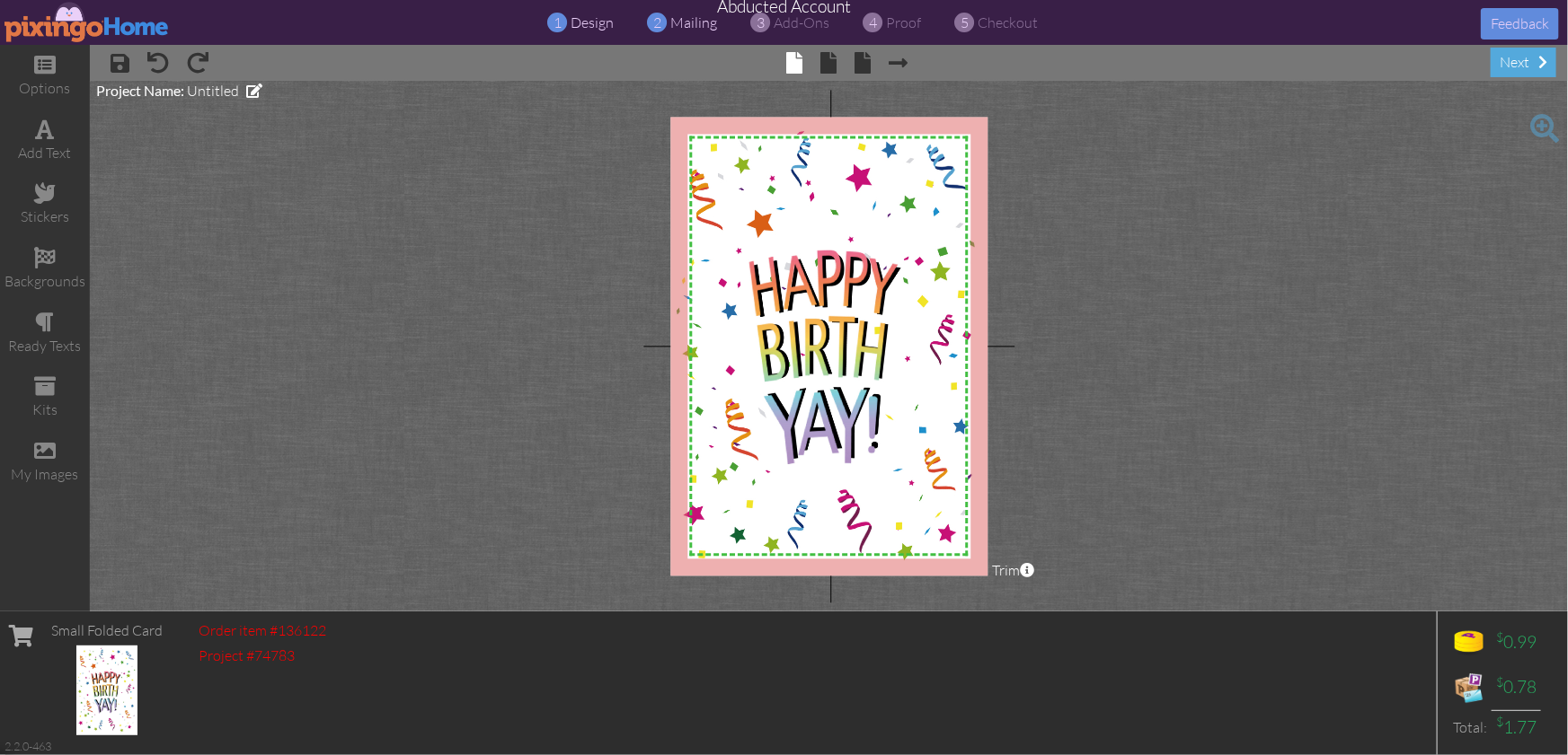
click at [698, 33] on div "2 mailing" at bounding box center [687, 23] width 61 height 21
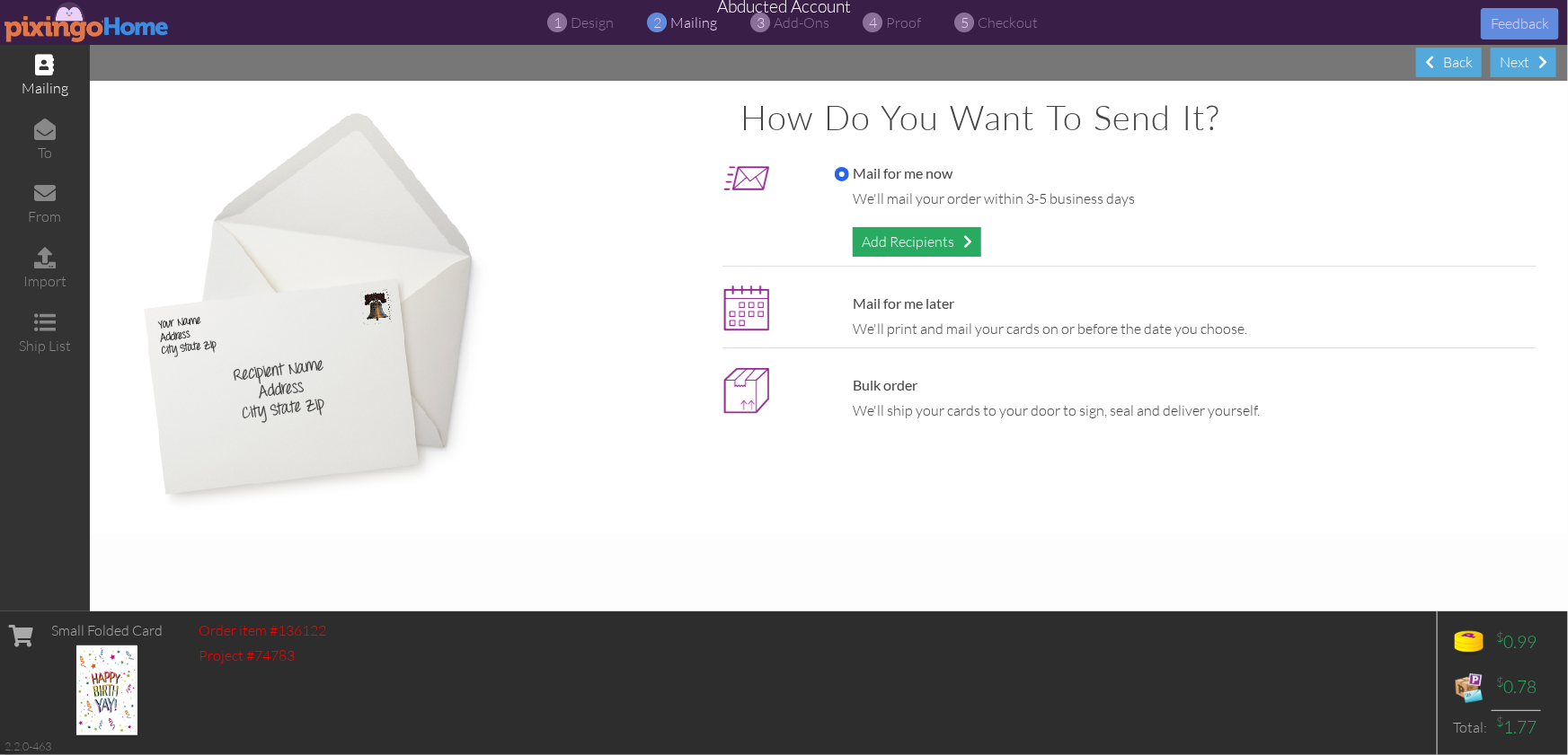
click at [883, 253] on div "Add Recipients" at bounding box center [917, 241] width 128 height 30
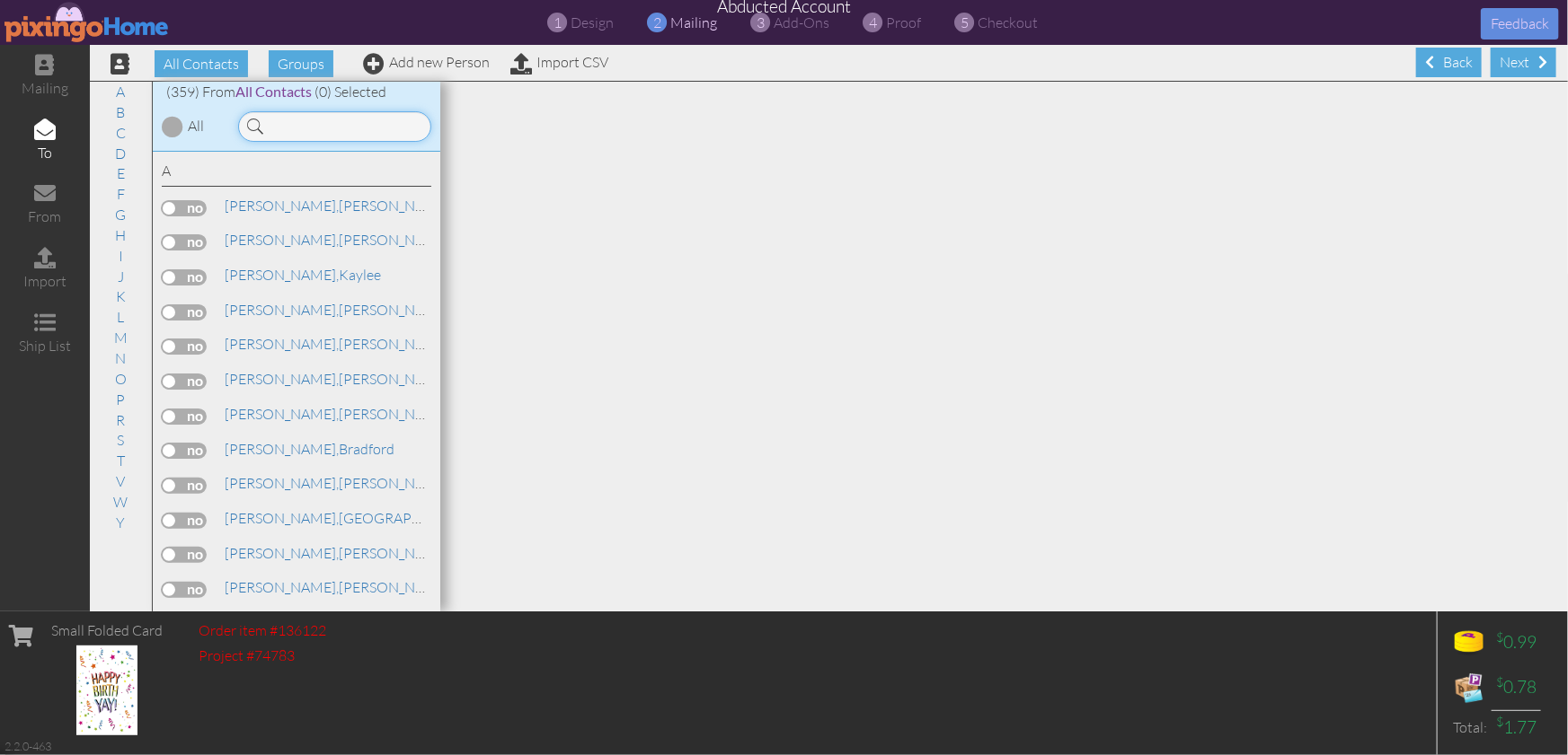
click at [343, 117] on input at bounding box center [335, 127] width 194 height 31
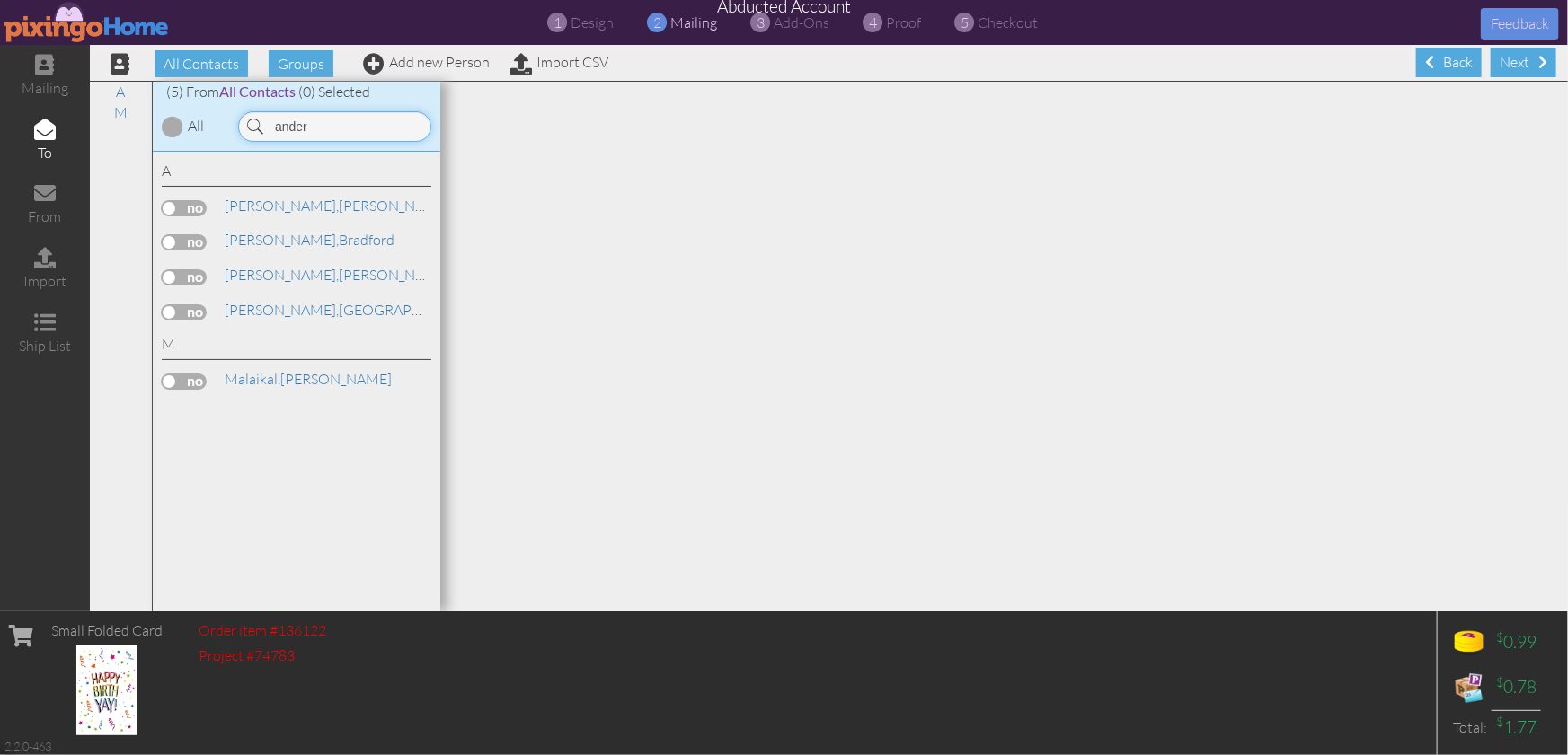
type input "ander"
click at [187, 373] on label at bounding box center [184, 382] width 45 height 16
click at [0, 0] on input "checkbox" at bounding box center [0, 0] width 0 height 0
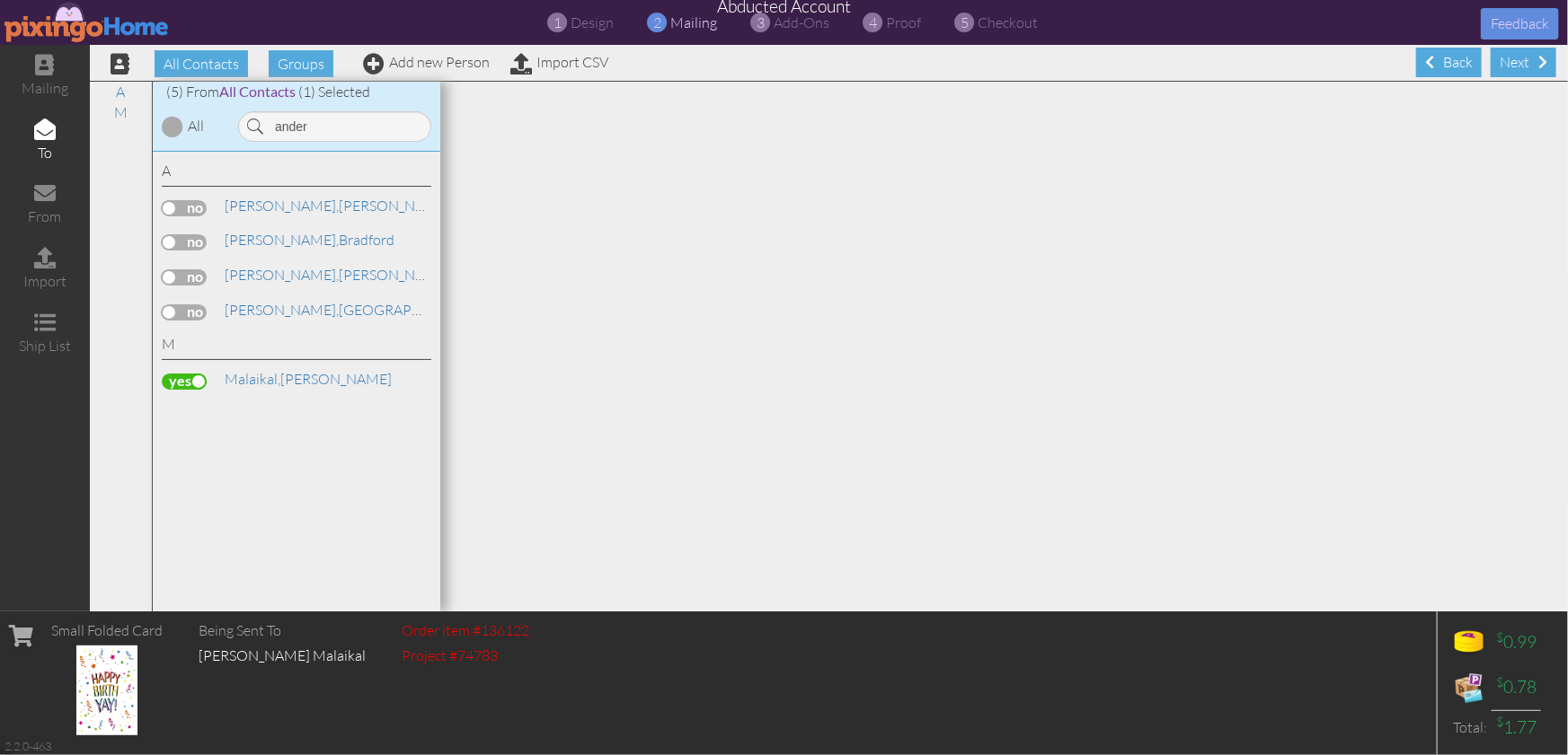
click at [201, 378] on label at bounding box center [184, 382] width 45 height 16
click at [0, 0] on input "checkbox" at bounding box center [0, 0] width 0 height 0
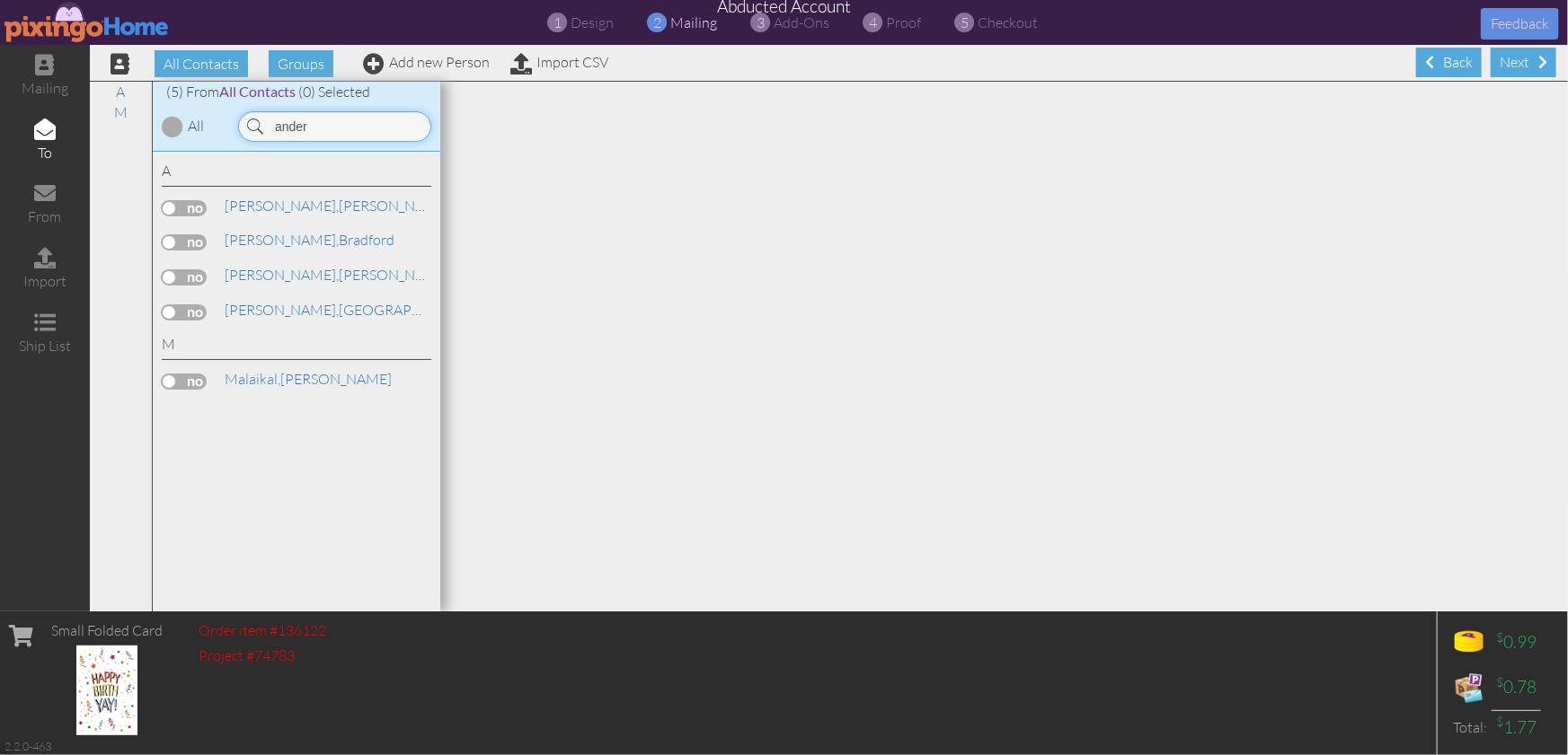
click at [327, 127] on input "ander" at bounding box center [335, 127] width 194 height 31
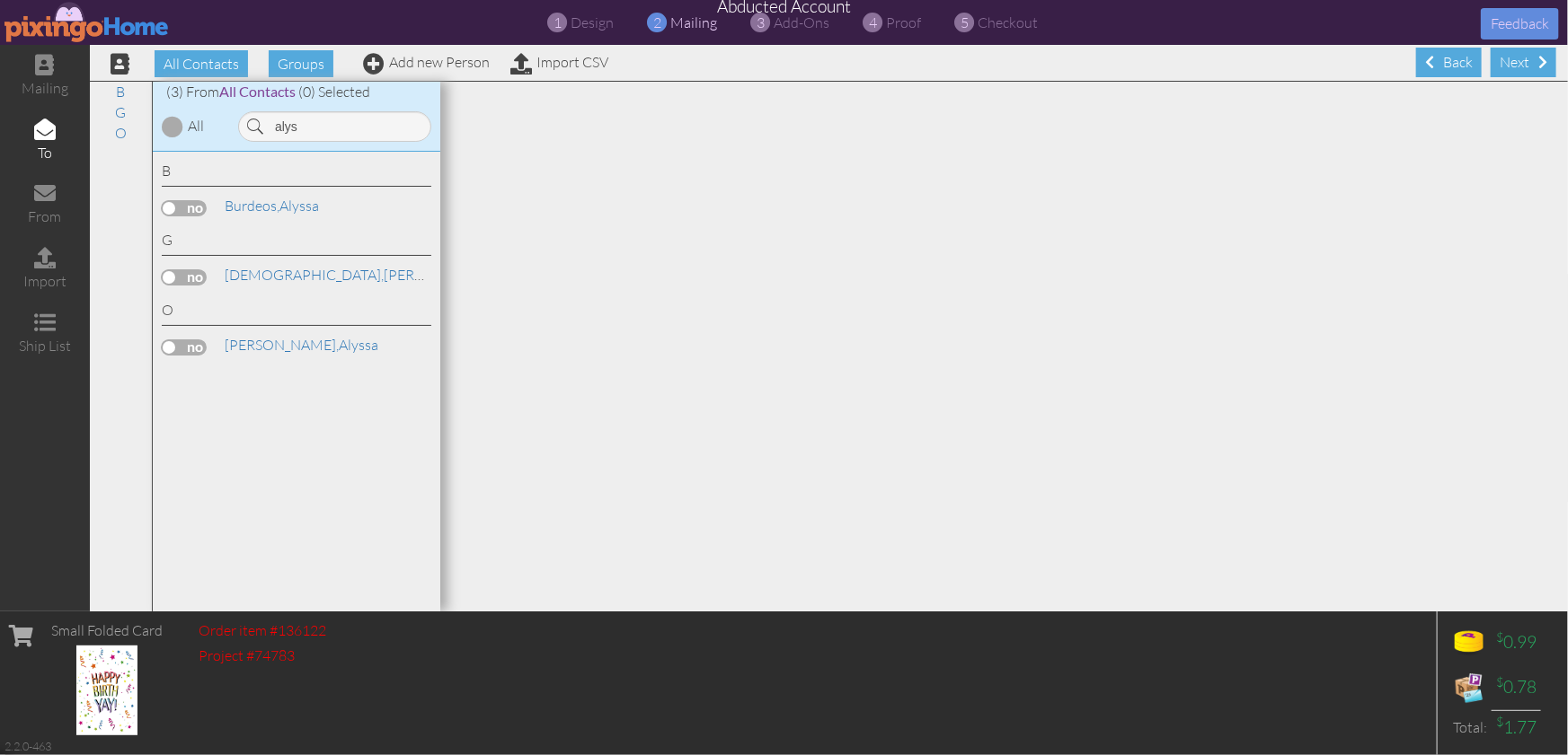
click at [169, 341] on label at bounding box center [184, 348] width 45 height 16
click at [0, 0] on input "checkbox" at bounding box center [0, 0] width 0 height 0
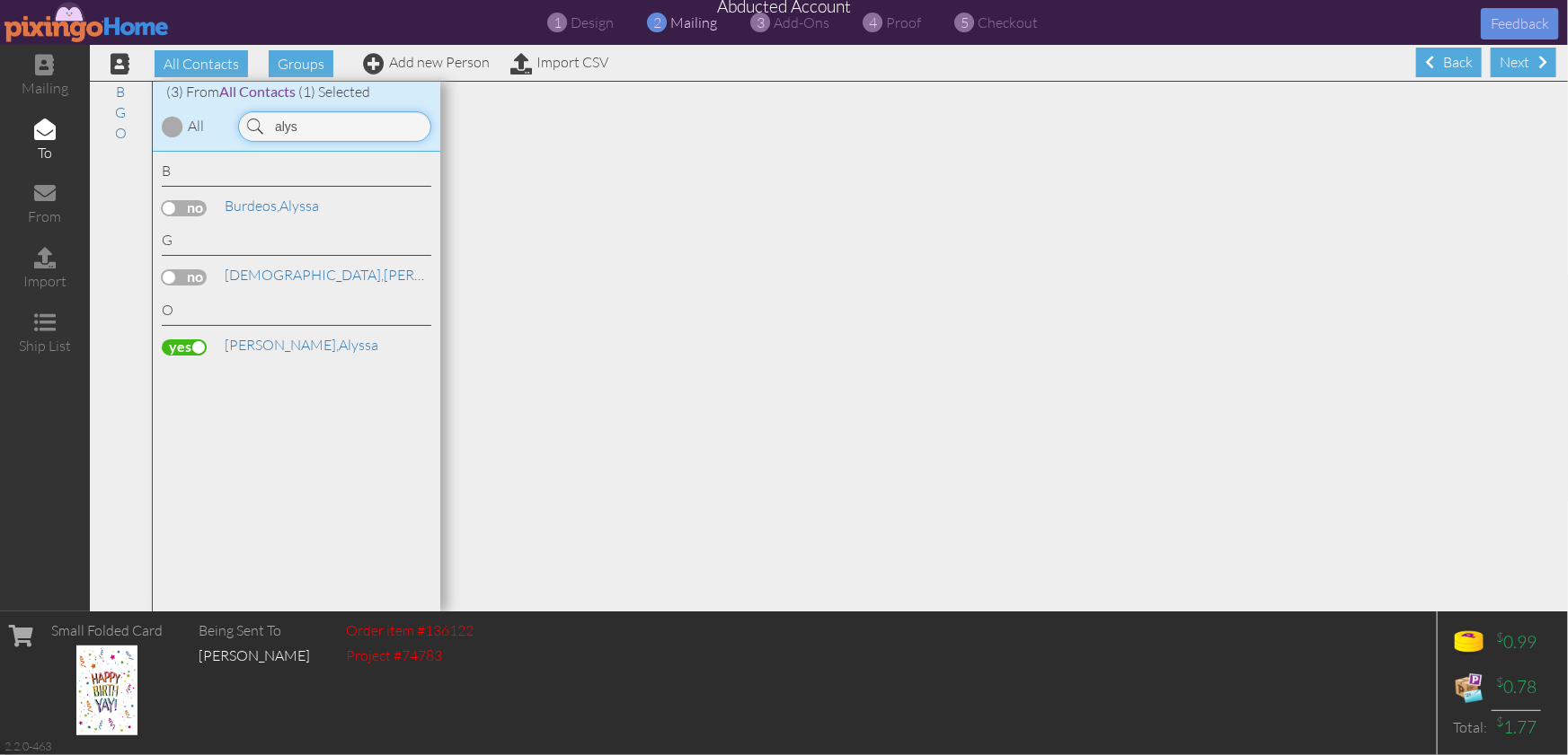
drag, startPoint x: 335, startPoint y: 135, endPoint x: 264, endPoint y: 128, distance: 71.3
click at [264, 129] on input "alys" at bounding box center [335, 127] width 194 height 31
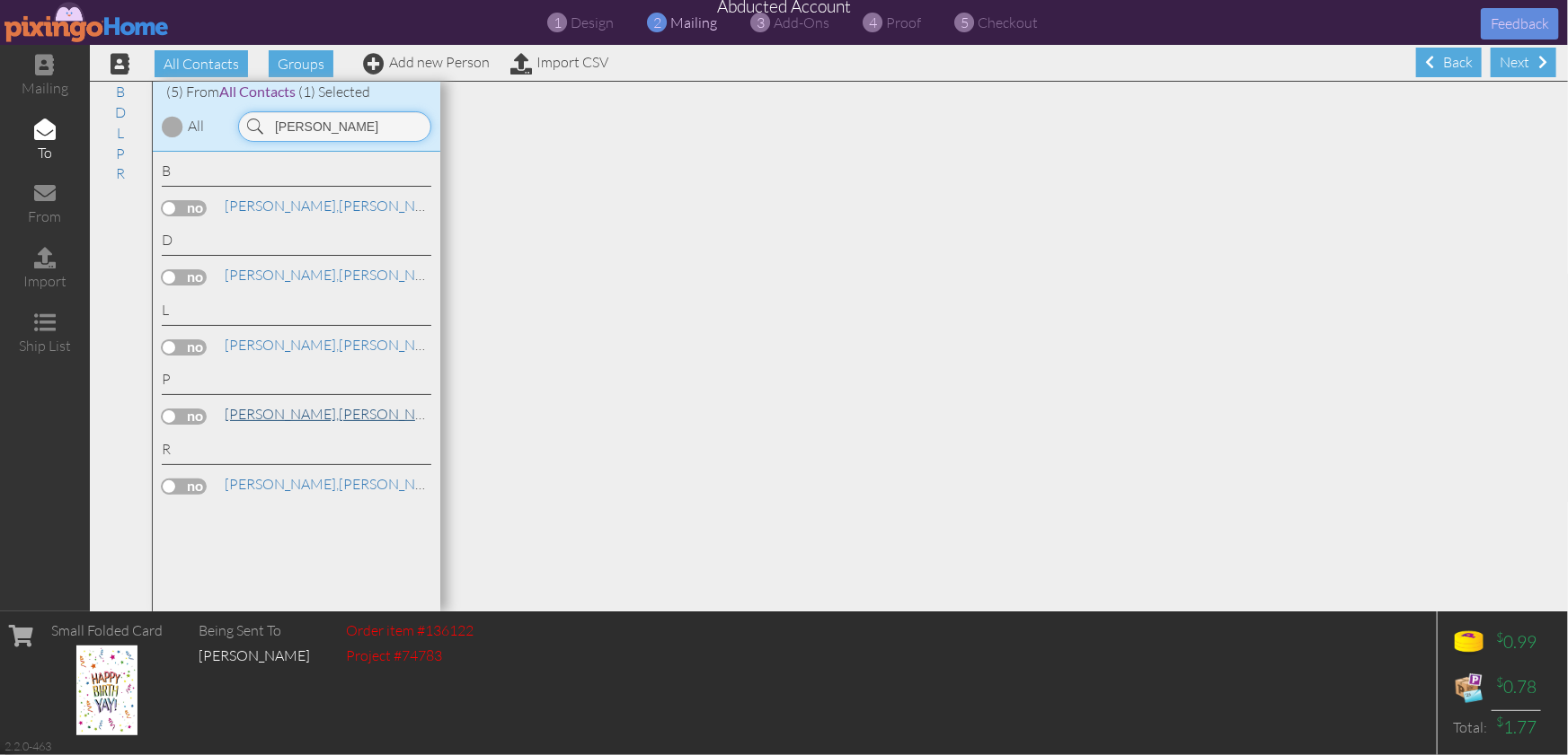
type input "[PERSON_NAME]"
click at [234, 414] on span "[PERSON_NAME]," at bounding box center [281, 414] width 114 height 18
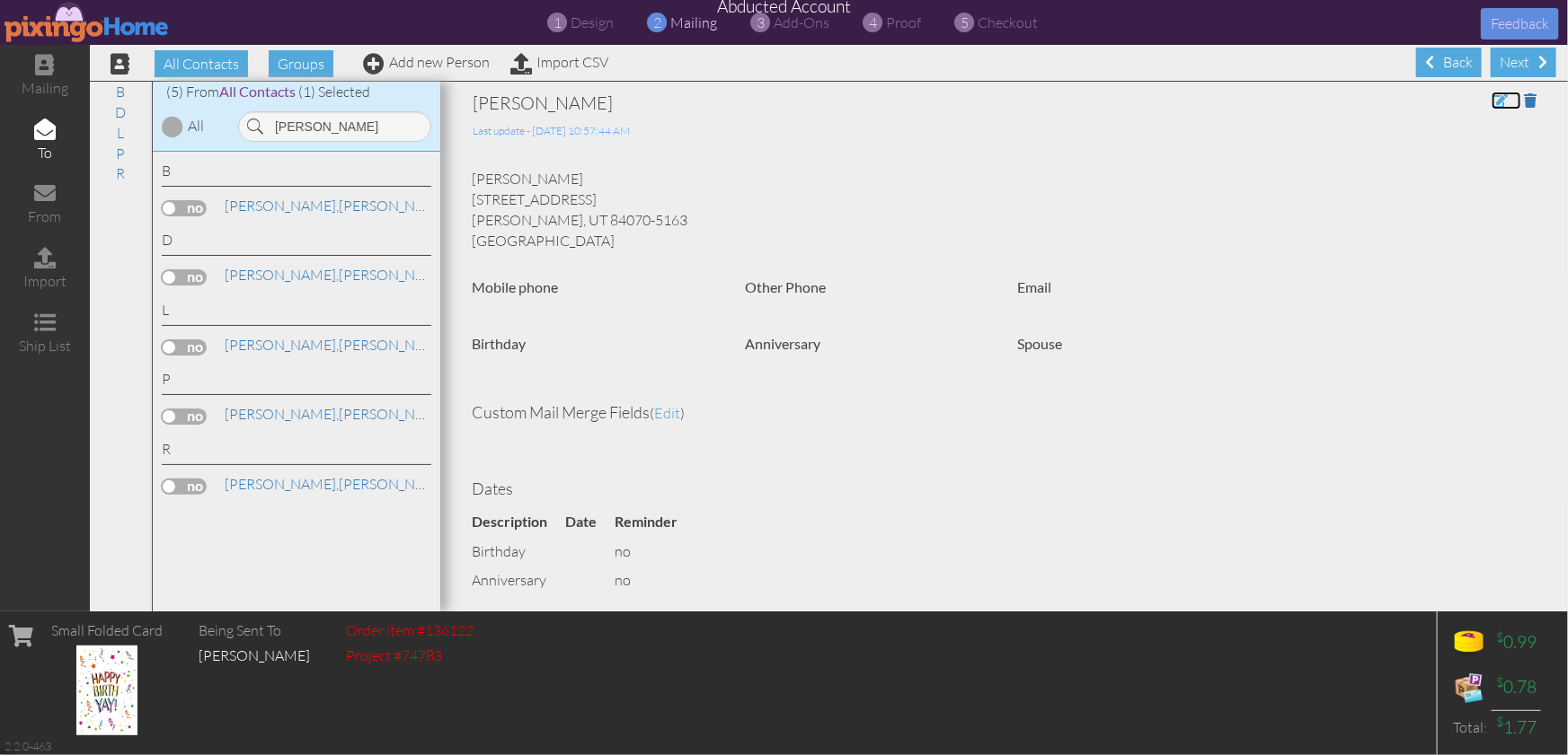
click at [1497, 96] on span at bounding box center [1499, 100] width 16 height 14
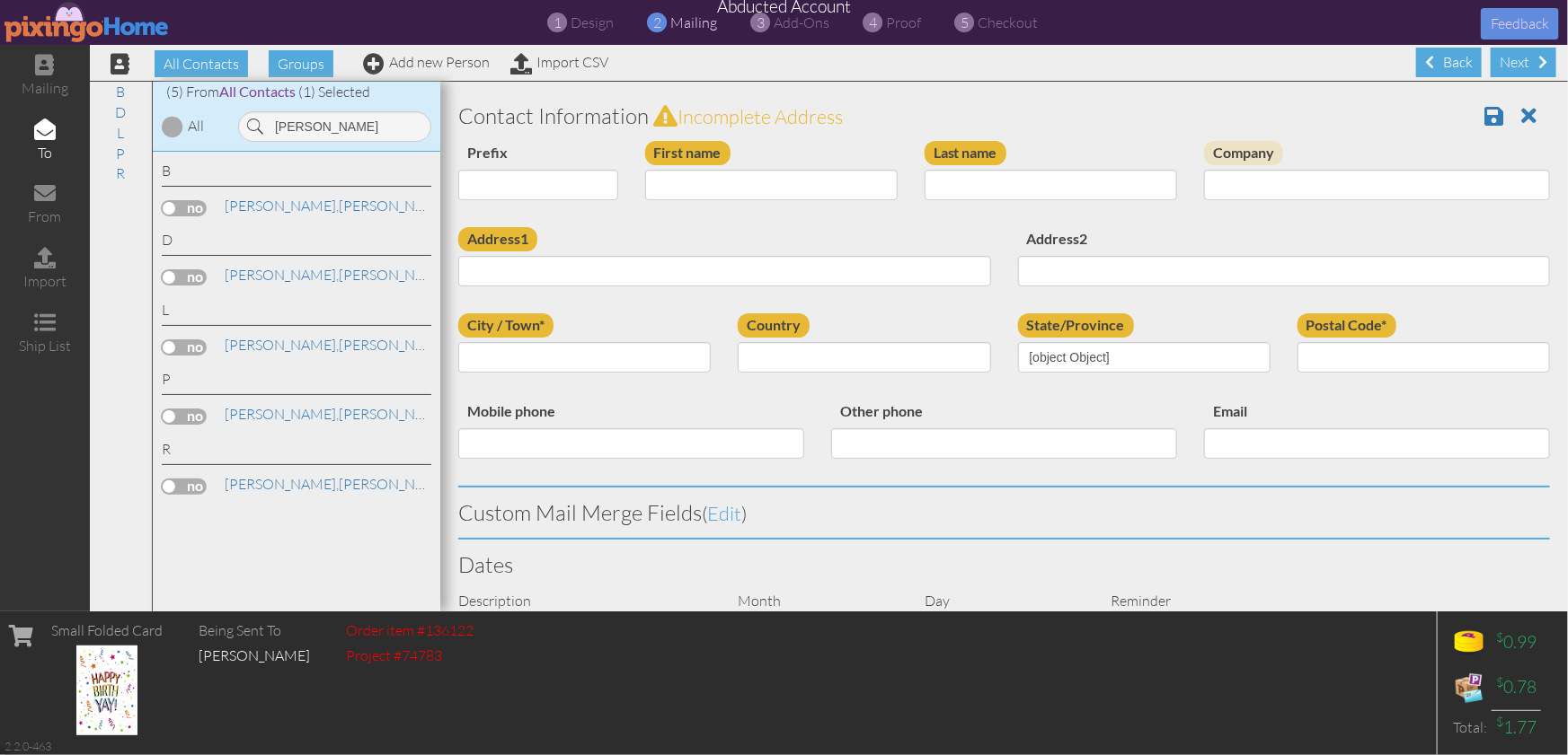
type input "[PERSON_NAME]"
type input "Perez"
type input "[STREET_ADDRESS]"
type input "[PERSON_NAME]"
type input "84070-5163"
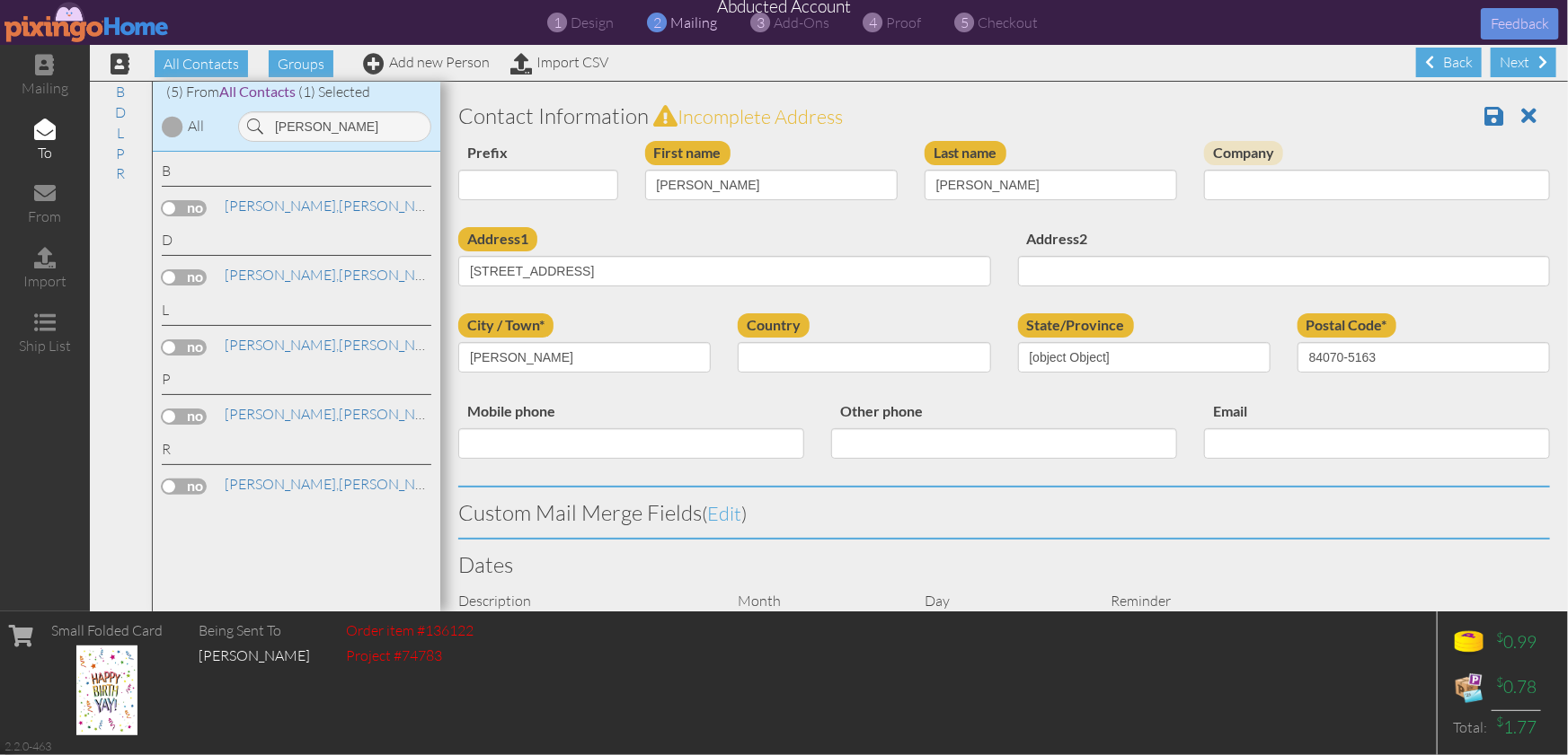
select select "object:4102"
select select "object:4347"
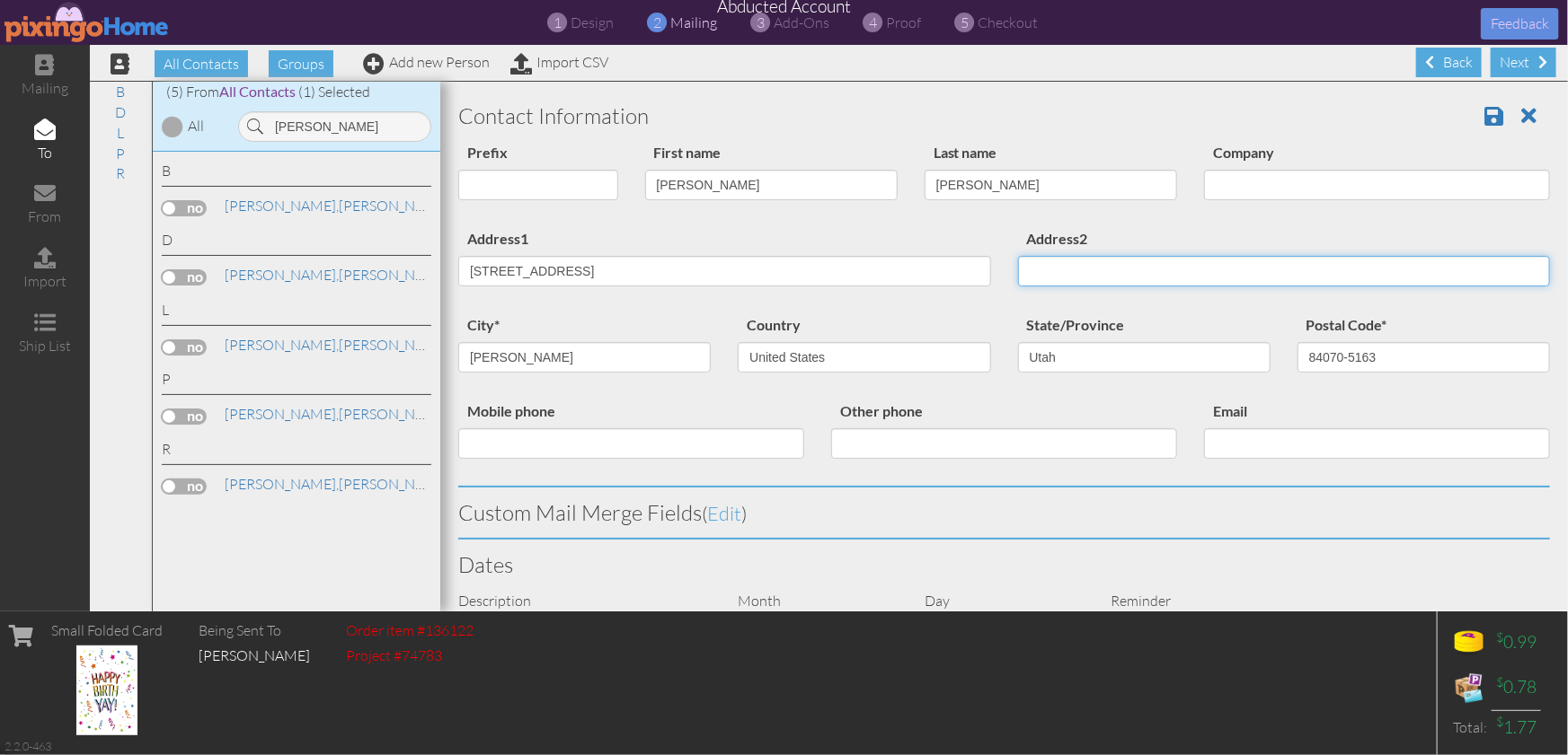
click at [1086, 266] on input "Address2" at bounding box center [1284, 271] width 533 height 31
type input "D206"
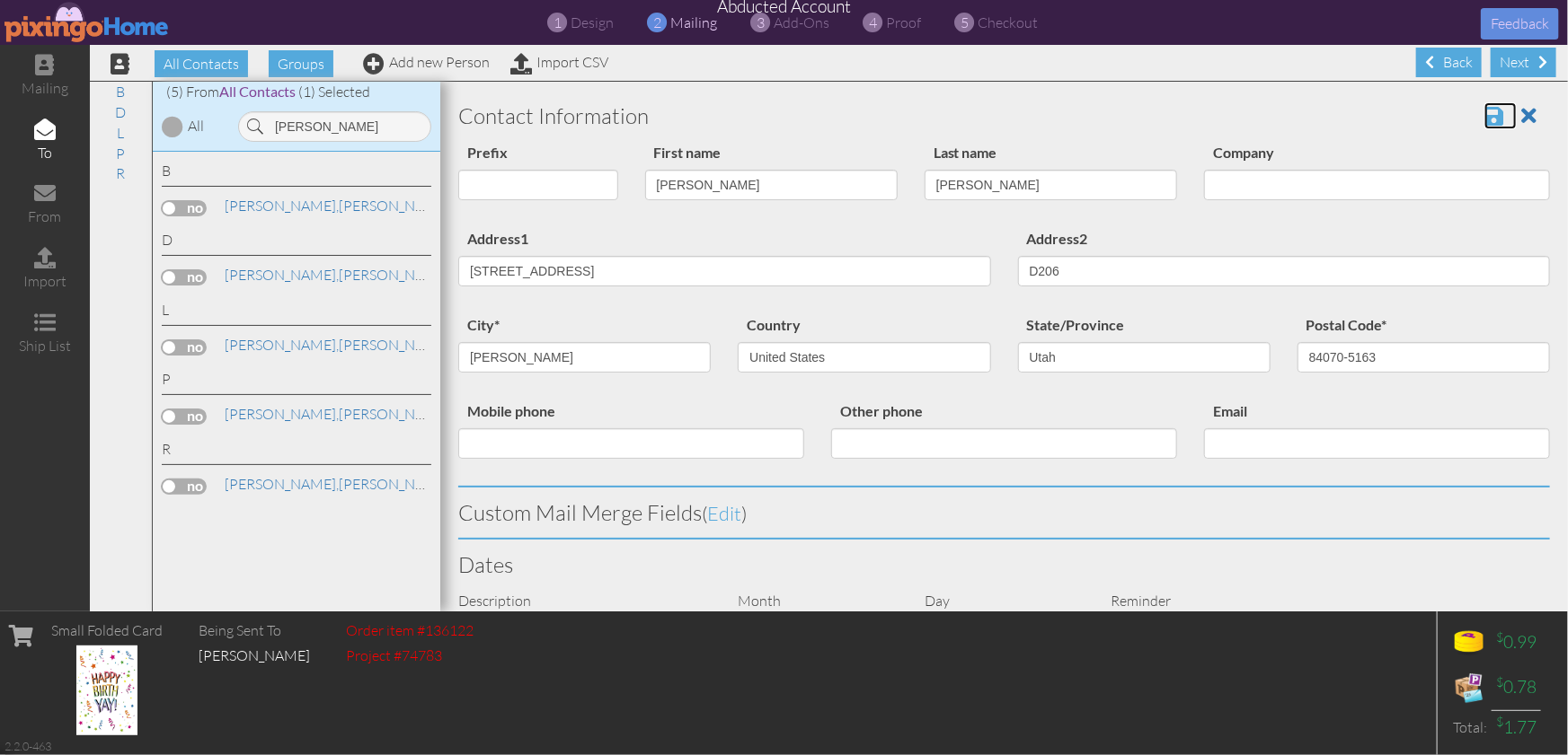
click at [1493, 115] on span at bounding box center [1493, 116] width 19 height 22
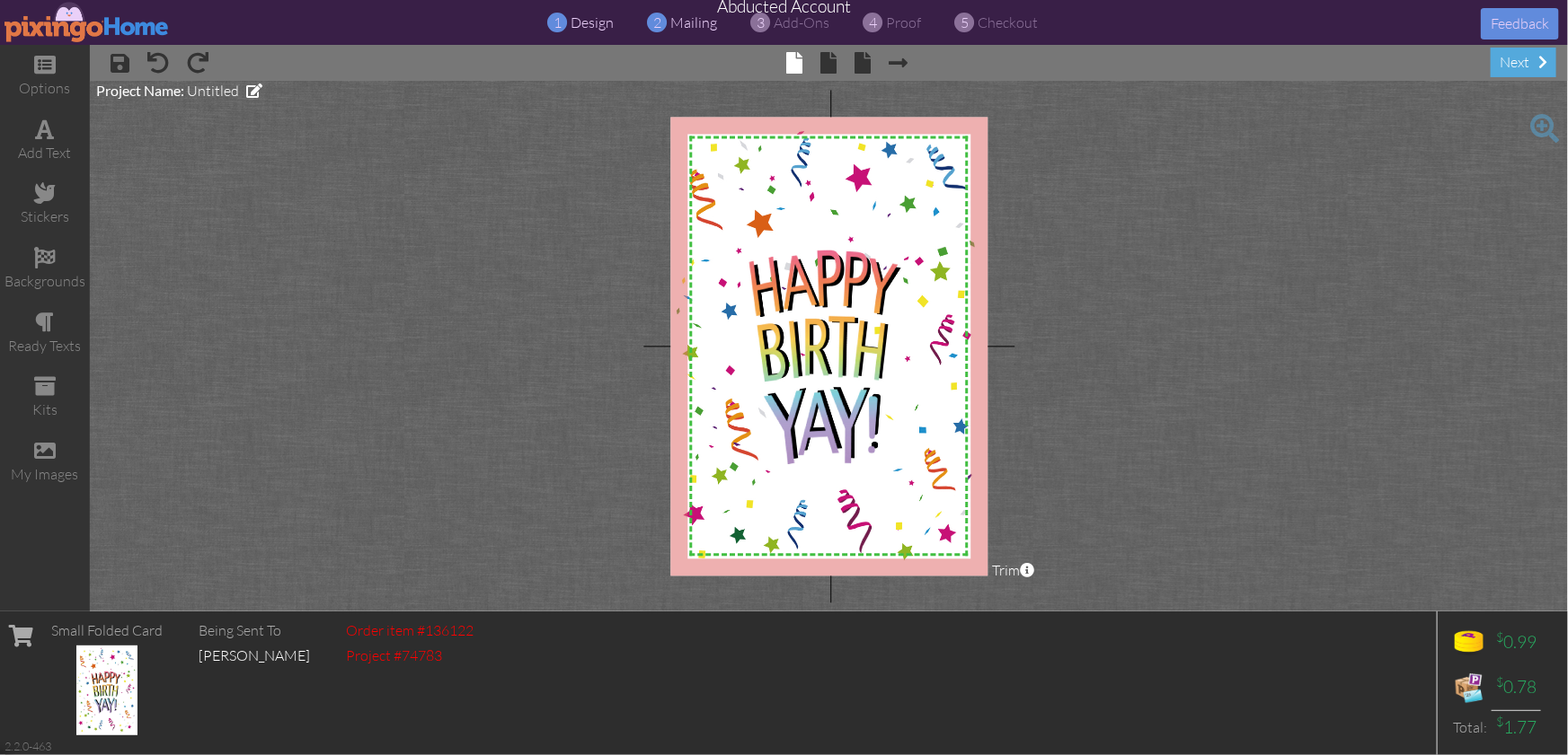
click at [683, 21] on span "mailing" at bounding box center [694, 23] width 47 height 18
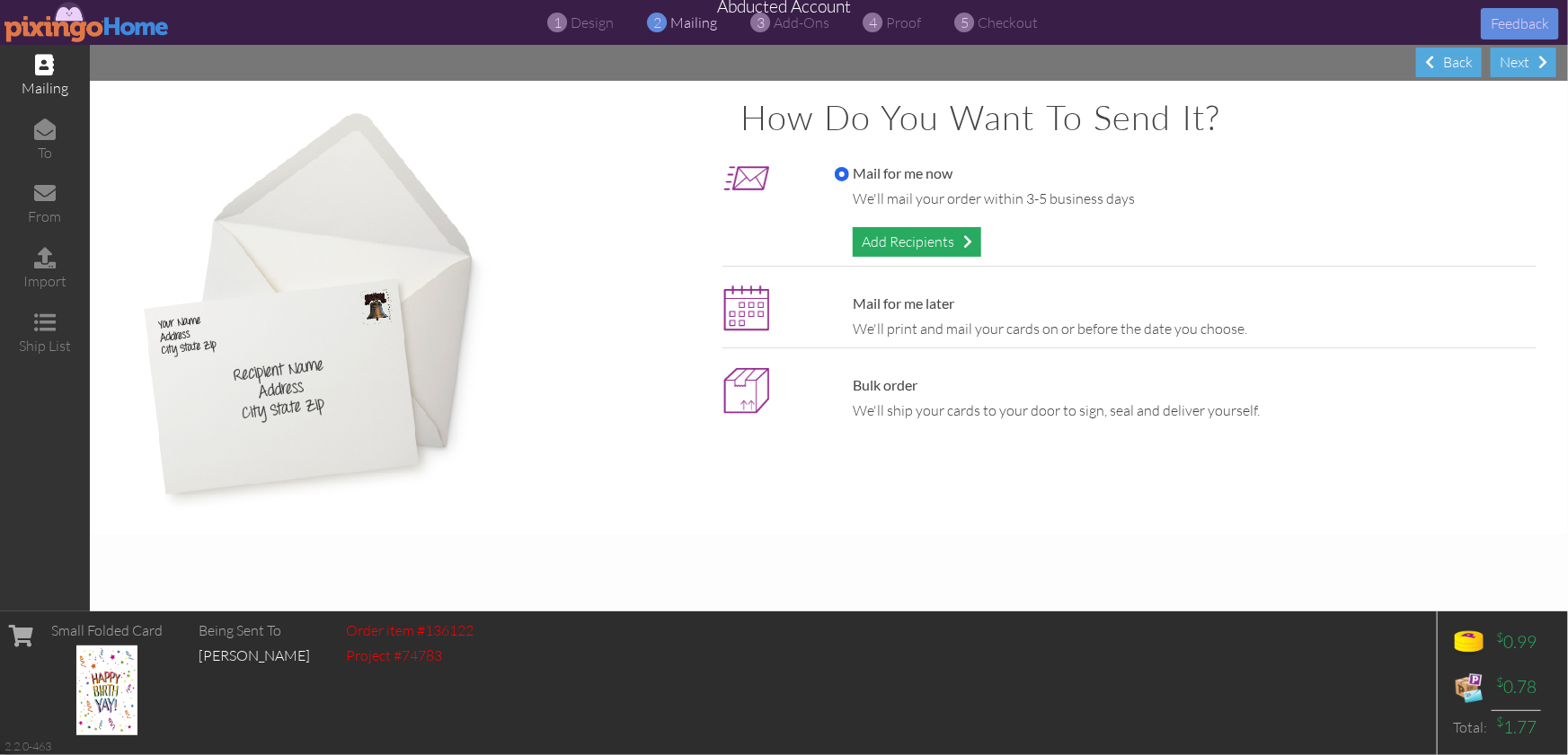
click at [900, 230] on div "Add Recipients" at bounding box center [917, 241] width 128 height 30
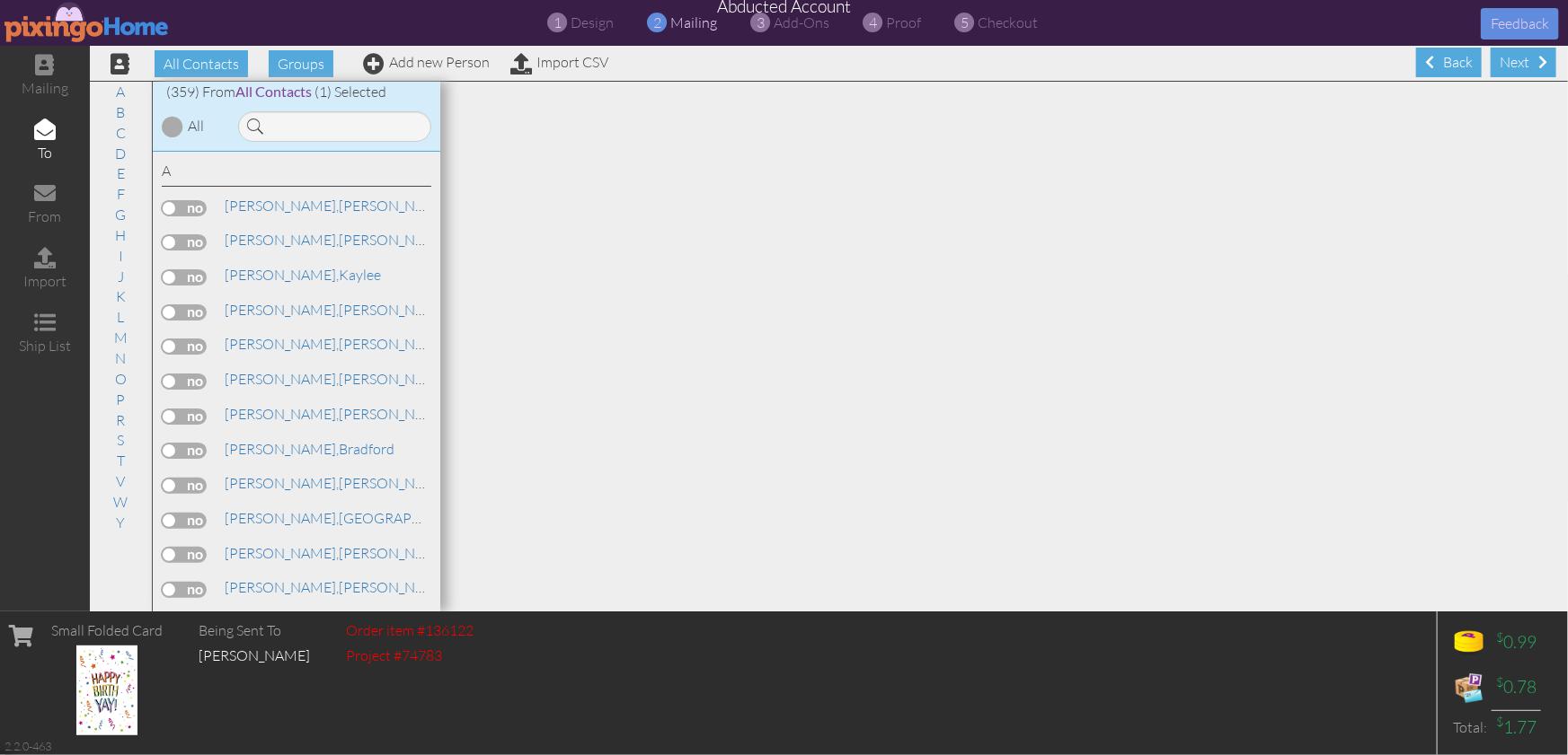
click at [350, 109] on div at bounding box center [332, 122] width 215 height 40
click at [349, 118] on input at bounding box center [335, 127] width 194 height 31
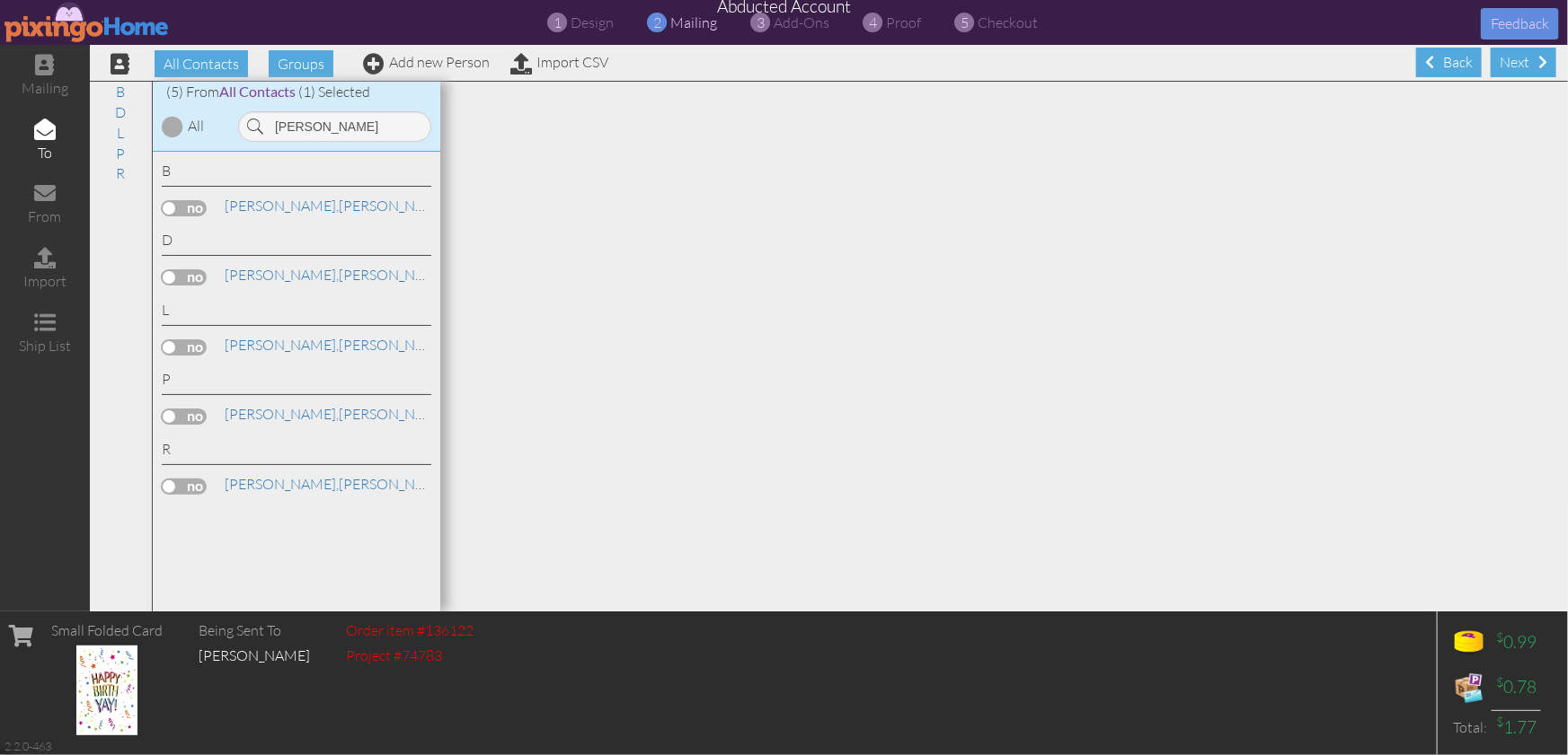
click at [180, 411] on label at bounding box center [184, 417] width 45 height 16
click at [0, 0] on input "checkbox" at bounding box center [0, 0] width 0 height 0
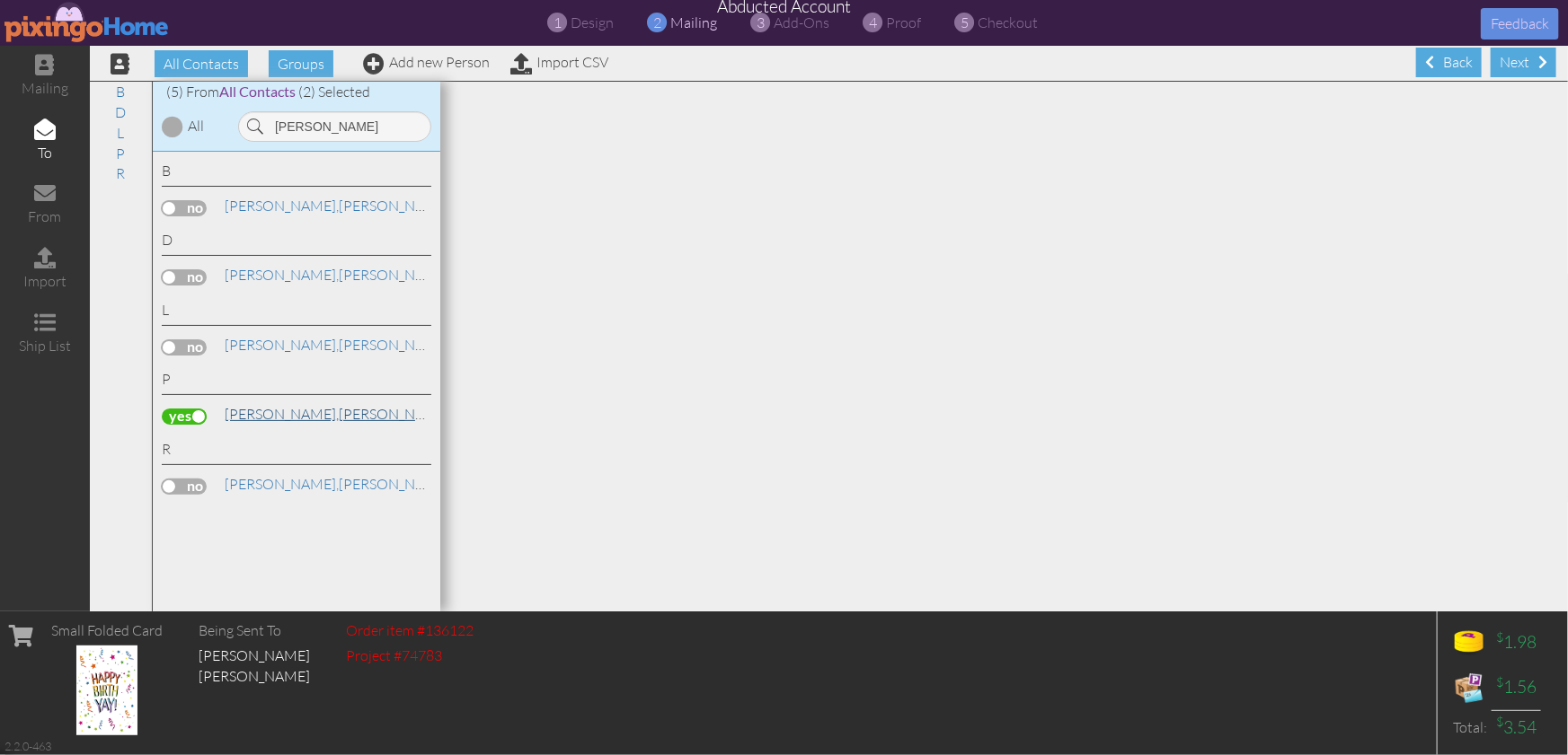
click at [242, 412] on span "[PERSON_NAME]," at bounding box center [281, 414] width 114 height 18
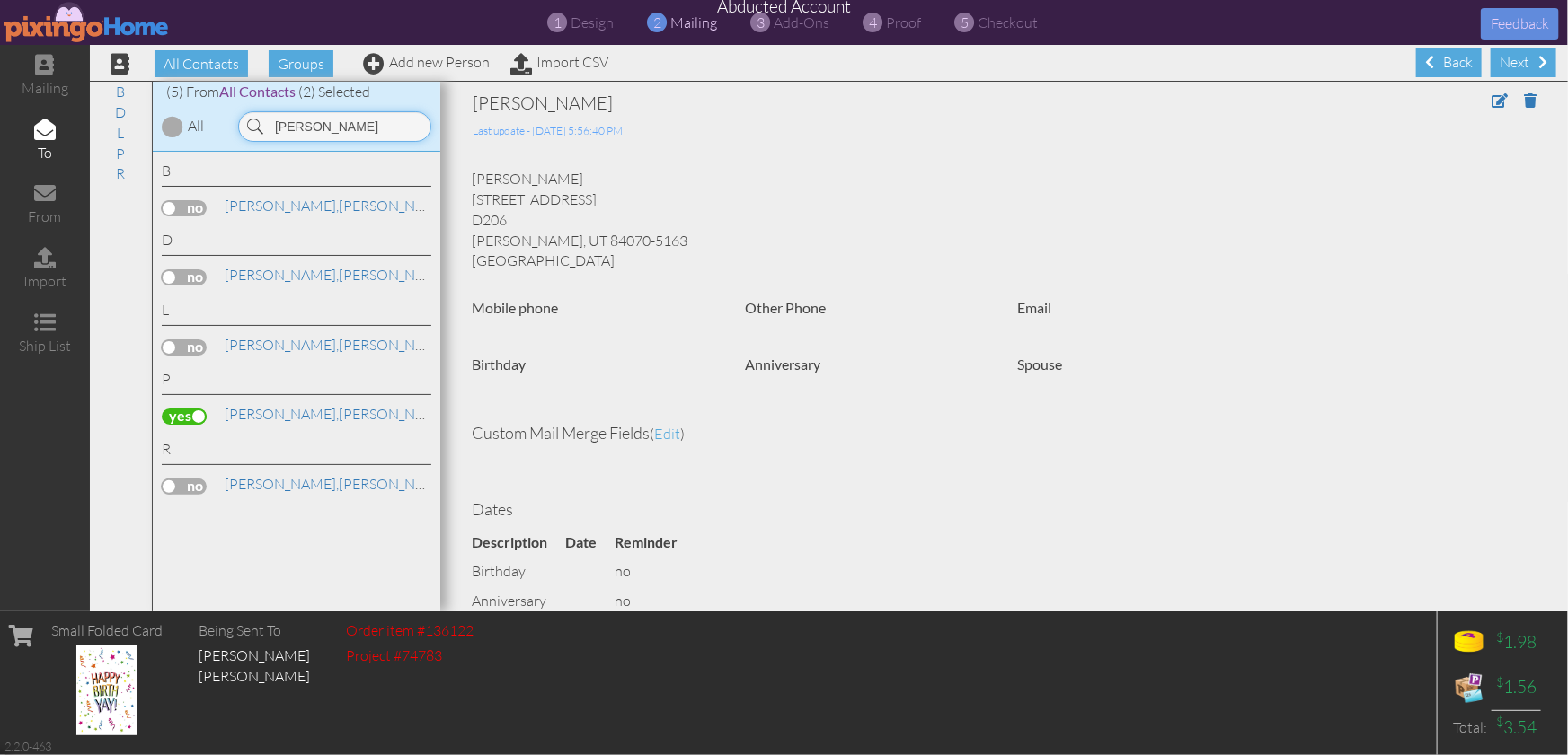
drag, startPoint x: 320, startPoint y: 132, endPoint x: 250, endPoint y: 124, distance: 70.5
click at [250, 124] on div "josh" at bounding box center [335, 127] width 194 height 31
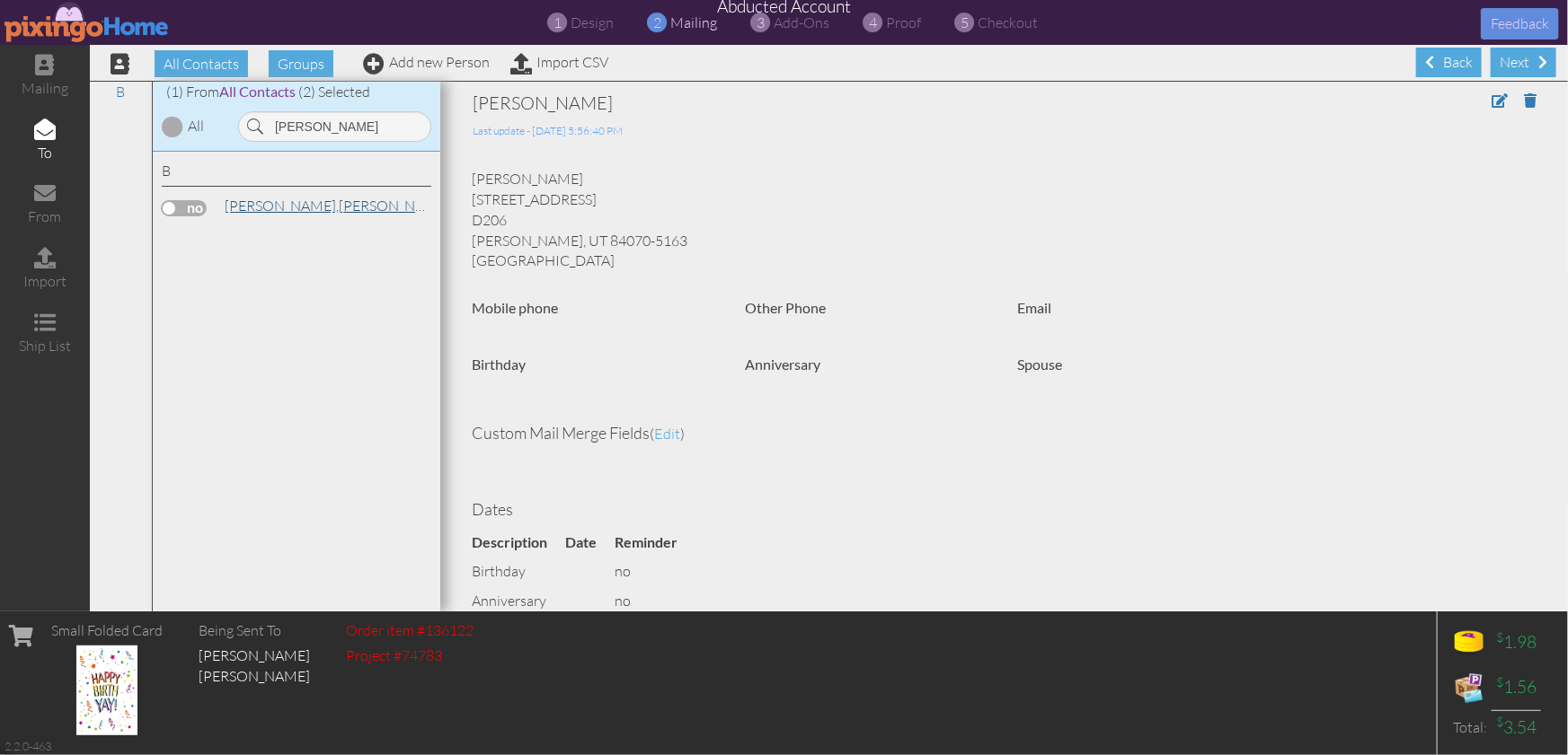
click at [262, 204] on span "[PERSON_NAME]," at bounding box center [281, 206] width 114 height 18
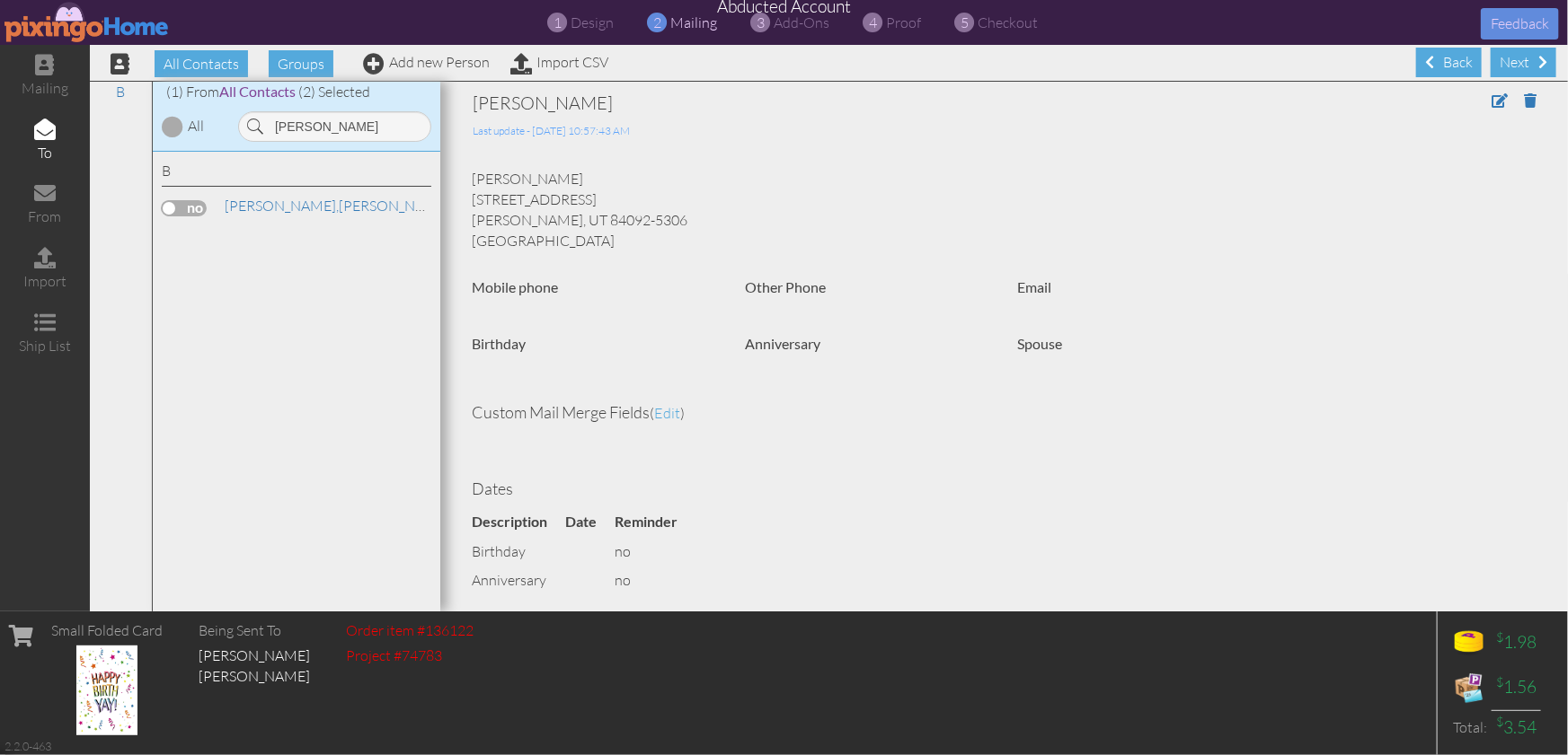
click at [186, 205] on label at bounding box center [184, 209] width 45 height 16
click at [0, 0] on input "checkbox" at bounding box center [0, 0] width 0 height 0
drag, startPoint x: 321, startPoint y: 129, endPoint x: 253, endPoint y: 127, distance: 68.0
click at [253, 127] on div "bryan" at bounding box center [335, 127] width 194 height 31
click at [193, 207] on label at bounding box center [184, 209] width 45 height 16
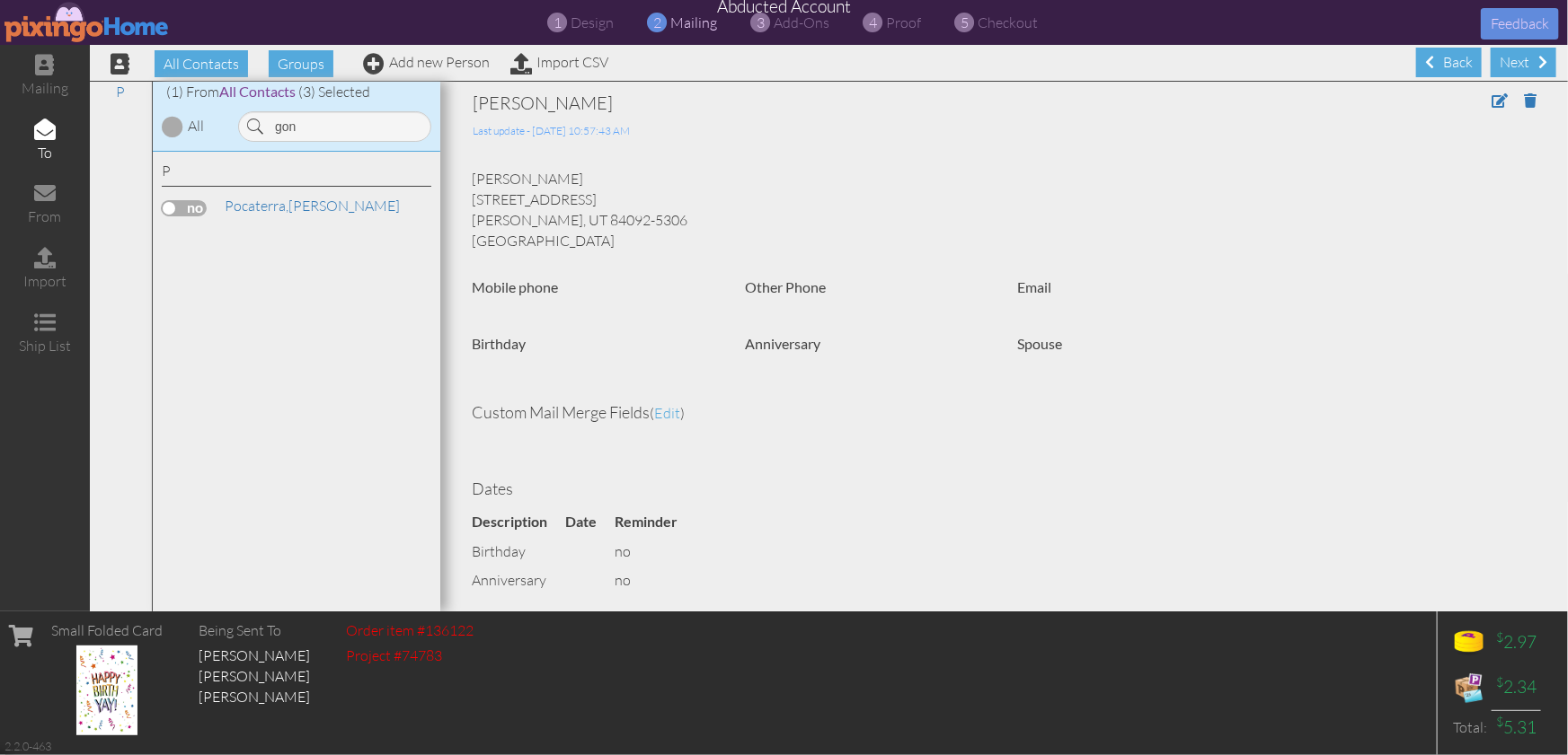
click at [0, 0] on input "checkbox" at bounding box center [0, 0] width 0 height 0
click at [282, 211] on span "Pocaterra," at bounding box center [256, 206] width 64 height 18
drag, startPoint x: 335, startPoint y: 132, endPoint x: 244, endPoint y: 123, distance: 91.4
click at [244, 123] on input "gon" at bounding box center [335, 127] width 194 height 31
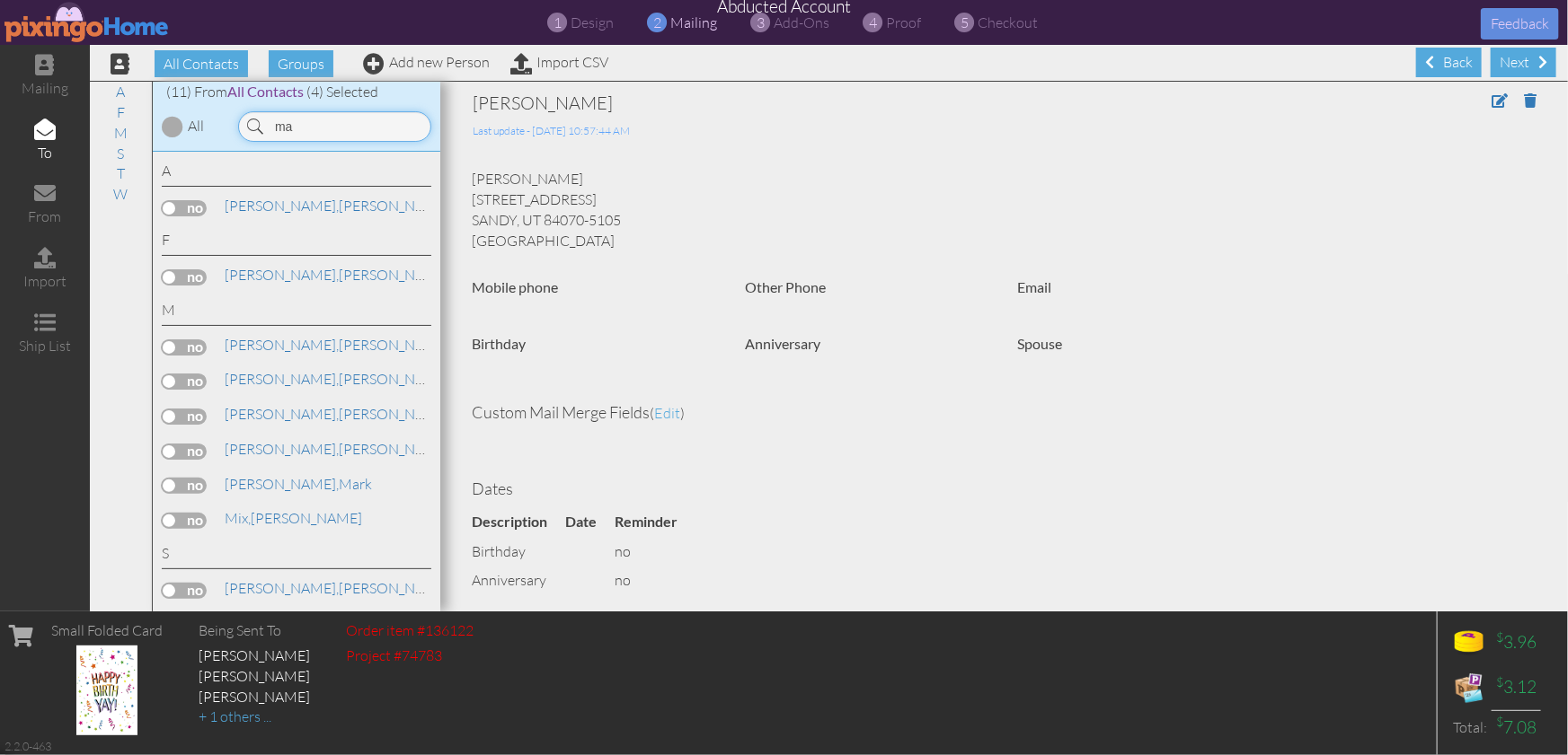
type input "m"
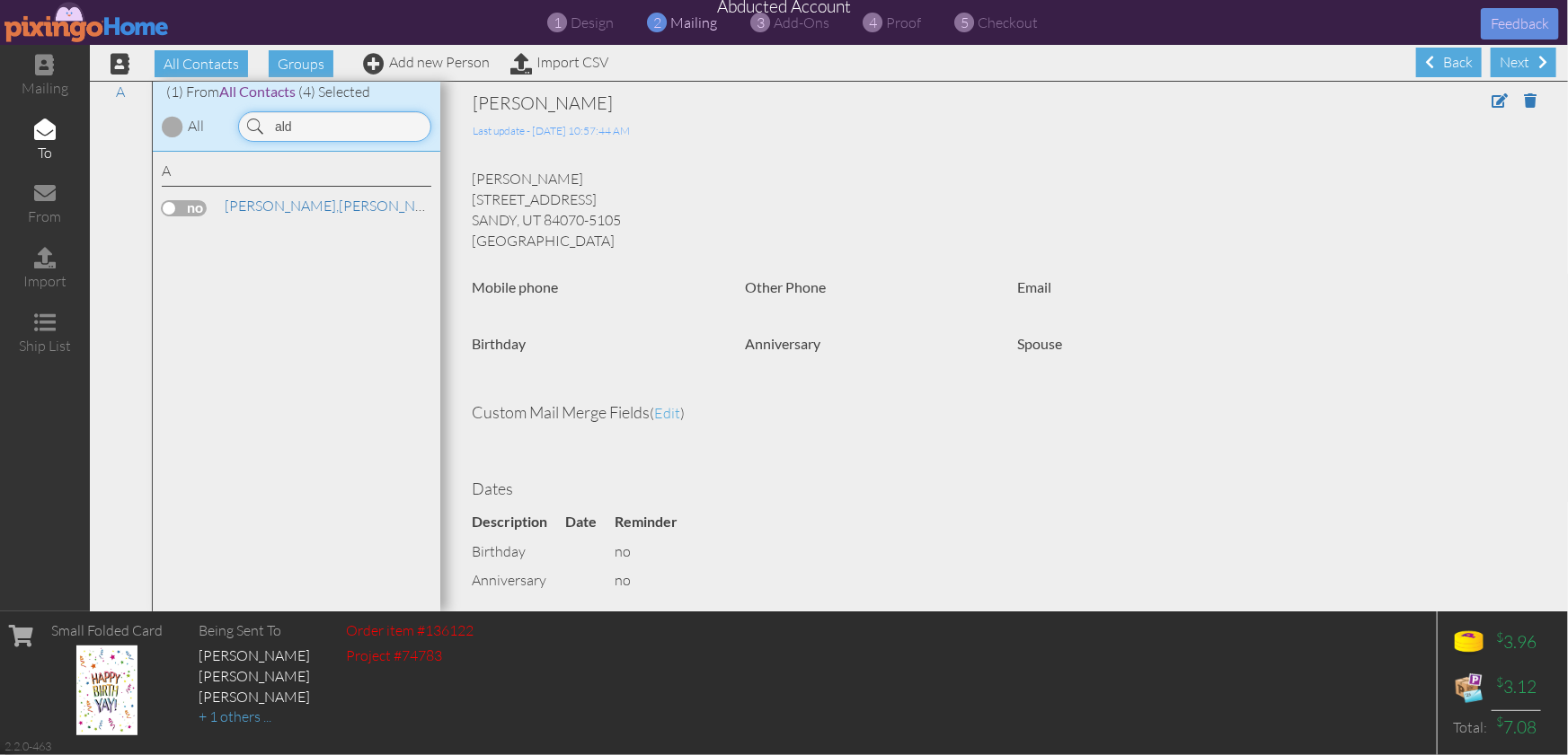
type input "ald"
click at [181, 206] on label at bounding box center [184, 209] width 45 height 16
click at [0, 0] on input "checkbox" at bounding box center [0, 0] width 0 height 0
click at [902, 24] on span "proof" at bounding box center [904, 23] width 35 height 18
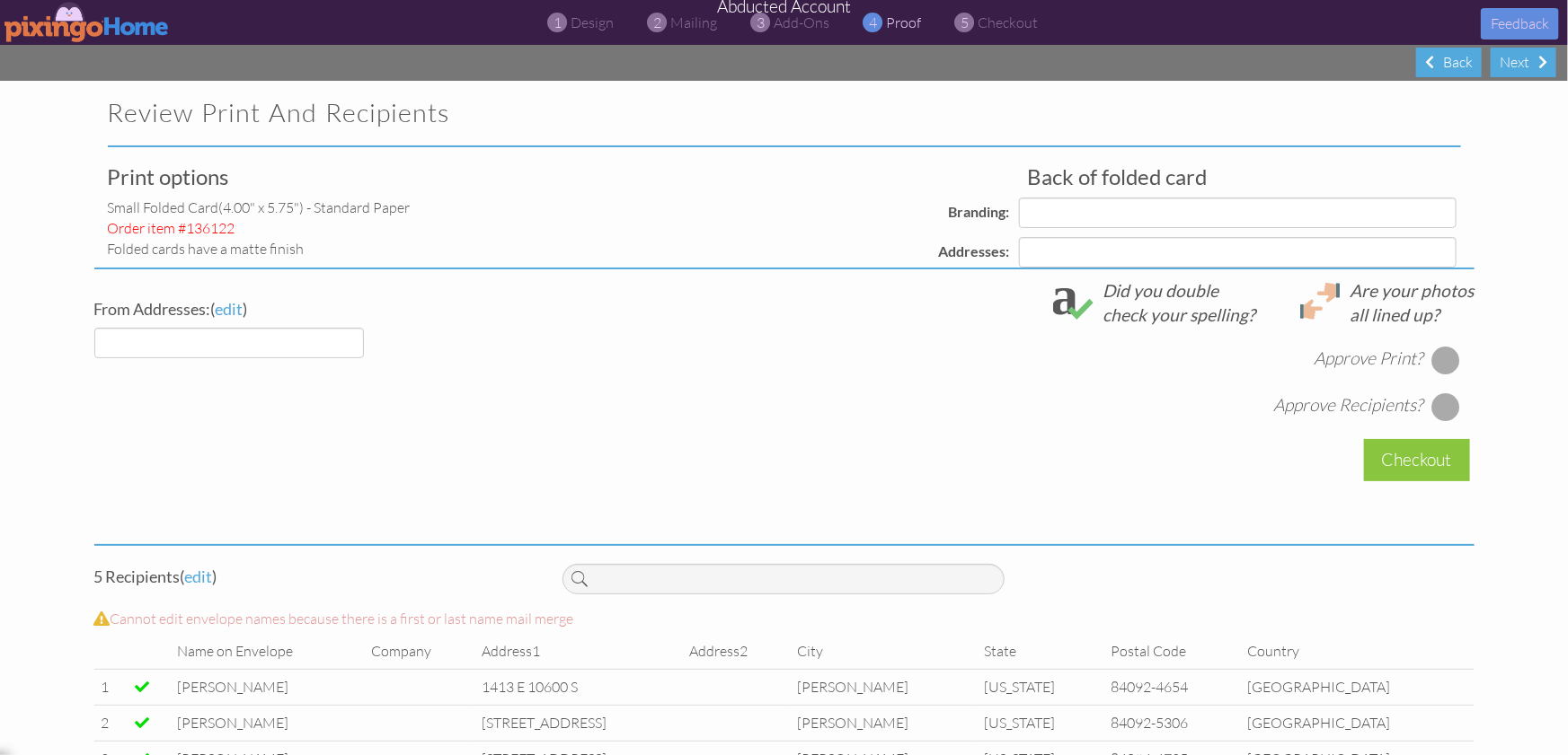
select select "object:2942"
select select "object:2945"
select select "object:2947"
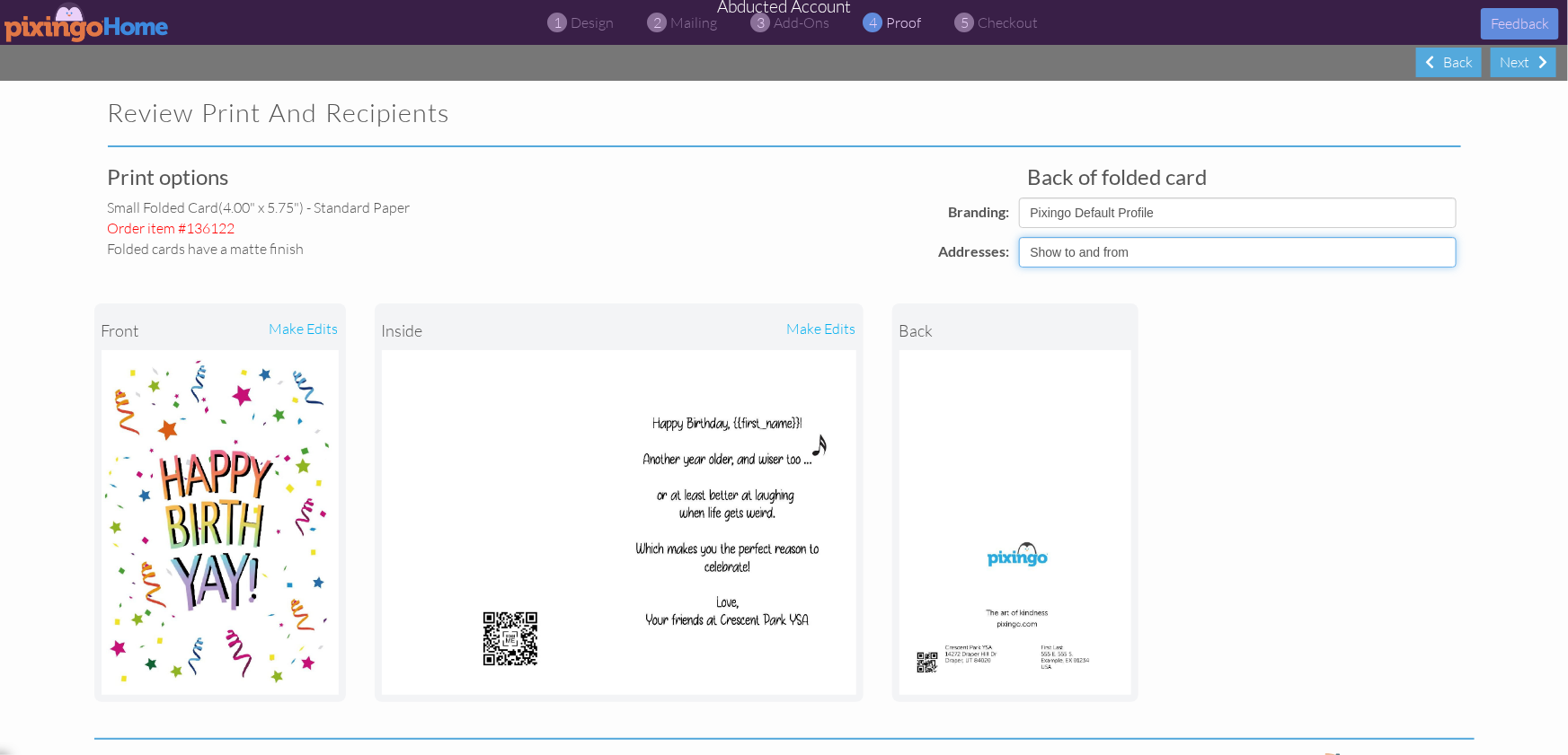
click at [1080, 253] on select "Show to and from Show from only Hide to and from" at bounding box center [1238, 252] width 438 height 31
select select "object:2944"
click at [1019, 237] on select "Show to and from Show from only Hide to and from" at bounding box center [1238, 252] width 438 height 31
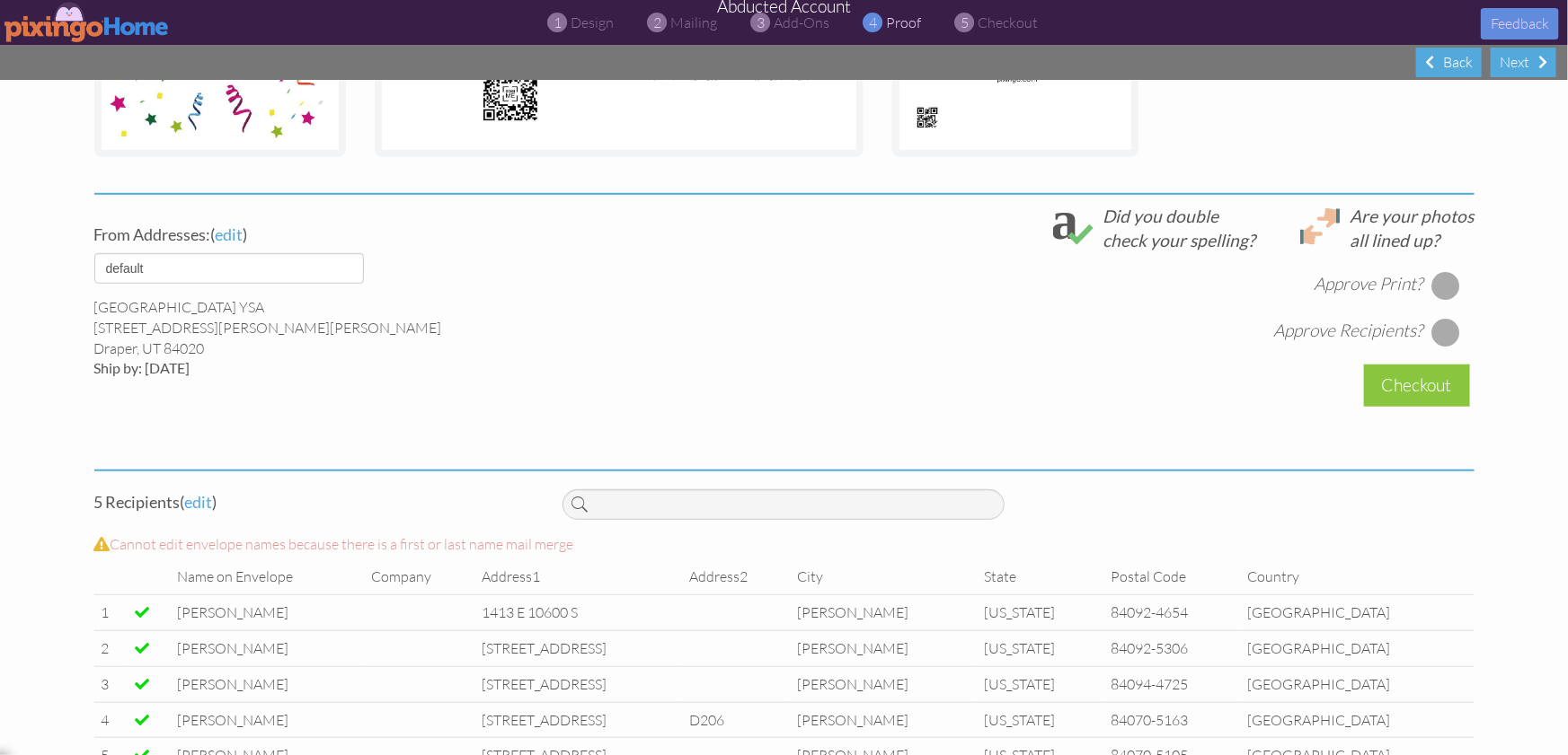
scroll to position [599, 0]
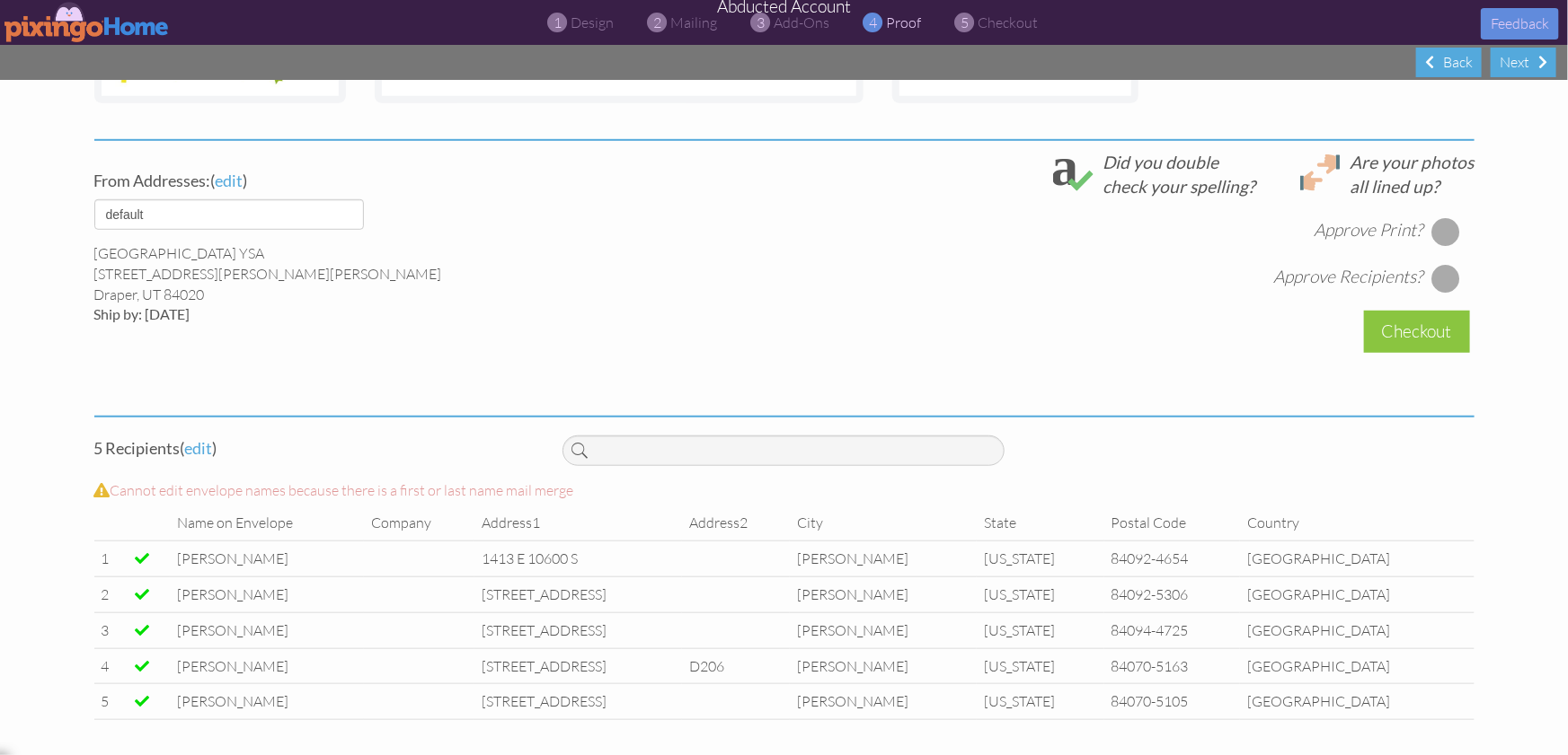
click at [1447, 228] on div at bounding box center [1446, 231] width 29 height 29
drag, startPoint x: 1445, startPoint y: 274, endPoint x: 1494, endPoint y: 297, distance: 54.1
click at [1445, 274] on div at bounding box center [1446, 278] width 29 height 29
click at [1419, 327] on div "Checkout" at bounding box center [1416, 332] width 106 height 42
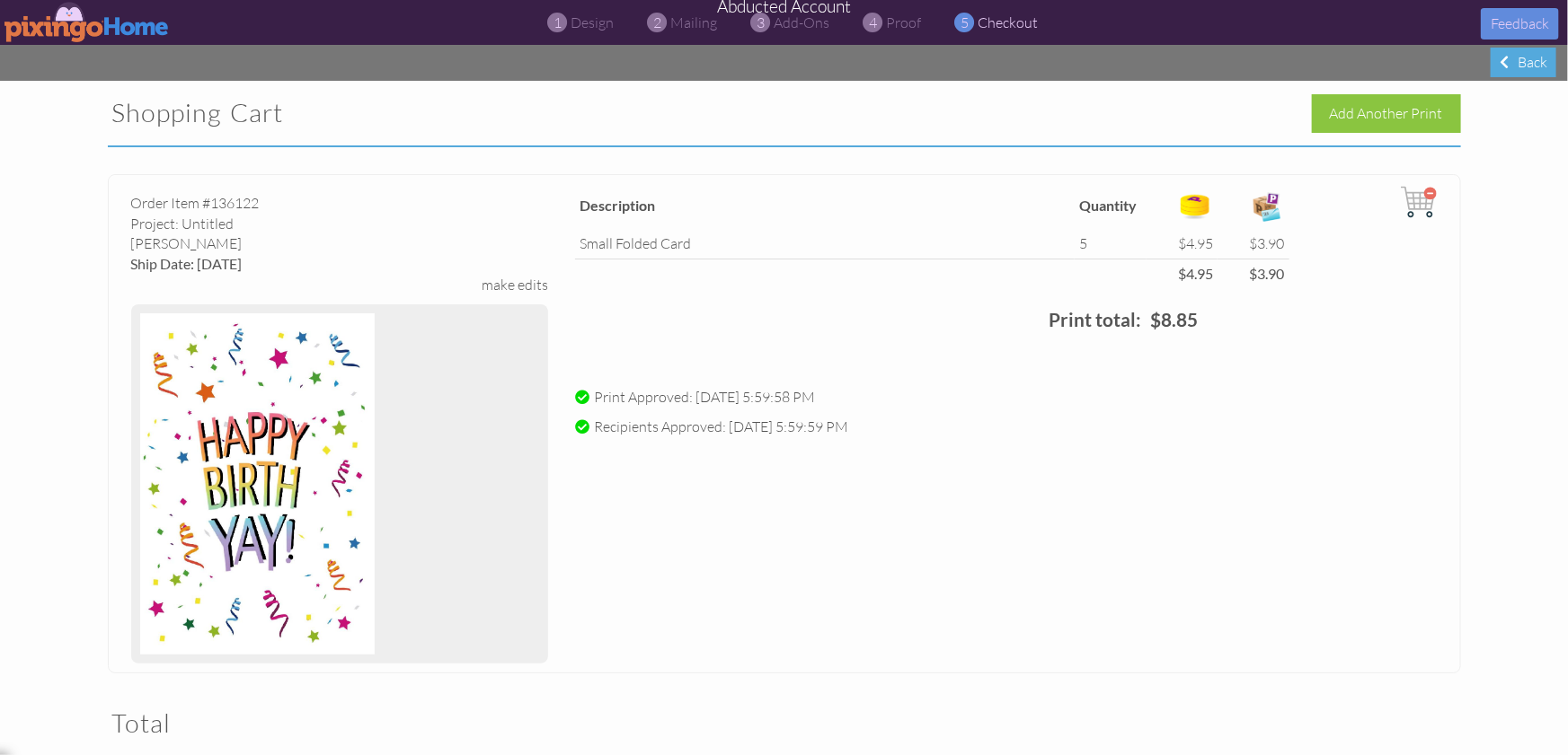
scroll to position [401, 0]
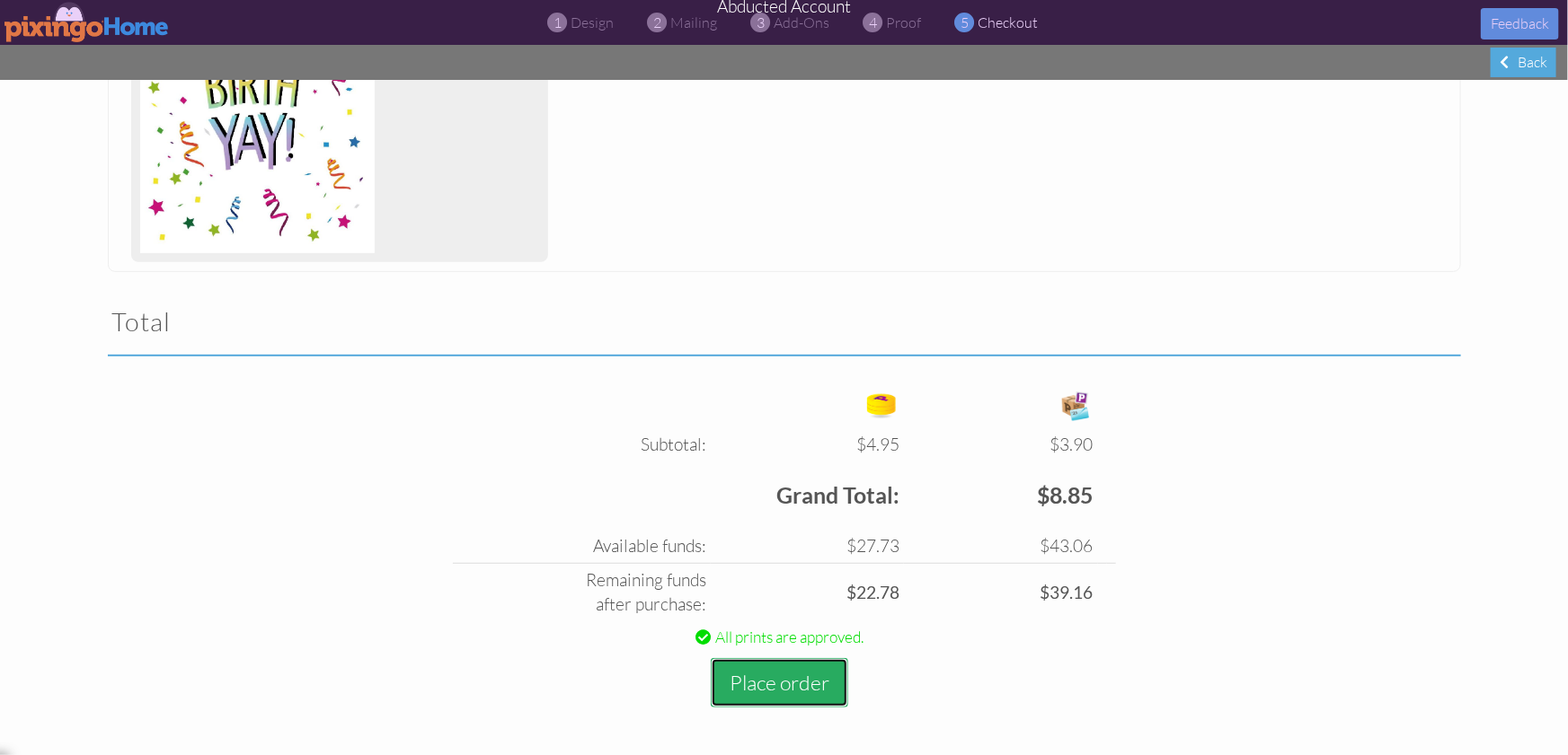
click at [741, 681] on button "Place order" at bounding box center [779, 683] width 137 height 50
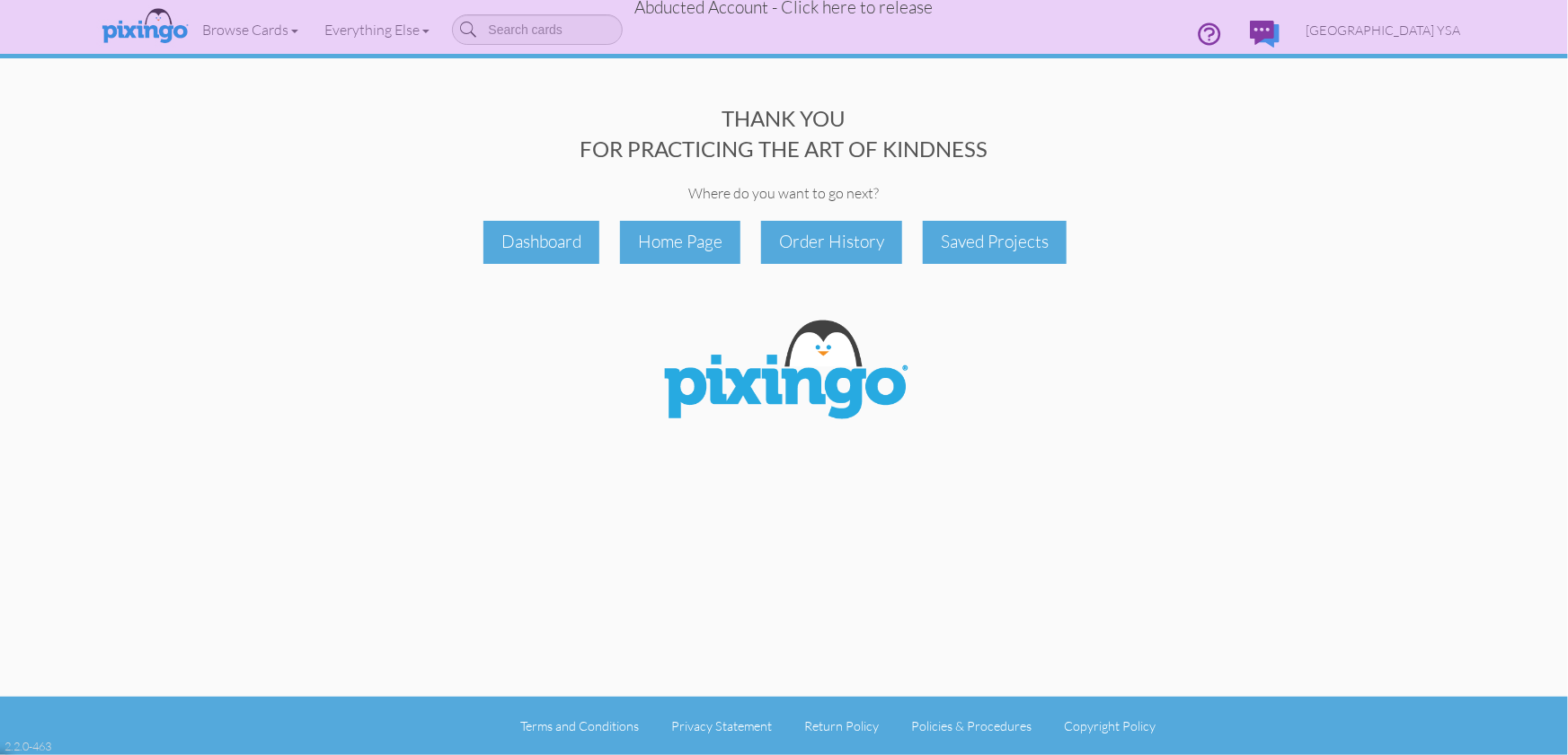
click at [883, 12] on span "Abducted Account - Click here to release" at bounding box center [784, 7] width 298 height 22
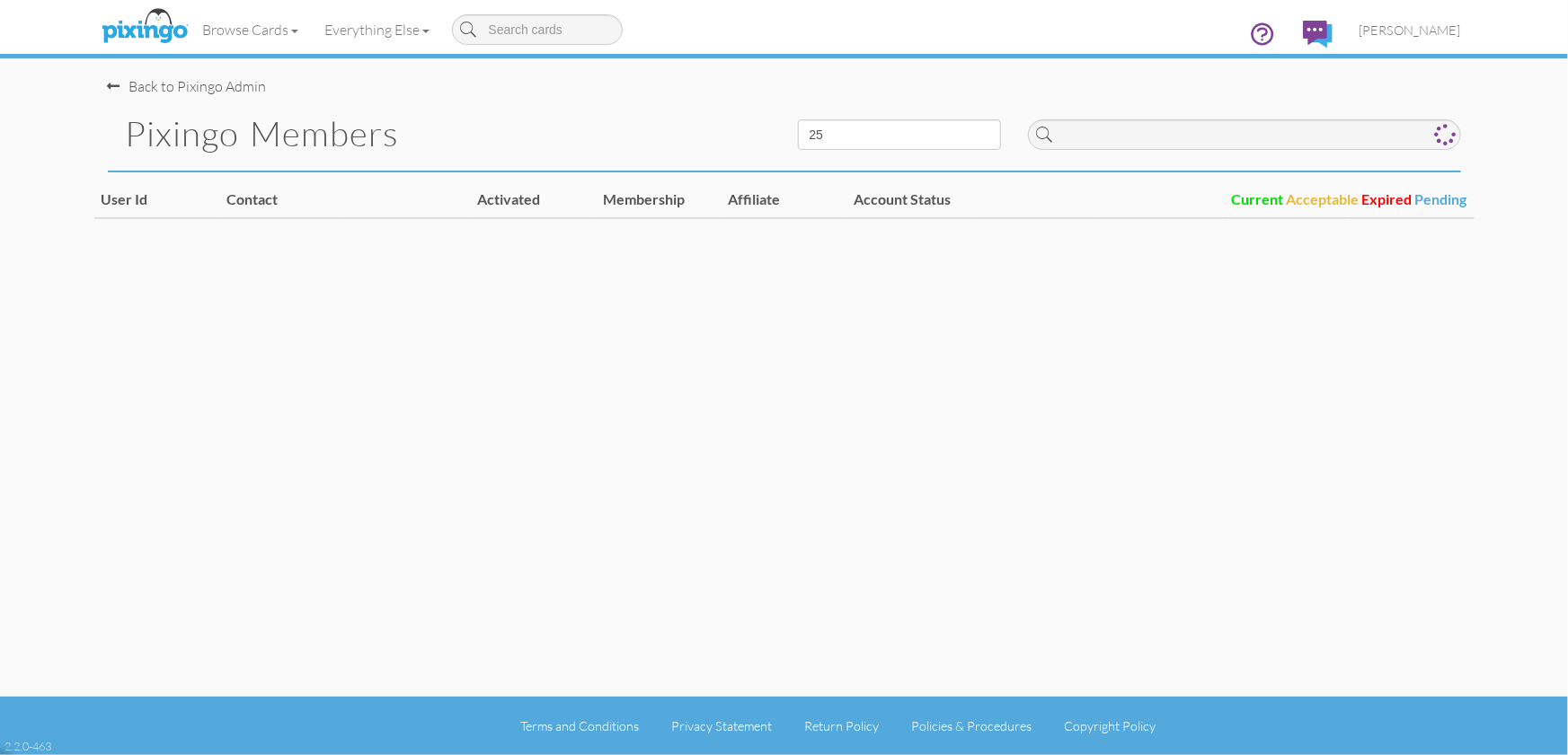
click at [1530, 106] on pixingo-members "Toggle navigation Visit Pixingo Mobile Browse Cards Business Accounting Automot…" at bounding box center [784, 377] width 1568 height 755
